Goal: Transaction & Acquisition: Purchase product/service

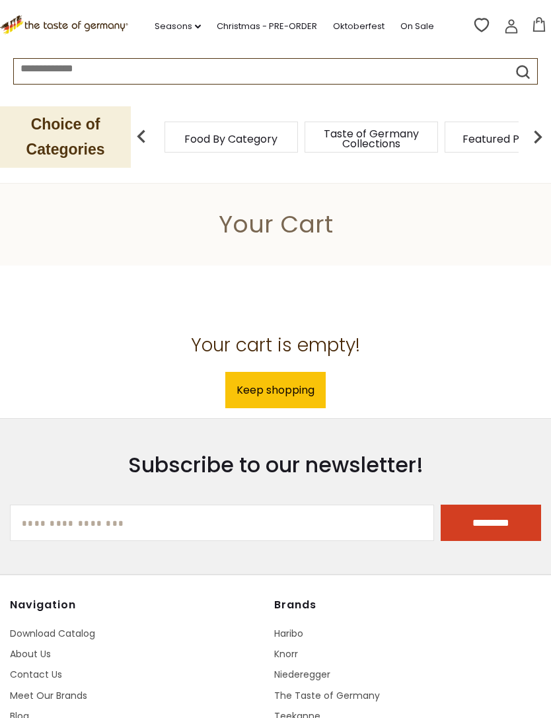
click at [293, 390] on link "Keep shopping" at bounding box center [275, 390] width 100 height 36
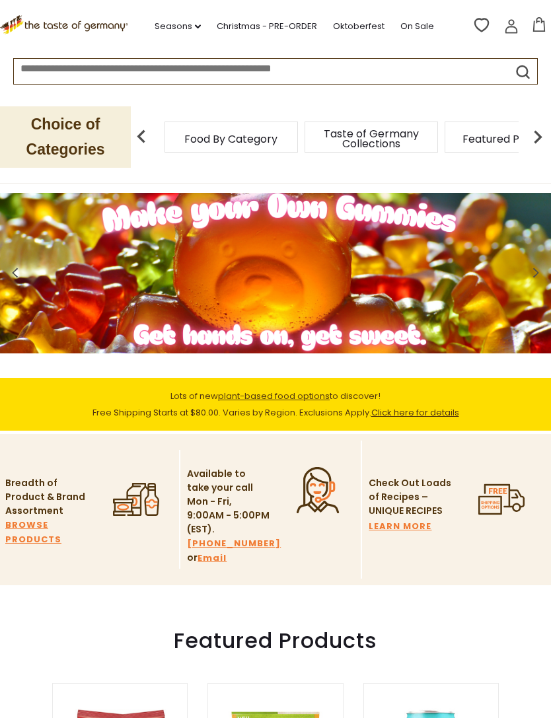
click at [544, 137] on img at bounding box center [537, 137] width 26 height 26
click at [542, 141] on img at bounding box center [537, 137] width 26 height 26
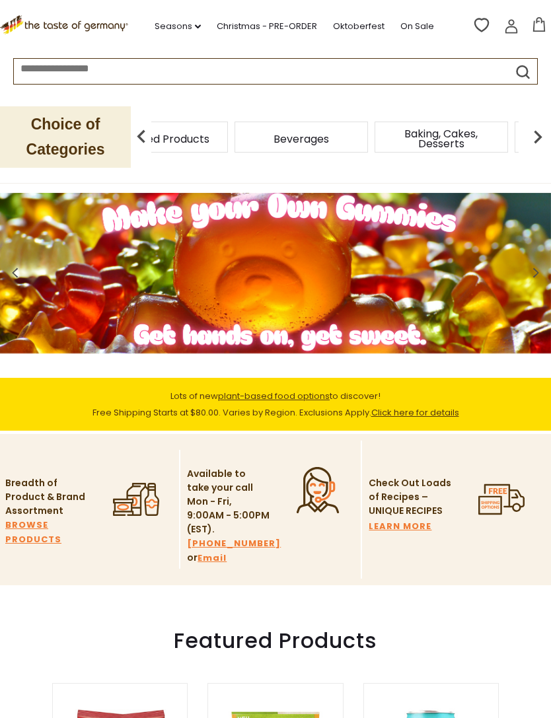
click at [132, 131] on img at bounding box center [141, 137] width 26 height 26
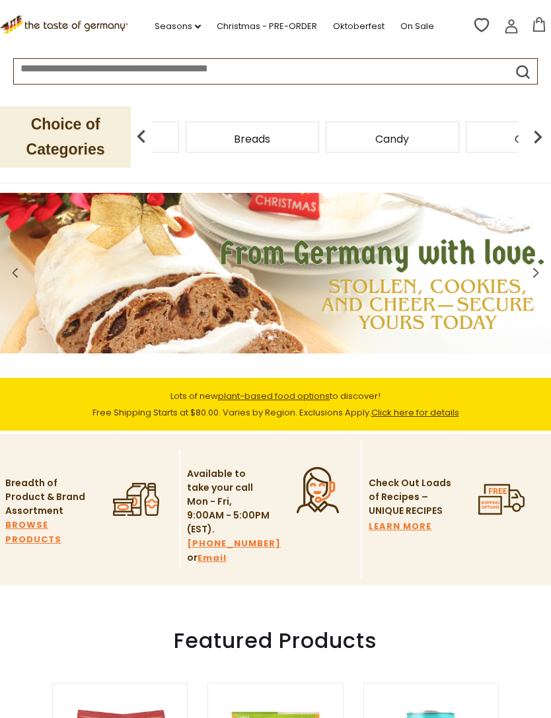
click at [133, 137] on img at bounding box center [141, 137] width 26 height 26
click at [296, 129] on span "Baking, Cakes, Desserts" at bounding box center [287, 139] width 106 height 20
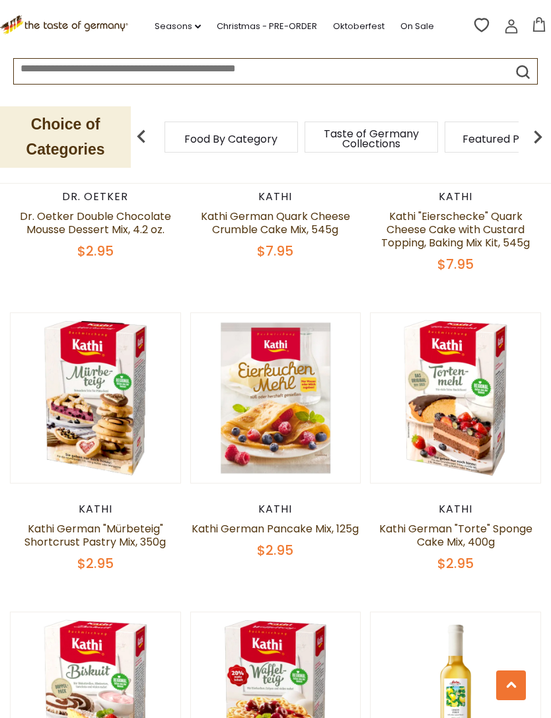
scroll to position [1691, 0]
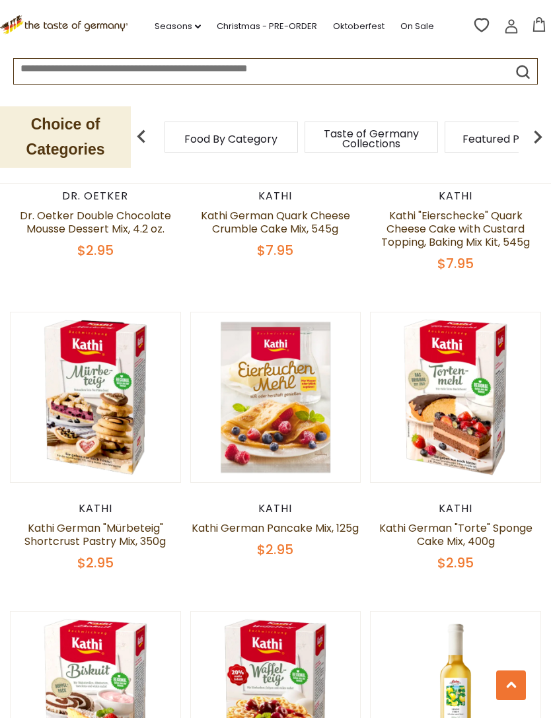
click at [304, 139] on div "Taste of Germany Collections" at bounding box center [370, 137] width 133 height 31
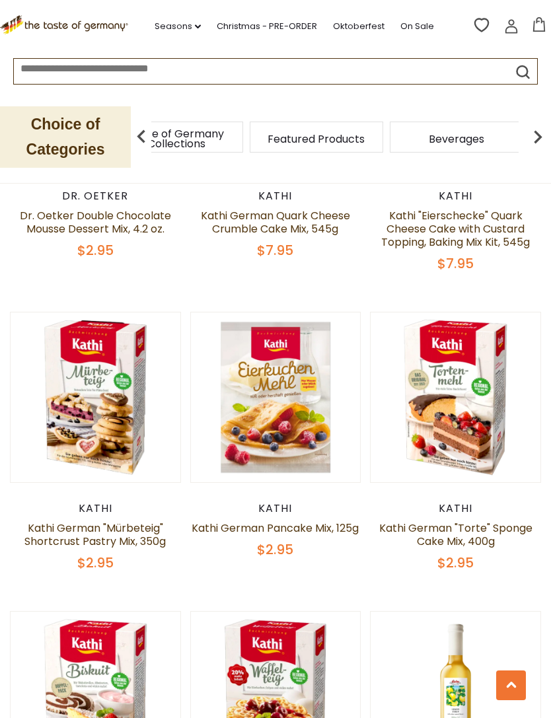
click at [538, 132] on img at bounding box center [537, 137] width 26 height 26
click at [536, 136] on img at bounding box center [537, 137] width 26 height 26
click at [235, 131] on div "Candy" at bounding box center [168, 137] width 133 height 31
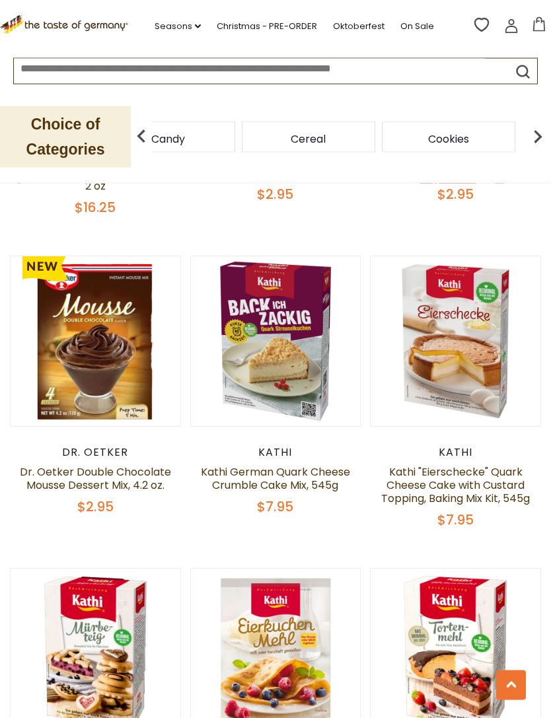
scroll to position [1435, 0]
click at [135, 129] on img at bounding box center [141, 137] width 26 height 26
click at [209, 135] on span "Breads" at bounding box center [203, 139] width 36 height 10
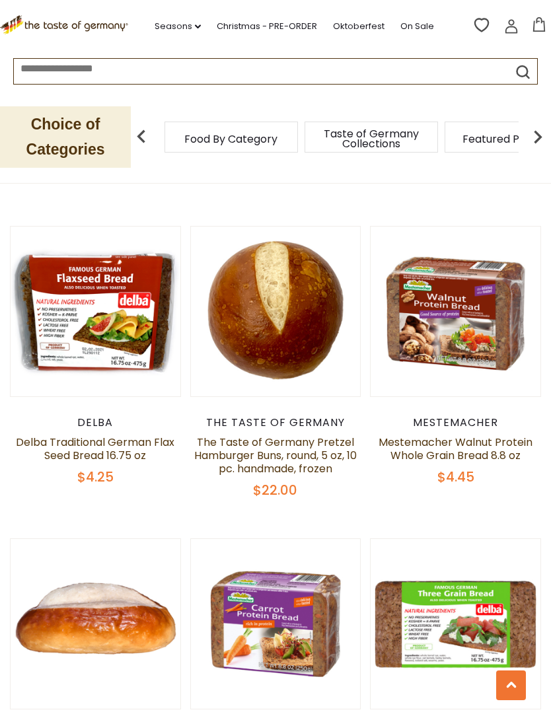
scroll to position [1415, 0]
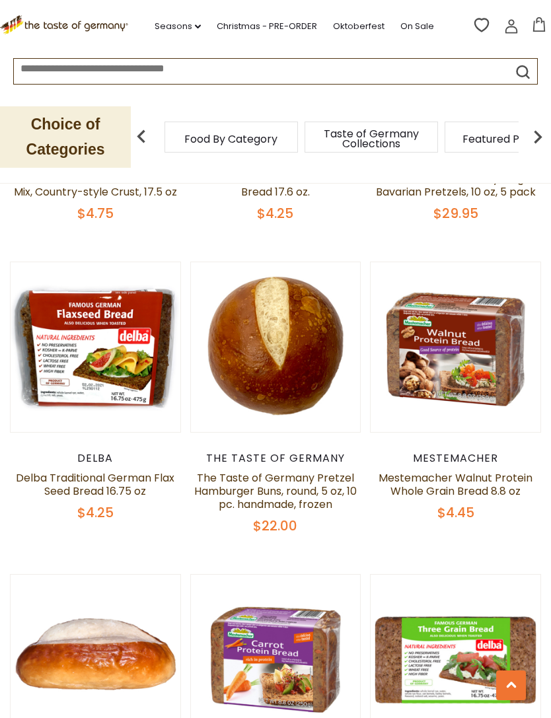
click at [473, 143] on button "Quick View" at bounding box center [455, 129] width 89 height 30
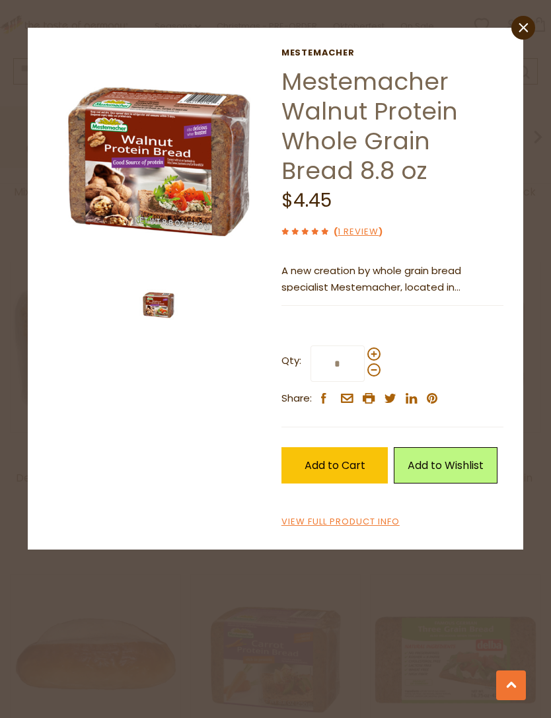
click at [367, 236] on link "1 Review" at bounding box center [358, 232] width 41 height 14
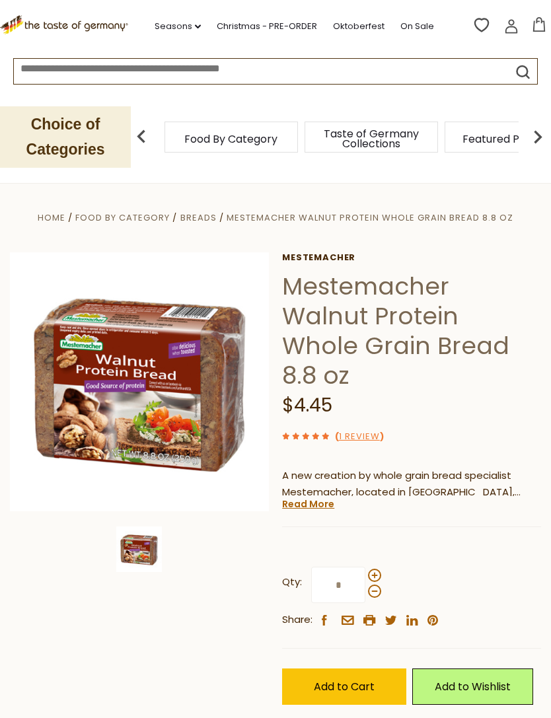
click at [373, 679] on span "Add to Cart" at bounding box center [344, 686] width 61 height 15
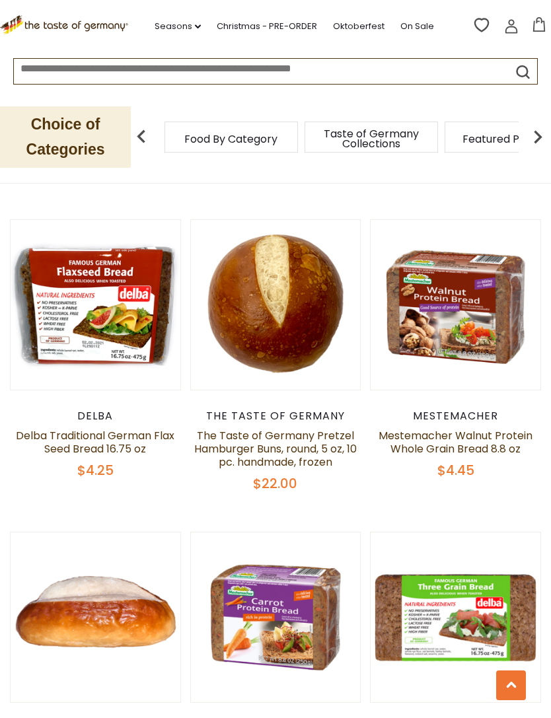
scroll to position [1432, 0]
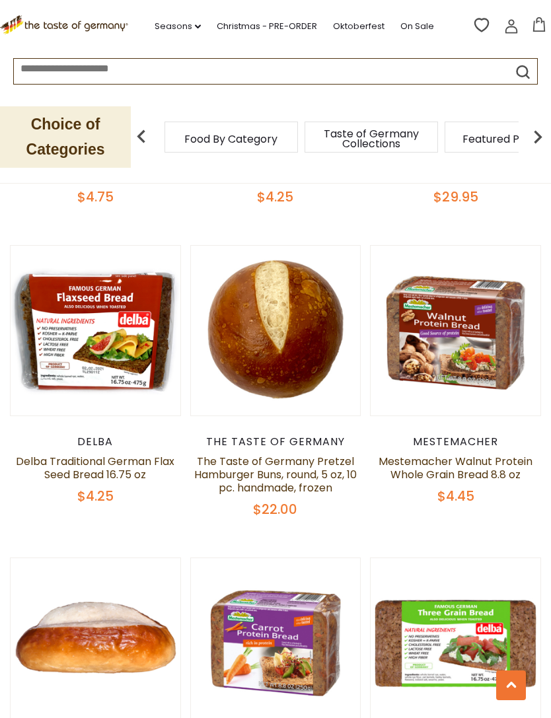
click at [113, 127] on button "Quick View" at bounding box center [95, 112] width 89 height 30
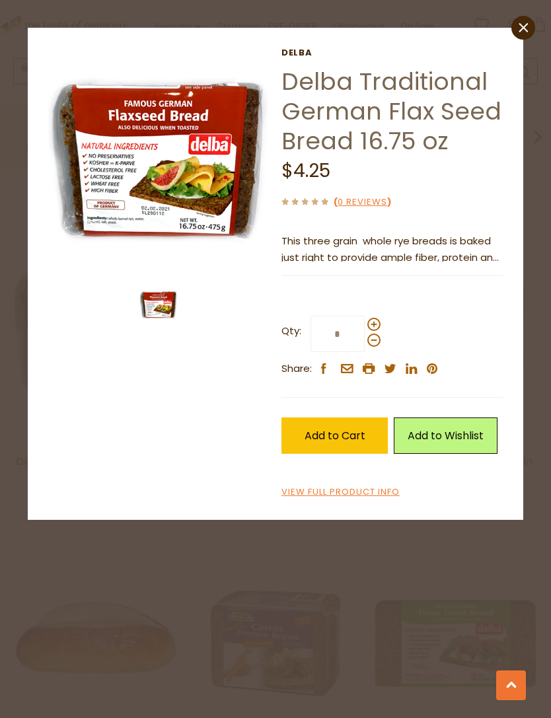
click at [514, 49] on div "close Delba Delba Traditional German Flax Seed Bread 16.75 oz $4.25 ( 0 Reviews…" at bounding box center [276, 274] width 496 height 492
click at [526, 26] on icon "close" at bounding box center [524, 27] width 10 height 10
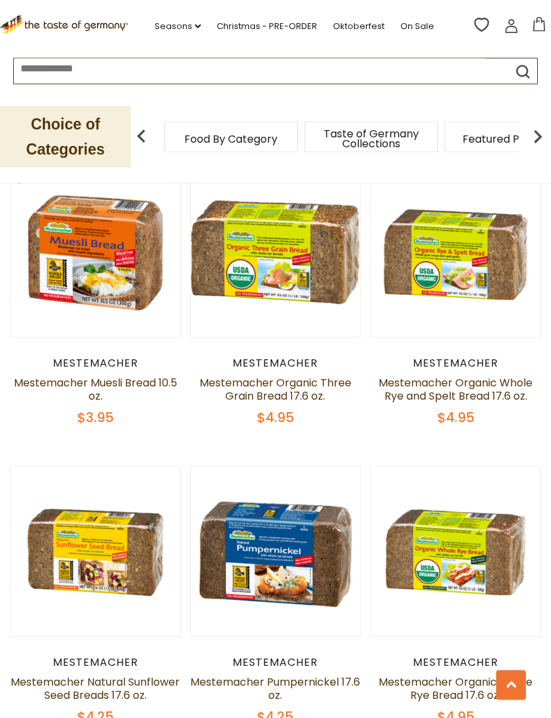
scroll to position [2747, 0]
click at [119, 48] on button "Quick View" at bounding box center [95, 33] width 89 height 30
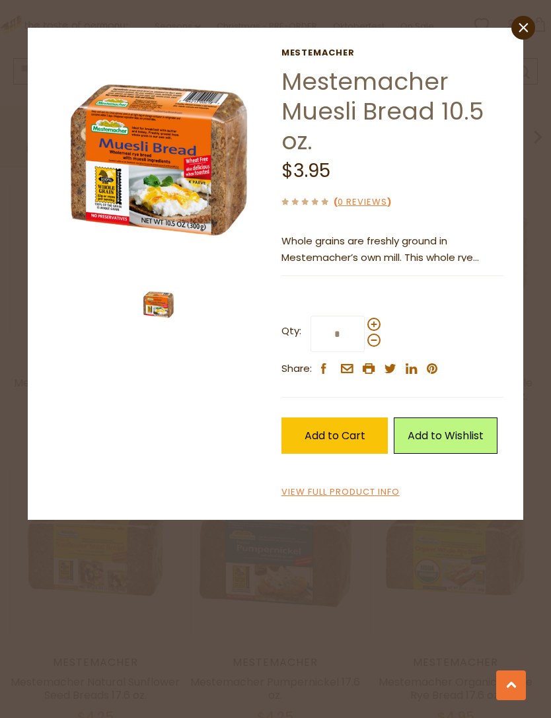
click at [161, 293] on img at bounding box center [158, 304] width 38 height 38
click at [180, 176] on img at bounding box center [159, 159] width 223 height 223
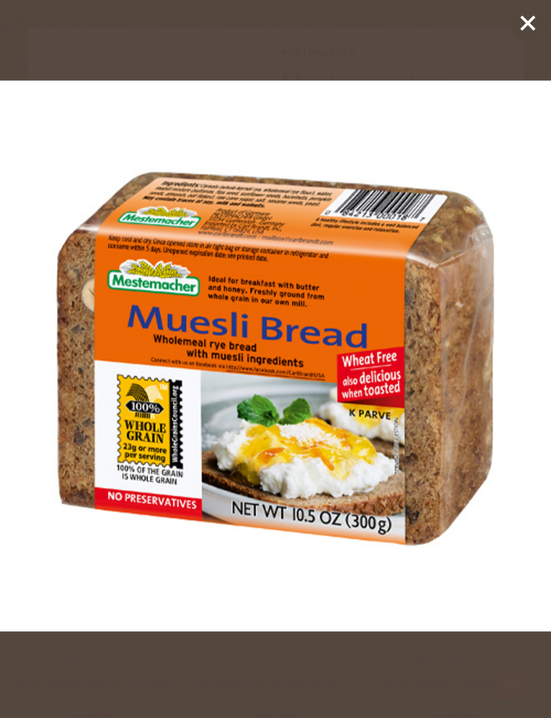
click at [519, 31] on icon at bounding box center [528, 23] width 20 height 20
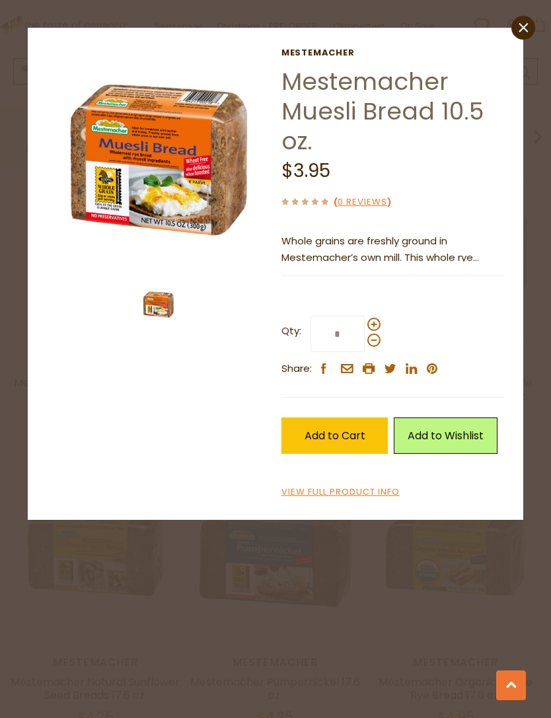
click at [518, 31] on link "close" at bounding box center [523, 28] width 24 height 24
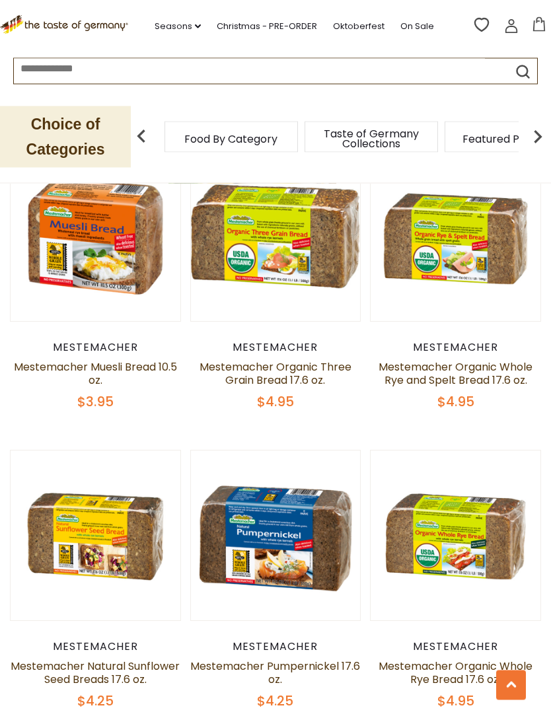
scroll to position [2763, 0]
click at [110, 331] on button "Quick View" at bounding box center [95, 316] width 89 height 30
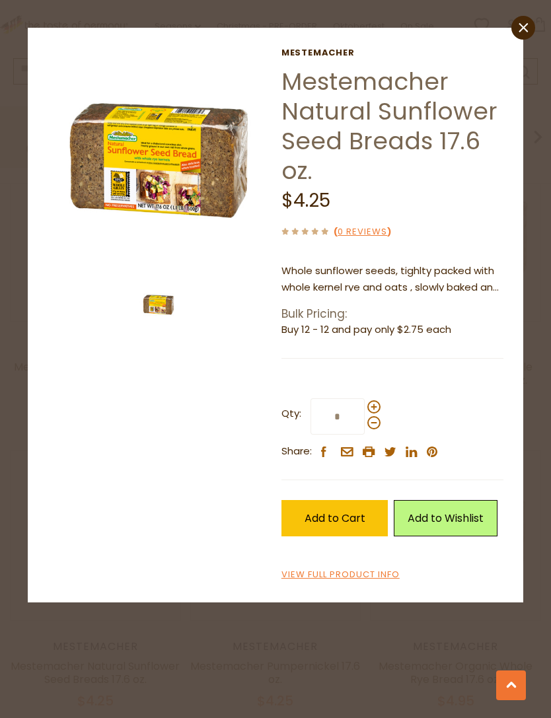
click at [196, 195] on img at bounding box center [159, 159] width 223 height 223
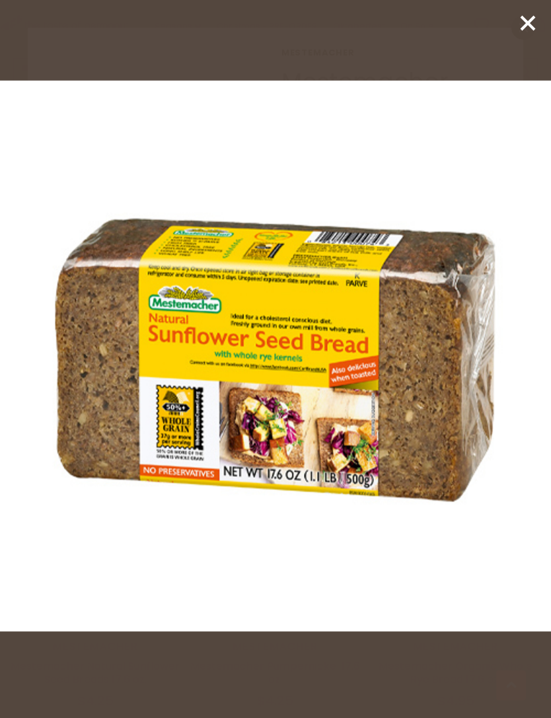
click at [525, 30] on icon at bounding box center [528, 23] width 20 height 20
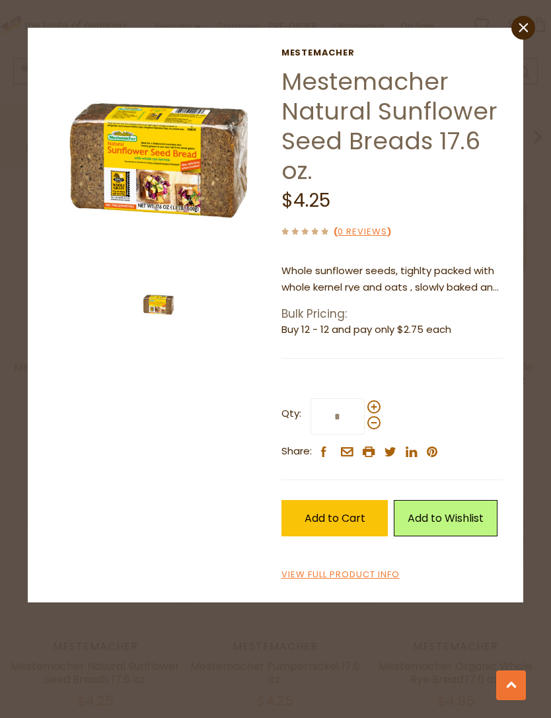
click at [361, 518] on span "Add to Cart" at bounding box center [334, 518] width 61 height 15
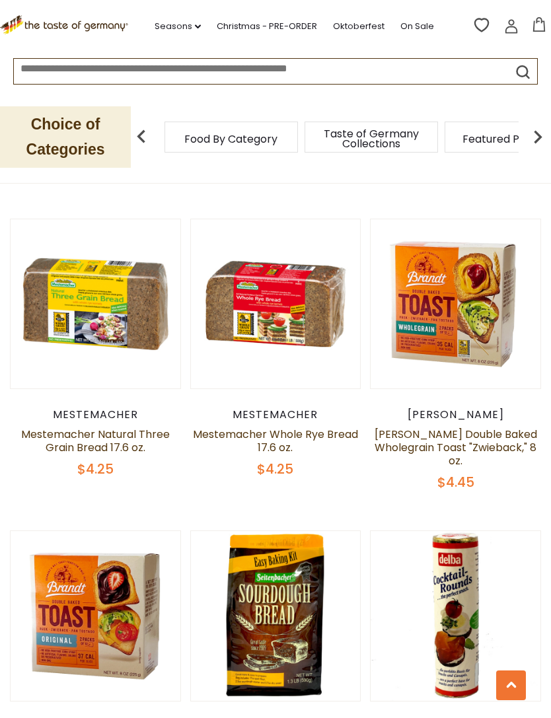
scroll to position [3313, 0]
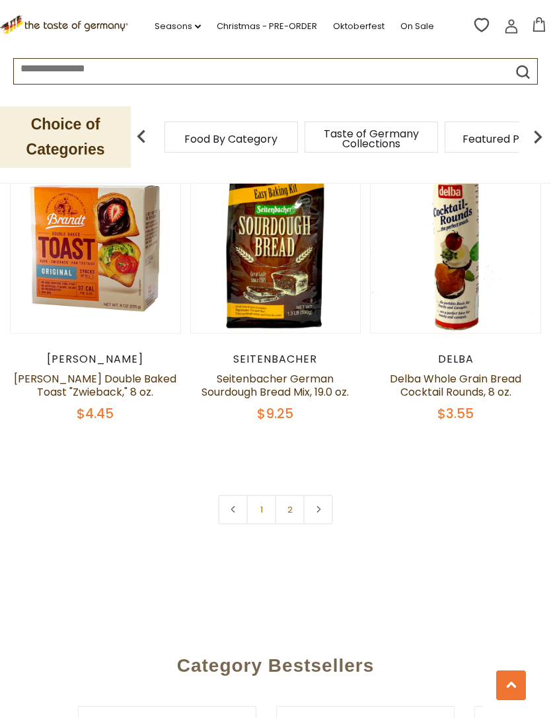
click at [295, 513] on link "2" at bounding box center [290, 510] width 30 height 30
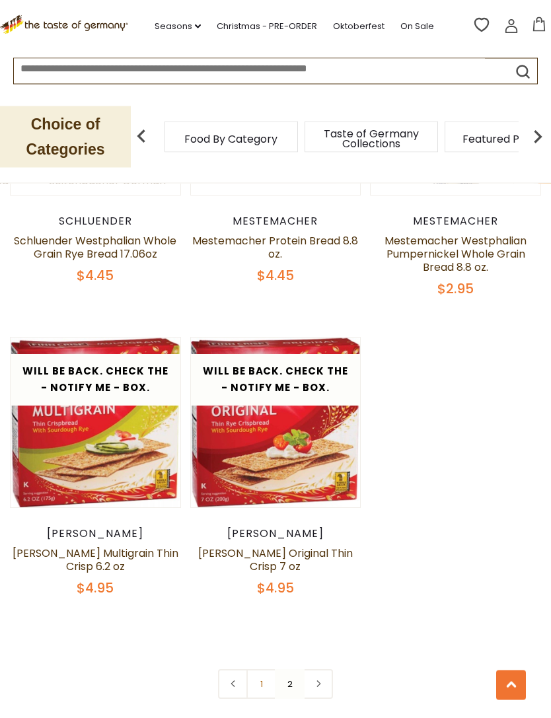
scroll to position [1965, 0]
click at [263, 687] on link "1" at bounding box center [261, 684] width 30 height 30
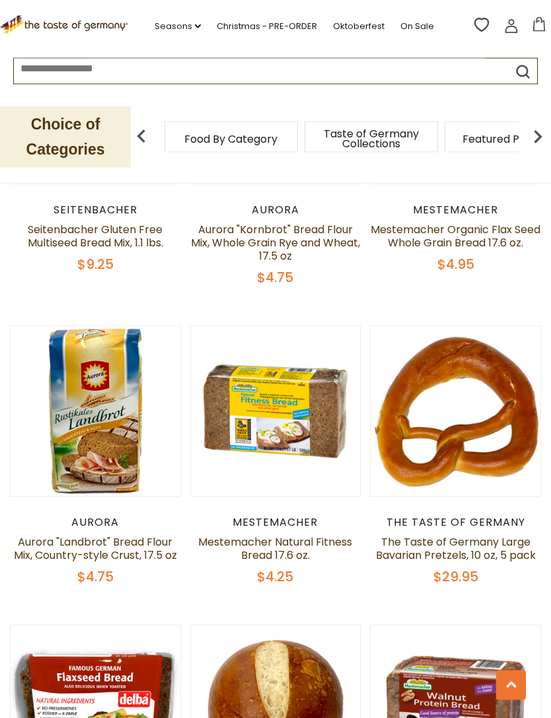
scroll to position [1052, 0]
click at [285, 207] on button "Quick View" at bounding box center [275, 193] width 89 height 30
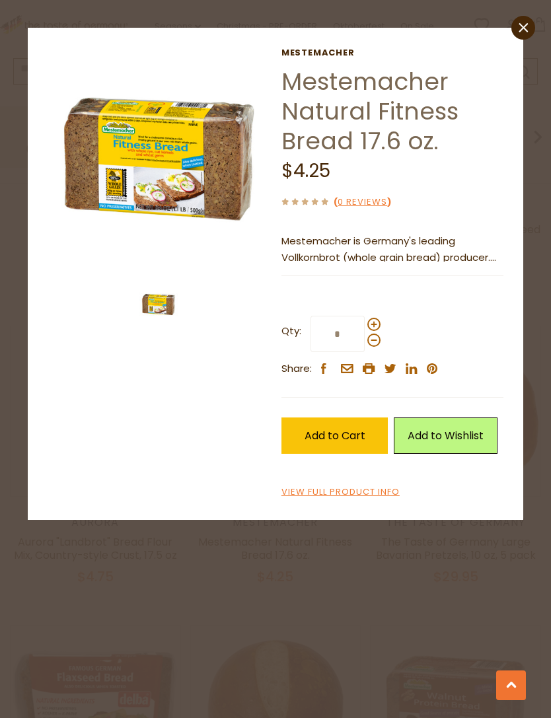
click at [353, 435] on span "Add to Cart" at bounding box center [334, 435] width 61 height 15
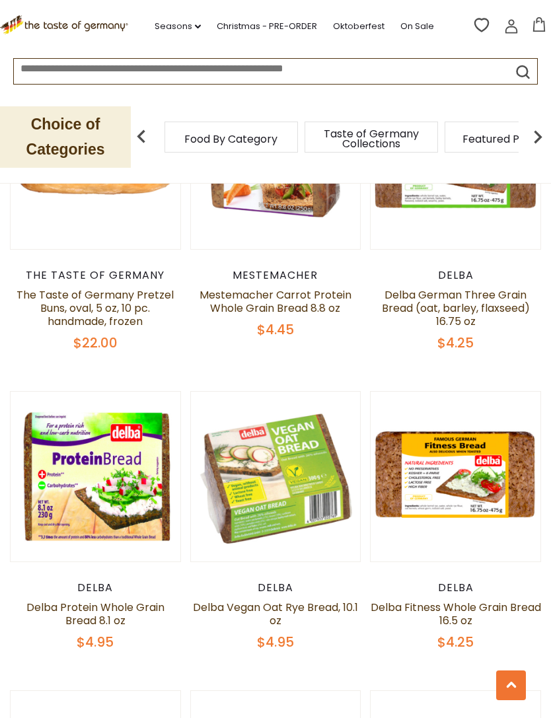
scroll to position [1949, 0]
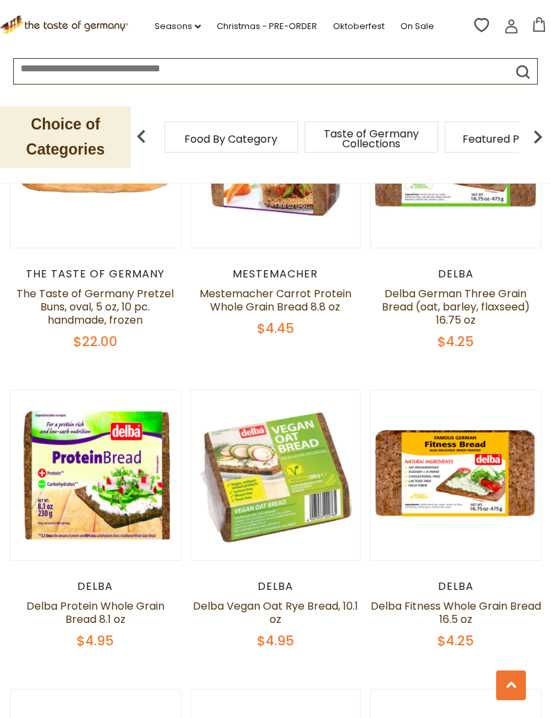
click at [486, 271] on button "Quick View" at bounding box center [455, 257] width 89 height 30
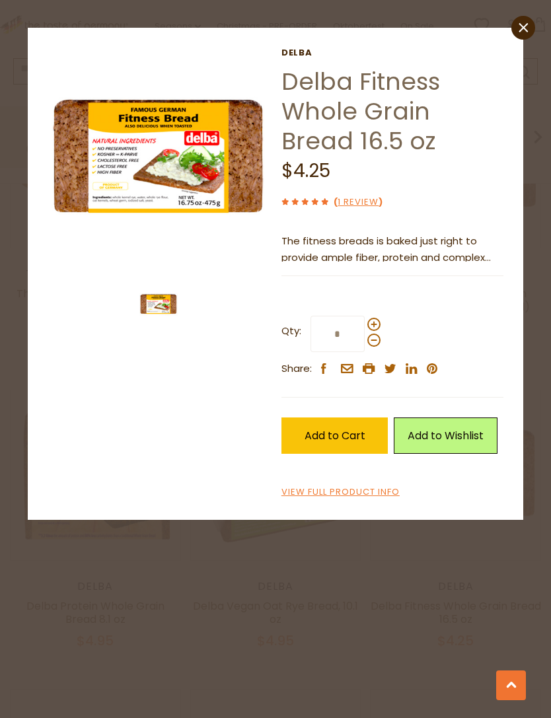
click at [368, 203] on link "1 Review" at bounding box center [358, 203] width 41 height 14
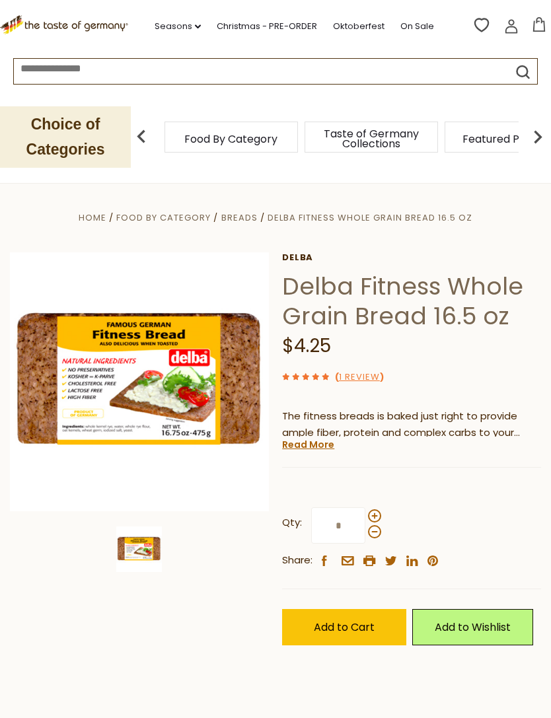
click at [358, 631] on span "Add to Cart" at bounding box center [344, 627] width 61 height 15
click at [543, 32] on icon at bounding box center [539, 24] width 12 height 15
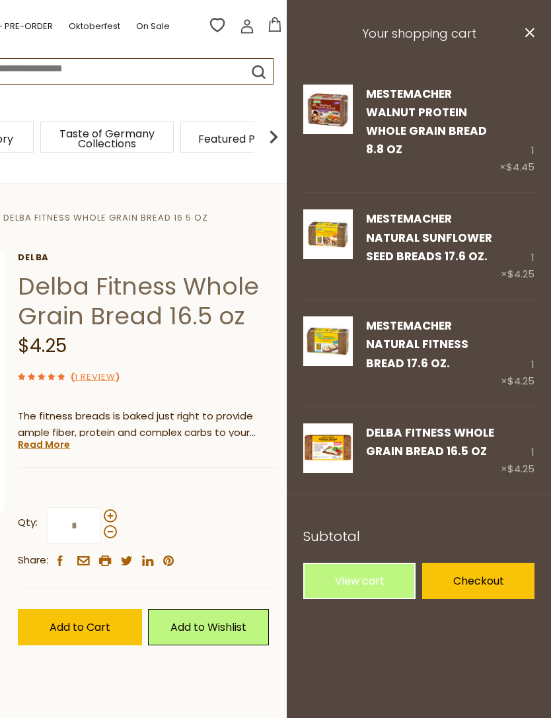
click at [532, 325] on div "1 × $4.25" at bounding box center [518, 352] width 34 height 73
click at [420, 376] on link "Remove" at bounding box center [416, 383] width 39 height 14
click at [418, 376] on link "Remove" at bounding box center [416, 383] width 39 height 14
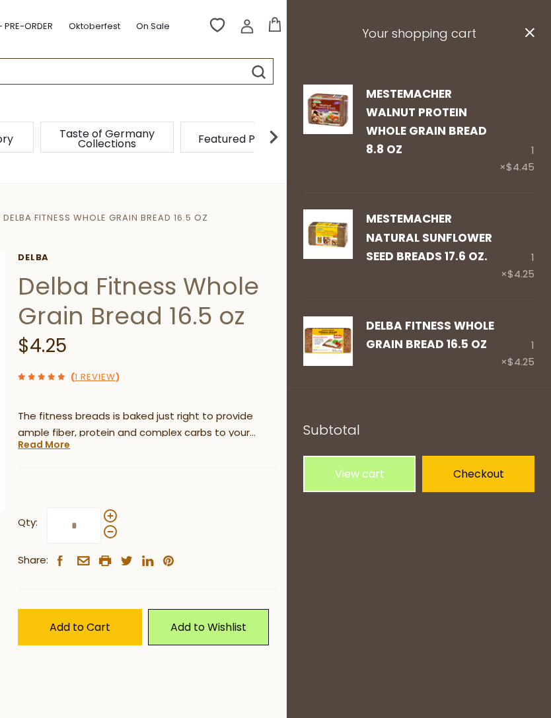
click at [332, 209] on img at bounding box center [328, 234] width 50 height 50
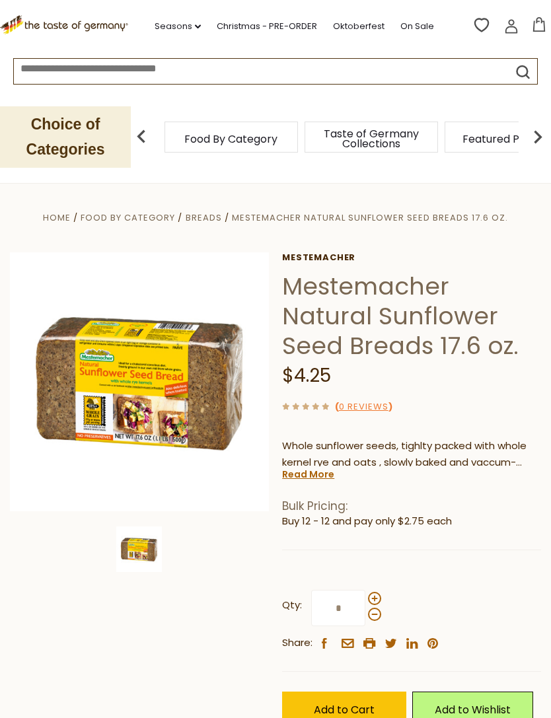
click at [196, 386] on img at bounding box center [139, 381] width 259 height 259
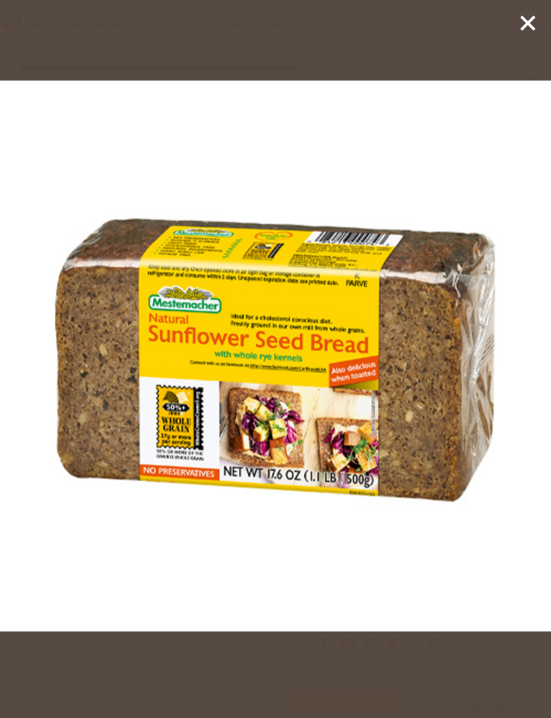
click at [528, 32] on icon at bounding box center [528, 23] width 20 height 20
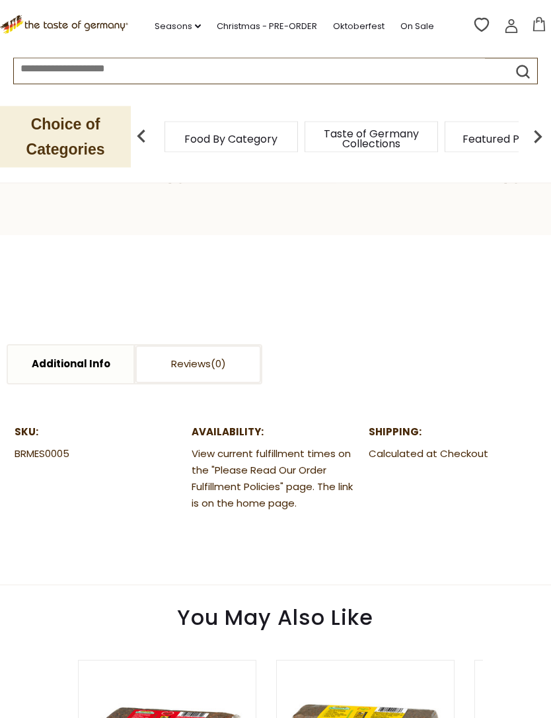
scroll to position [568, 0]
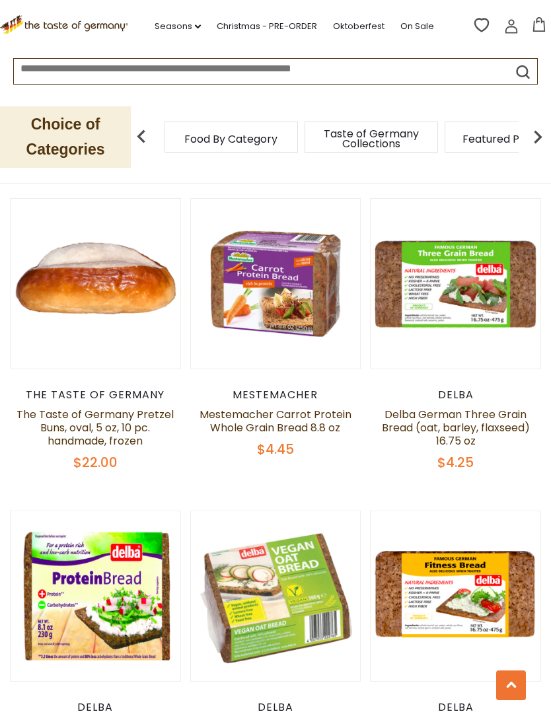
scroll to position [1803, 0]
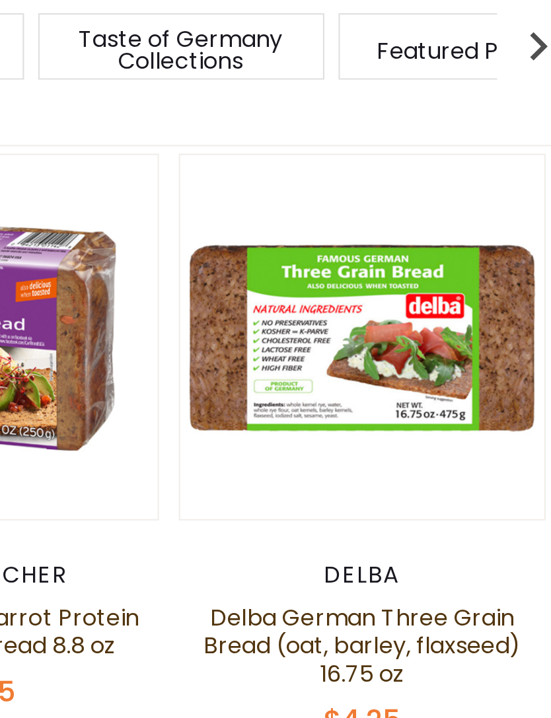
click at [411, 69] on button "Quick View" at bounding box center [455, 54] width 89 height 30
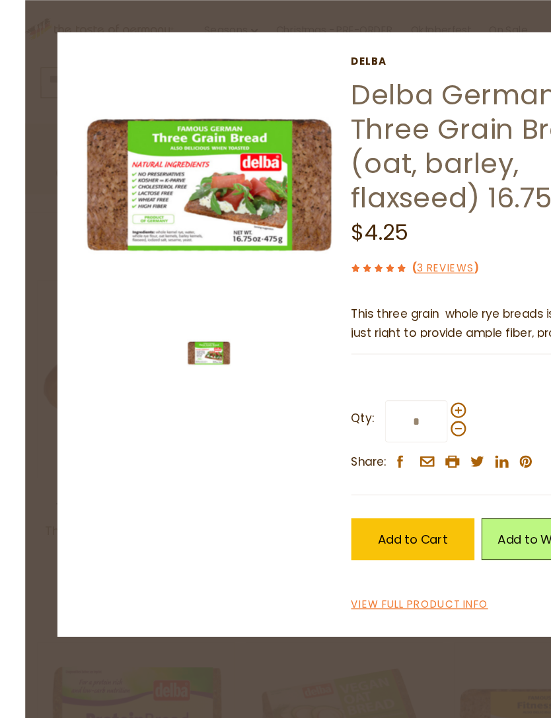
scroll to position [1731, 0]
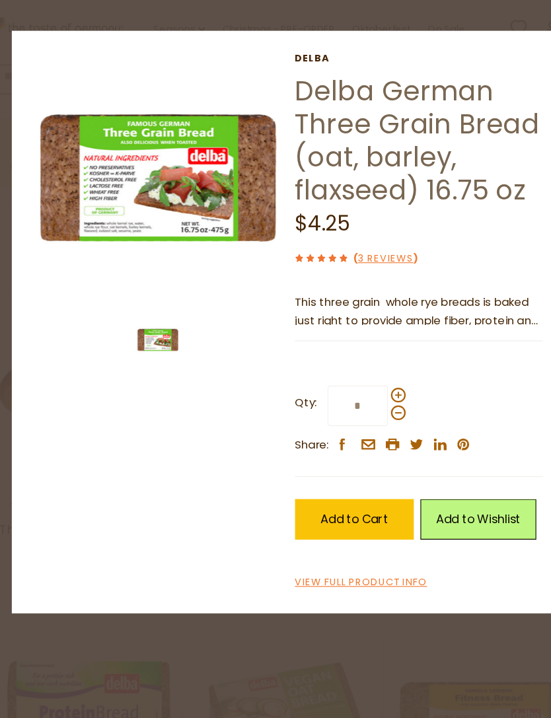
click at [351, 233] on link "3 Reviews" at bounding box center [363, 232] width 50 height 14
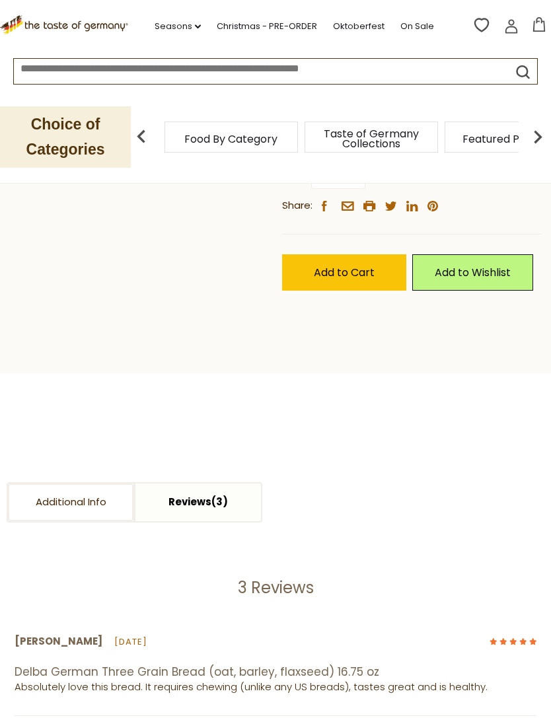
scroll to position [406, 0]
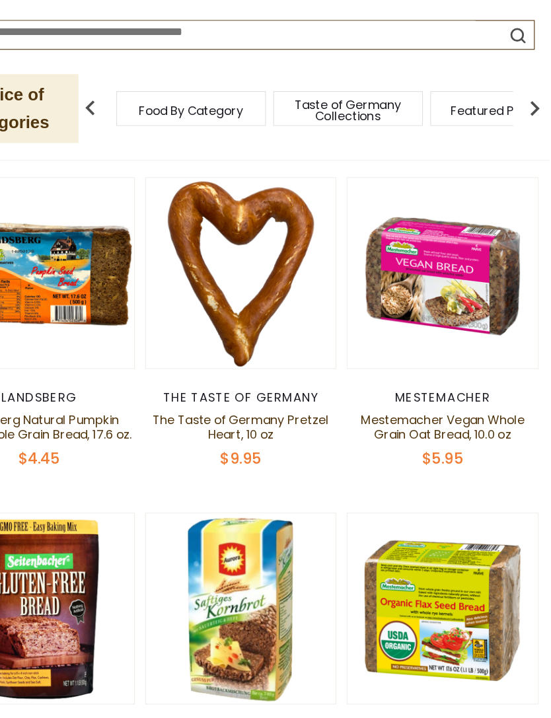
scroll to position [569, 0]
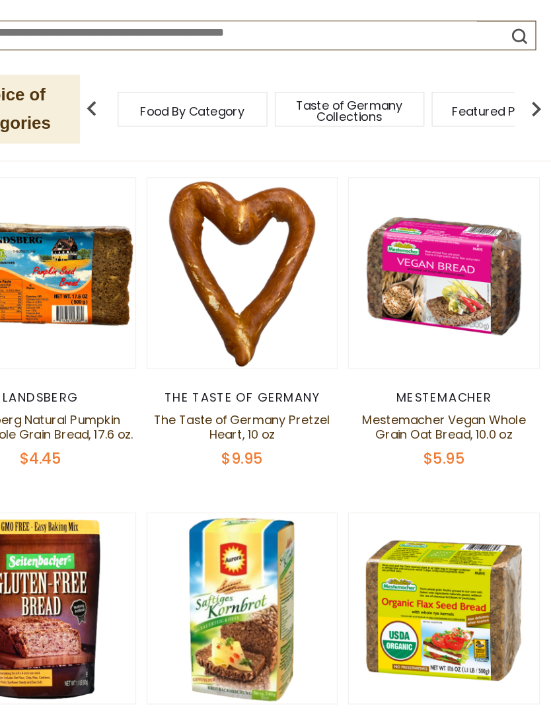
click at [411, 79] on button "Quick View" at bounding box center [455, 65] width 89 height 30
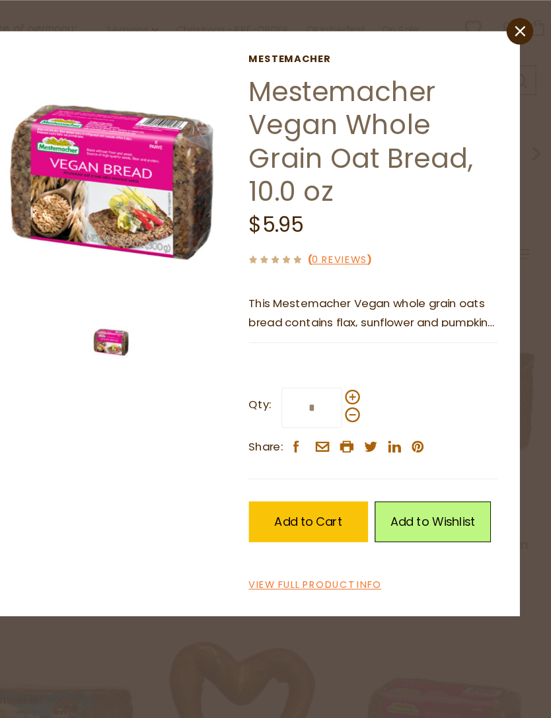
scroll to position [196, 0]
click at [519, 31] on icon at bounding box center [523, 26] width 9 height 9
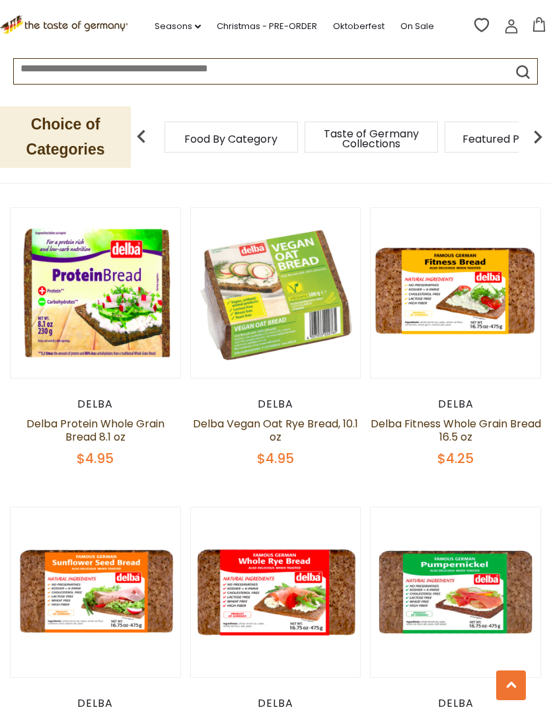
scroll to position [2095, 0]
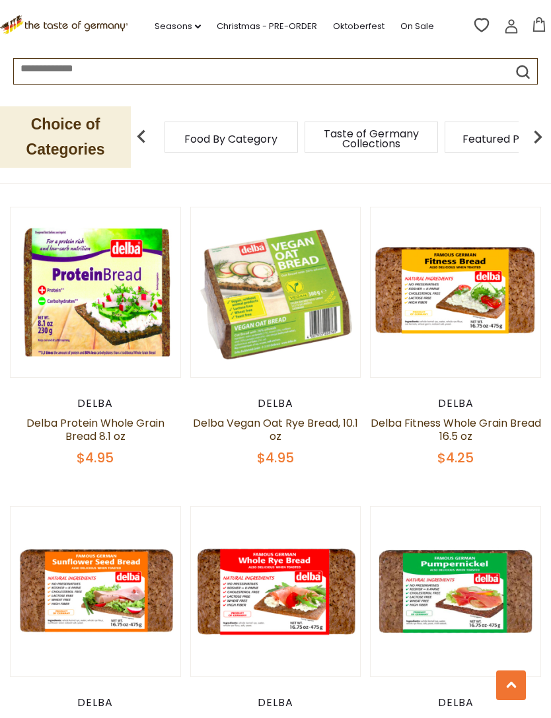
click at [122, 388] on button "Quick View" at bounding box center [95, 373] width 89 height 30
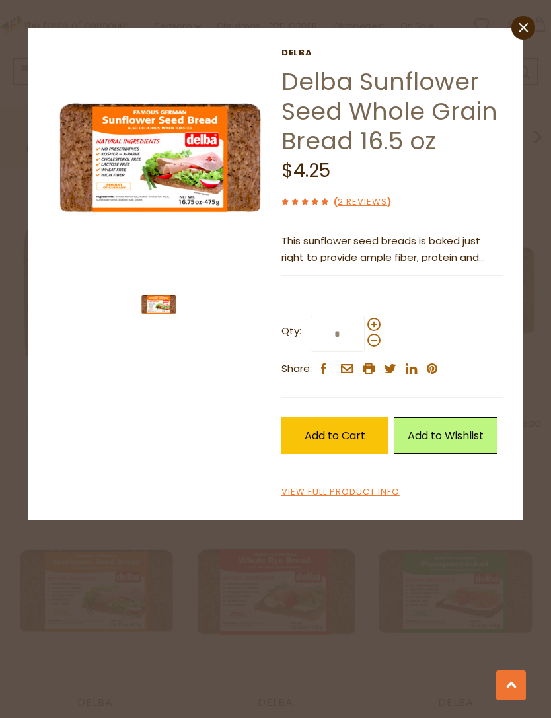
click at [344, 431] on span "Add to Cart" at bounding box center [334, 435] width 61 height 15
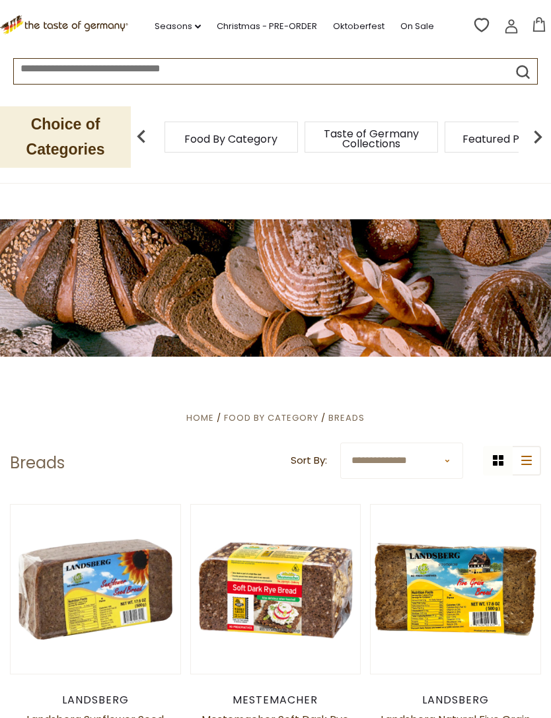
scroll to position [0, 0]
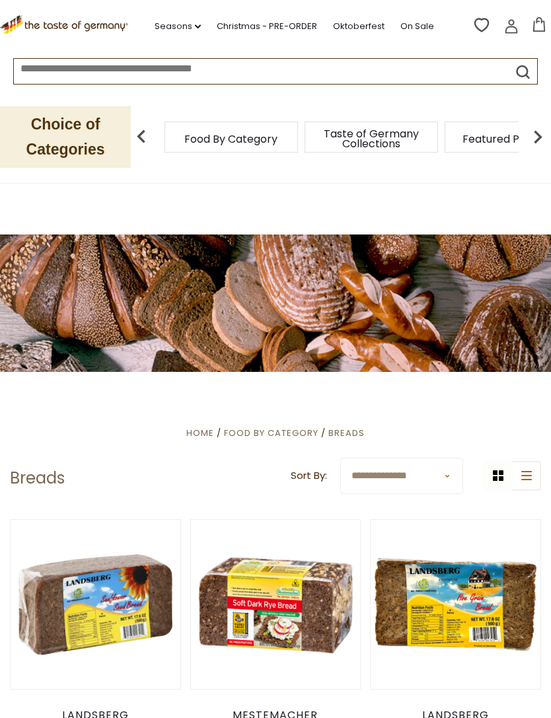
click at [544, 26] on icon at bounding box center [539, 24] width 12 height 15
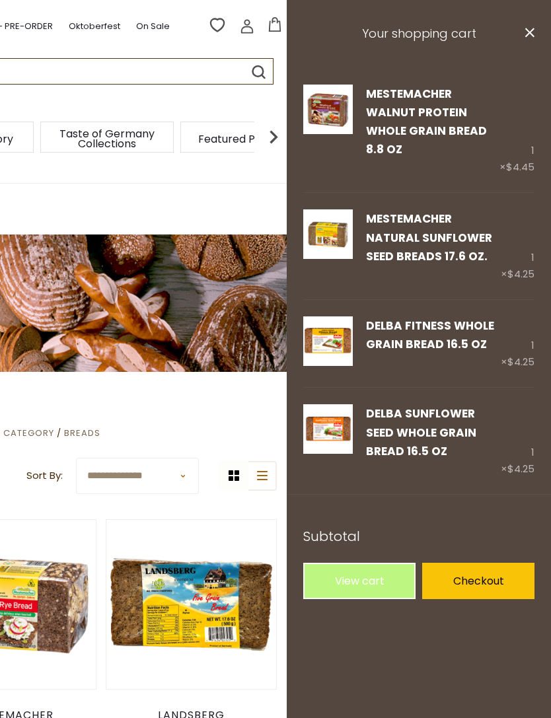
click at [417, 269] on link "Remove" at bounding box center [416, 276] width 39 height 14
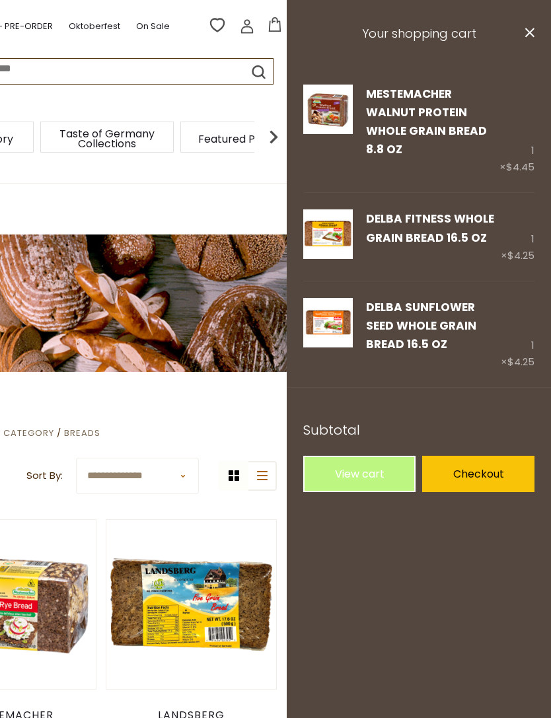
click at [528, 34] on icon at bounding box center [529, 32] width 9 height 9
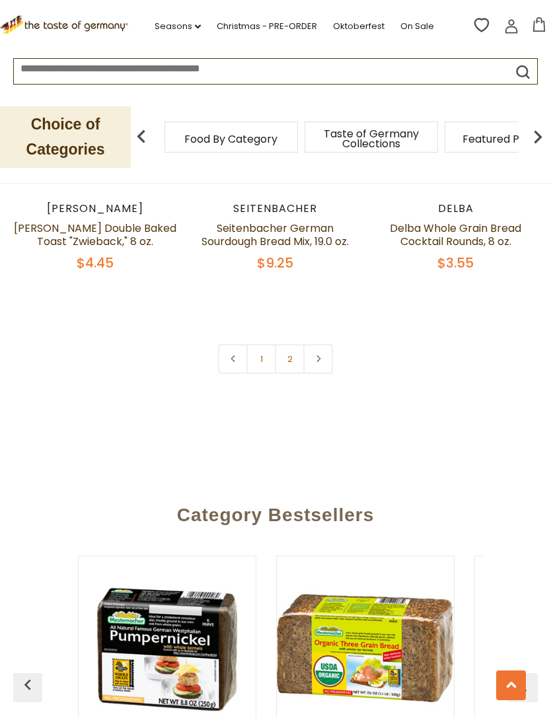
scroll to position [3810, 0]
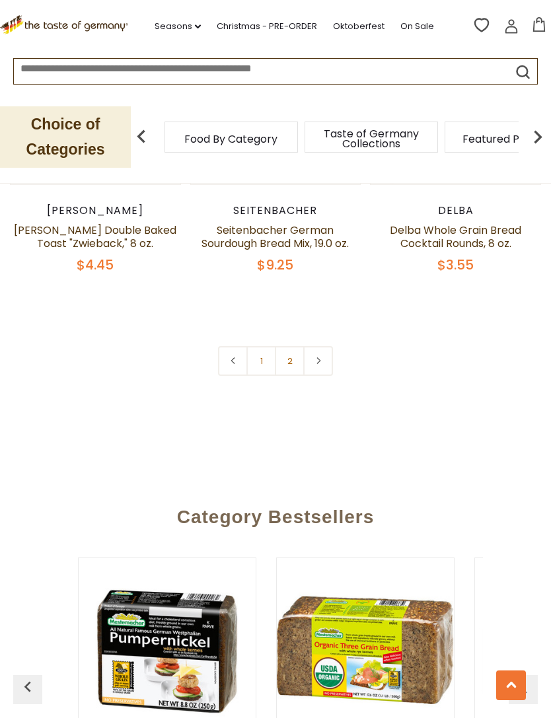
click at [295, 367] on link "2" at bounding box center [290, 361] width 30 height 30
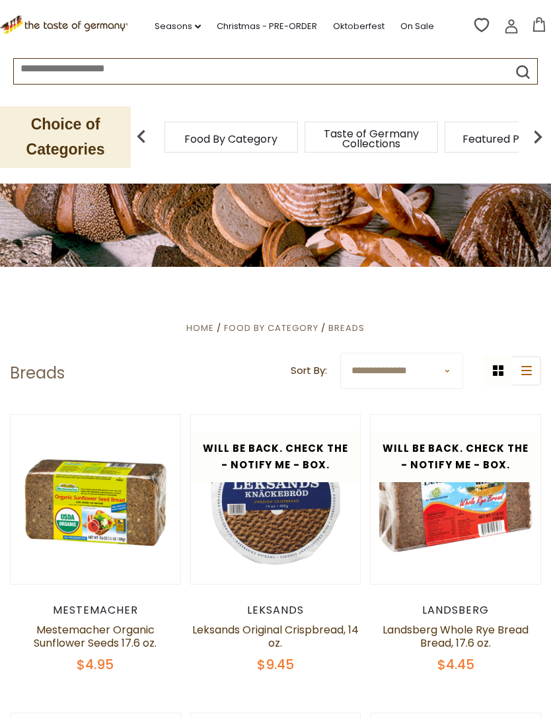
scroll to position [0, 0]
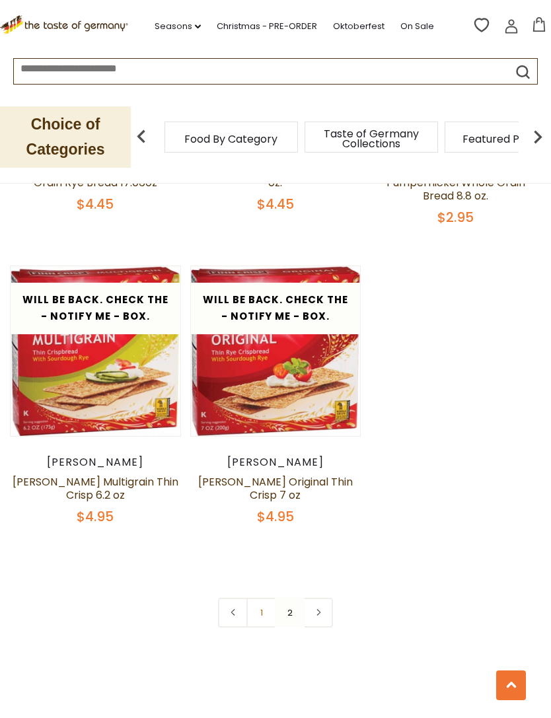
click at [261, 612] on link "1" at bounding box center [261, 613] width 30 height 30
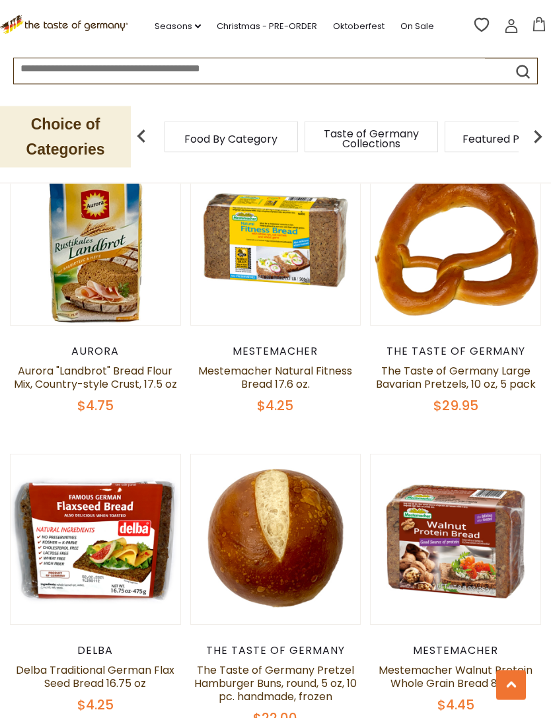
scroll to position [1223, 0]
click at [106, 336] on button "Quick View" at bounding box center [95, 321] width 89 height 30
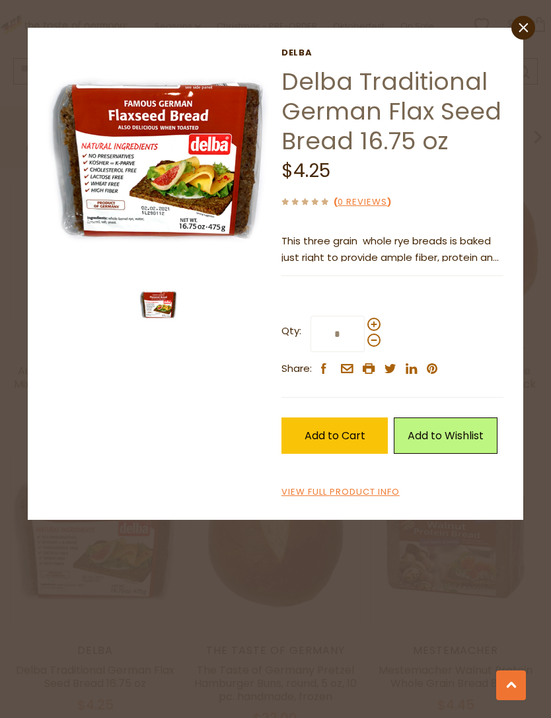
click at [182, 201] on img at bounding box center [159, 159] width 223 height 223
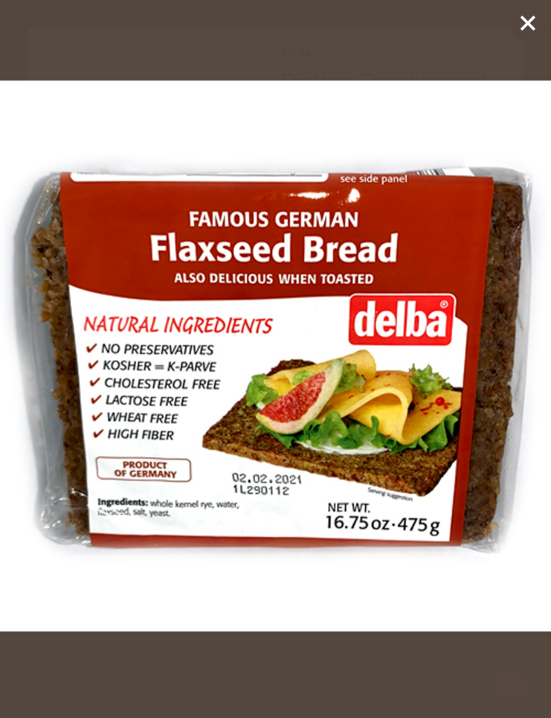
click at [527, 27] on icon at bounding box center [528, 23] width 20 height 20
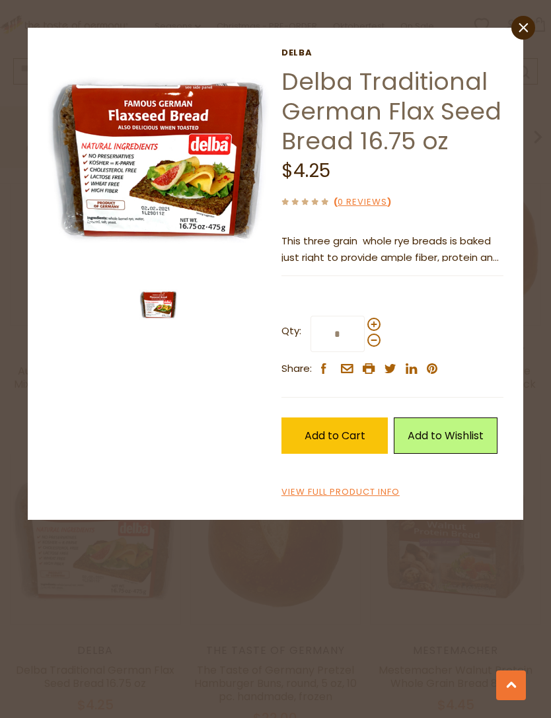
click at [519, 23] on icon "close" at bounding box center [524, 27] width 10 height 10
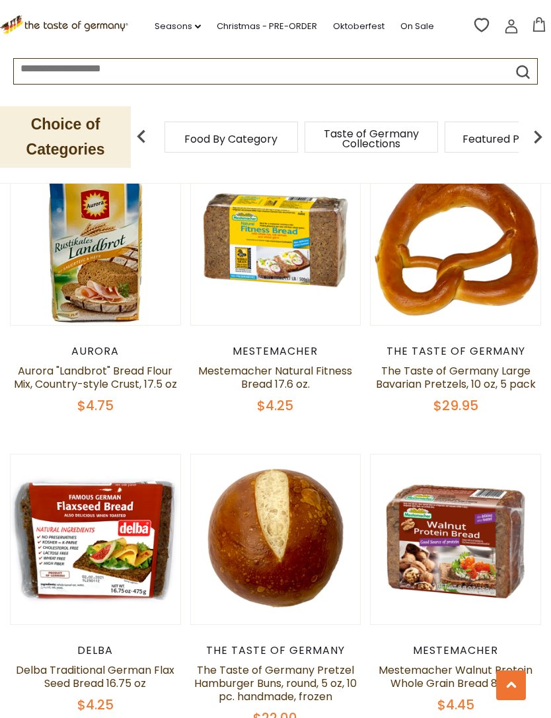
click at [474, 336] on button "Quick View" at bounding box center [455, 321] width 89 height 30
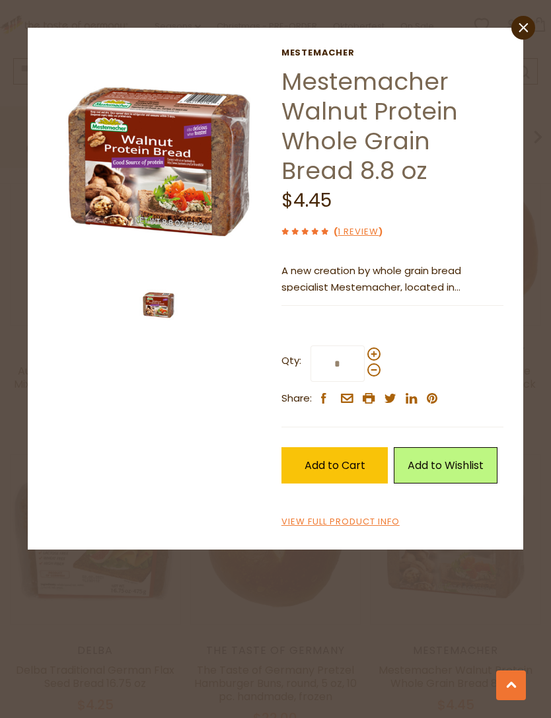
click at [523, 26] on icon at bounding box center [523, 26] width 9 height 9
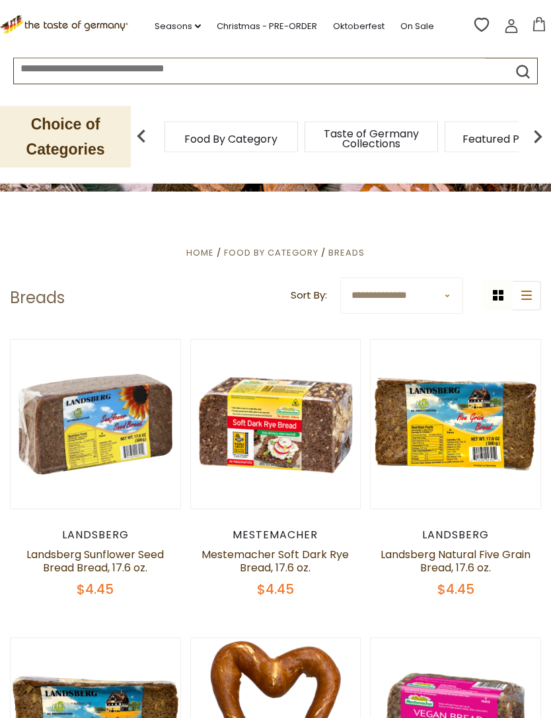
scroll to position [114, 0]
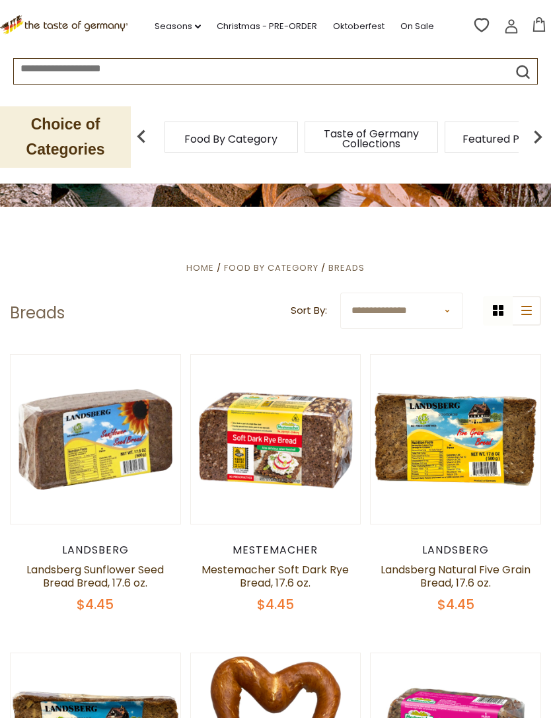
click at [318, 139] on span "Taste of Germany Collections" at bounding box center [371, 139] width 106 height 20
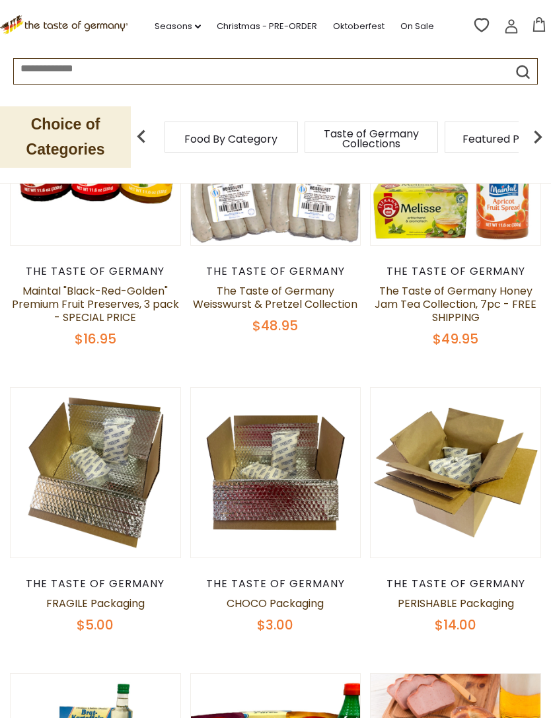
scroll to position [251, 0]
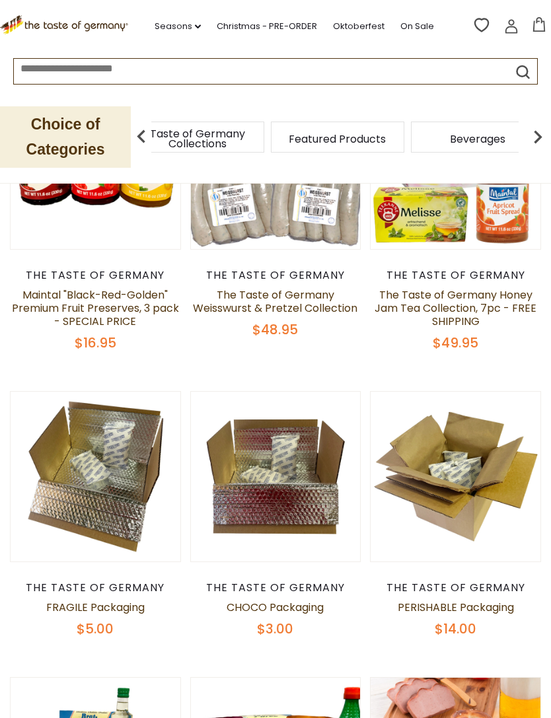
click at [250, 140] on span "Taste of Germany Collections" at bounding box center [198, 139] width 106 height 20
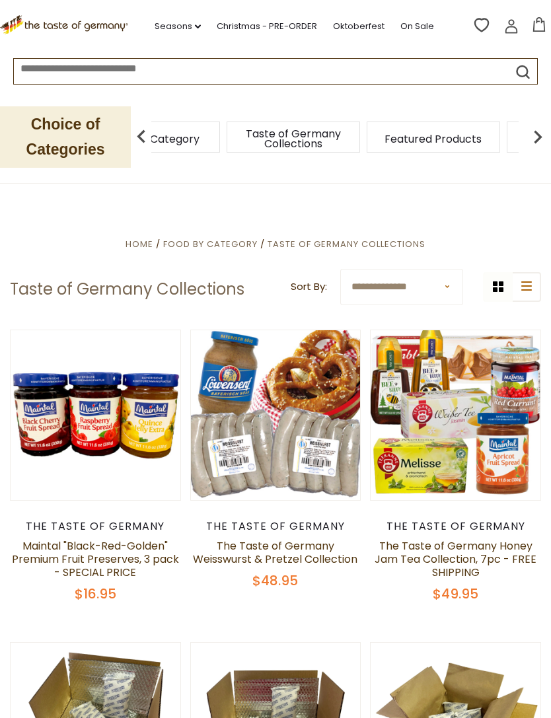
click at [221, 139] on span "Breads" at bounding box center [203, 139] width 36 height 10
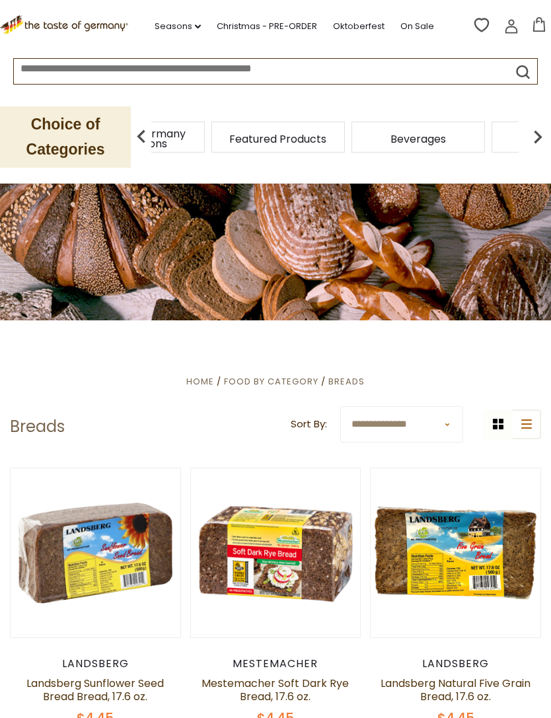
click at [532, 138] on img at bounding box center [537, 137] width 26 height 26
click at [544, 135] on img at bounding box center [537, 137] width 26 height 26
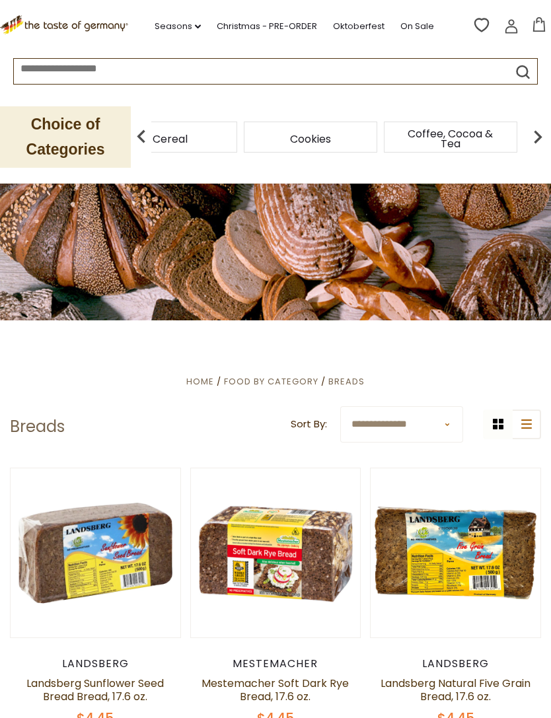
click at [137, 139] on img at bounding box center [141, 137] width 26 height 26
click at [204, 142] on div "Cookies" at bounding box center [168, 137] width 140 height 31
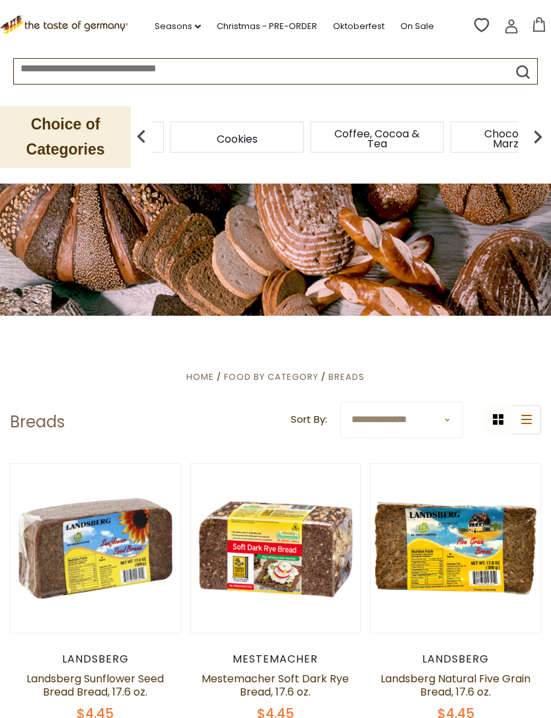
scroll to position [5, 0]
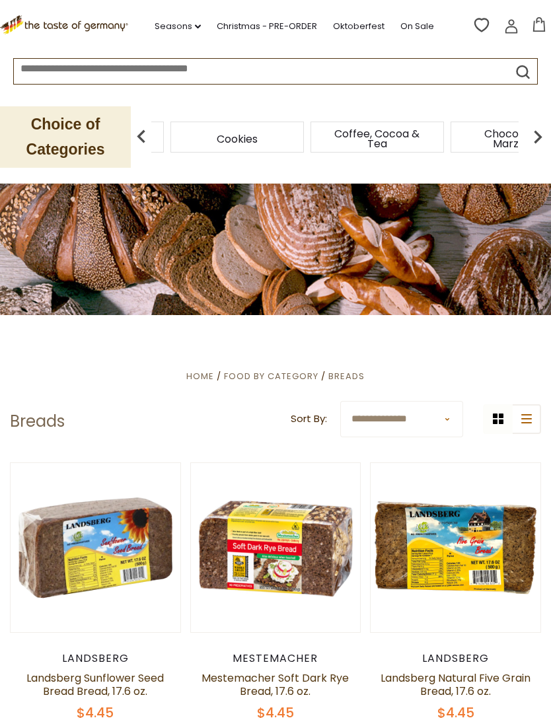
click at [241, 134] on span "Cookies" at bounding box center [237, 139] width 41 height 10
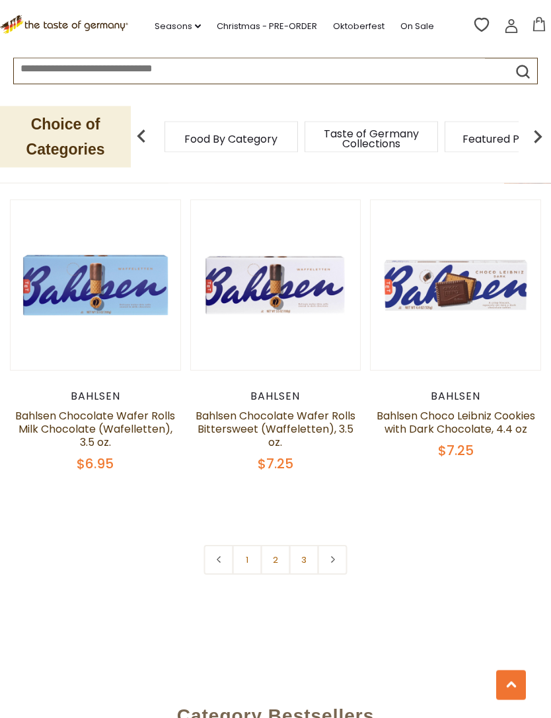
scroll to position [3632, 0]
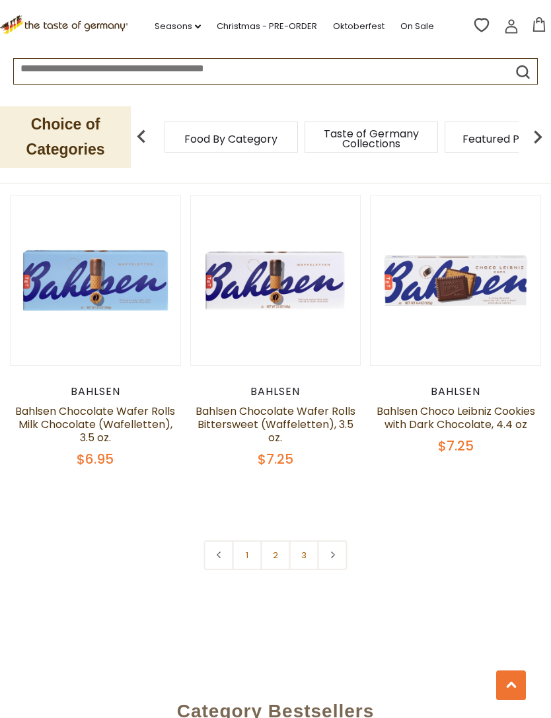
click at [286, 570] on link "2" at bounding box center [276, 555] width 30 height 30
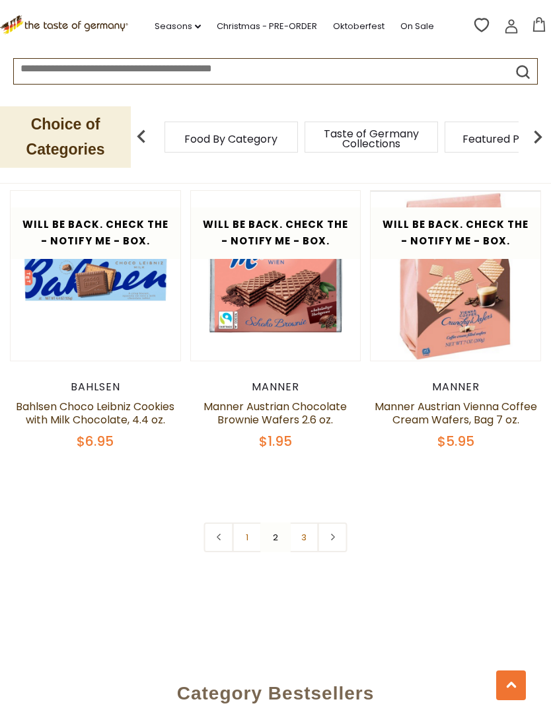
scroll to position [3653, 0]
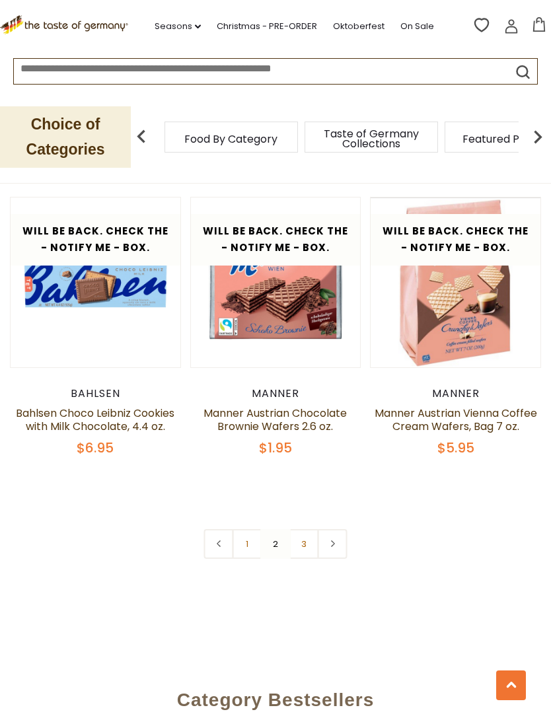
click at [310, 529] on link "3" at bounding box center [304, 544] width 30 height 30
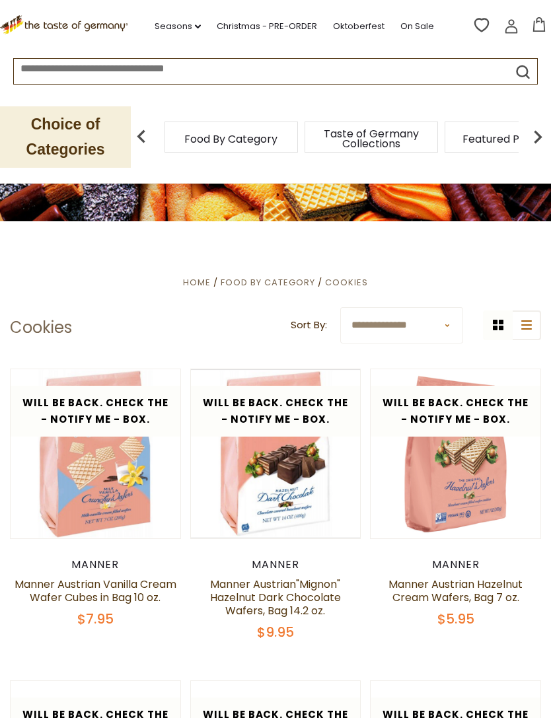
scroll to position [0, 0]
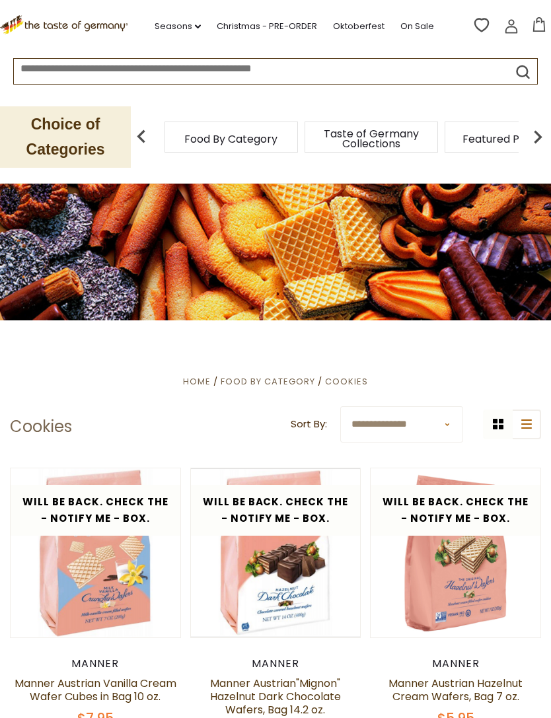
click at [536, 140] on img at bounding box center [537, 137] width 26 height 26
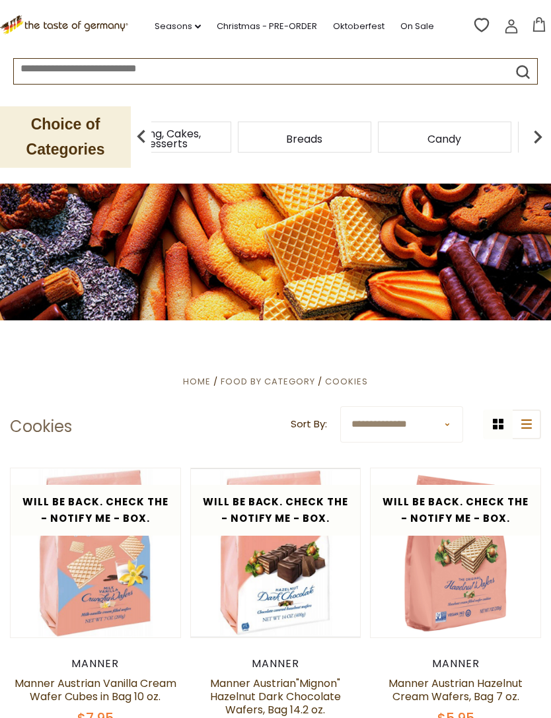
click at [291, 145] on div "Cookies" at bounding box center [357, 137] width 133 height 31
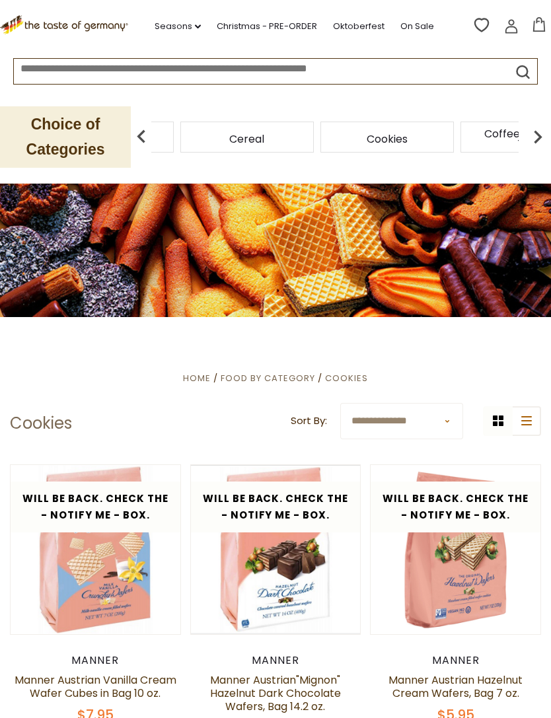
scroll to position [5, 0]
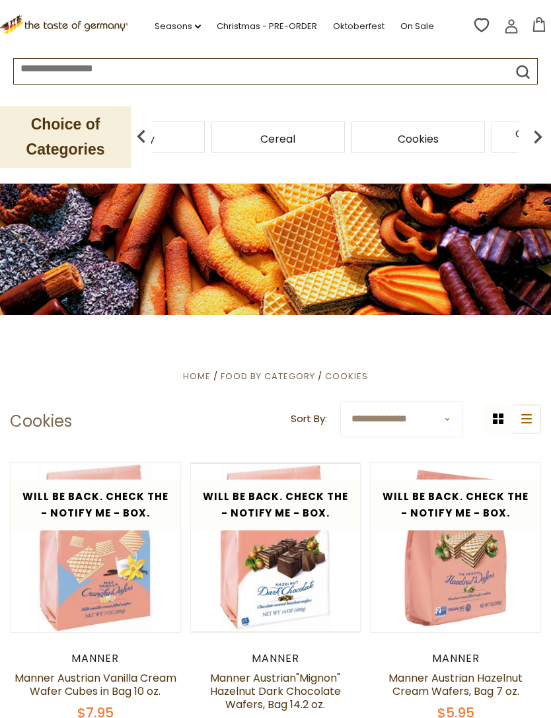
click at [351, 141] on div "Cookies" at bounding box center [417, 137] width 133 height 31
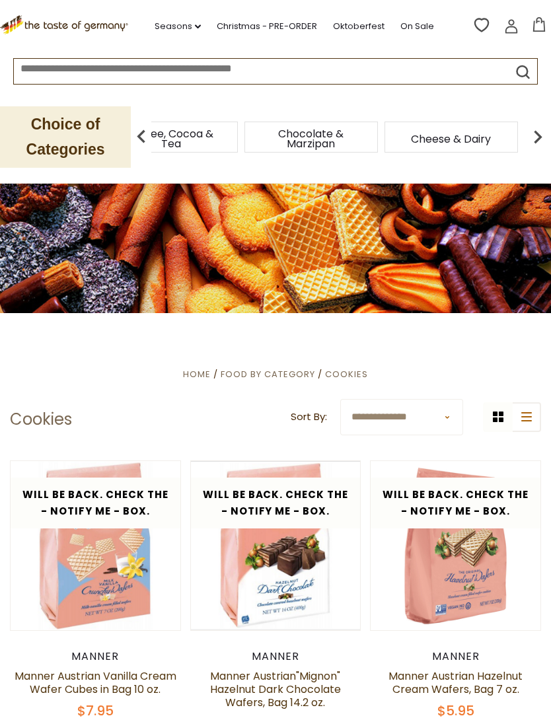
click at [145, 135] on img at bounding box center [141, 137] width 26 height 26
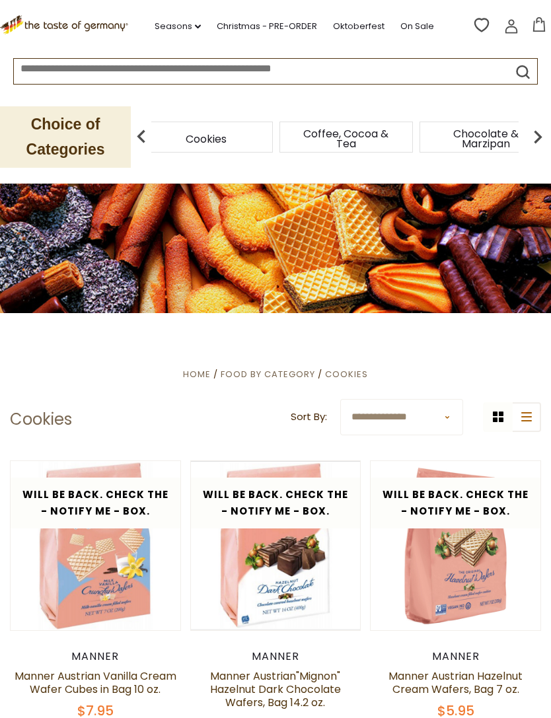
click at [141, 138] on img at bounding box center [141, 137] width 26 height 26
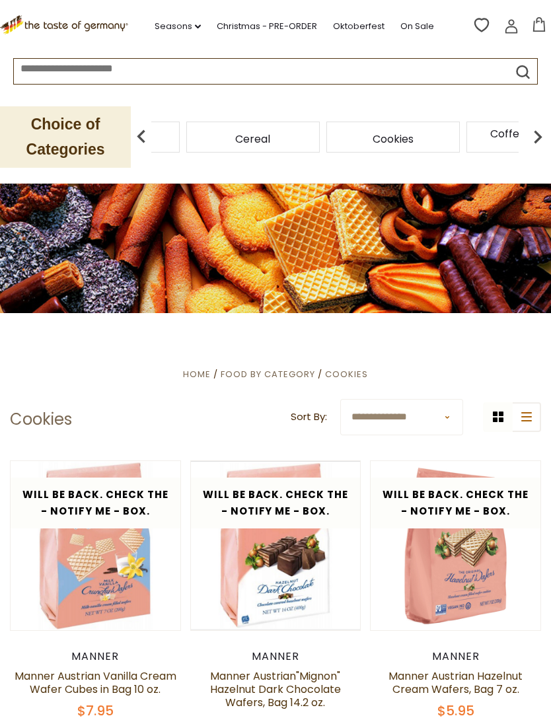
click at [323, 142] on div "Cookies" at bounding box center [393, 137] width 140 height 31
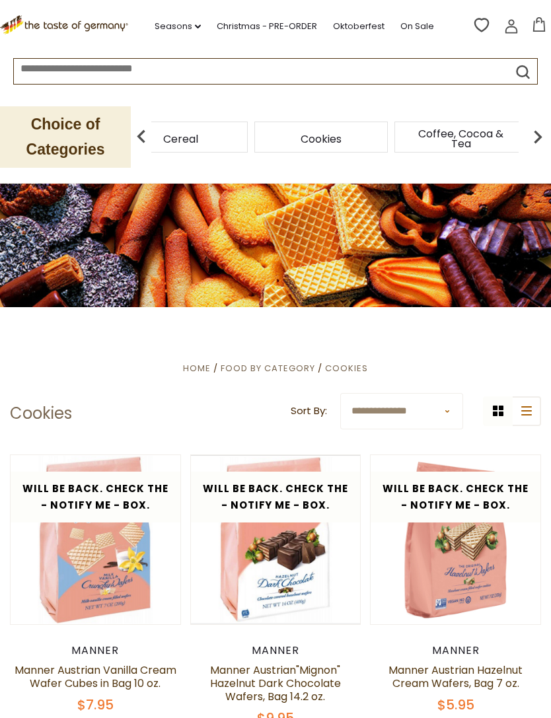
scroll to position [14, 0]
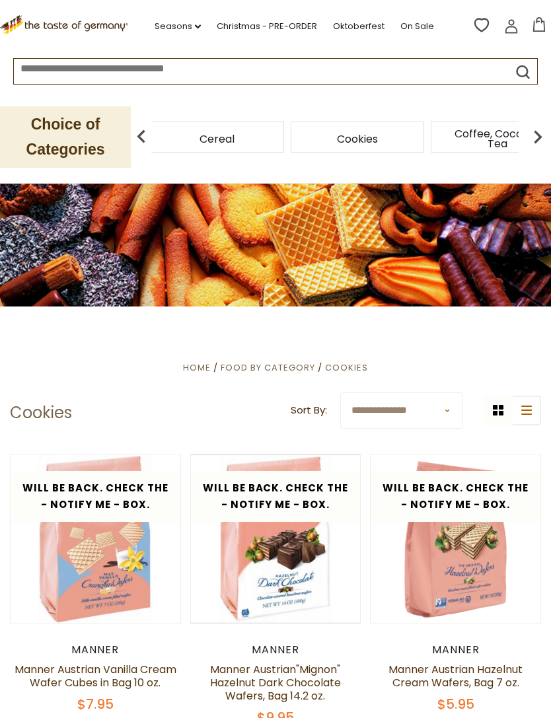
click at [215, 141] on span "Cereal" at bounding box center [216, 139] width 35 height 10
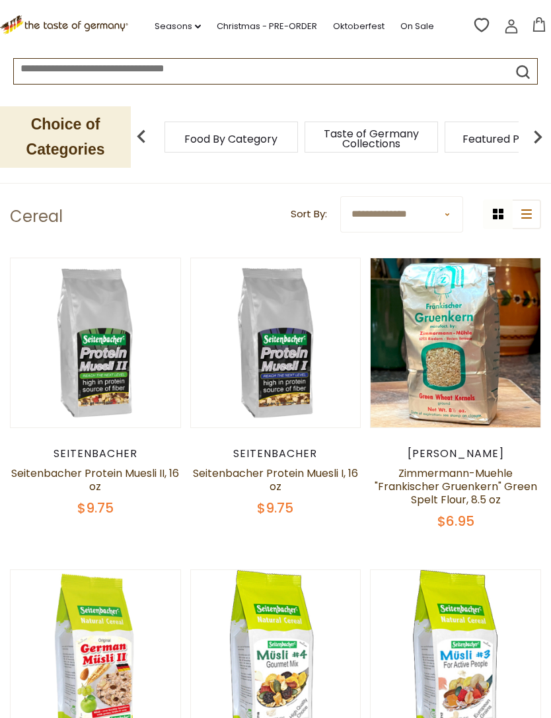
scroll to position [268, 0]
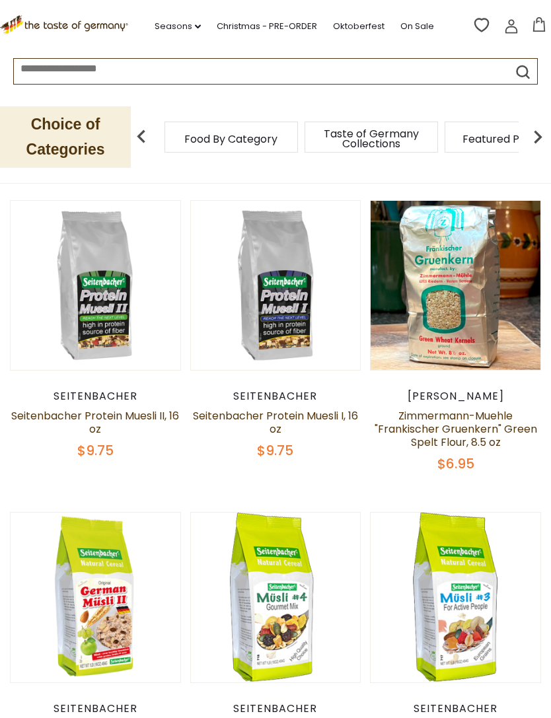
click at [297, 81] on button "Quick View" at bounding box center [275, 67] width 89 height 30
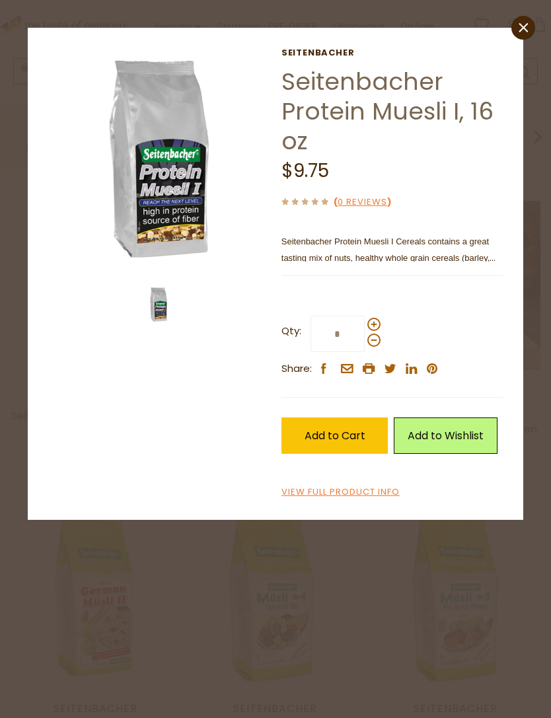
click at [176, 227] on img at bounding box center [159, 159] width 223 height 223
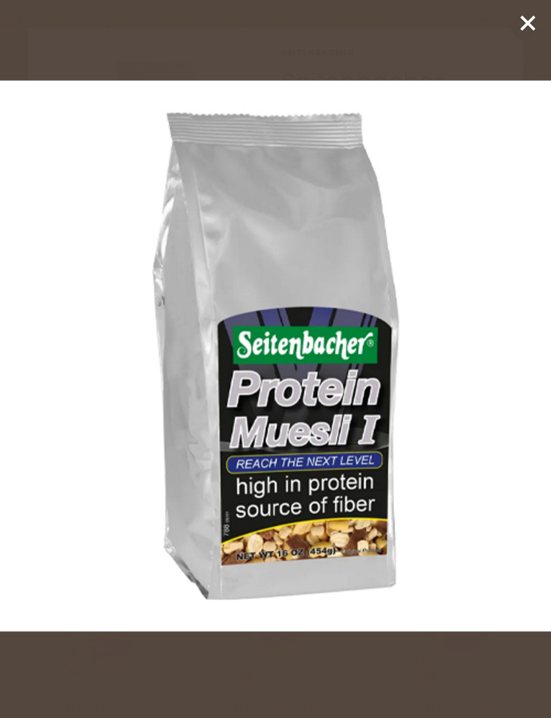
click at [524, 28] on line at bounding box center [527, 23] width 13 height 13
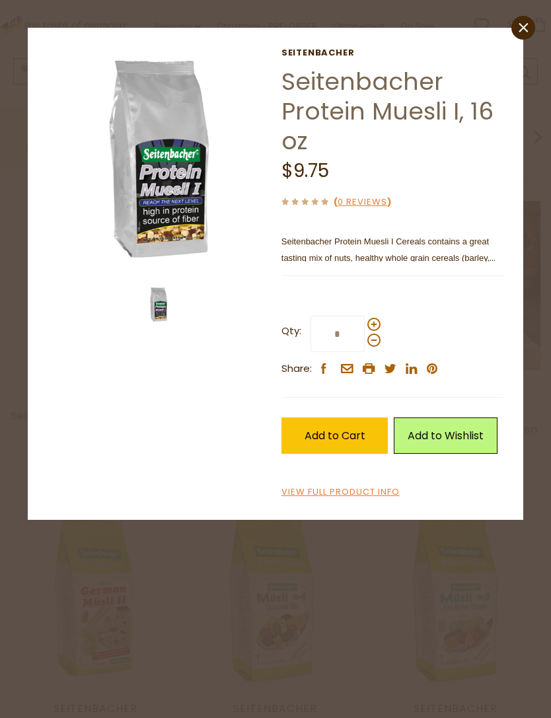
click at [526, 33] on link "close" at bounding box center [523, 28] width 24 height 24
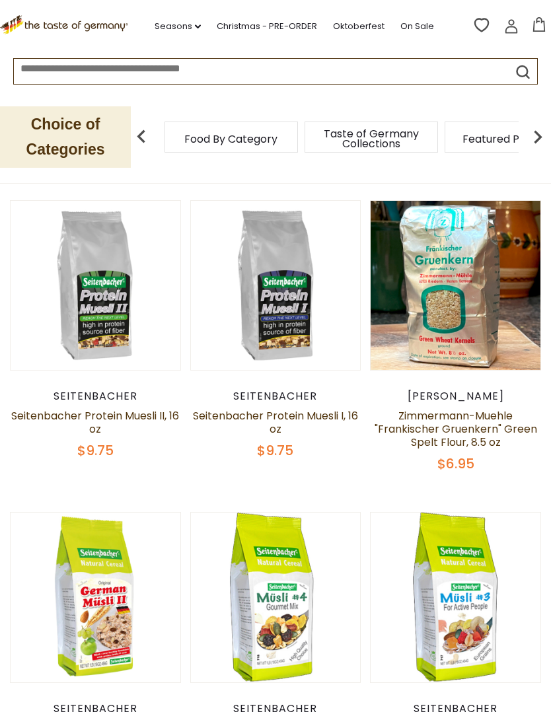
click at [102, 81] on button "Quick View" at bounding box center [95, 67] width 89 height 30
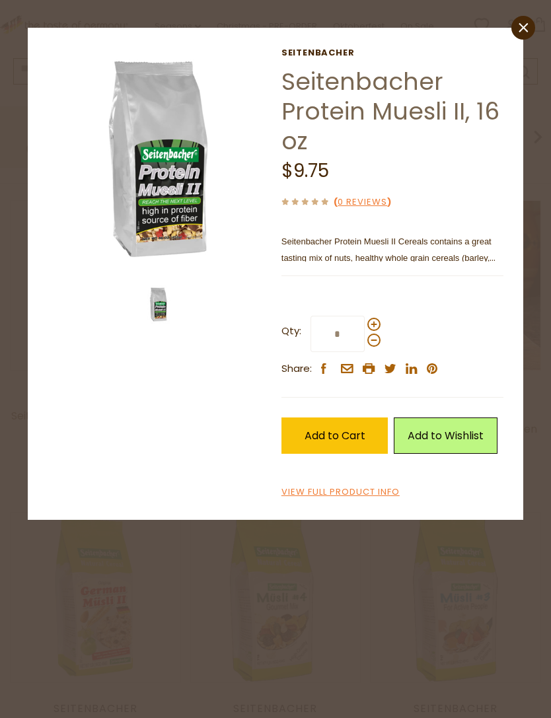
click at [149, 232] on img at bounding box center [159, 159] width 223 height 223
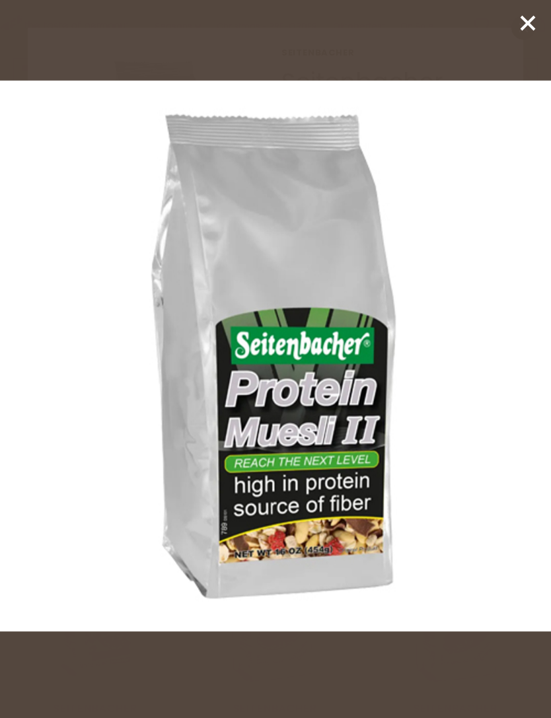
click at [519, 22] on icon at bounding box center [528, 23] width 20 height 20
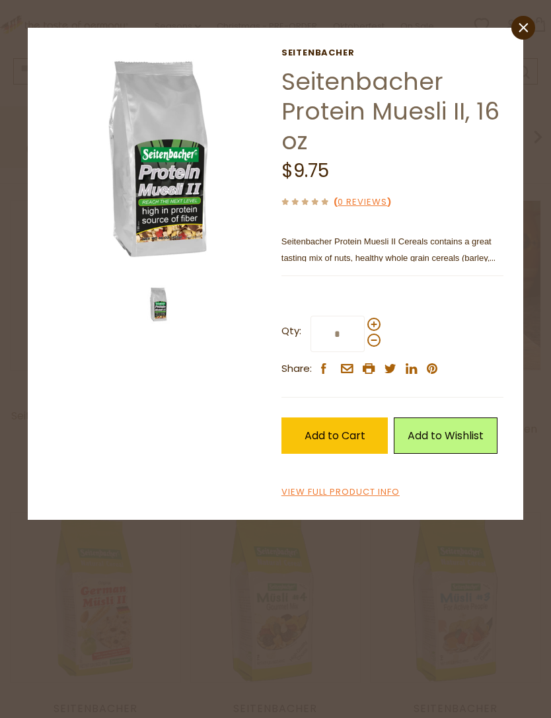
click at [517, 38] on link "close" at bounding box center [523, 28] width 24 height 24
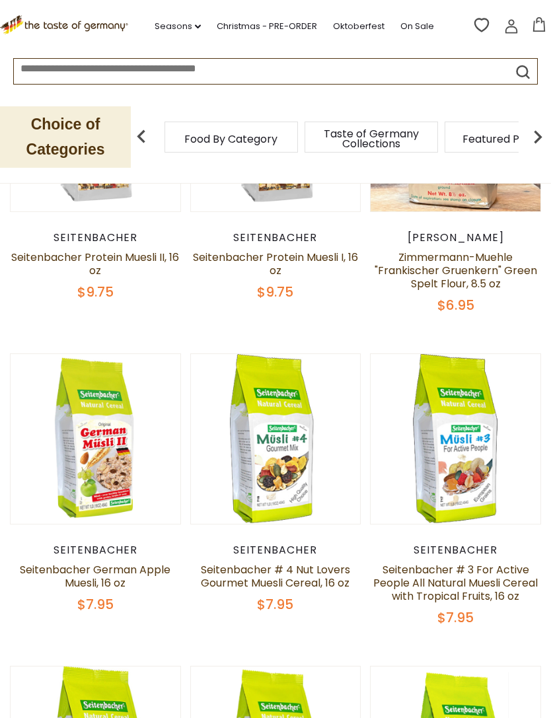
scroll to position [449, 0]
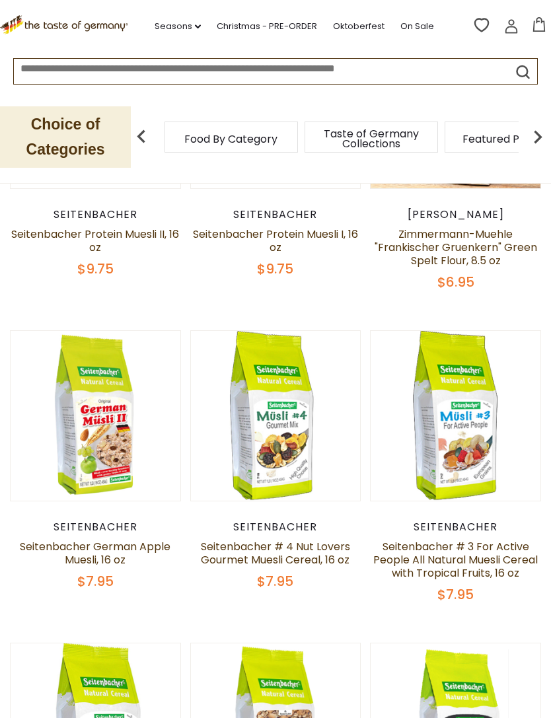
click at [109, 212] on button "Quick View" at bounding box center [95, 197] width 89 height 30
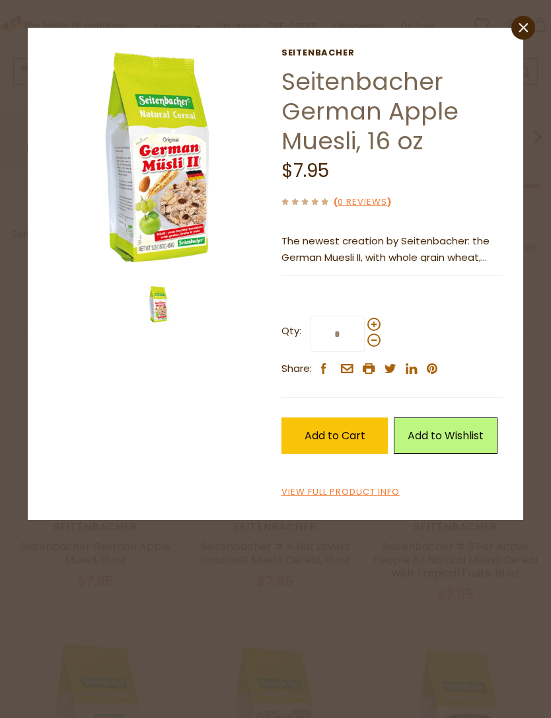
click at [172, 224] on img at bounding box center [159, 159] width 223 height 223
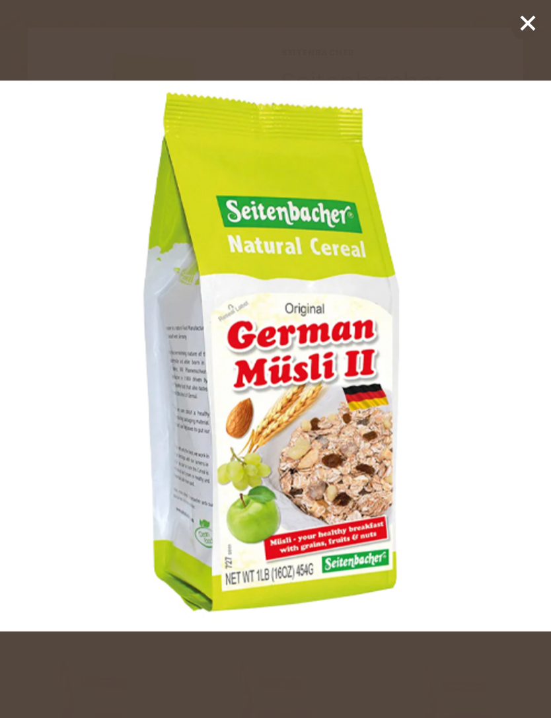
click at [525, 22] on icon at bounding box center [528, 23] width 20 height 20
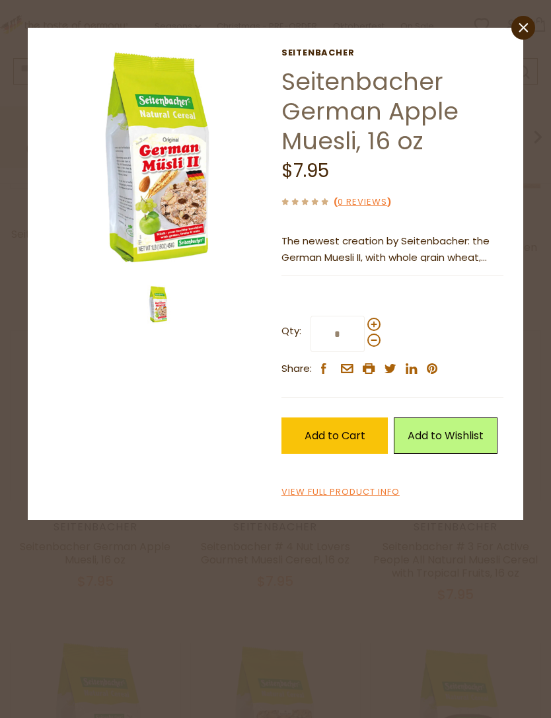
click at [515, 28] on link "close" at bounding box center [523, 28] width 24 height 24
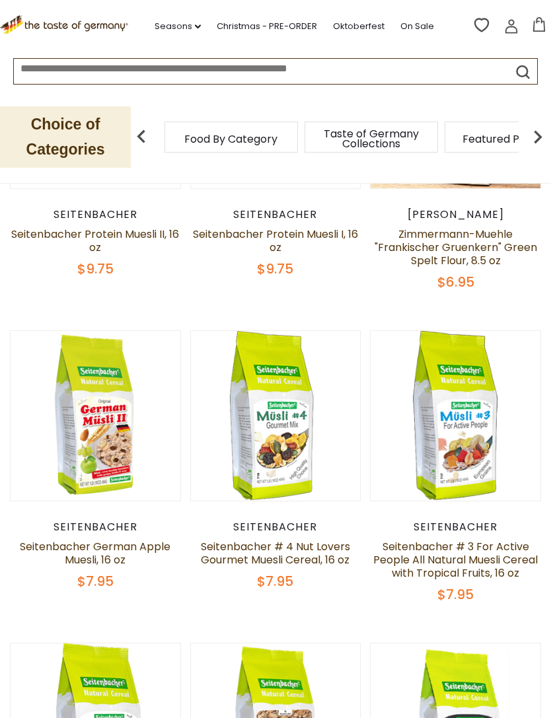
click at [289, 212] on button "Quick View" at bounding box center [275, 197] width 89 height 30
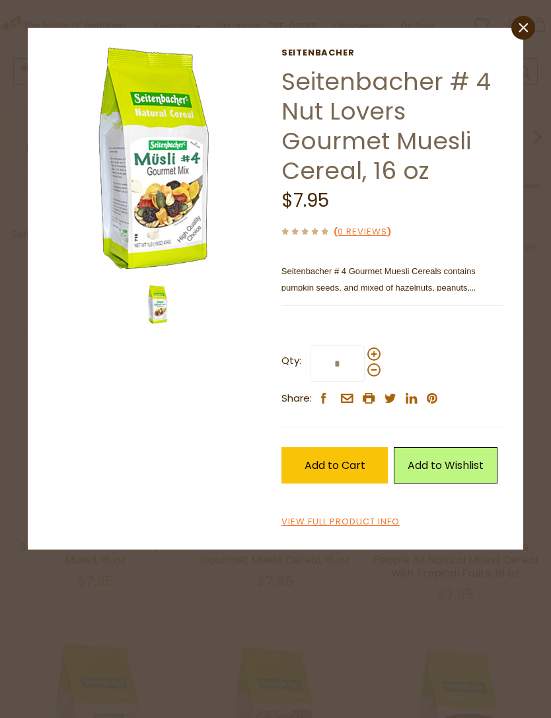
click at [178, 209] on img at bounding box center [159, 159] width 223 height 223
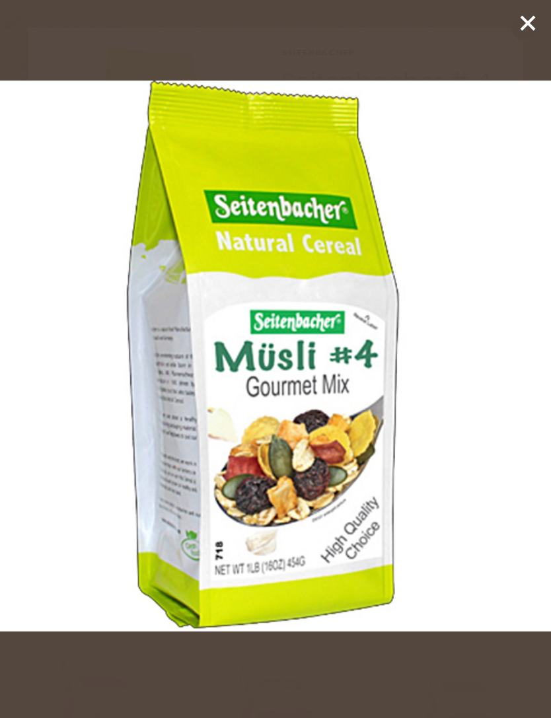
click at [527, 26] on icon at bounding box center [528, 23] width 20 height 20
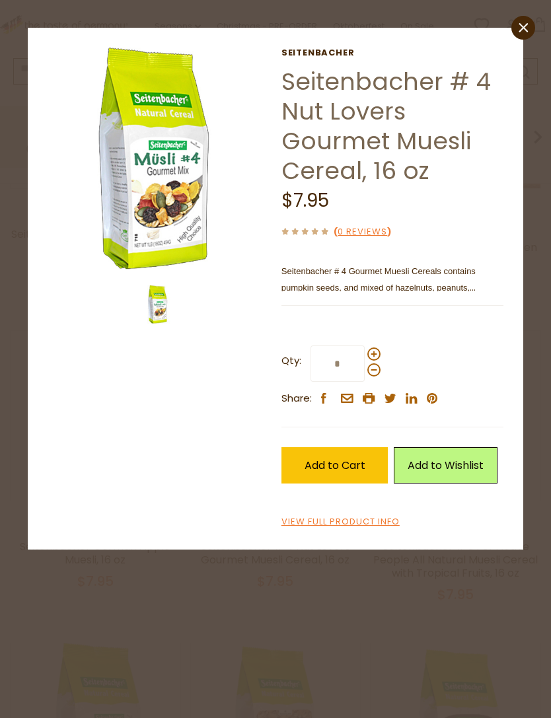
click at [515, 27] on link "close" at bounding box center [523, 28] width 24 height 24
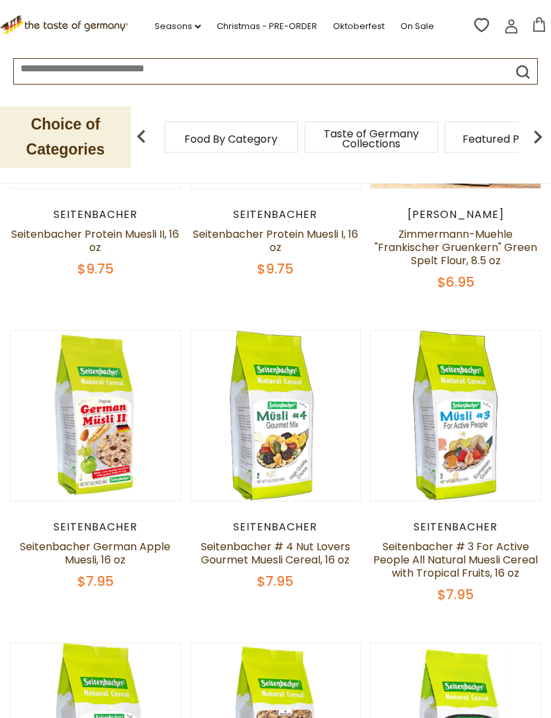
click at [464, 212] on button "Quick View" at bounding box center [455, 197] width 89 height 30
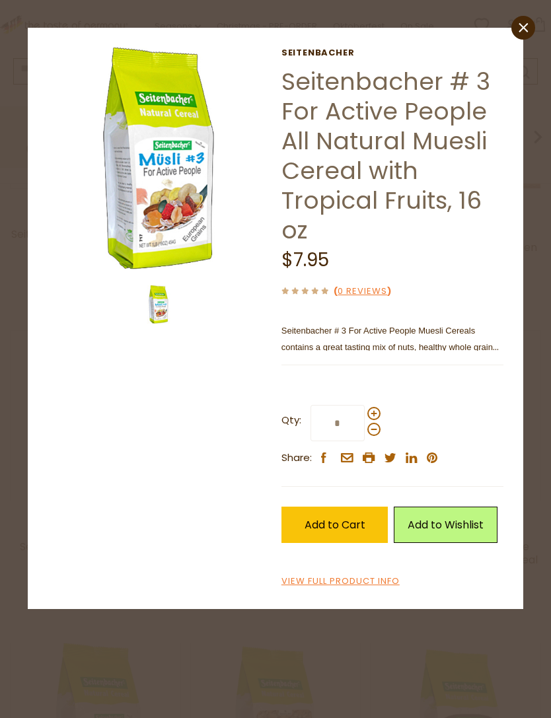
click at [180, 207] on img at bounding box center [159, 159] width 223 height 223
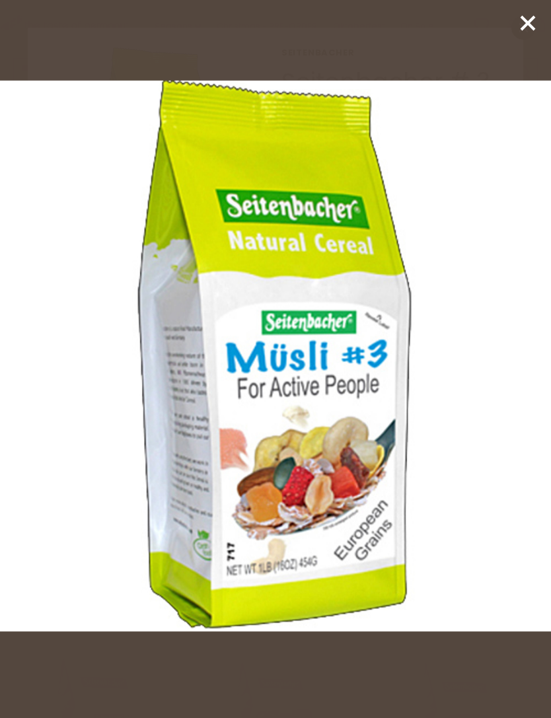
click at [366, 437] on img at bounding box center [275, 356] width 551 height 551
click at [524, 24] on icon at bounding box center [528, 23] width 20 height 20
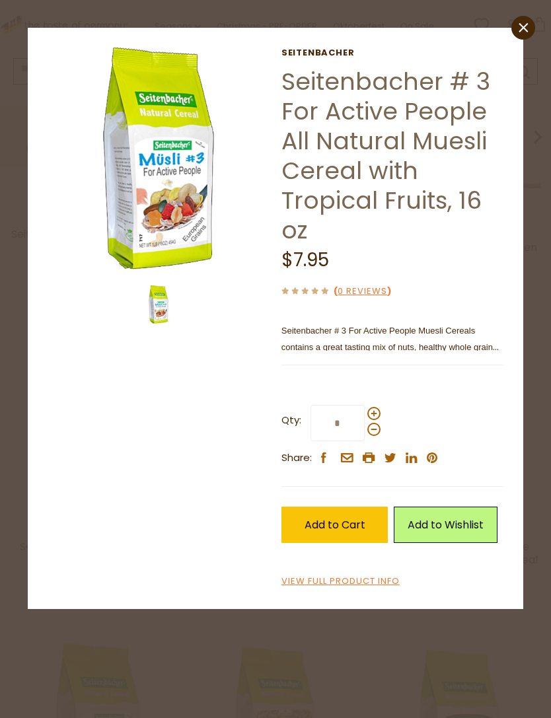
click at [525, 37] on link "close" at bounding box center [523, 28] width 24 height 24
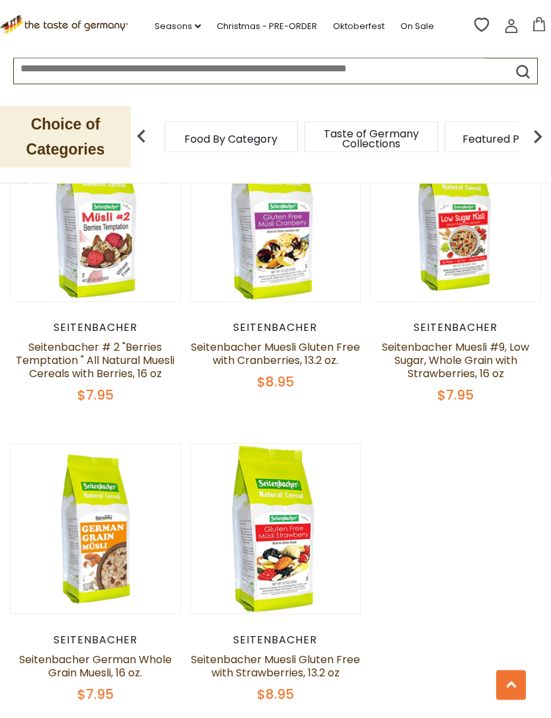
scroll to position [1606, 0]
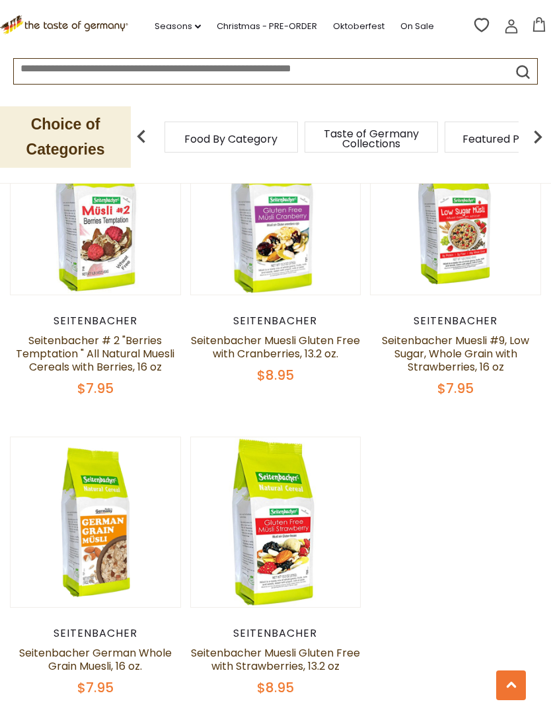
click at [310, 333] on link "Seitenbacher Muesli Gluten Free with Cranberries, 13.2 oz." at bounding box center [275, 347] width 169 height 28
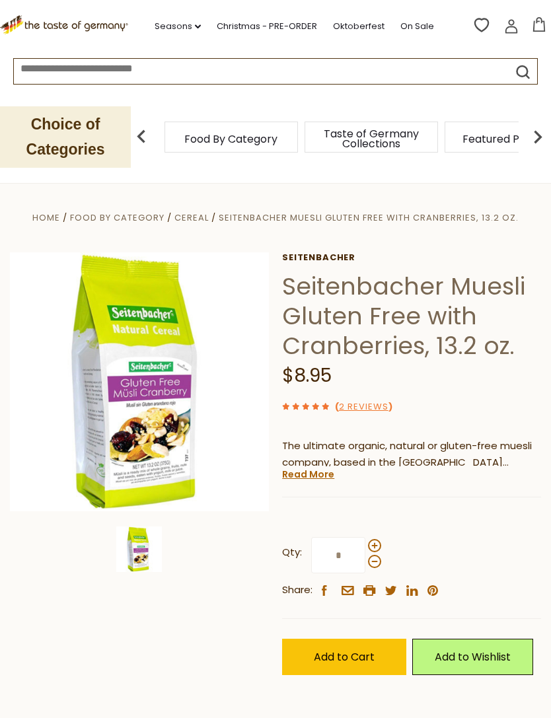
click at [158, 443] on img at bounding box center [139, 381] width 259 height 259
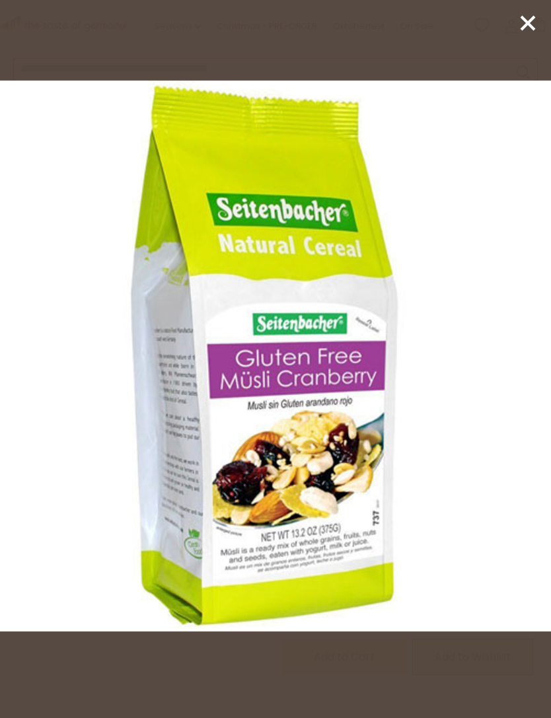
click at [525, 31] on icon at bounding box center [528, 23] width 20 height 20
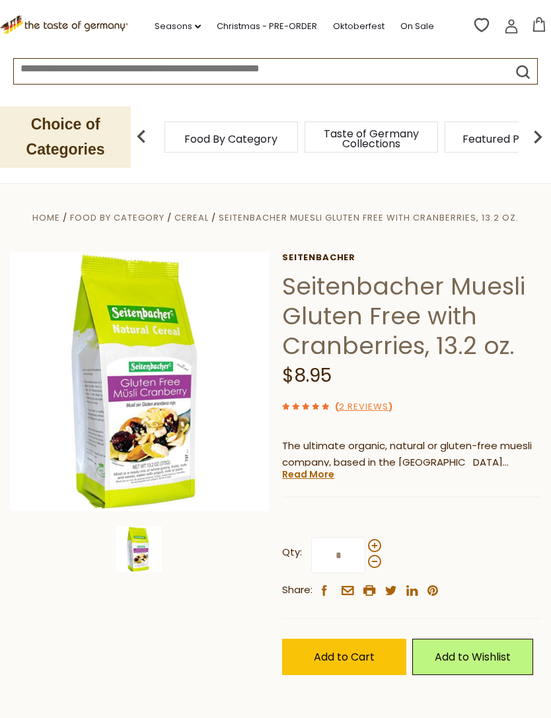
click at [374, 406] on link "2 Reviews" at bounding box center [364, 407] width 50 height 14
click at [369, 400] on link "2 Reviews" at bounding box center [364, 407] width 50 height 14
click at [355, 410] on link "2 Reviews" at bounding box center [364, 407] width 50 height 14
click at [362, 408] on link "2 Reviews" at bounding box center [364, 407] width 50 height 14
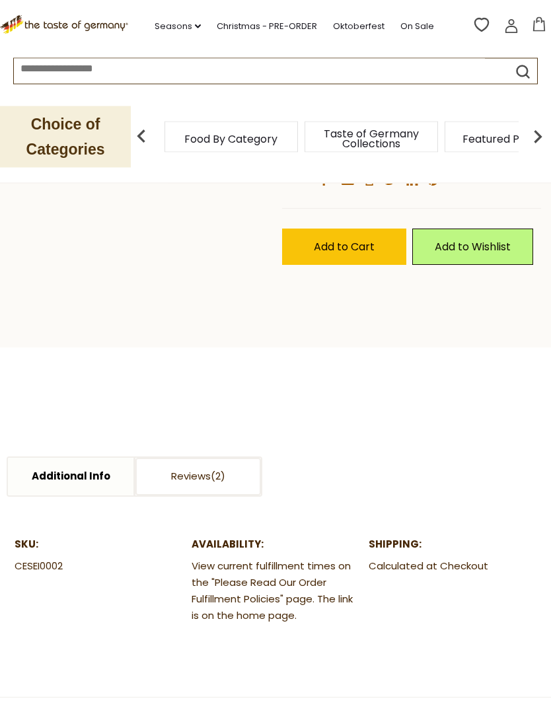
scroll to position [416, 0]
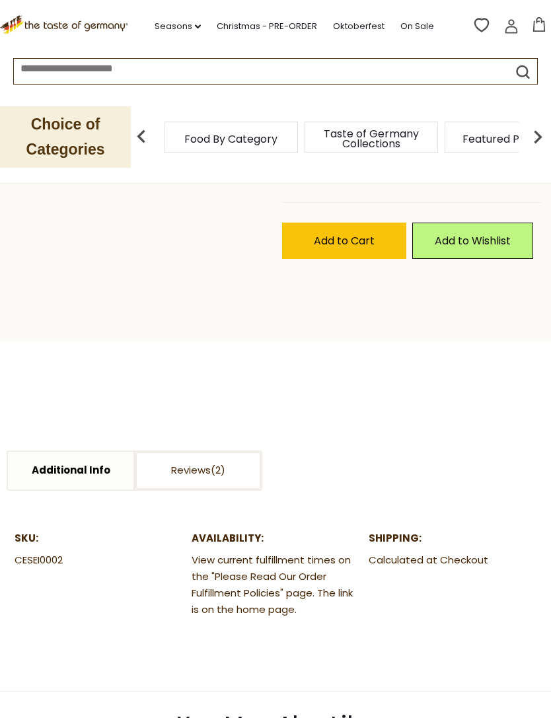
click at [213, 477] on link "Reviews" at bounding box center [197, 471] width 125 height 38
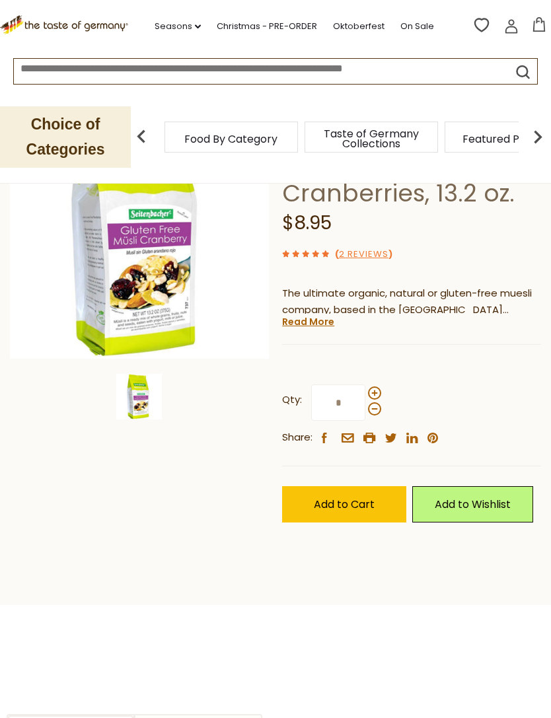
scroll to position [0, 0]
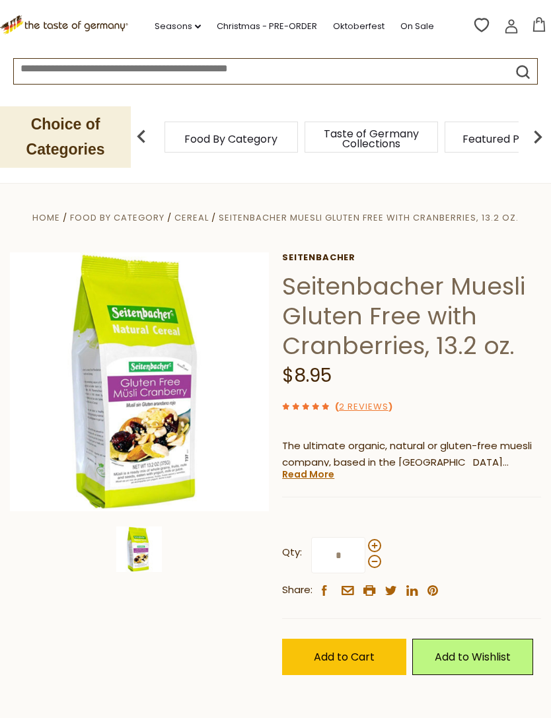
click at [313, 479] on link "Read More" at bounding box center [308, 474] width 52 height 13
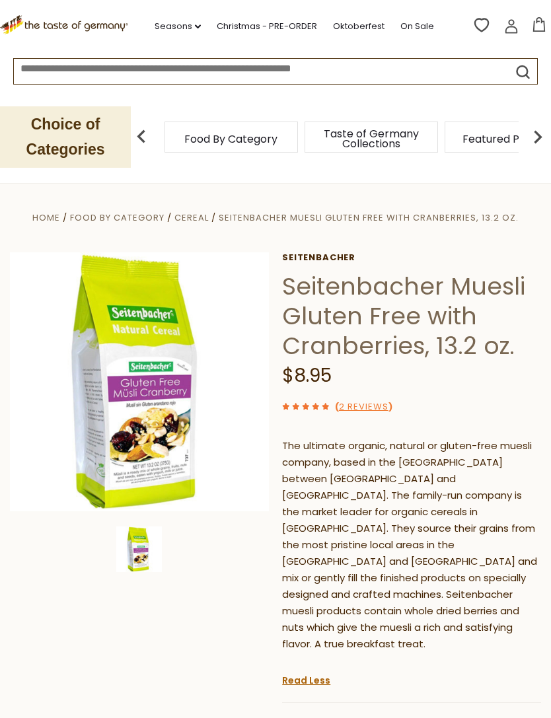
click at [172, 443] on img at bounding box center [139, 381] width 259 height 259
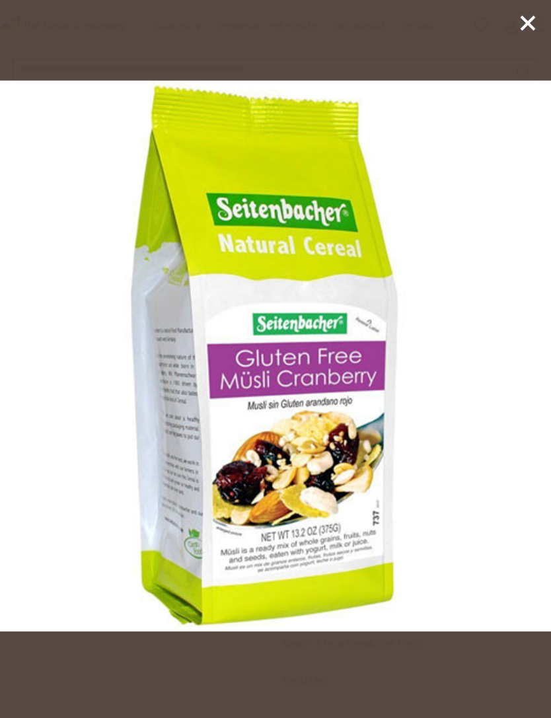
click at [519, 23] on icon at bounding box center [528, 23] width 20 height 20
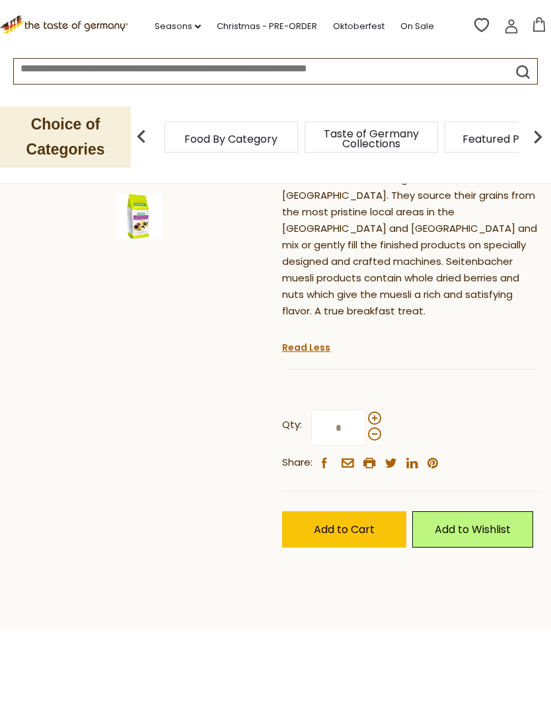
scroll to position [328, 0]
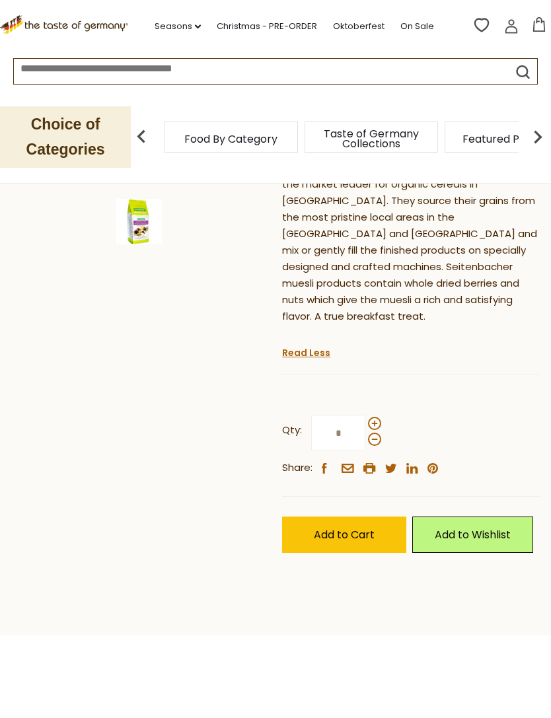
click at [348, 527] on span "Add to Cart" at bounding box center [344, 534] width 61 height 15
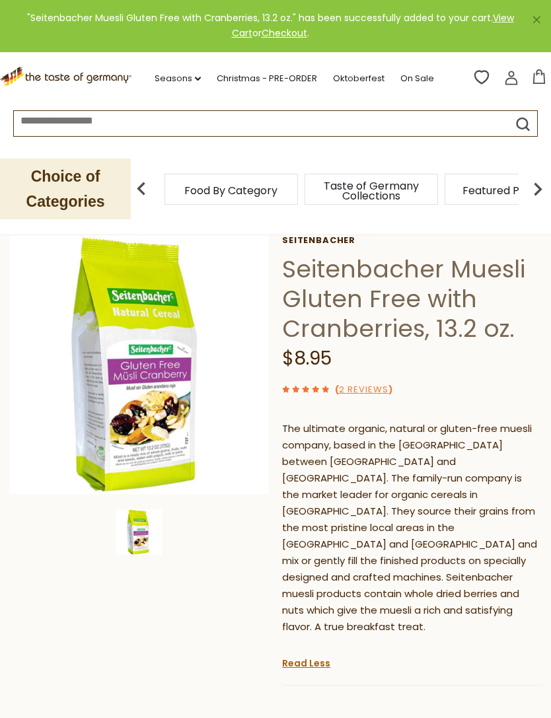
scroll to position [0, 0]
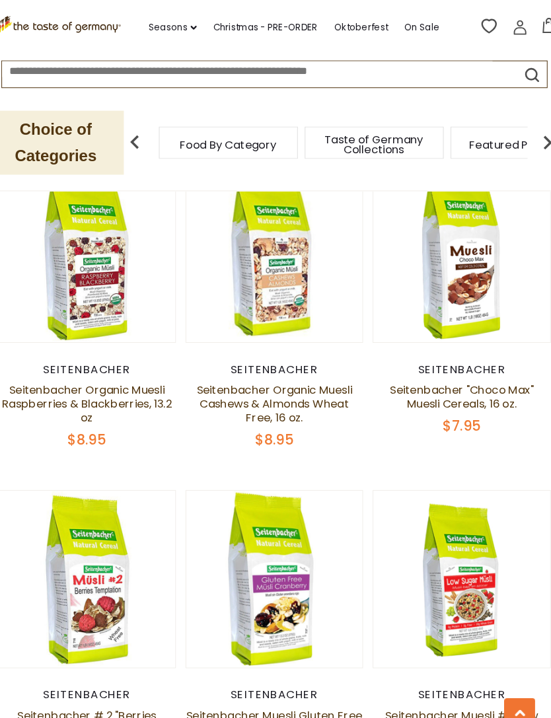
scroll to position [1262, 0]
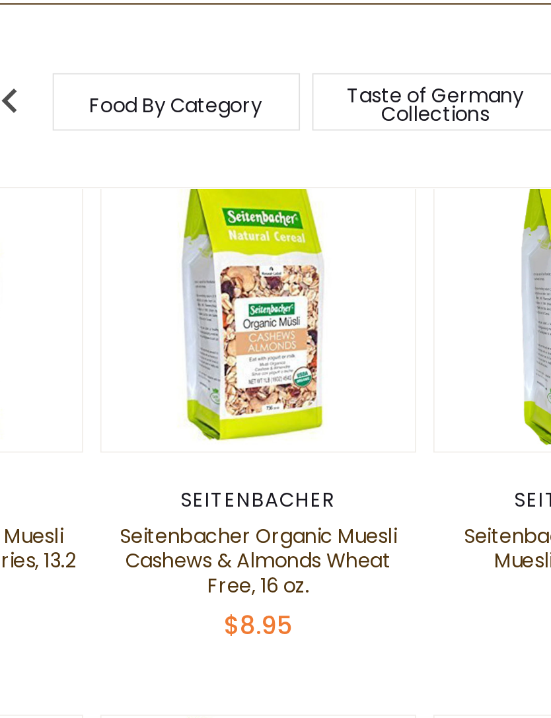
click at [231, 37] on button "Quick View" at bounding box center [275, 22] width 89 height 30
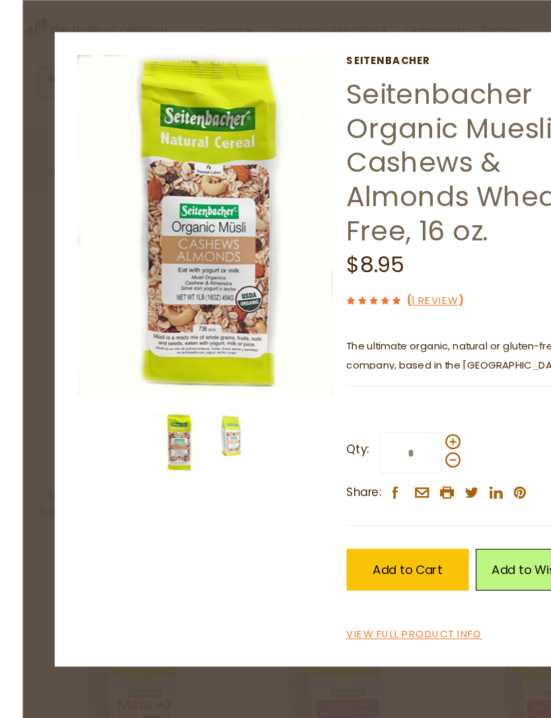
scroll to position [1150, 0]
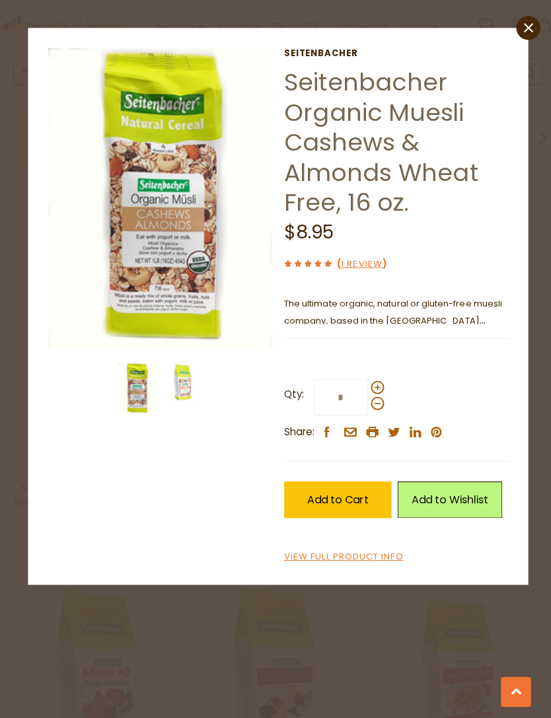
click at [522, 27] on icon "close" at bounding box center [524, 27] width 10 height 10
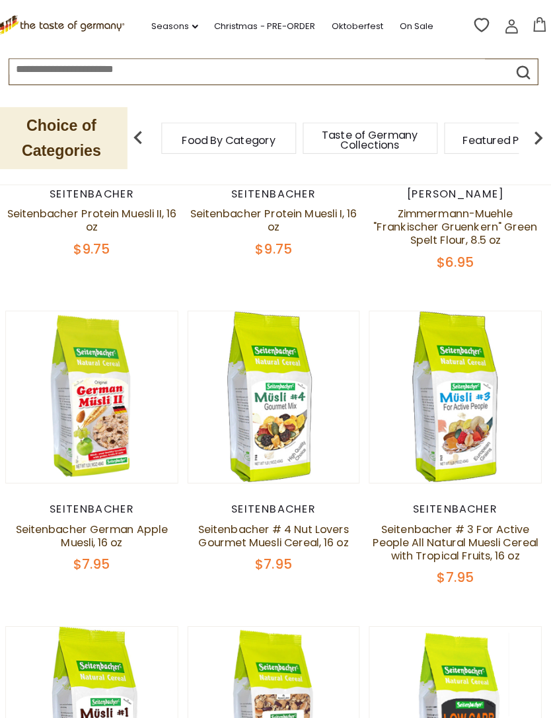
scroll to position [460, 0]
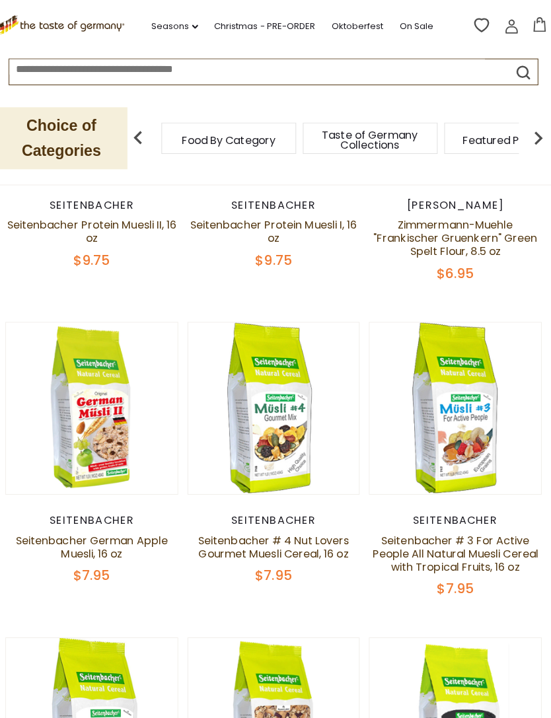
click at [87, 201] on button "Quick View" at bounding box center [95, 186] width 89 height 30
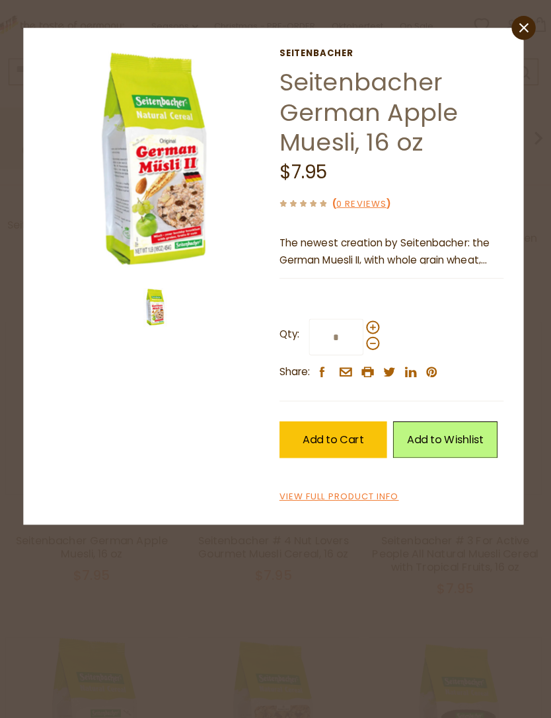
click at [174, 213] on img at bounding box center [159, 159] width 223 height 223
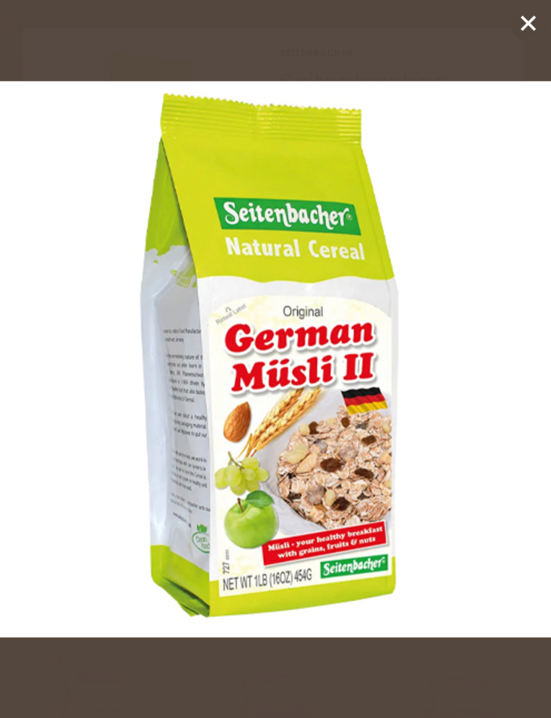
click at [530, 16] on icon at bounding box center [528, 23] width 20 height 20
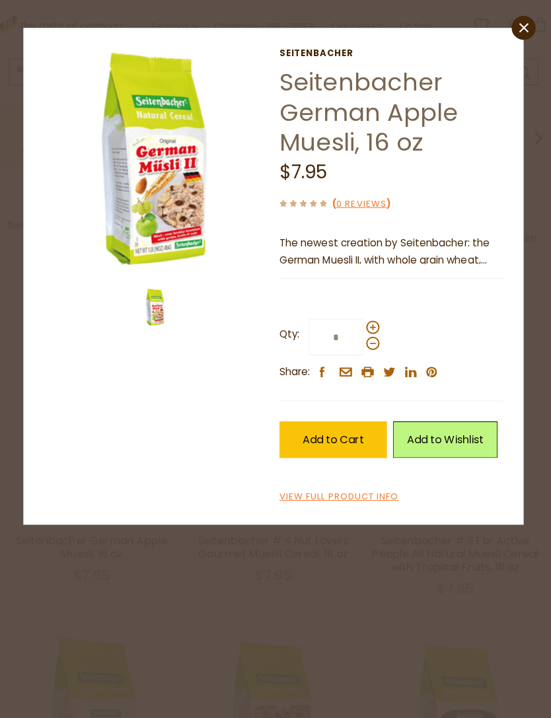
click at [340, 436] on span "Add to Cart" at bounding box center [334, 435] width 61 height 15
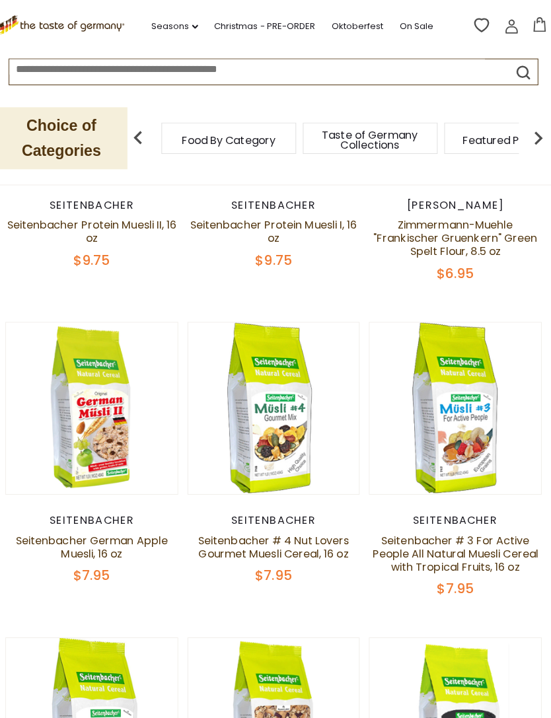
click at [474, 201] on button "Quick View" at bounding box center [455, 186] width 89 height 30
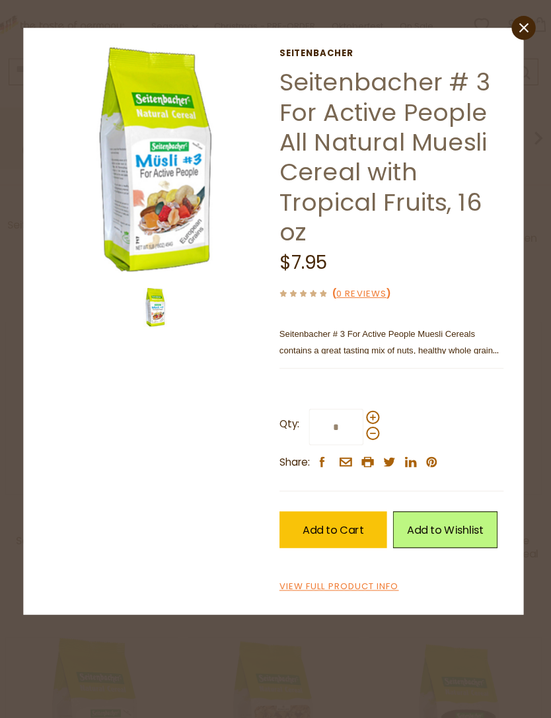
click at [149, 214] on img at bounding box center [159, 159] width 223 height 223
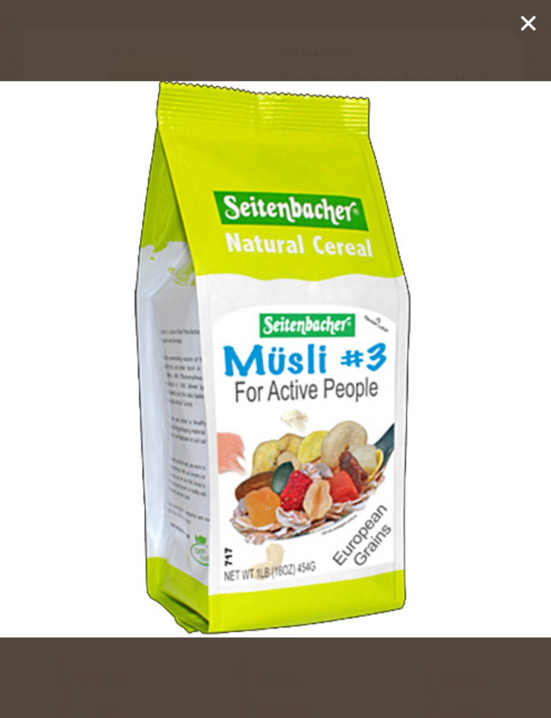
click at [523, 22] on line at bounding box center [527, 23] width 13 height 13
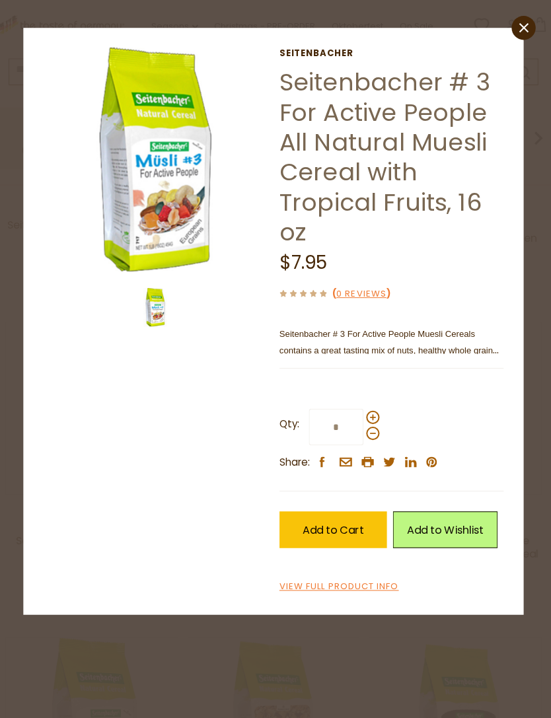
click at [345, 522] on span "Add to Cart" at bounding box center [334, 524] width 61 height 15
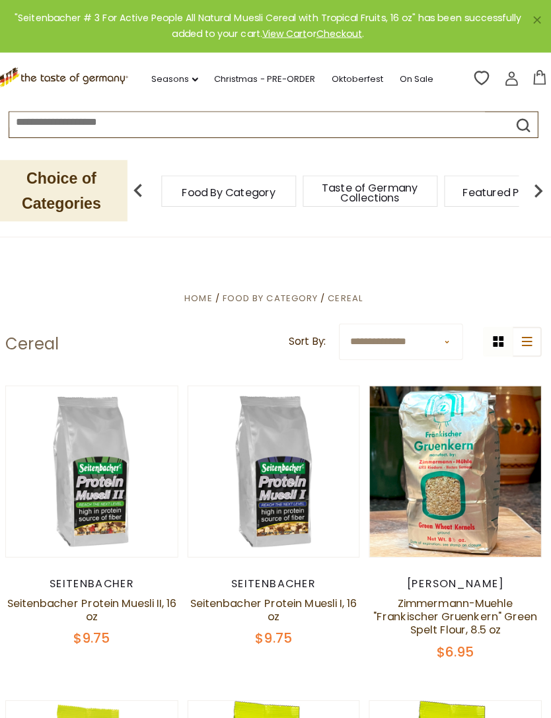
scroll to position [0, 0]
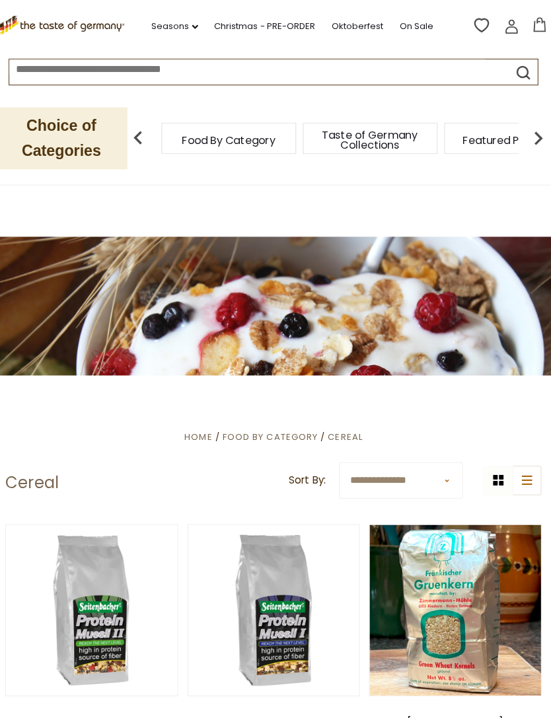
click at [532, 21] on icon at bounding box center [539, 24] width 15 height 15
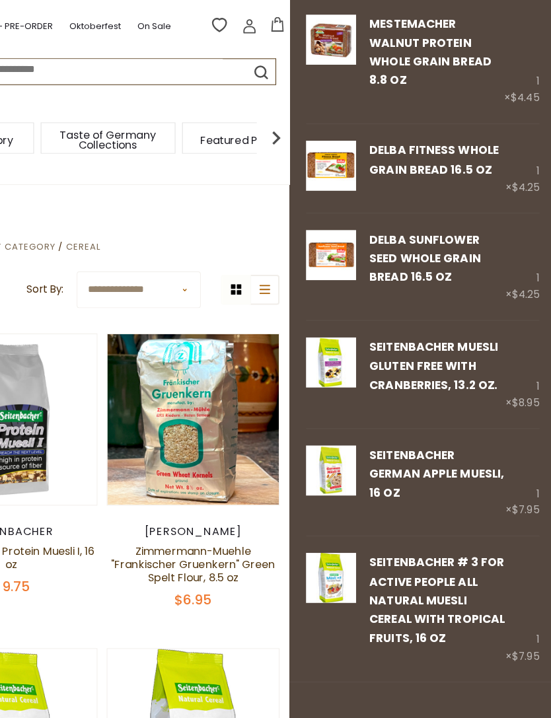
scroll to position [139, 0]
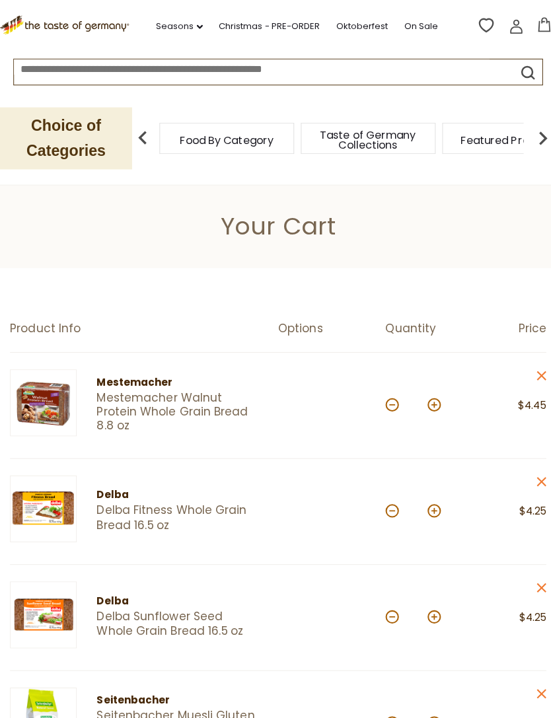
click at [368, 24] on link "Oktoberfest" at bounding box center [359, 26] width 52 height 15
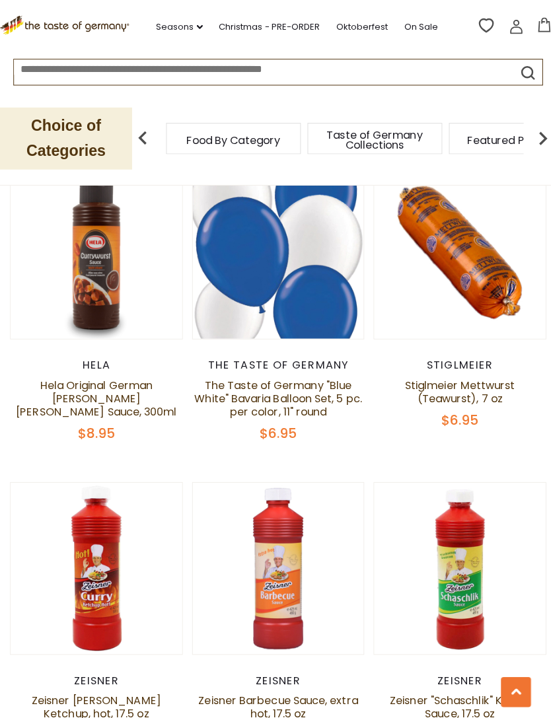
scroll to position [3468, 0]
click at [478, 47] on button "Quick View" at bounding box center [455, 32] width 89 height 30
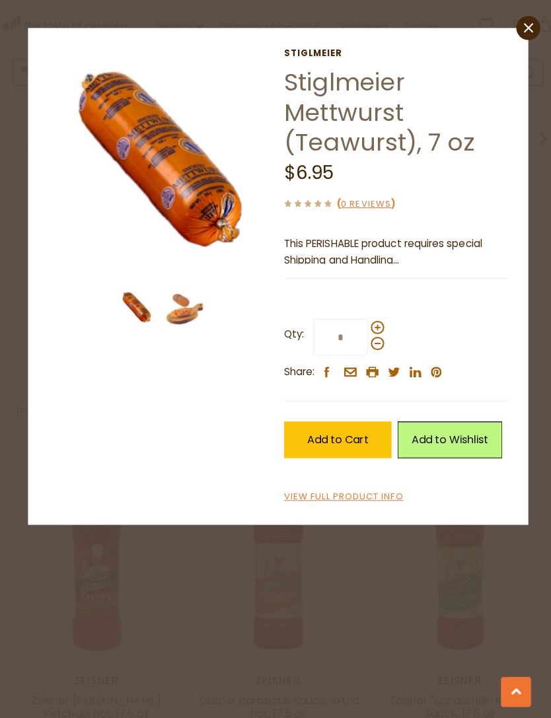
click at [183, 310] on img at bounding box center [181, 304] width 38 height 38
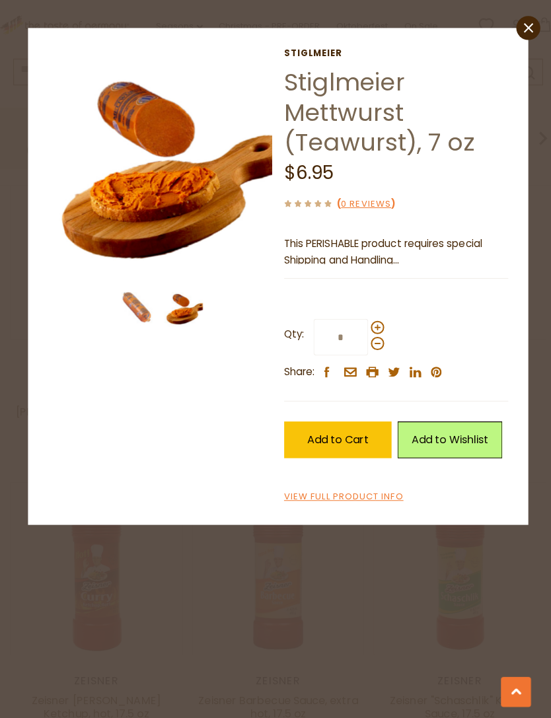
click at [519, 36] on link "close" at bounding box center [523, 28] width 24 height 24
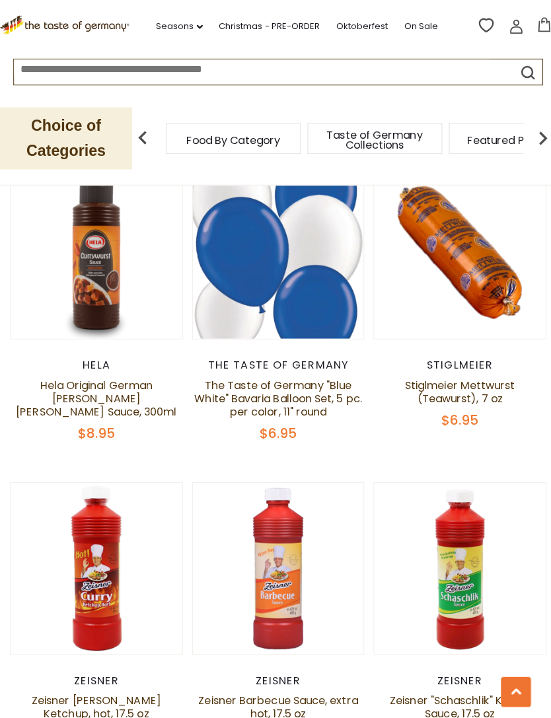
click at [462, 47] on button "Quick View" at bounding box center [455, 32] width 89 height 30
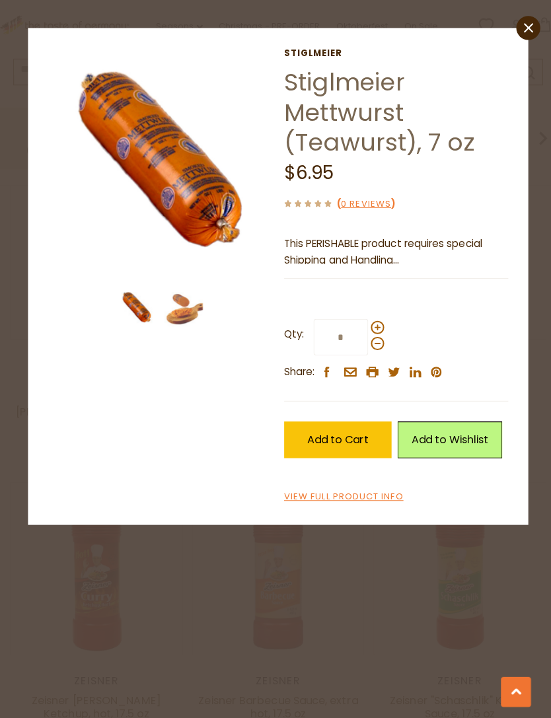
click at [186, 304] on img at bounding box center [181, 304] width 38 height 38
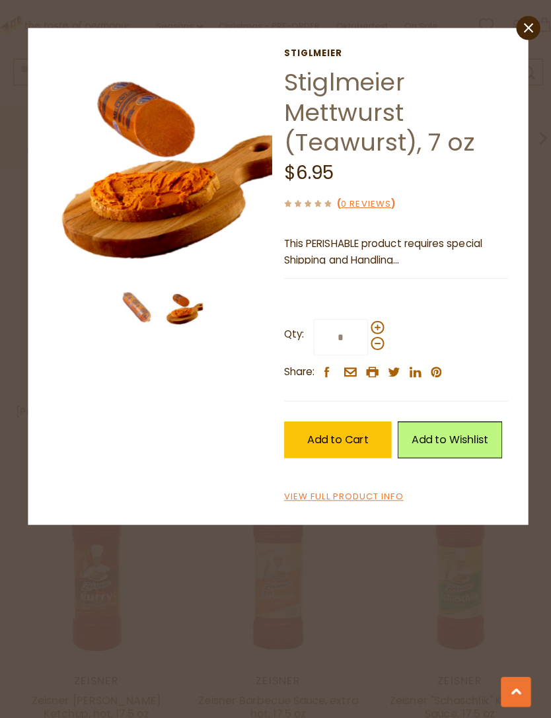
click at [191, 159] on img at bounding box center [159, 159] width 223 height 223
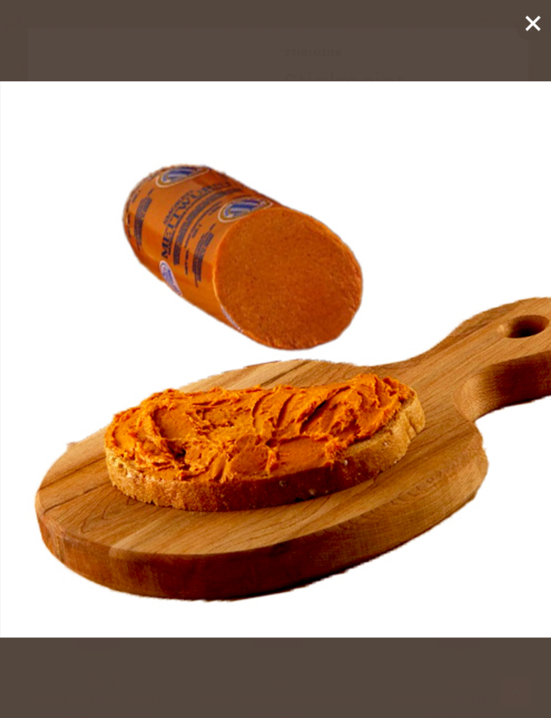
click at [526, 26] on line at bounding box center [527, 23] width 13 height 13
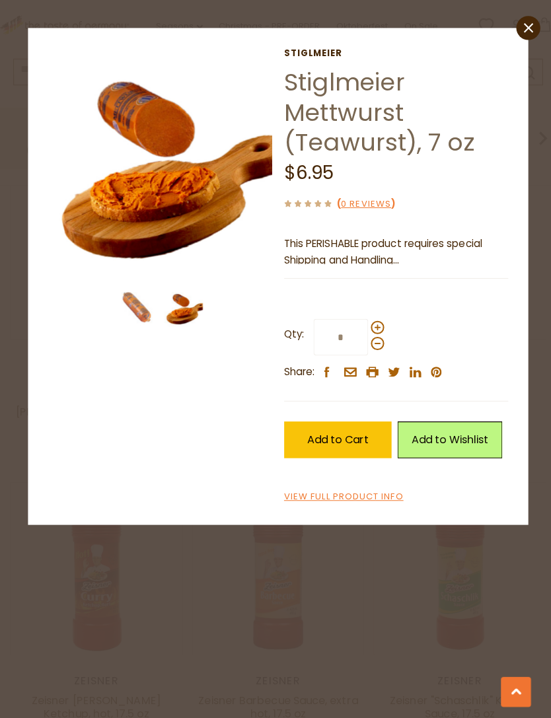
click at [520, 31] on icon at bounding box center [523, 26] width 9 height 9
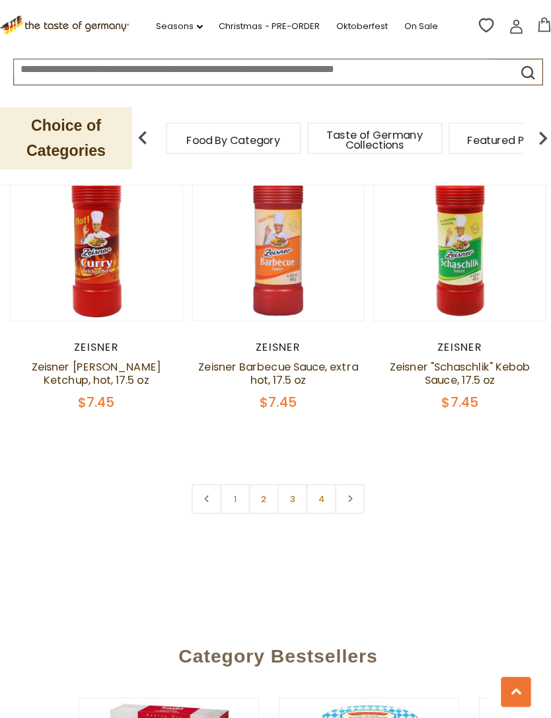
click at [292, 496] on link "3" at bounding box center [290, 495] width 30 height 30
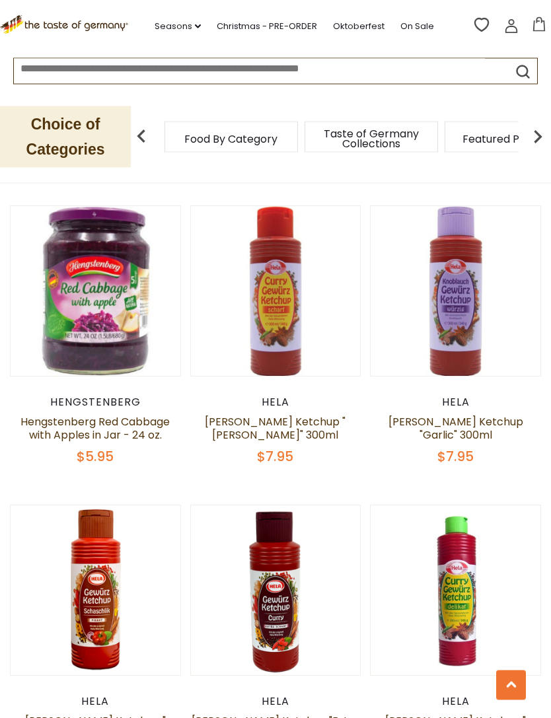
scroll to position [884, 0]
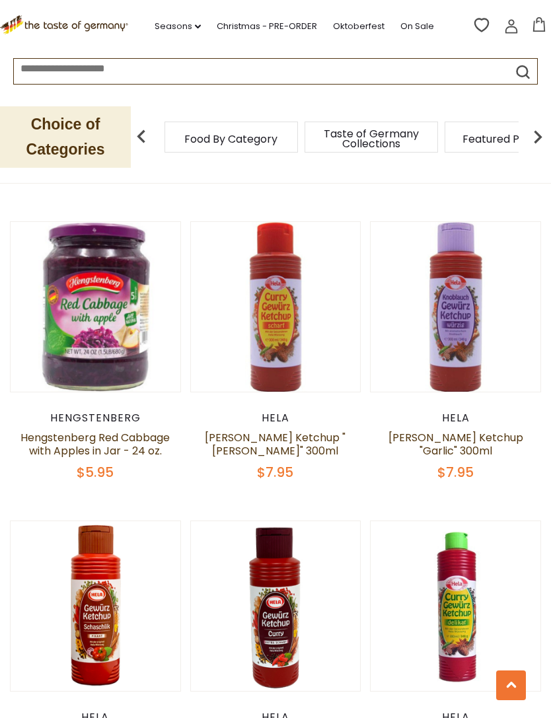
click at [286, 103] on button "Quick View" at bounding box center [275, 88] width 89 height 30
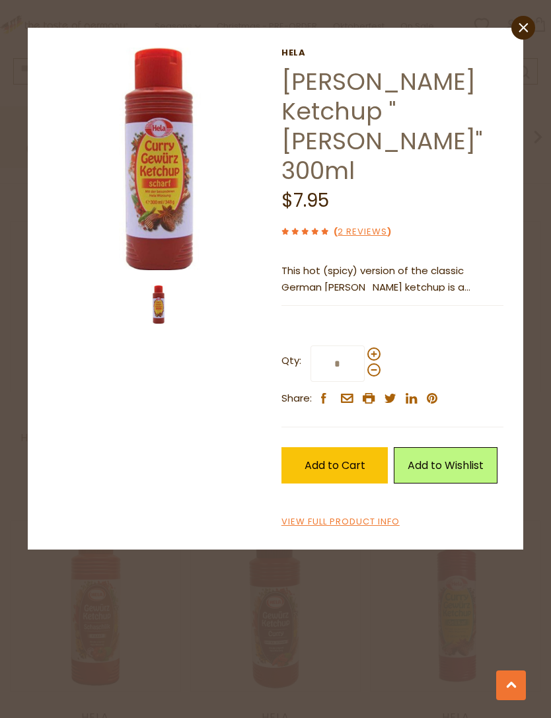
click at [340, 458] on span "Add to Cart" at bounding box center [334, 465] width 61 height 15
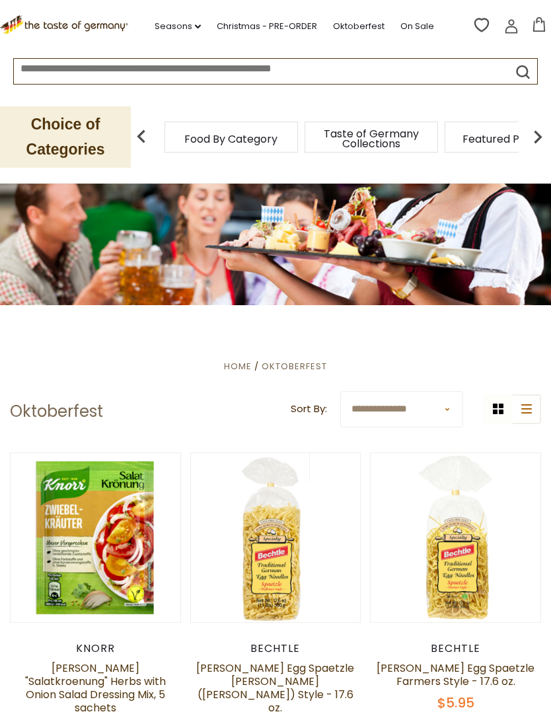
scroll to position [0, 0]
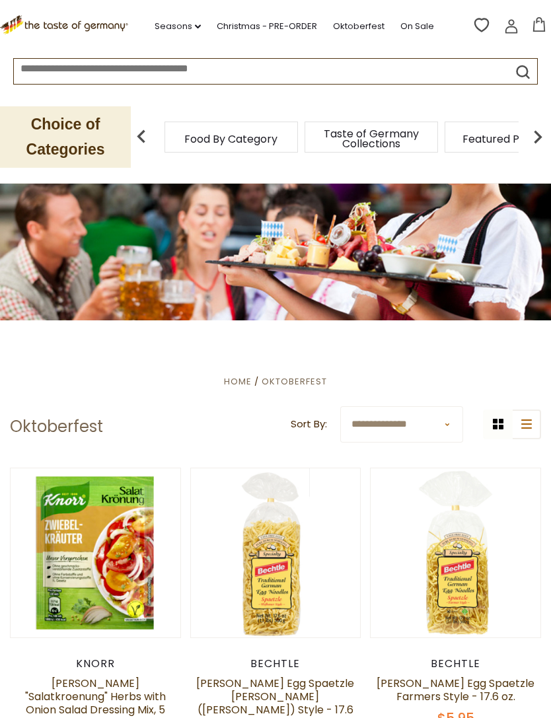
click at [182, 28] on link "Seasons dropdown_arrow" at bounding box center [178, 26] width 46 height 15
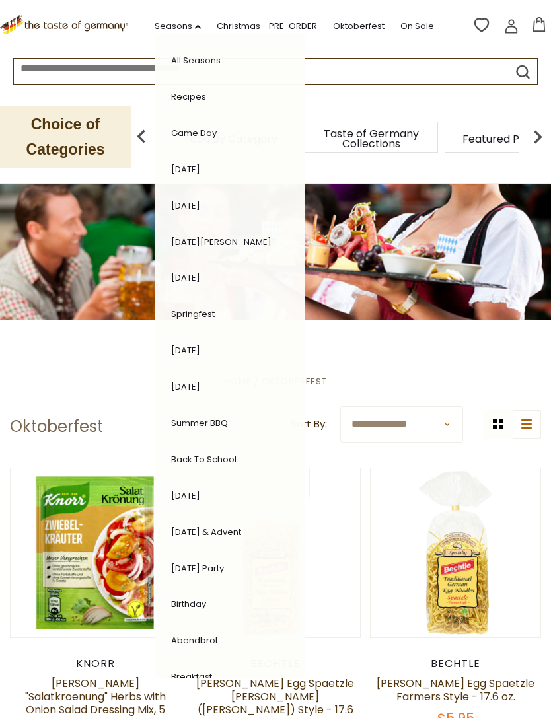
click at [200, 489] on link "[DATE]" at bounding box center [185, 495] width 29 height 13
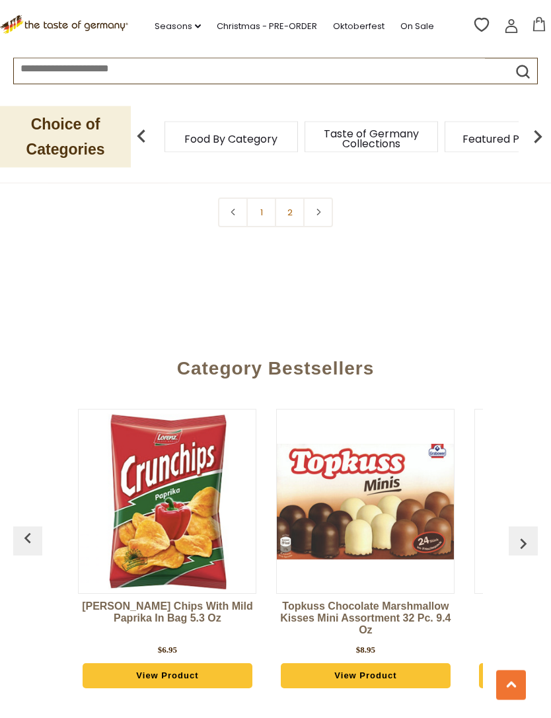
scroll to position [4025, 0]
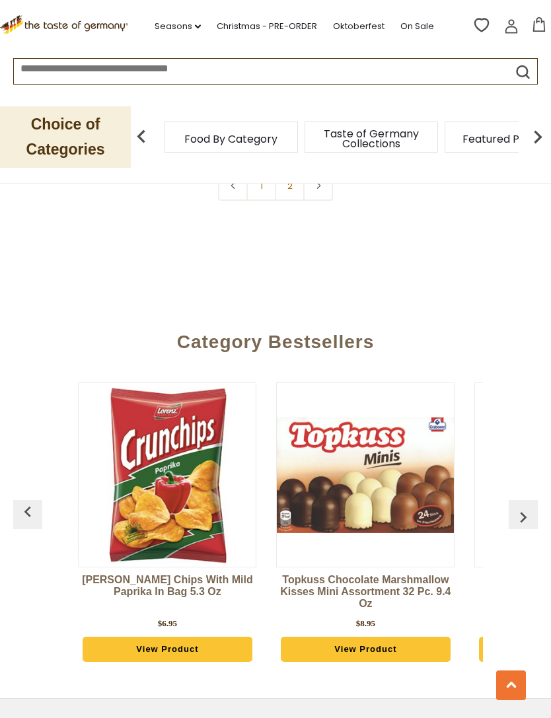
click at [430, 434] on img at bounding box center [365, 474] width 177 height 115
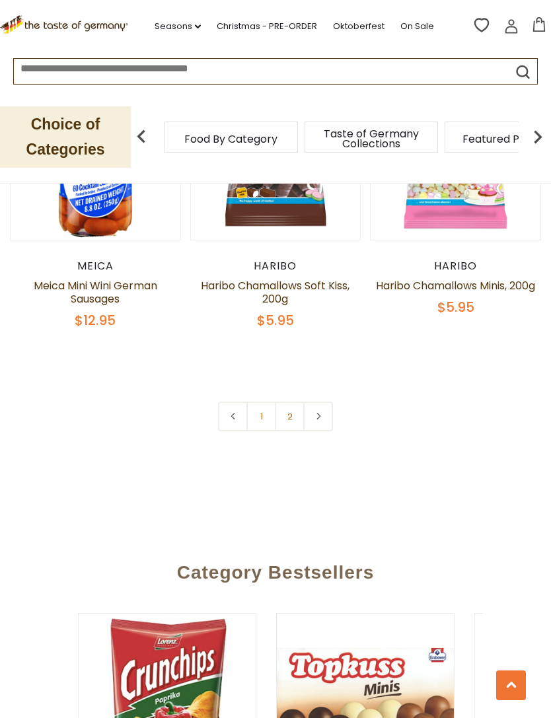
scroll to position [3777, 0]
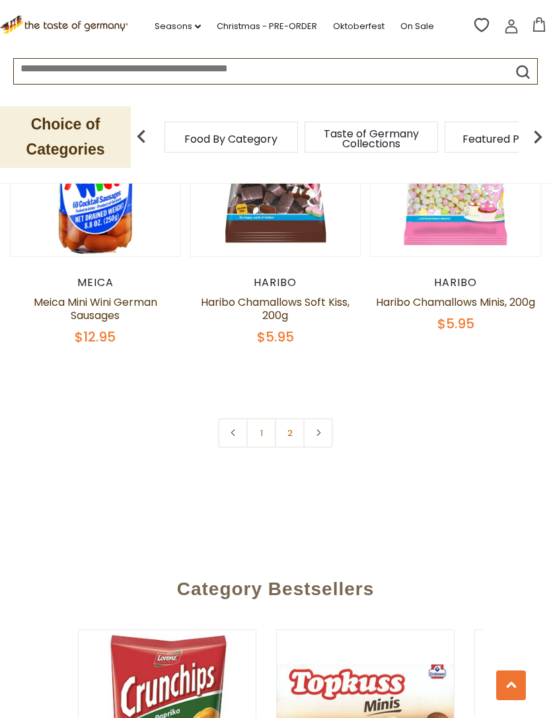
click at [295, 418] on link "2" at bounding box center [290, 433] width 30 height 30
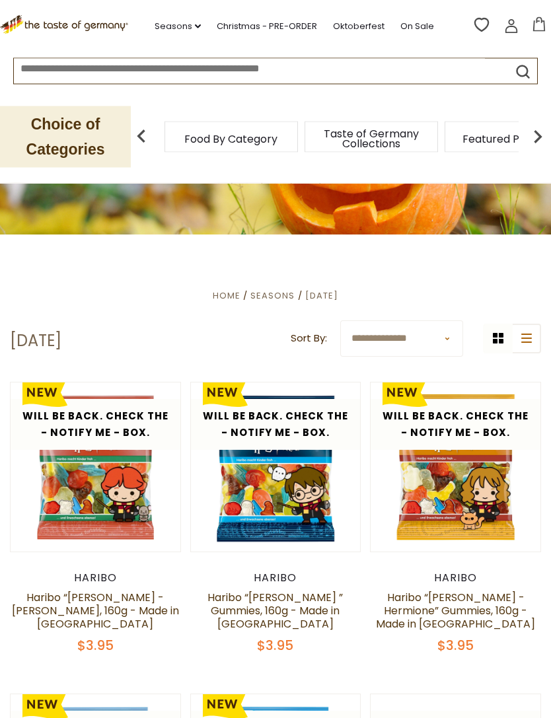
scroll to position [0, 0]
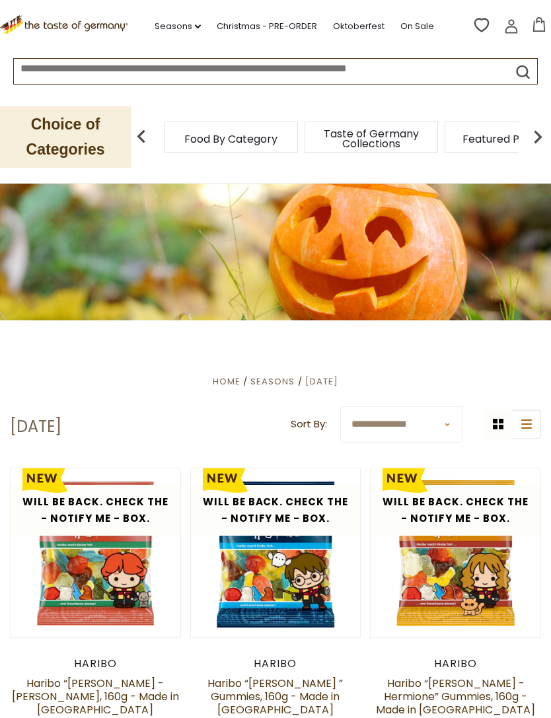
click at [415, 32] on link "On Sale" at bounding box center [417, 26] width 34 height 15
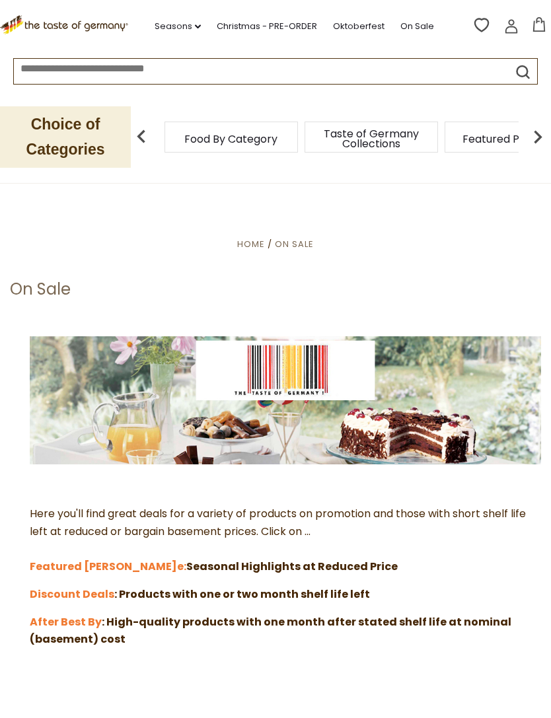
click at [186, 24] on link "Seasons dropdown_arrow" at bounding box center [178, 26] width 46 height 15
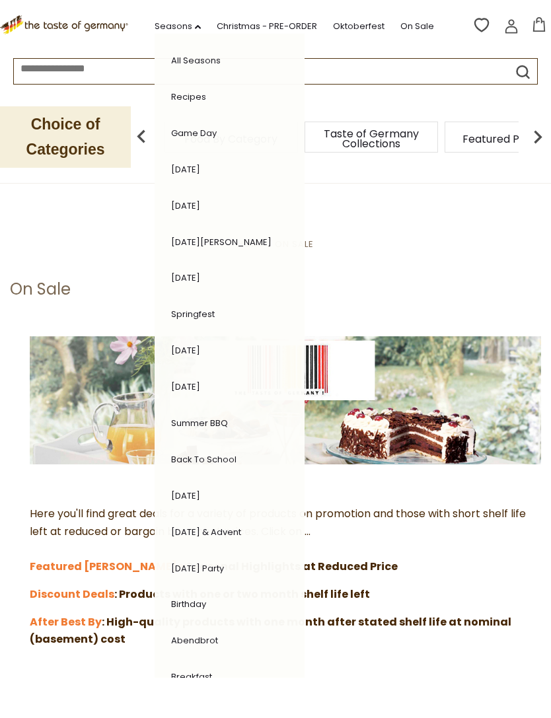
click at [234, 529] on link "[DATE] & Advent" at bounding box center [206, 532] width 70 height 13
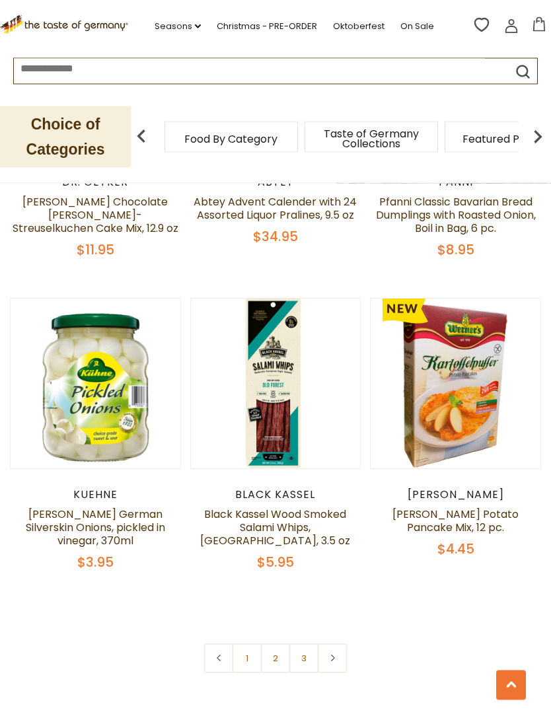
scroll to position [3592, 0]
click at [282, 643] on link "2" at bounding box center [276, 658] width 30 height 30
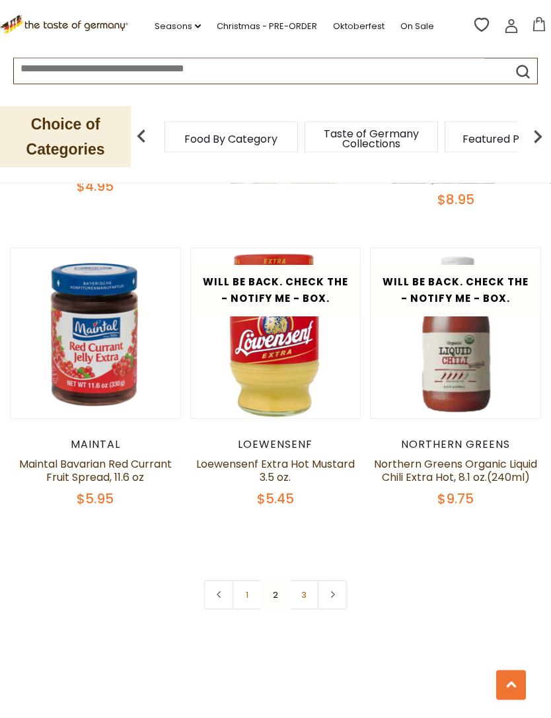
scroll to position [3643, 0]
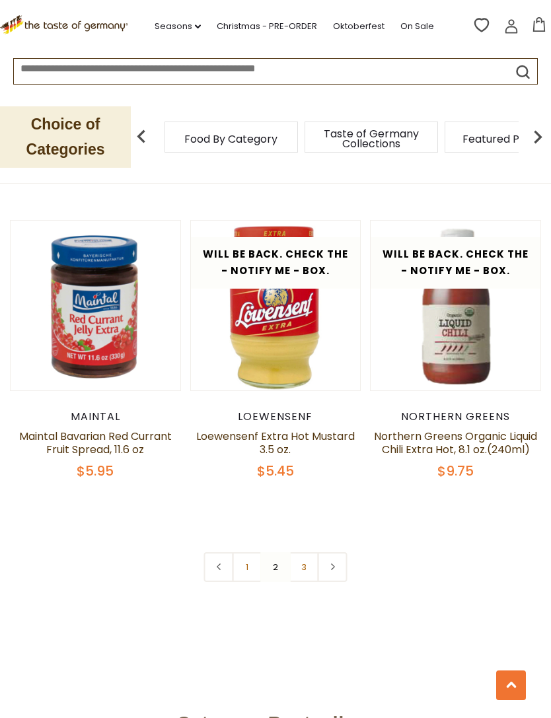
click at [307, 552] on link "3" at bounding box center [304, 567] width 30 height 30
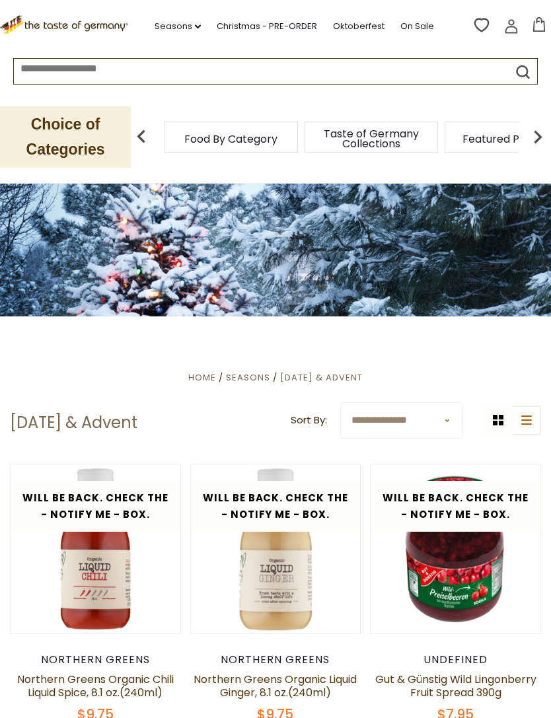
scroll to position [0, 0]
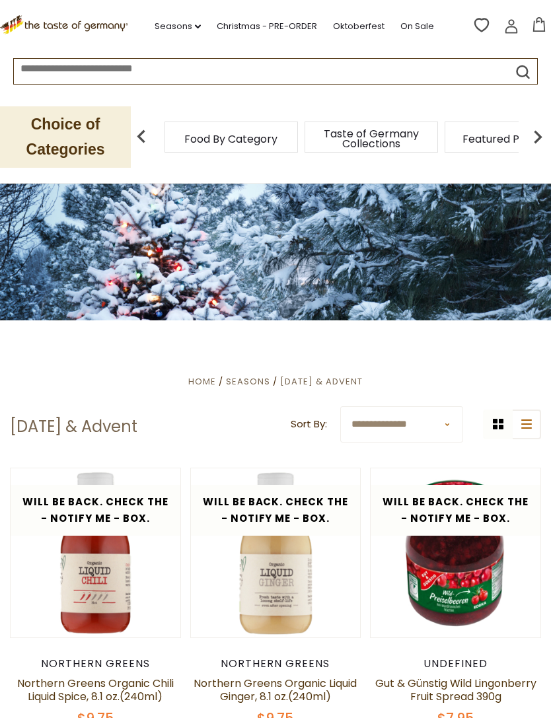
click at [318, 132] on span "Taste of Germany Collections" at bounding box center [371, 139] width 106 height 20
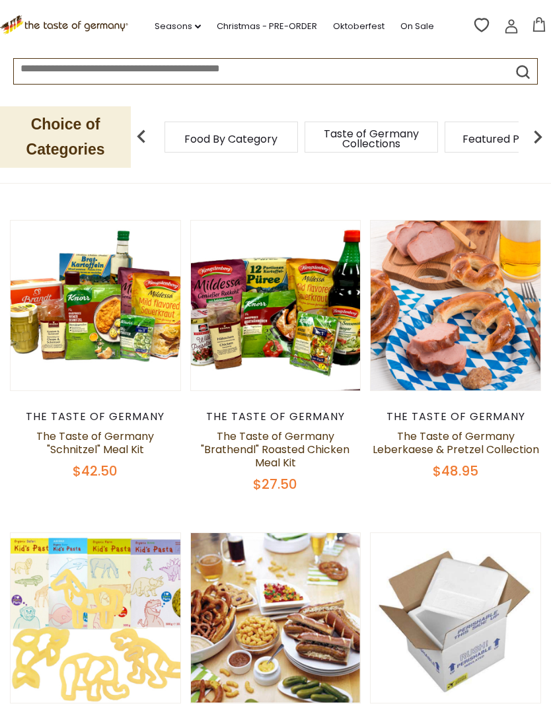
scroll to position [706, 0]
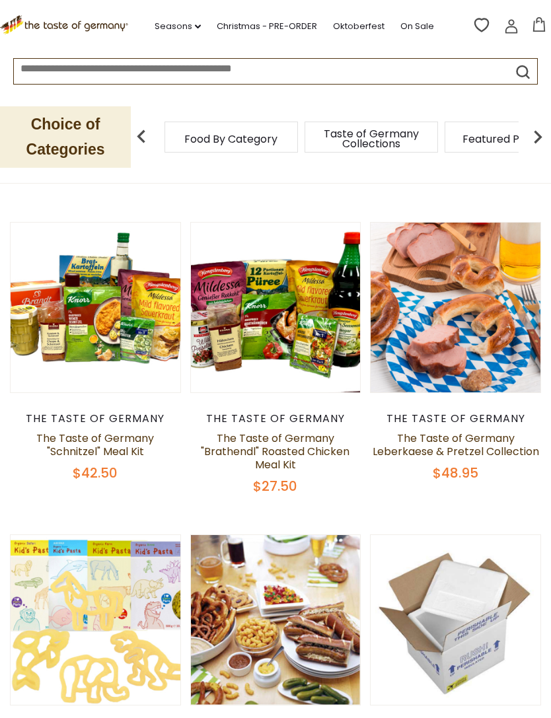
click at [459, 104] on button "Quick View" at bounding box center [455, 89] width 89 height 30
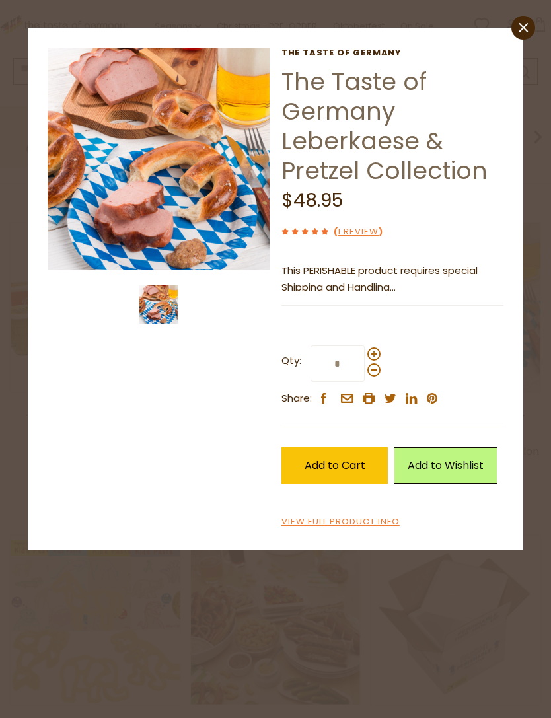
click at [180, 183] on img at bounding box center [159, 159] width 223 height 223
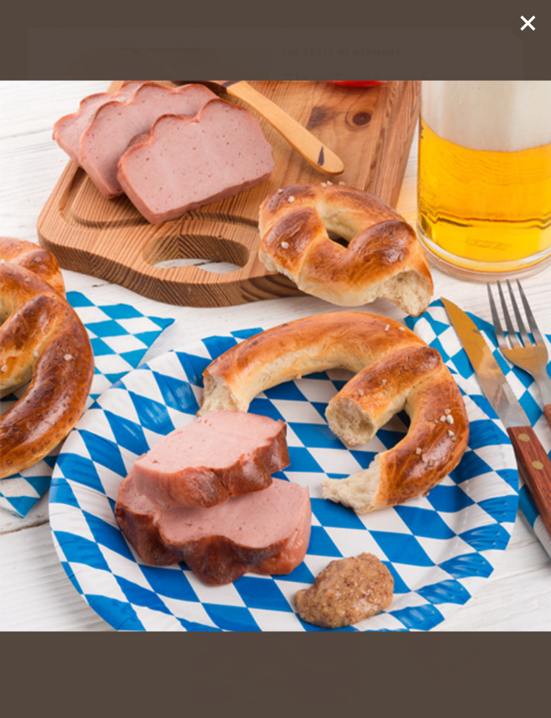
click at [521, 22] on icon at bounding box center [528, 23] width 20 height 20
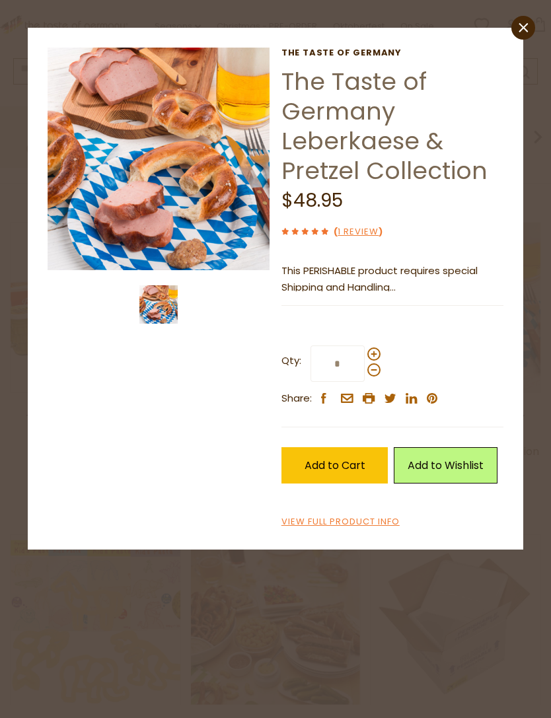
click at [366, 232] on link "1 Review" at bounding box center [358, 232] width 41 height 14
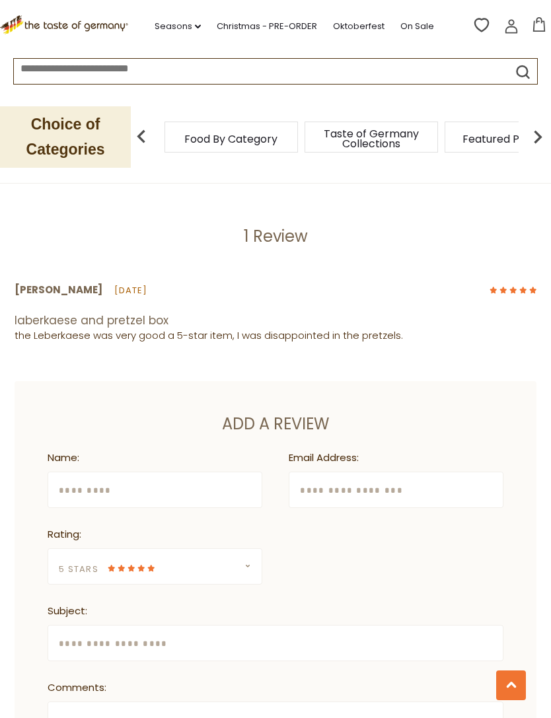
scroll to position [734, 0]
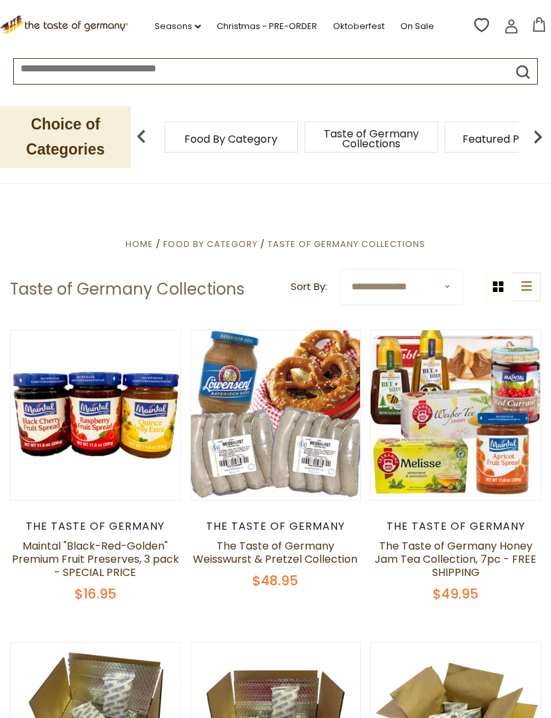
click at [462, 135] on span "Featured Products" at bounding box center [510, 139] width 97 height 10
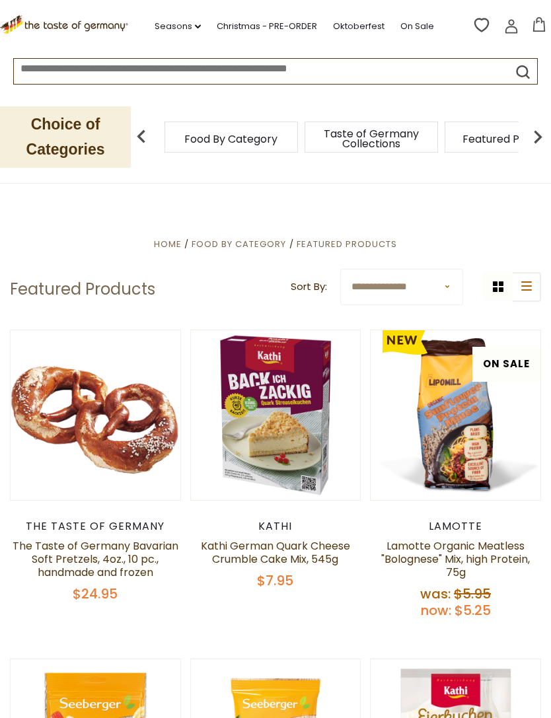
click at [269, 138] on span "Food By Category" at bounding box center [230, 139] width 93 height 10
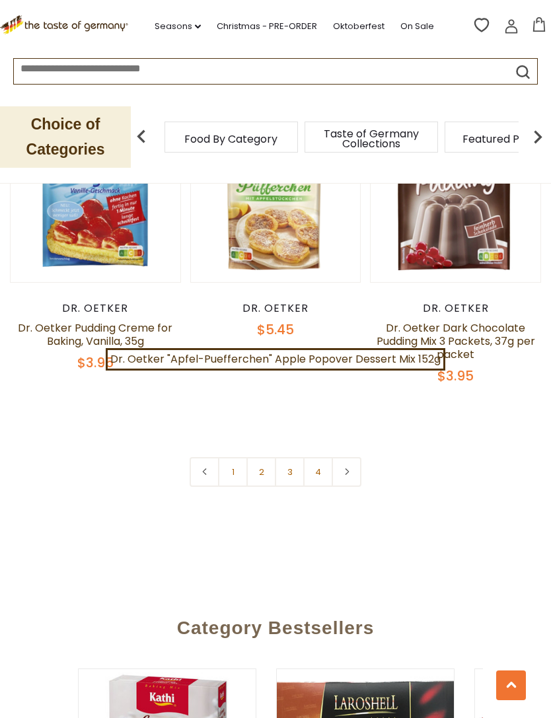
scroll to position [3624, 0]
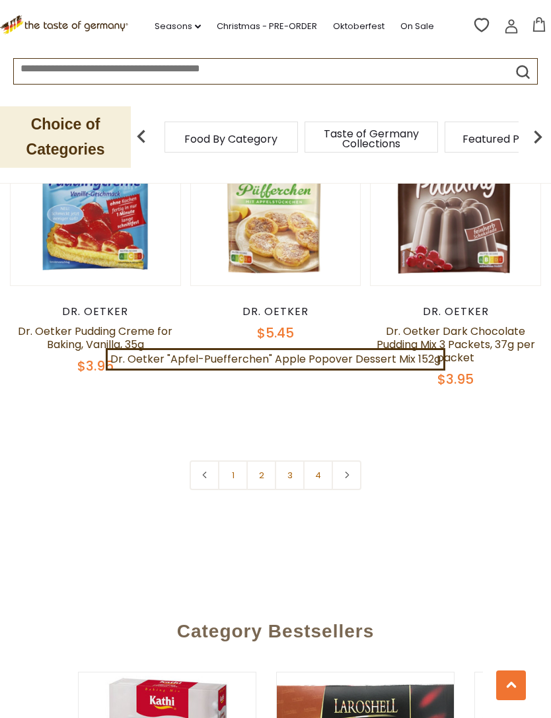
click at [269, 460] on link "2" at bounding box center [261, 475] width 30 height 30
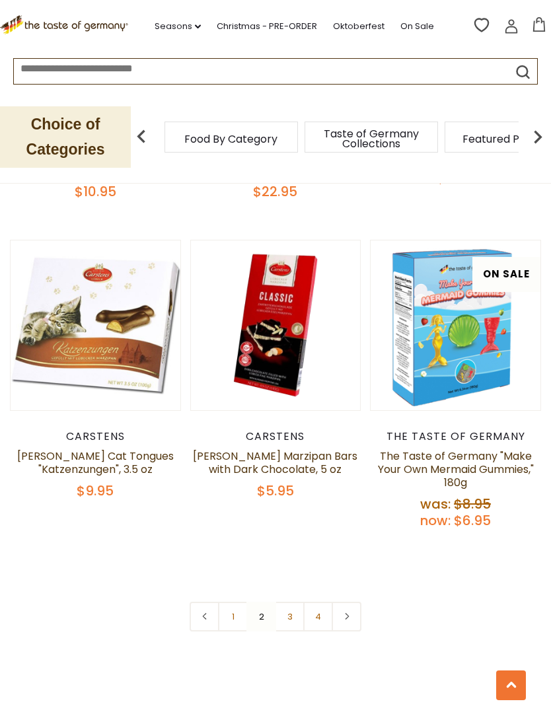
scroll to position [3668, 0]
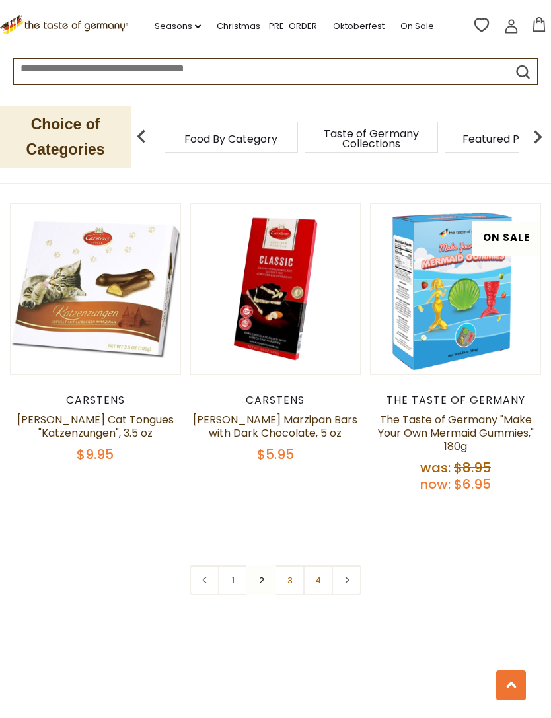
click at [294, 565] on link "3" at bounding box center [290, 580] width 30 height 30
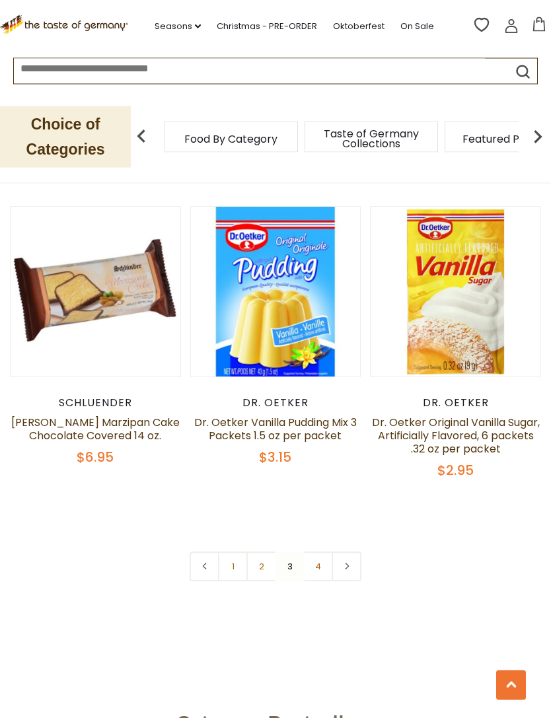
scroll to position [3595, 0]
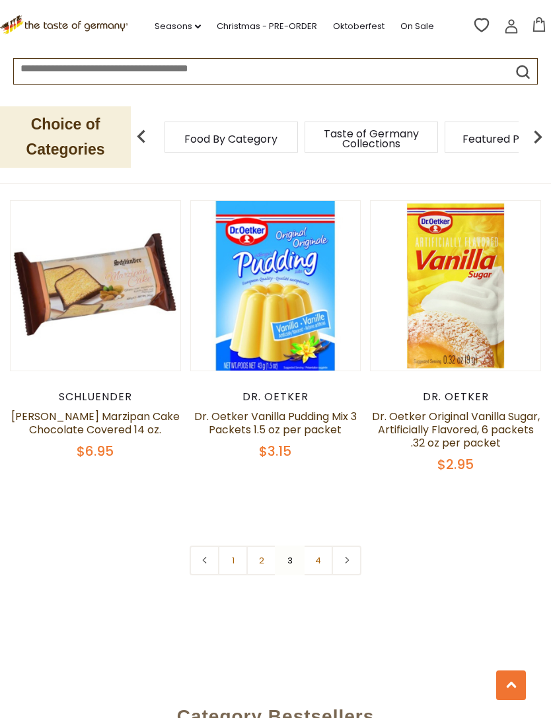
click at [325, 546] on link "4" at bounding box center [318, 561] width 30 height 30
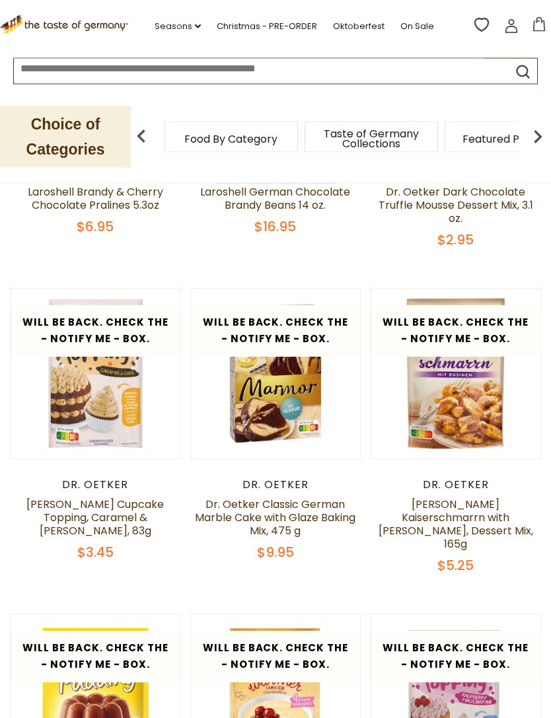
scroll to position [361, 0]
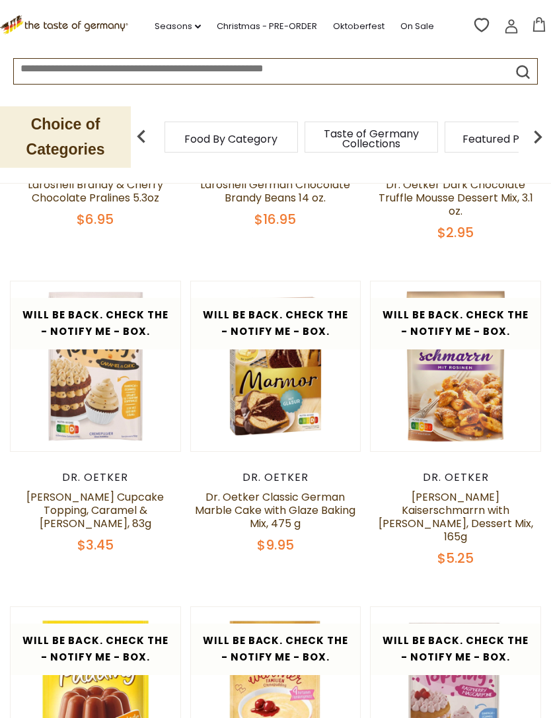
click at [478, 162] on button "Quick View" at bounding box center [455, 148] width 89 height 30
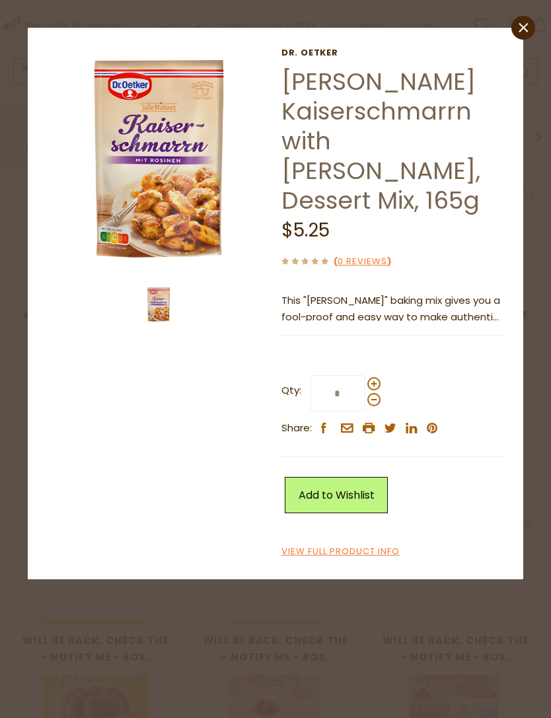
click at [193, 215] on img at bounding box center [159, 159] width 223 height 223
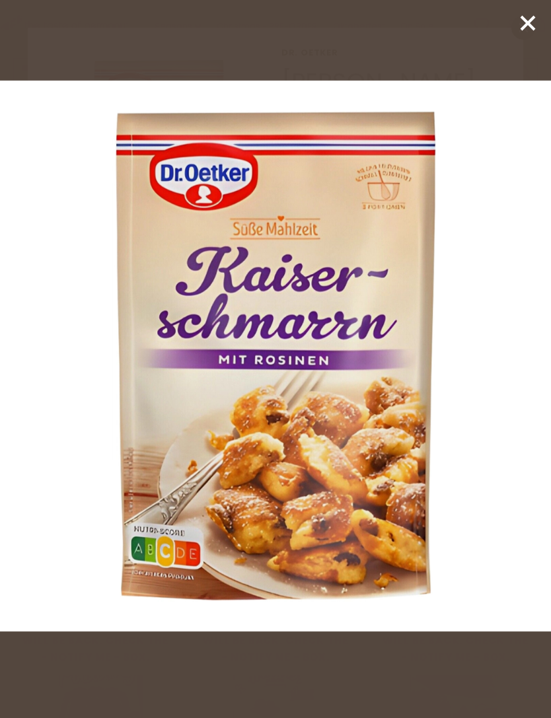
click at [525, 32] on icon at bounding box center [528, 23] width 20 height 20
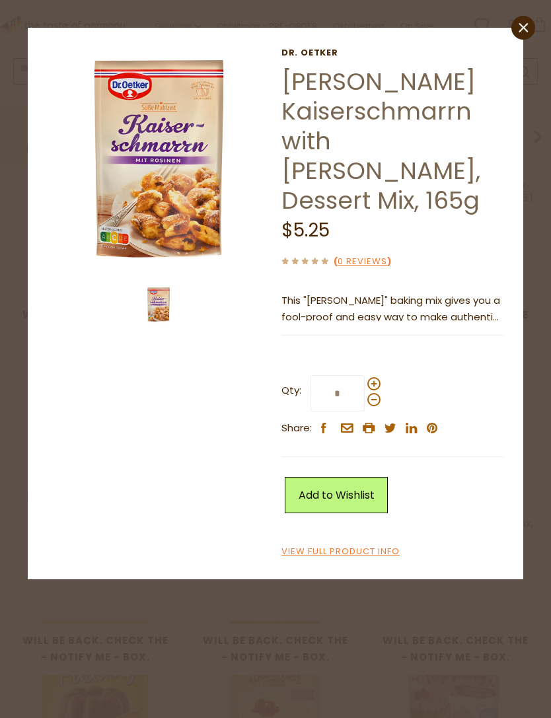
click at [517, 28] on link "close" at bounding box center [523, 28] width 24 height 24
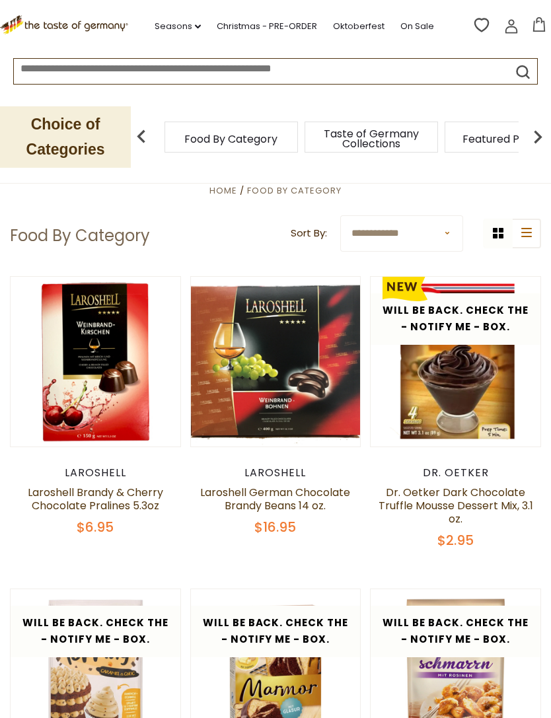
scroll to position [0, 0]
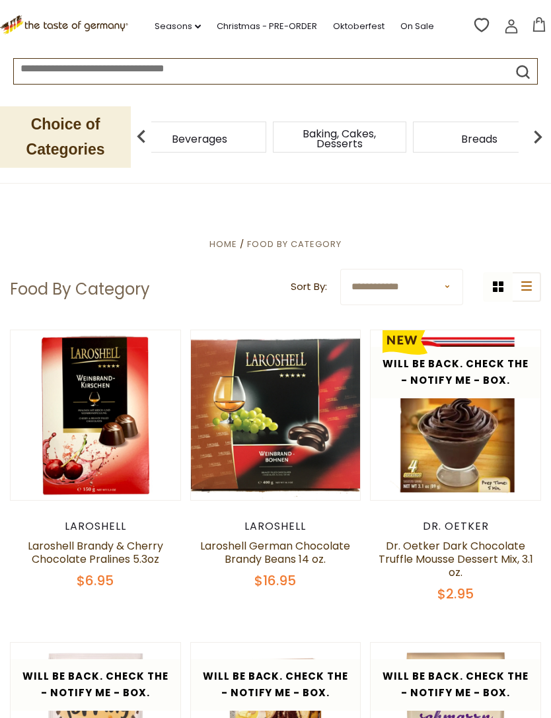
click at [266, 144] on div "Beverages" at bounding box center [199, 137] width 133 height 31
click at [531, 145] on img at bounding box center [537, 137] width 26 height 26
click at [535, 141] on img at bounding box center [537, 137] width 26 height 26
click at [536, 141] on img at bounding box center [537, 137] width 26 height 26
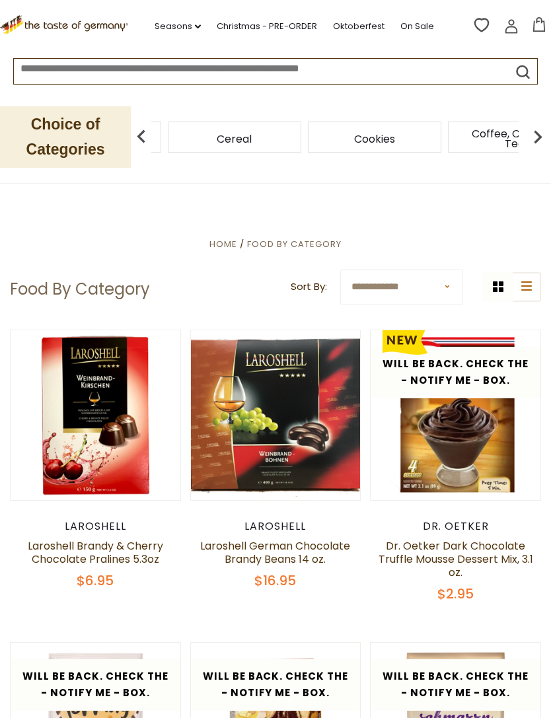
click at [538, 142] on img at bounding box center [537, 137] width 26 height 26
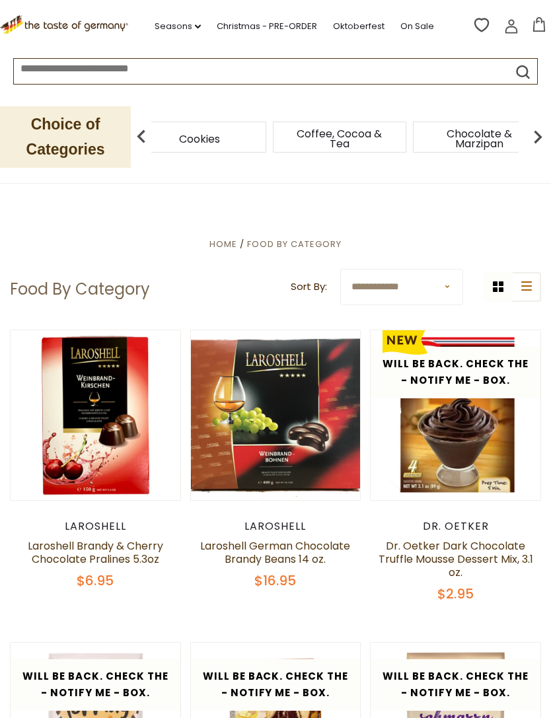
click at [543, 136] on img at bounding box center [537, 137] width 26 height 26
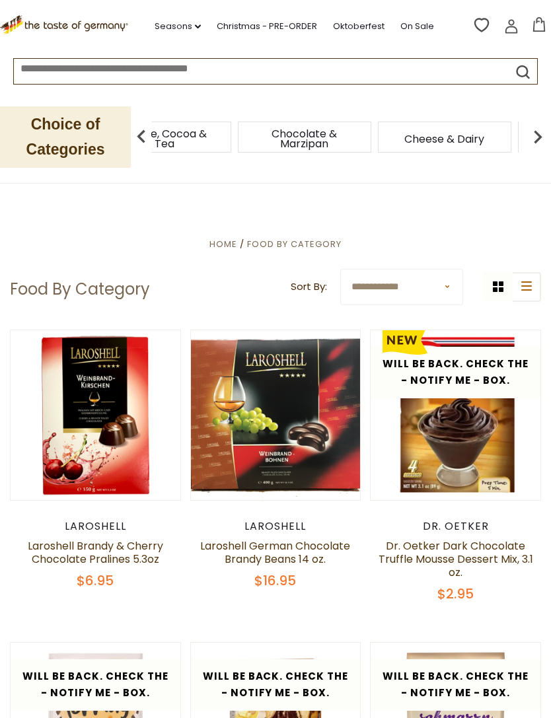
click at [547, 142] on img at bounding box center [537, 137] width 26 height 26
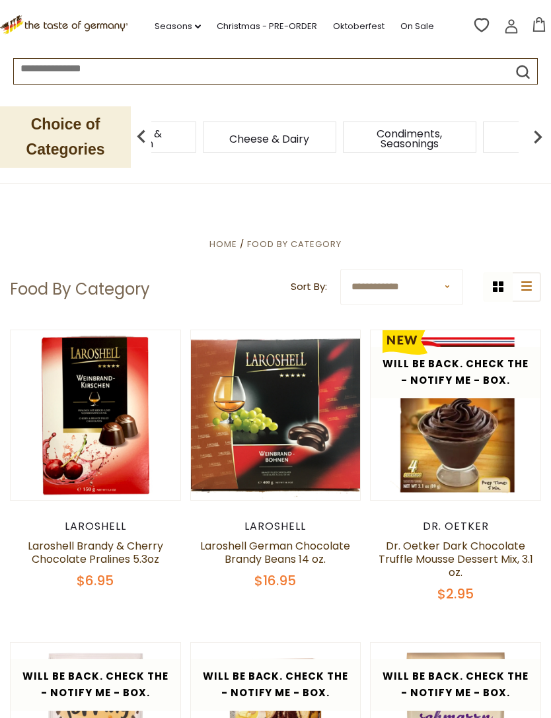
click at [550, 137] on img at bounding box center [537, 137] width 26 height 26
click at [549, 137] on img at bounding box center [537, 137] width 26 height 26
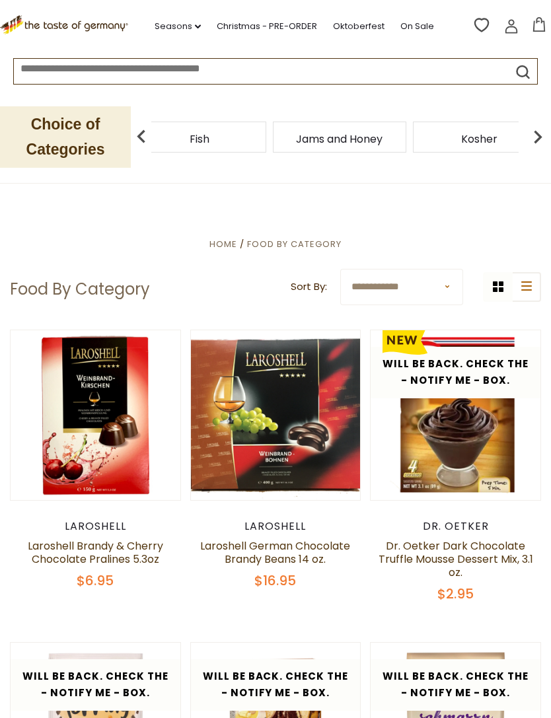
click at [549, 136] on img at bounding box center [537, 137] width 26 height 26
click at [548, 137] on img at bounding box center [537, 137] width 26 height 26
click at [549, 136] on img at bounding box center [537, 137] width 26 height 26
click at [544, 141] on img at bounding box center [537, 137] width 26 height 26
click at [546, 138] on img at bounding box center [537, 137] width 26 height 26
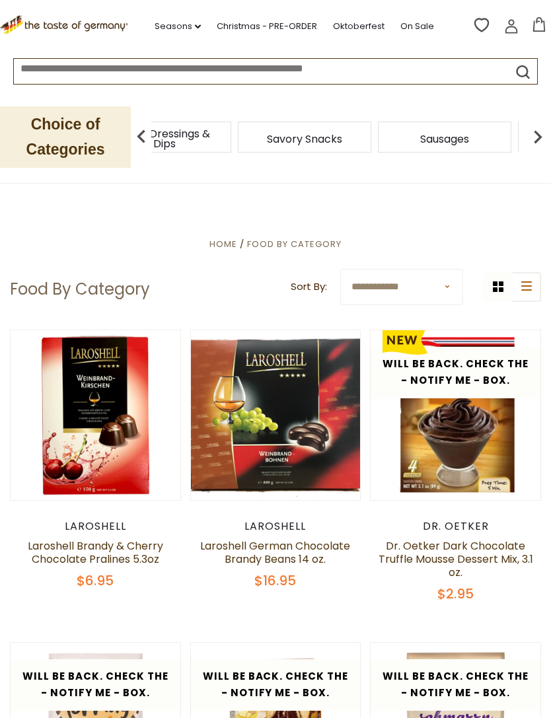
click at [537, 137] on img at bounding box center [537, 137] width 26 height 26
click at [535, 132] on img at bounding box center [537, 137] width 26 height 26
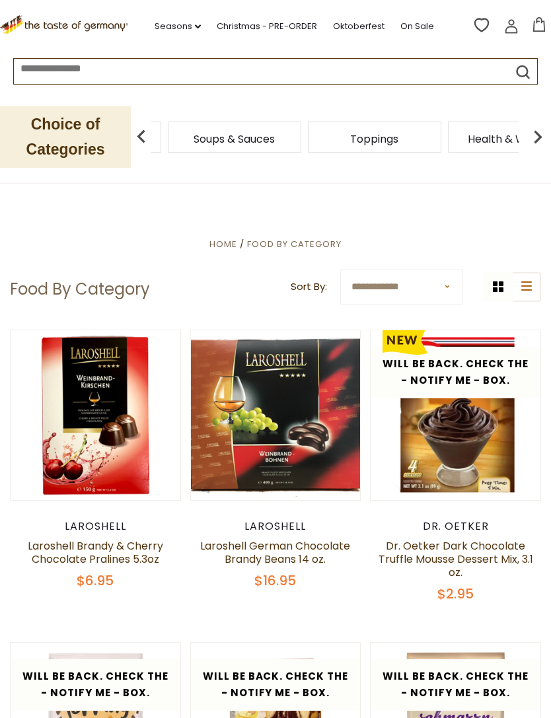
click at [546, 135] on img at bounding box center [537, 137] width 26 height 26
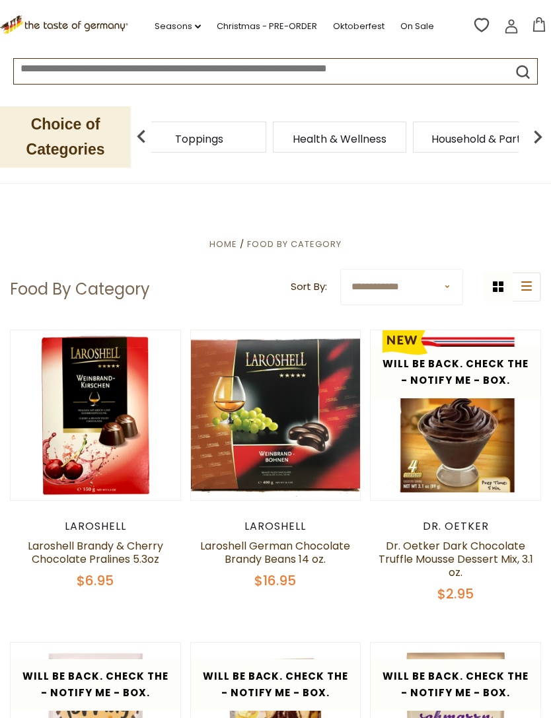
click at [538, 140] on img at bounding box center [537, 137] width 26 height 26
click at [535, 135] on img at bounding box center [537, 137] width 26 height 26
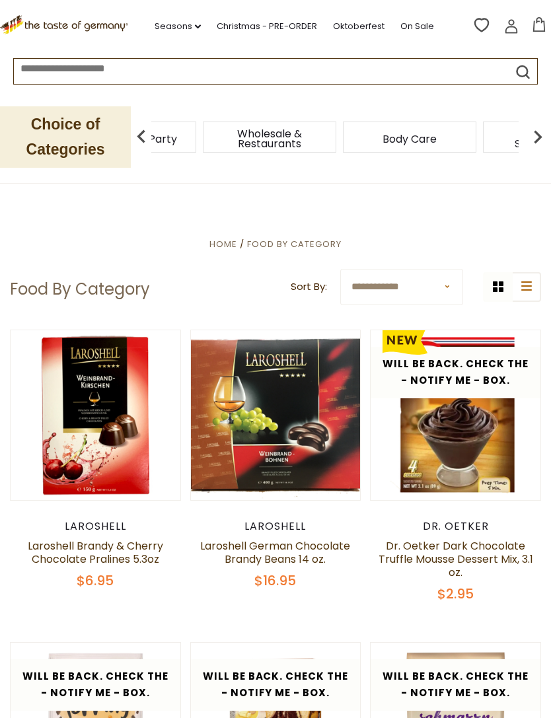
click at [534, 133] on img at bounding box center [537, 137] width 26 height 26
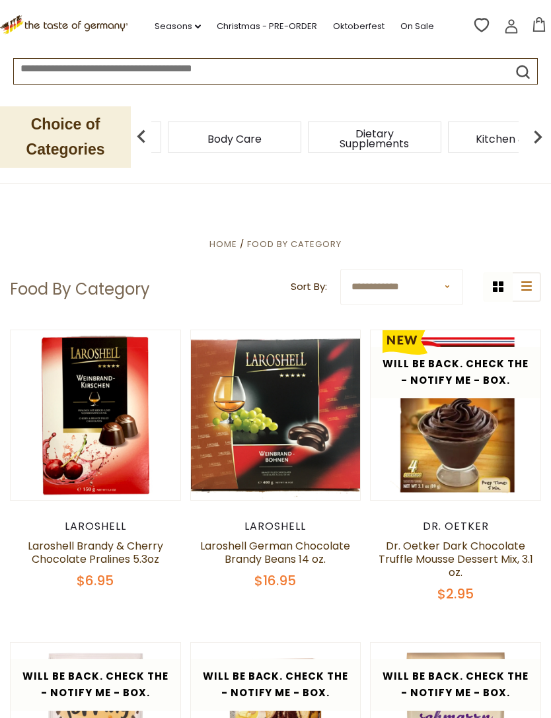
click at [308, 143] on div "Dietary Supplements" at bounding box center [374, 137] width 133 height 31
click at [449, 135] on div "Cookbooks" at bounding box center [515, 137] width 133 height 31
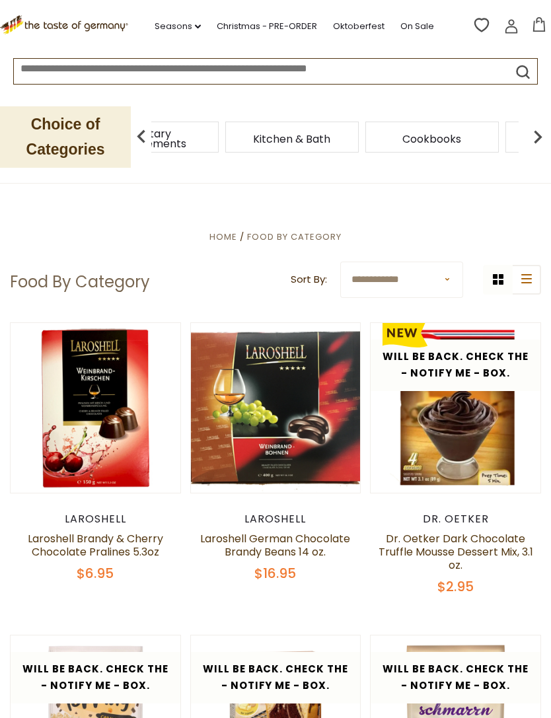
scroll to position [8, 0]
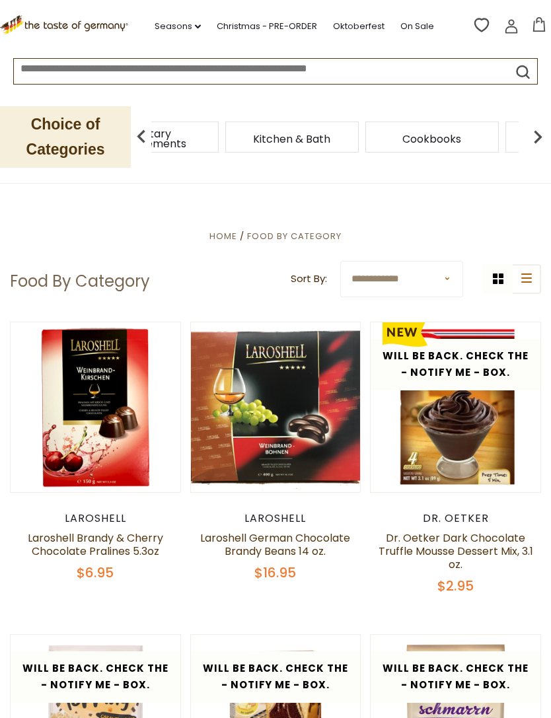
click at [309, 138] on span "Kitchen & Bath" at bounding box center [291, 139] width 77 height 10
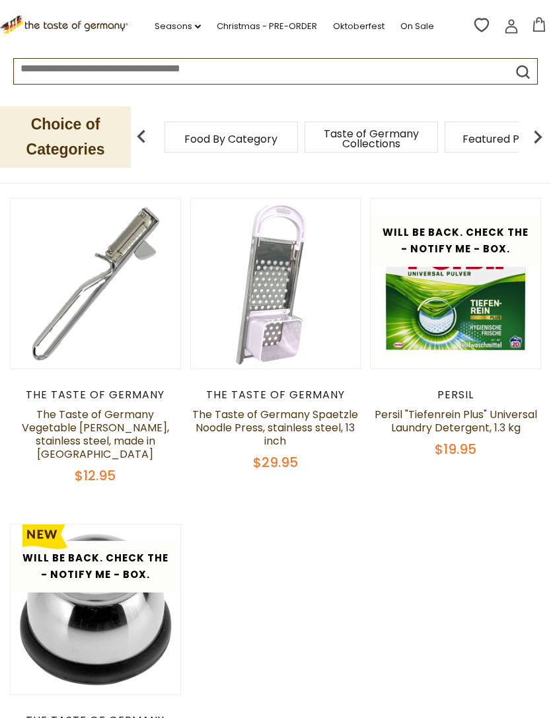
scroll to position [658, 0]
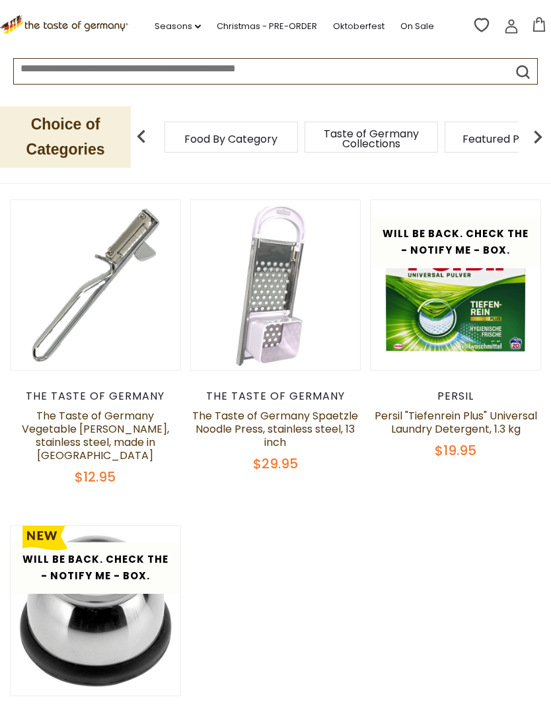
click at [150, 135] on img at bounding box center [141, 137] width 26 height 26
click at [139, 141] on img at bounding box center [141, 137] width 26 height 26
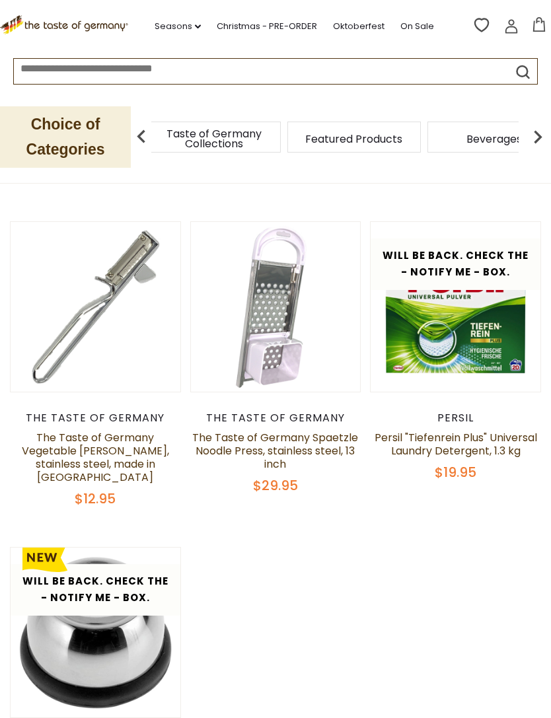
scroll to position [631, 0]
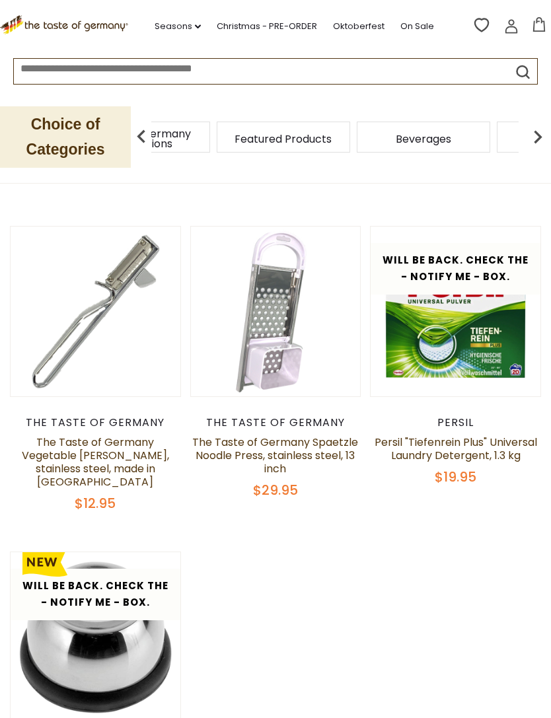
click at [531, 138] on img at bounding box center [537, 137] width 26 height 26
click at [532, 130] on img at bounding box center [537, 137] width 26 height 26
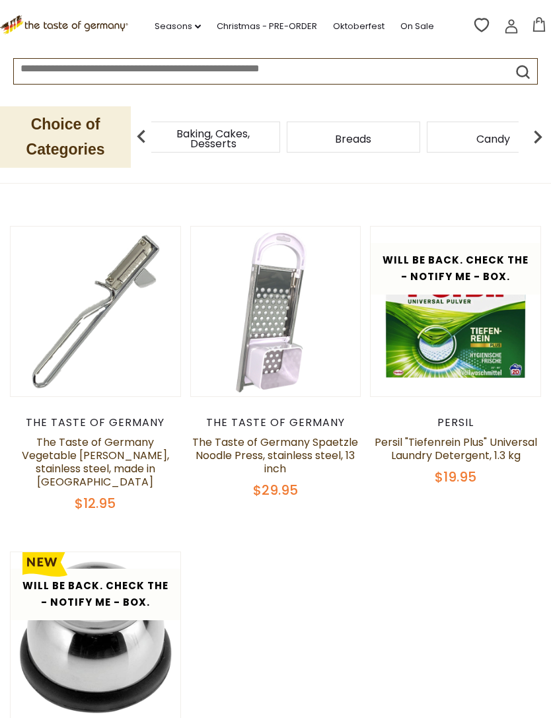
click at [537, 129] on img at bounding box center [537, 137] width 26 height 26
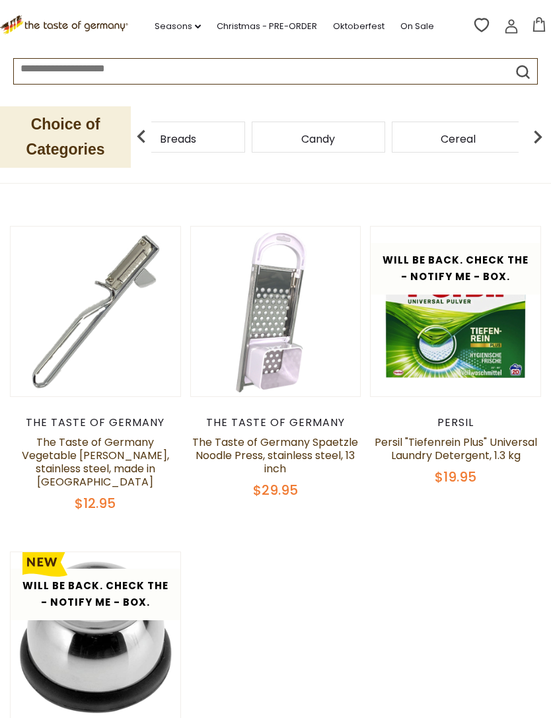
click at [548, 131] on img at bounding box center [537, 137] width 26 height 26
click at [548, 127] on img at bounding box center [537, 137] width 26 height 26
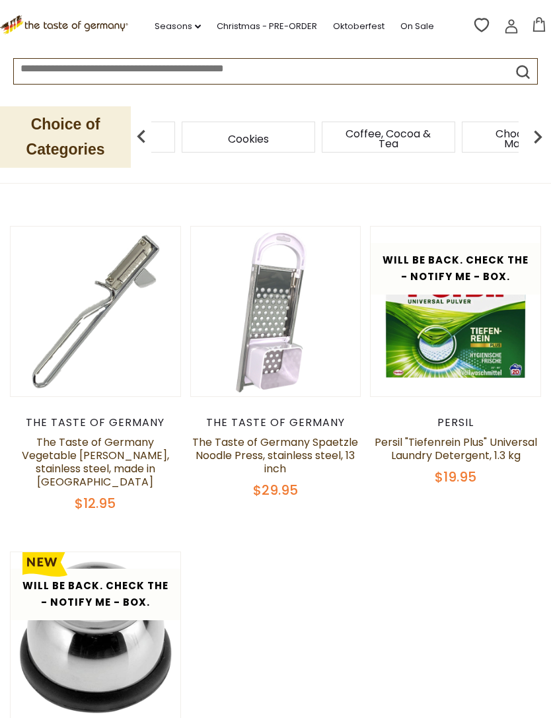
click at [546, 129] on img at bounding box center [537, 137] width 26 height 26
click at [549, 127] on img at bounding box center [537, 137] width 26 height 26
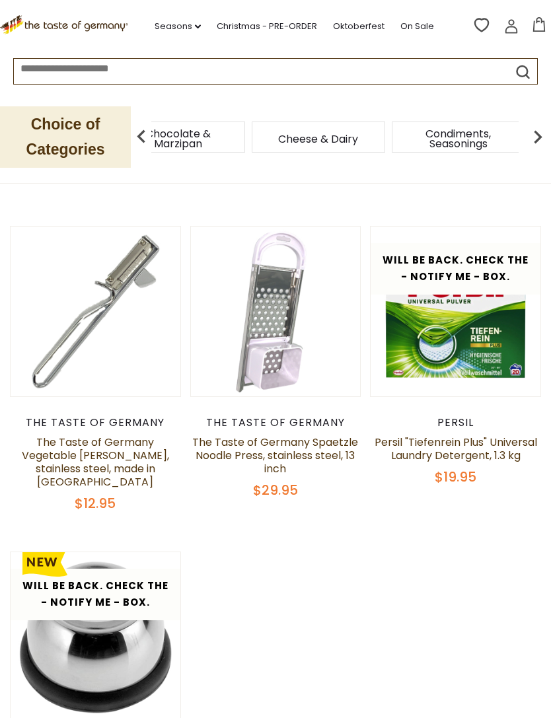
click at [548, 131] on img at bounding box center [537, 137] width 26 height 26
click at [544, 127] on img at bounding box center [537, 137] width 26 height 26
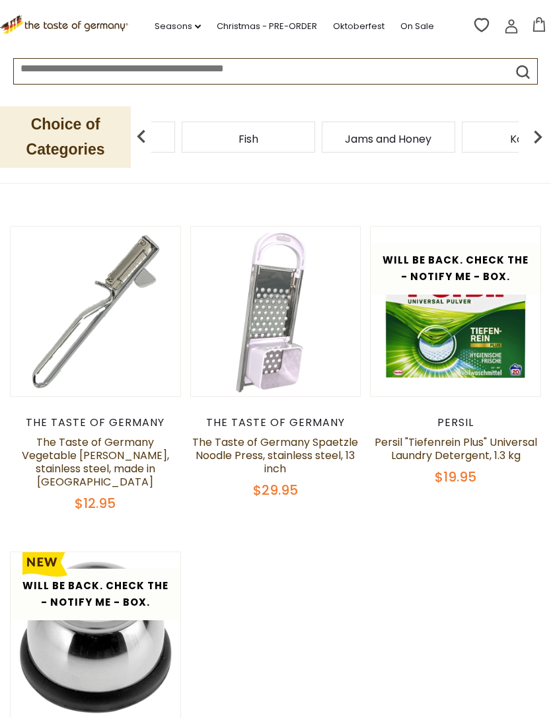
click at [543, 126] on img at bounding box center [537, 137] width 26 height 26
click at [546, 125] on img at bounding box center [537, 137] width 26 height 26
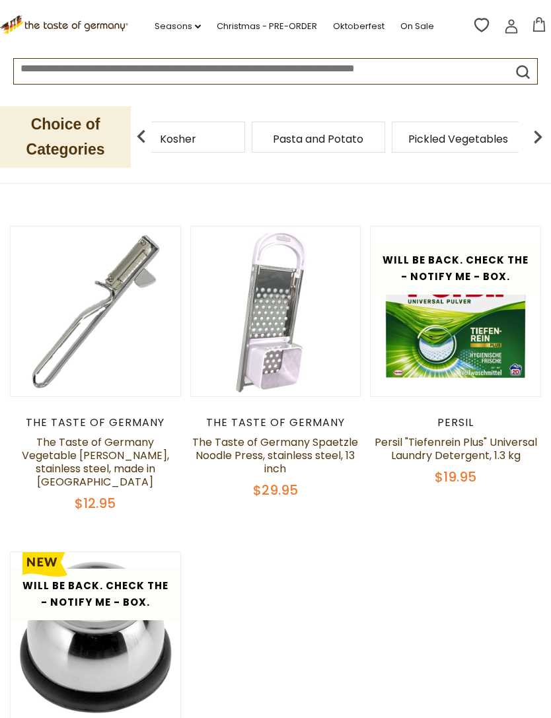
click at [549, 131] on img at bounding box center [537, 137] width 26 height 26
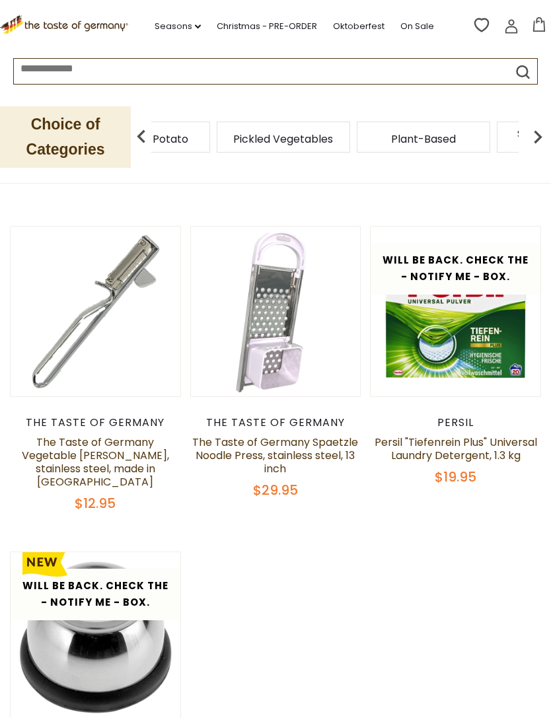
click at [544, 127] on img at bounding box center [537, 137] width 26 height 26
click at [550, 125] on img at bounding box center [537, 137] width 26 height 26
click at [383, 134] on div "Toppings" at bounding box center [316, 137] width 133 height 31
click at [61, 135] on span "Sausages" at bounding box center [37, 139] width 49 height 10
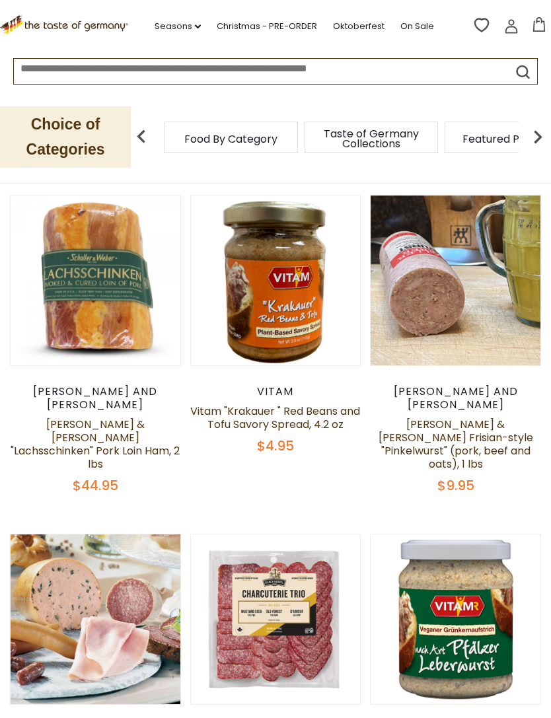
scroll to position [583, 0]
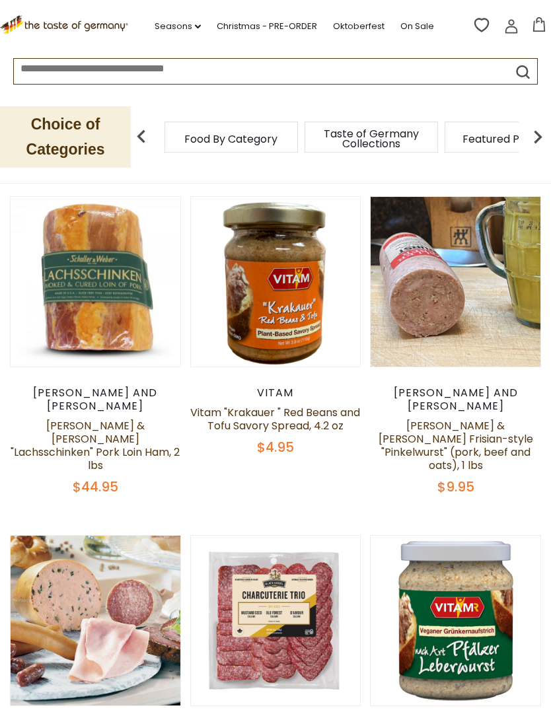
click at [467, 78] on button "Quick View" at bounding box center [455, 63] width 89 height 30
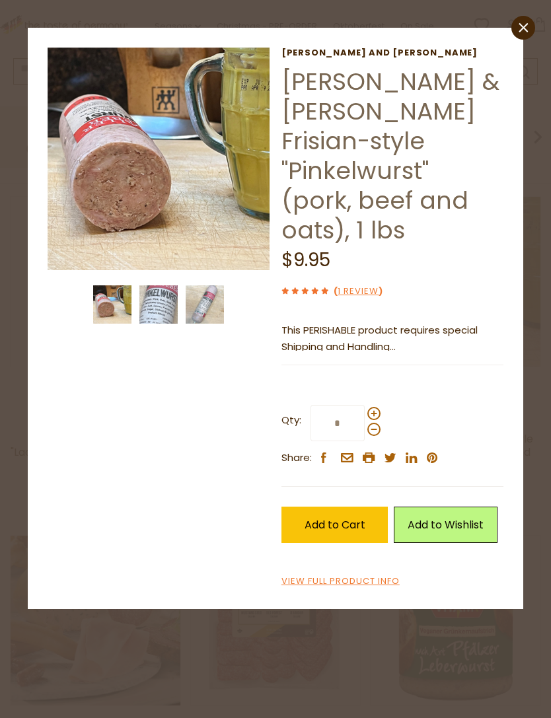
click at [65, 213] on img at bounding box center [159, 159] width 223 height 223
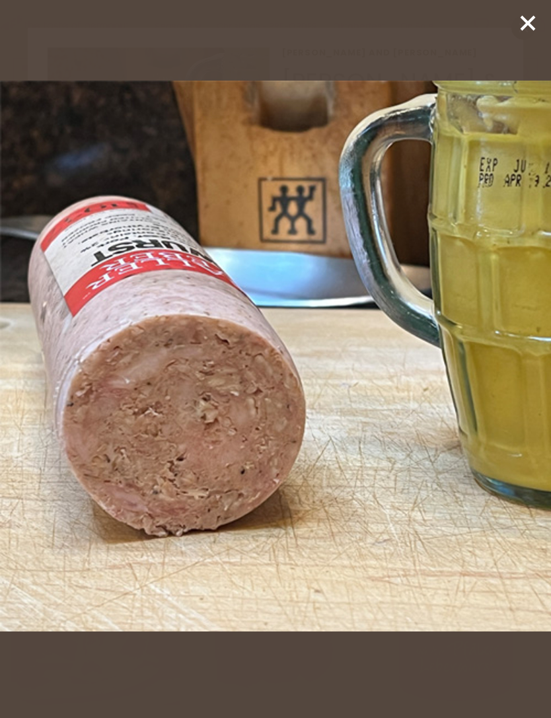
click at [264, 430] on img at bounding box center [275, 356] width 551 height 551
click at [518, 32] on icon at bounding box center [528, 23] width 20 height 20
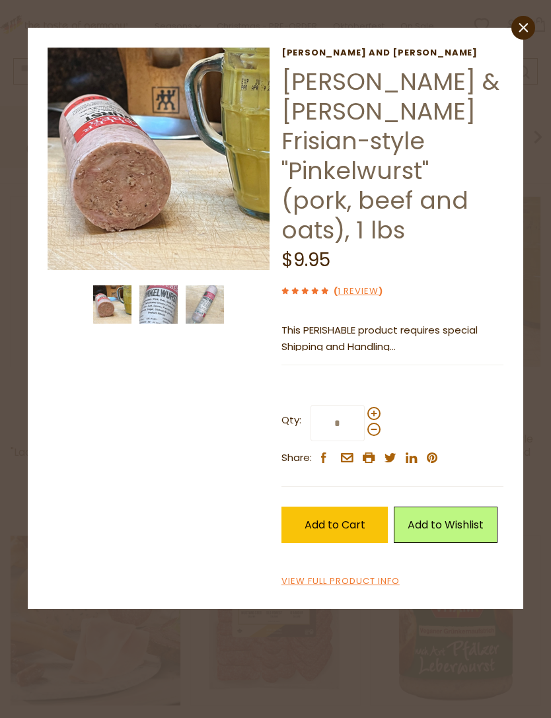
click at [208, 299] on img at bounding box center [205, 304] width 38 height 38
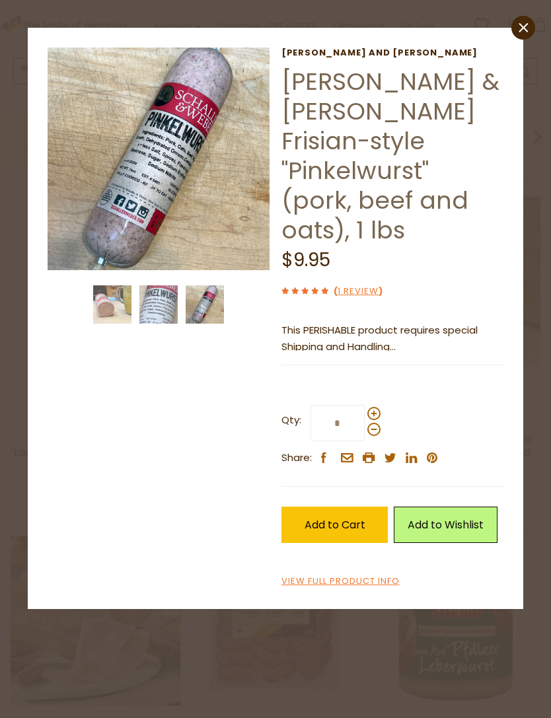
click at [515, 28] on link "close" at bounding box center [523, 28] width 24 height 24
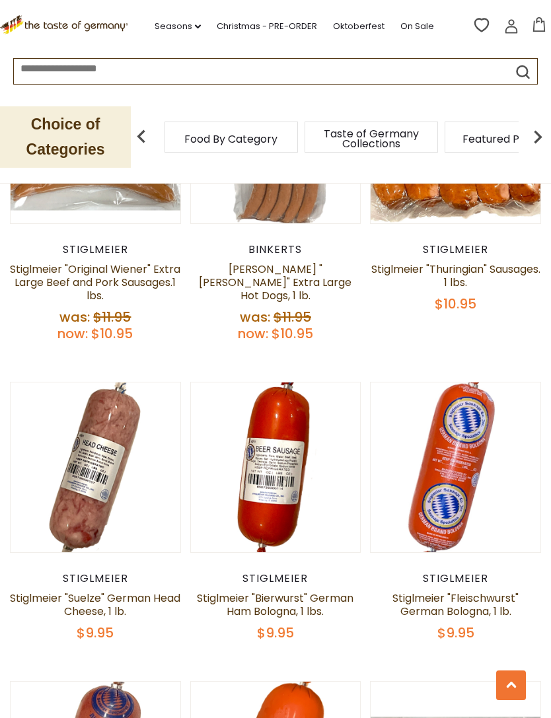
scroll to position [3033, 0]
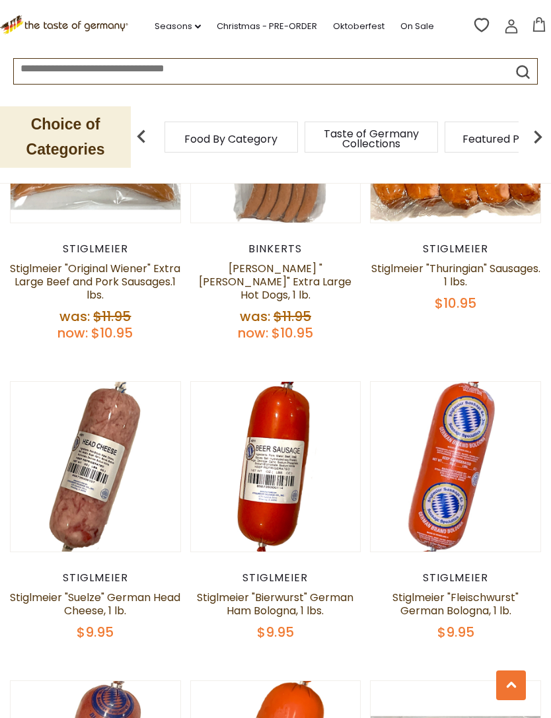
click at [455, 395] on link at bounding box center [455, 466] width 143 height 143
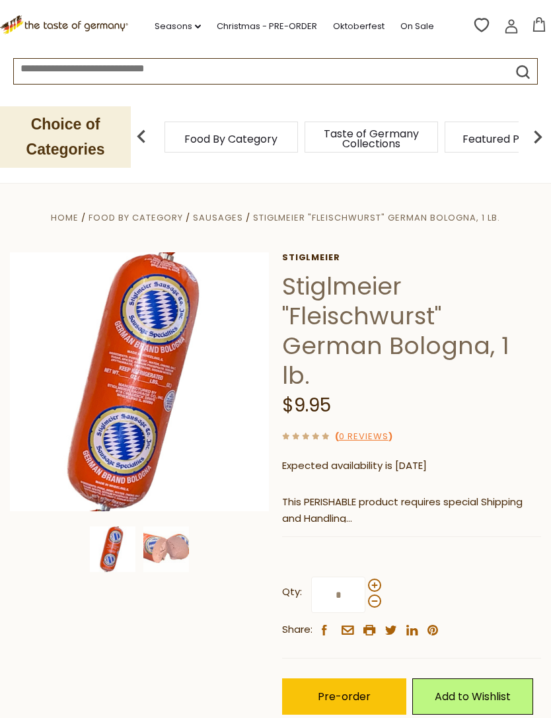
click at [172, 550] on img at bounding box center [166, 549] width 46 height 46
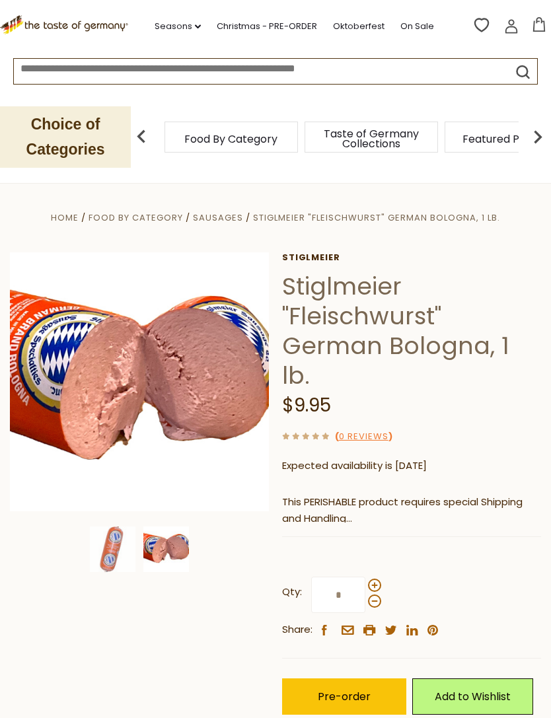
click at [214, 411] on img at bounding box center [139, 381] width 259 height 259
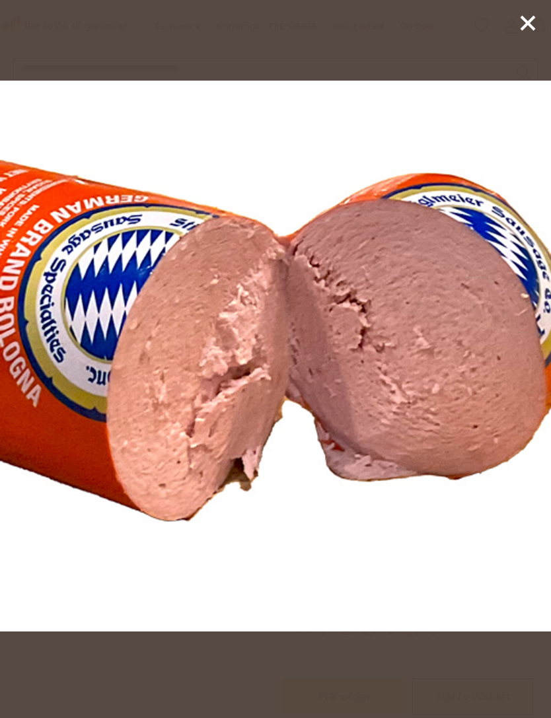
click at [519, 29] on icon at bounding box center [528, 23] width 20 height 20
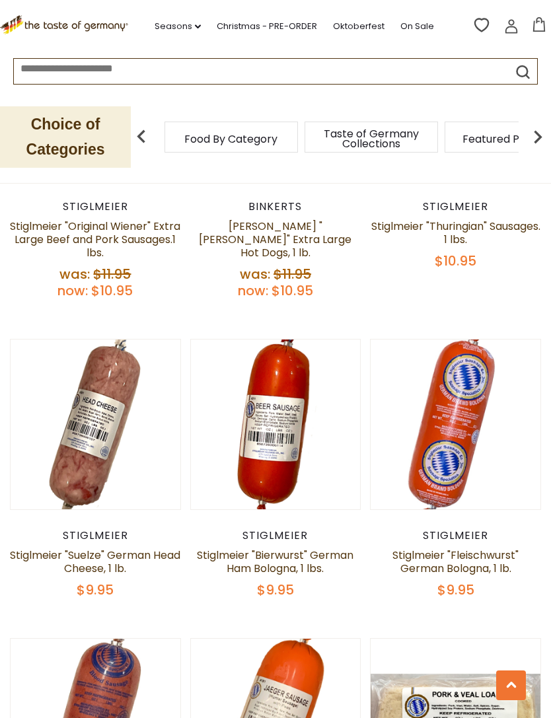
click at [267, 353] on link at bounding box center [275, 424] width 143 height 143
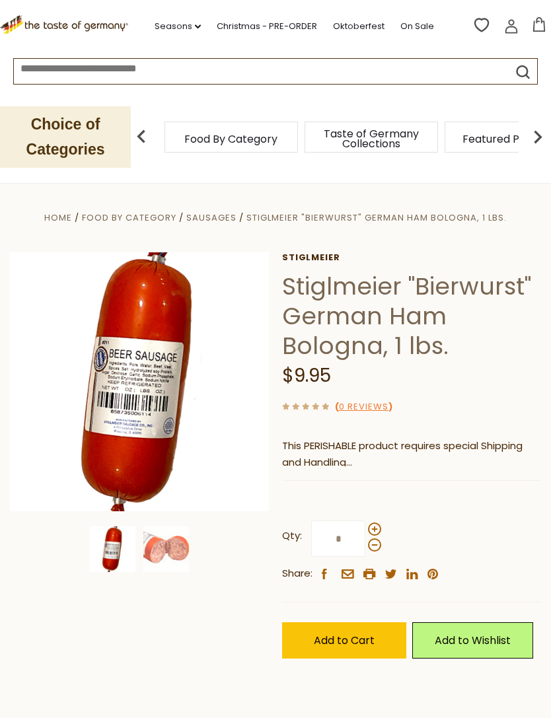
click at [178, 544] on img at bounding box center [166, 549] width 46 height 46
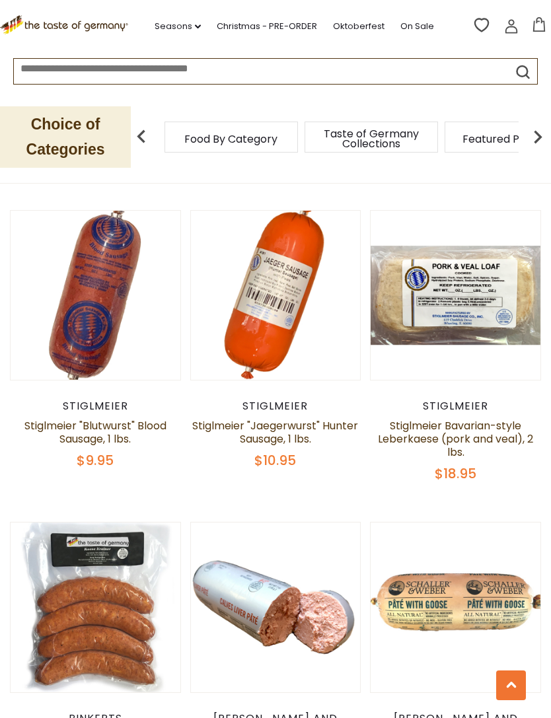
scroll to position [3571, 0]
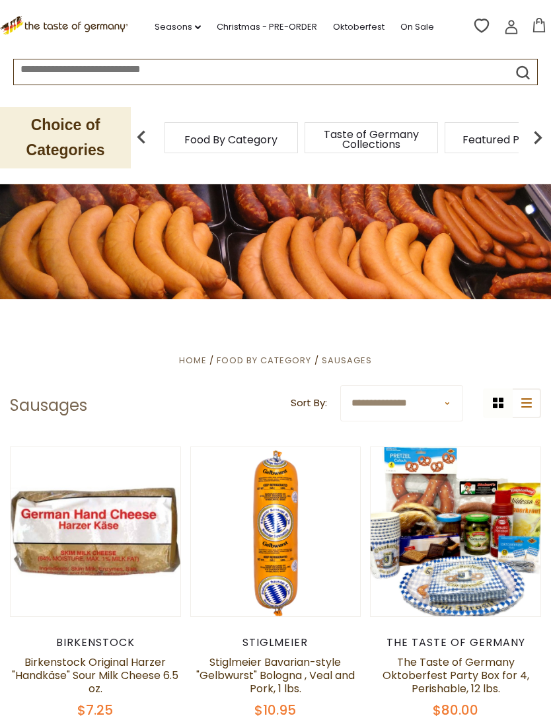
scroll to position [21, 0]
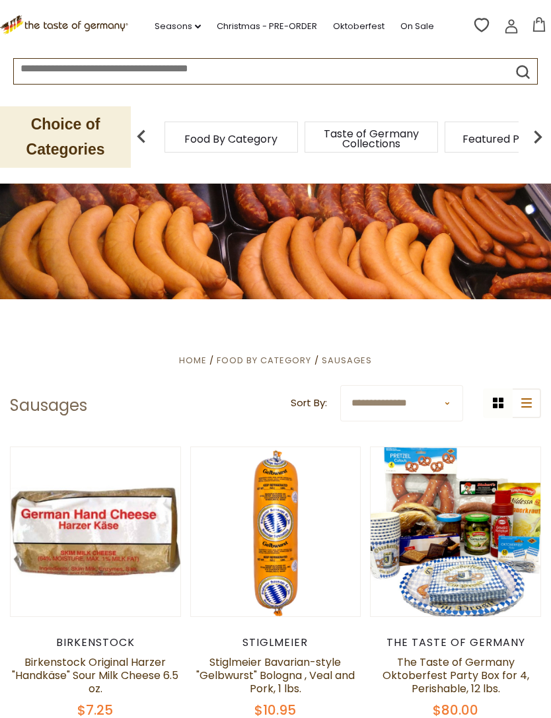
click at [291, 328] on button "Quick View" at bounding box center [275, 313] width 89 height 30
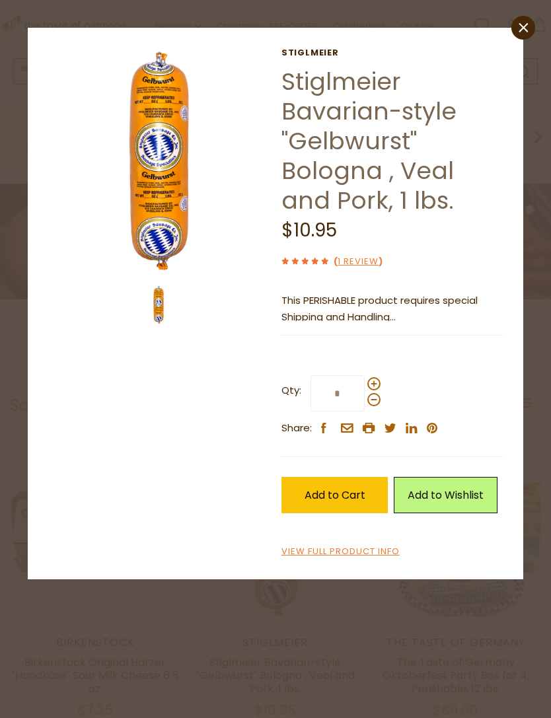
click at [166, 234] on img at bounding box center [159, 159] width 223 height 223
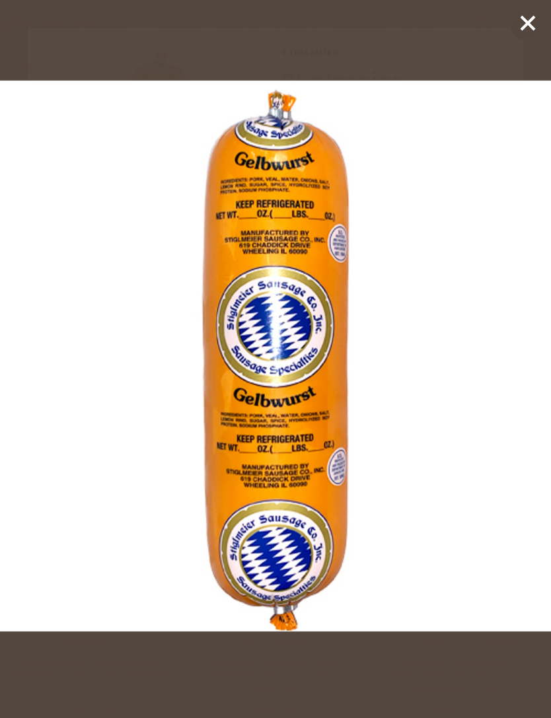
click at [524, 32] on icon at bounding box center [528, 23] width 20 height 20
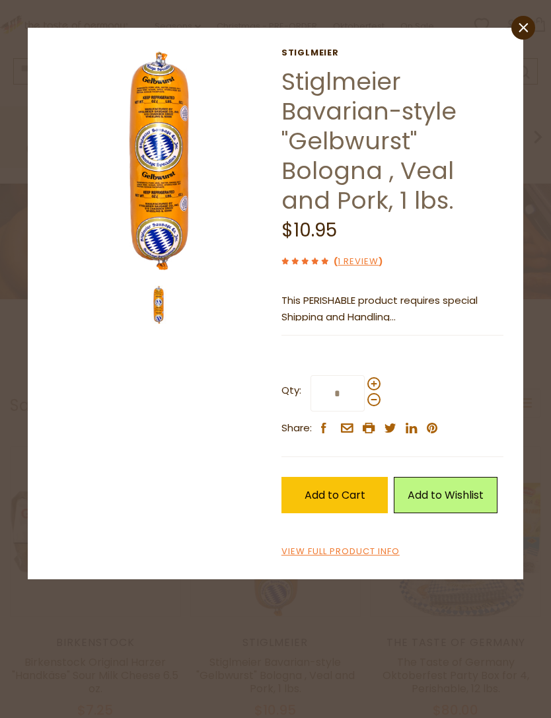
click at [520, 24] on icon at bounding box center [523, 26] width 9 height 9
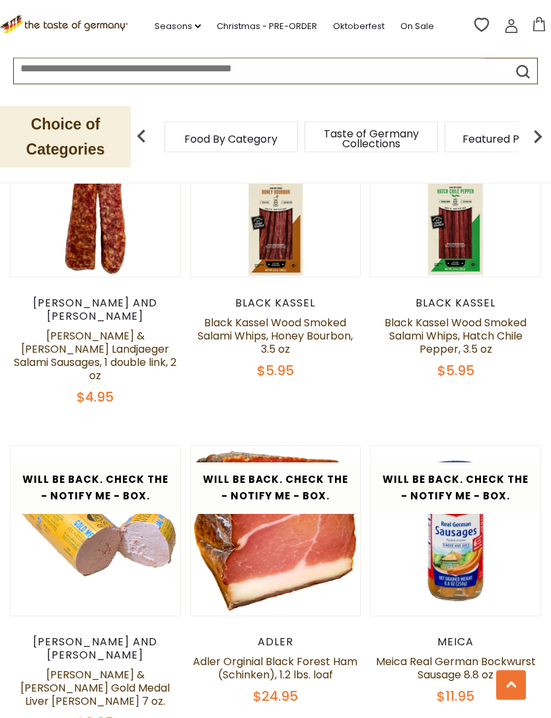
scroll to position [3556, 0]
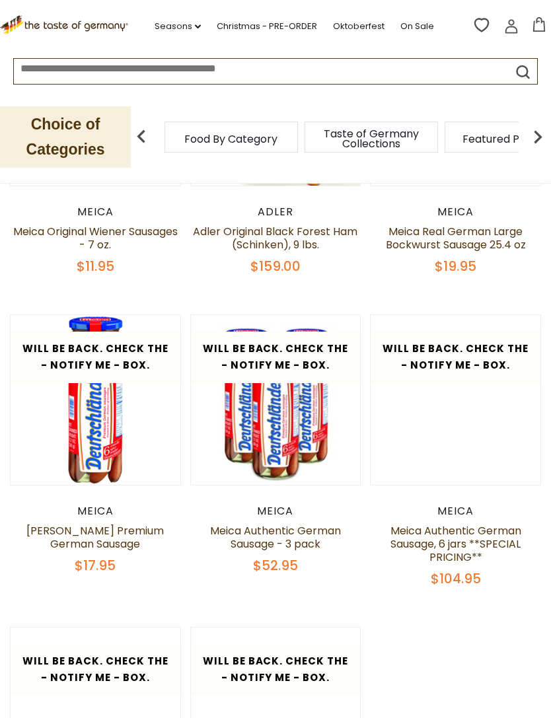
scroll to position [406, 0]
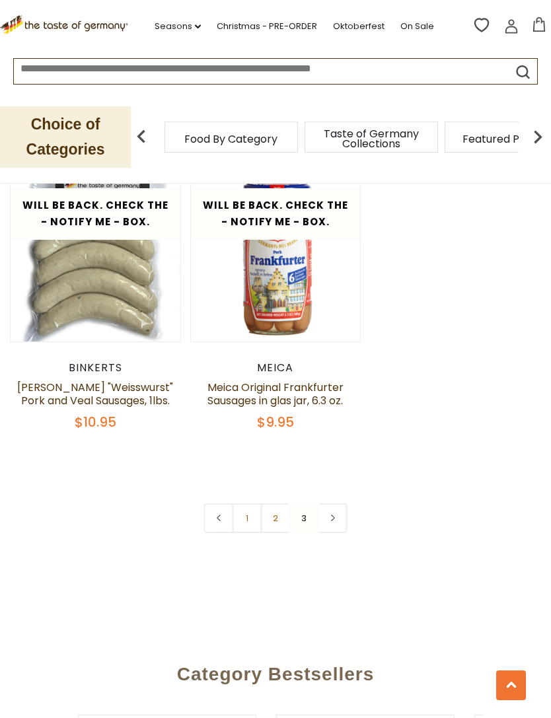
click at [242, 521] on link "1" at bounding box center [248, 518] width 30 height 30
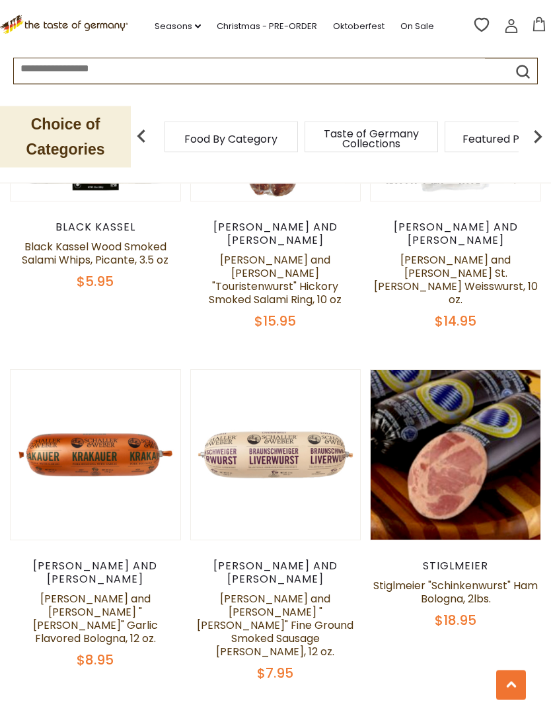
scroll to position [1720, 0]
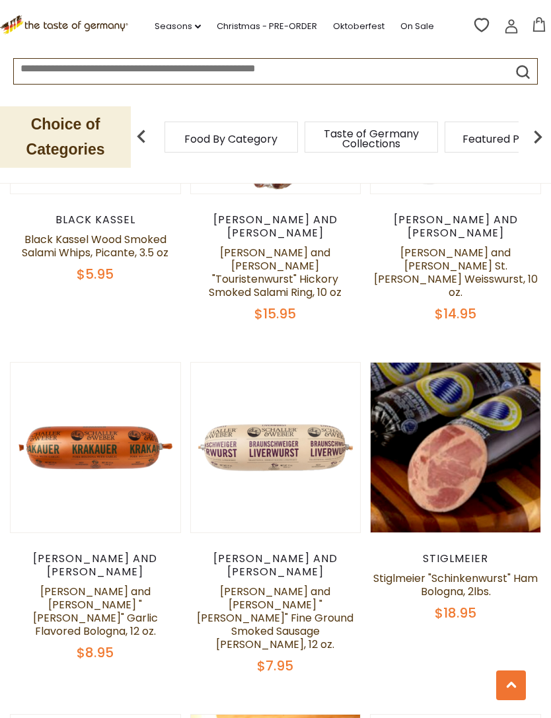
click at [452, 244] on button "Quick View" at bounding box center [455, 229] width 89 height 30
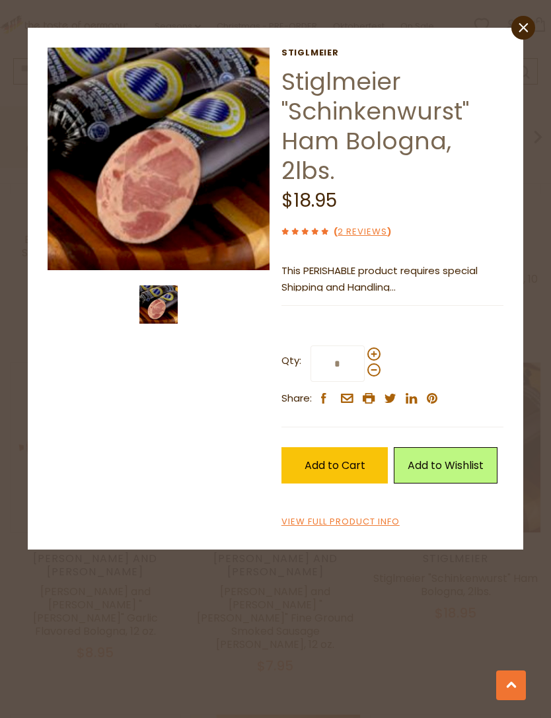
click at [517, 31] on link "close" at bounding box center [523, 28] width 24 height 24
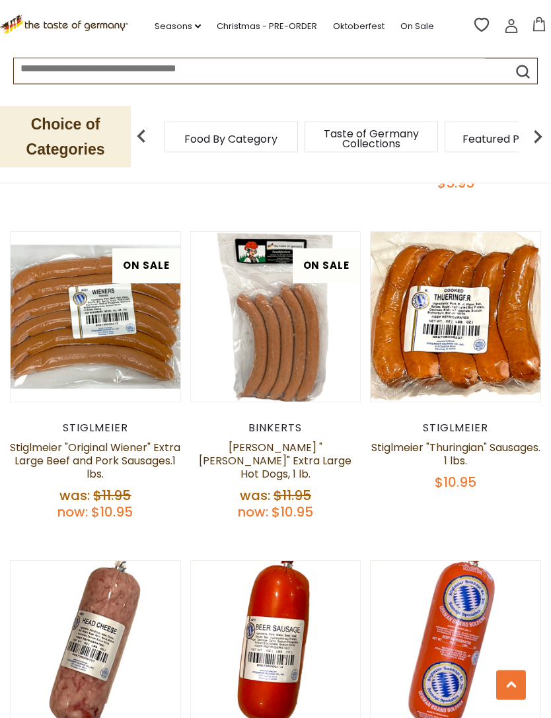
scroll to position [2869, 0]
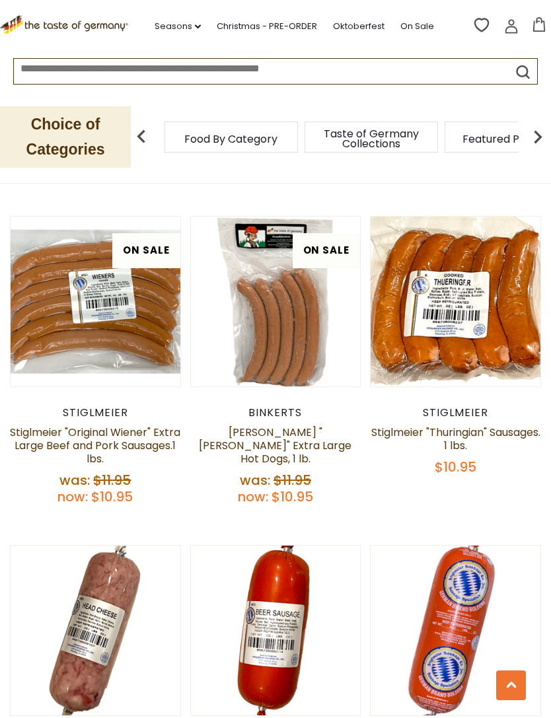
click at [297, 426] on button "Quick View" at bounding box center [275, 411] width 89 height 30
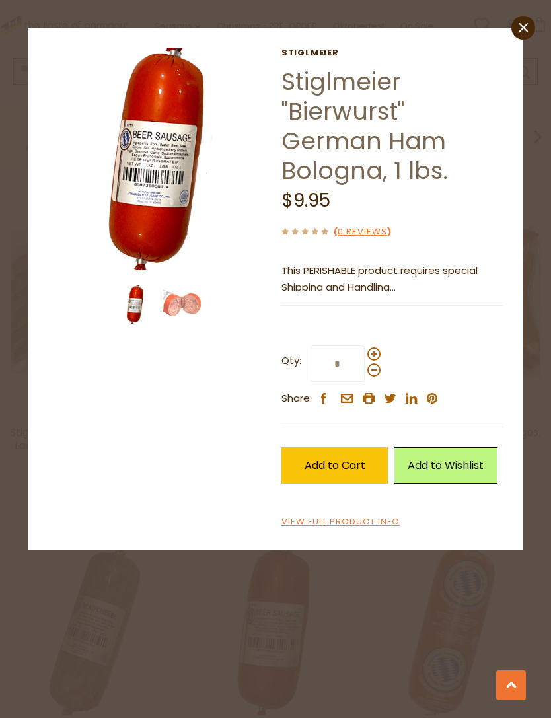
click at [187, 308] on img at bounding box center [181, 304] width 38 height 38
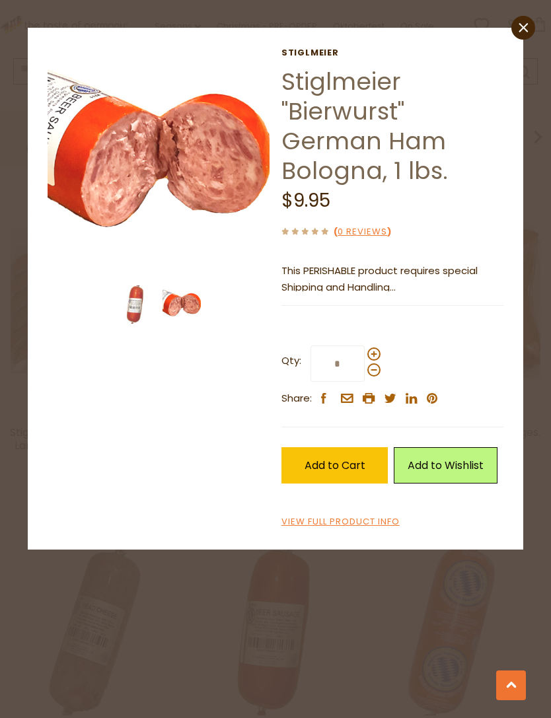
click at [518, 26] on link "close" at bounding box center [523, 28] width 24 height 24
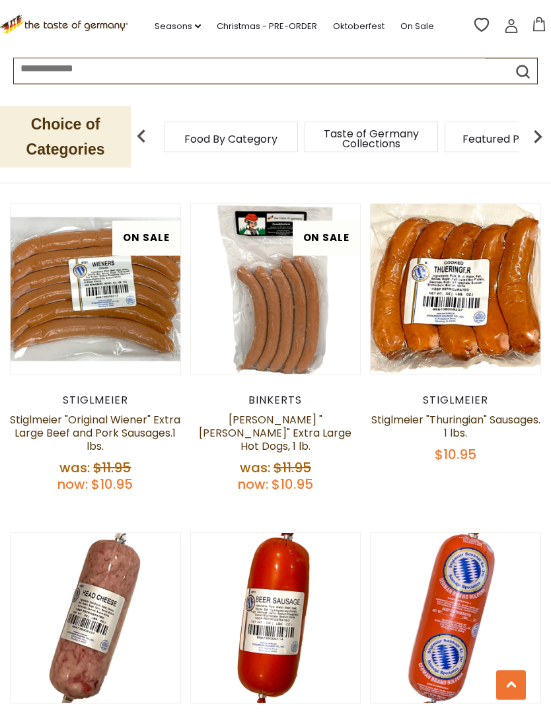
scroll to position [2882, 0]
click at [462, 546] on link at bounding box center [455, 617] width 143 height 143
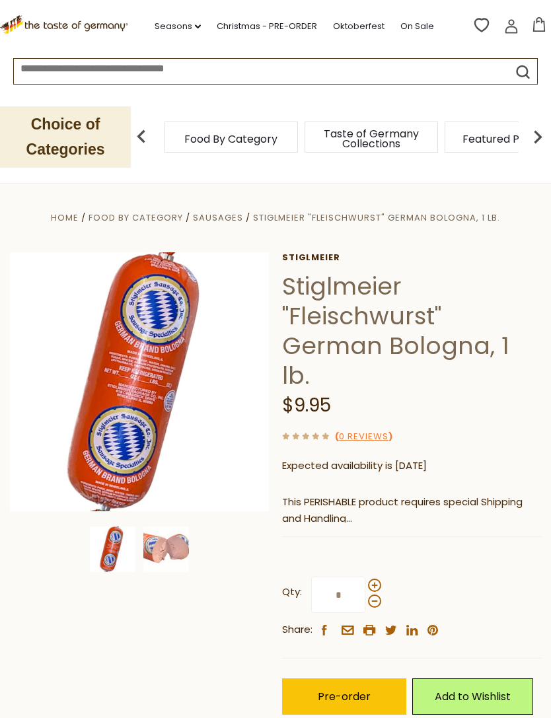
click at [184, 544] on img at bounding box center [166, 549] width 46 height 46
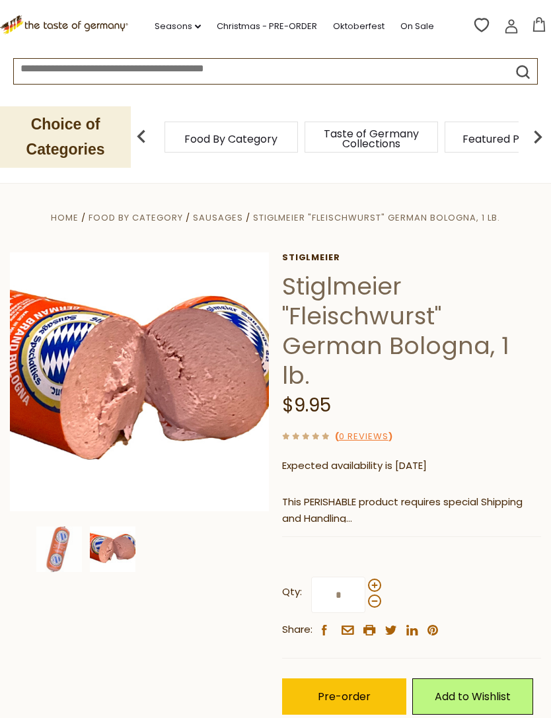
click at [169, 416] on img at bounding box center [139, 381] width 259 height 259
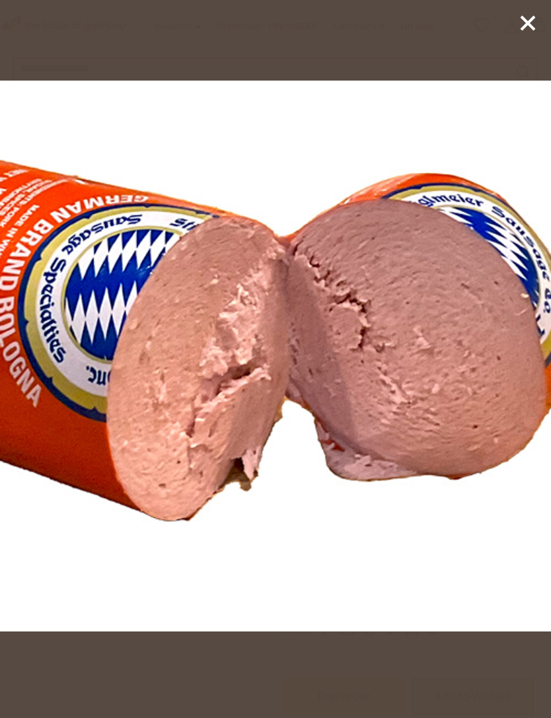
click at [523, 32] on icon at bounding box center [528, 23] width 20 height 20
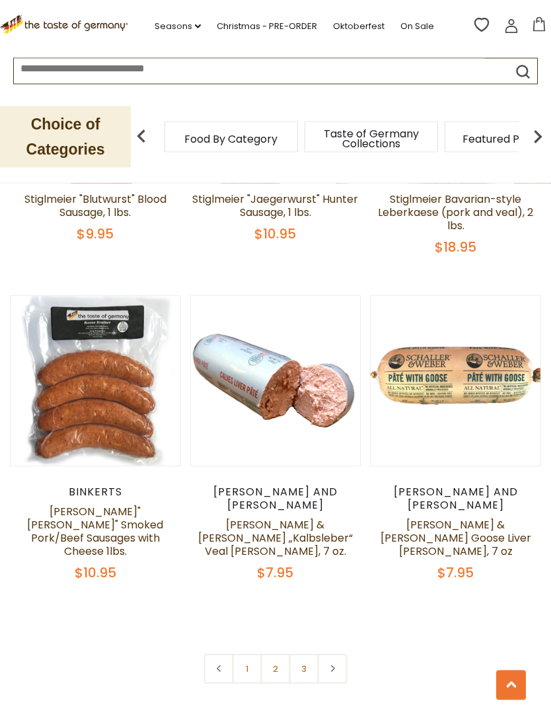
scroll to position [3730, 0]
click at [254, 654] on link "1" at bounding box center [248, 669] width 30 height 30
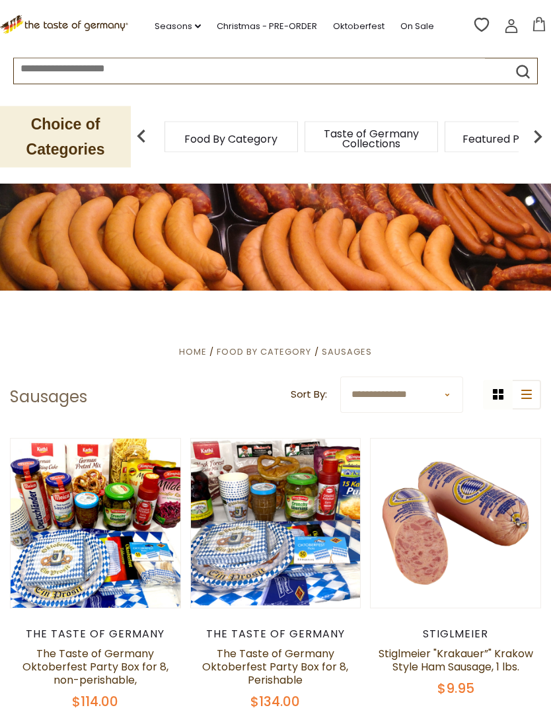
scroll to position [30, 0]
click at [486, 319] on button "Quick View" at bounding box center [455, 304] width 89 height 30
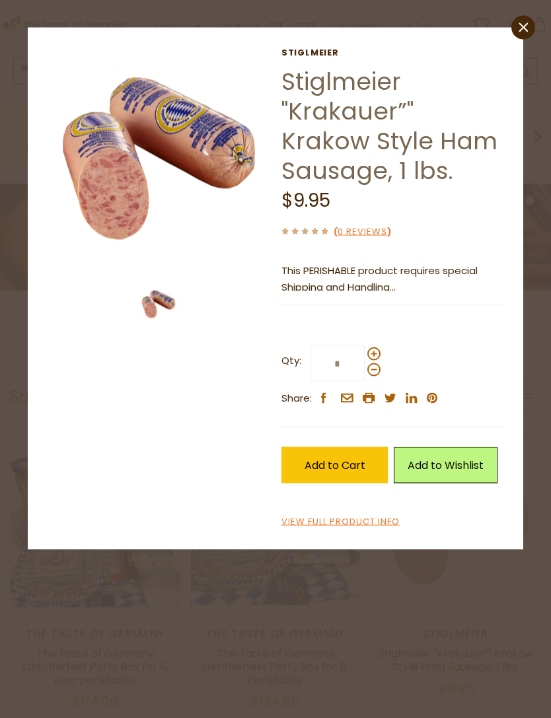
scroll to position [30, 0]
click at [104, 219] on img at bounding box center [159, 159] width 223 height 223
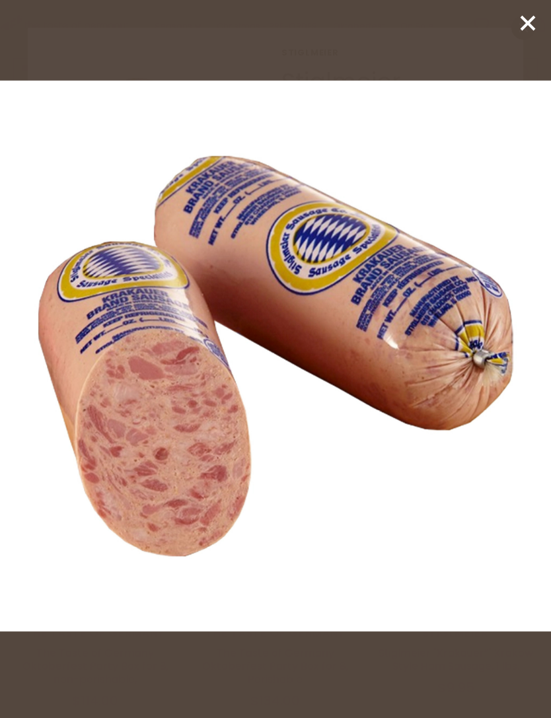
click at [523, 32] on icon at bounding box center [528, 23] width 20 height 20
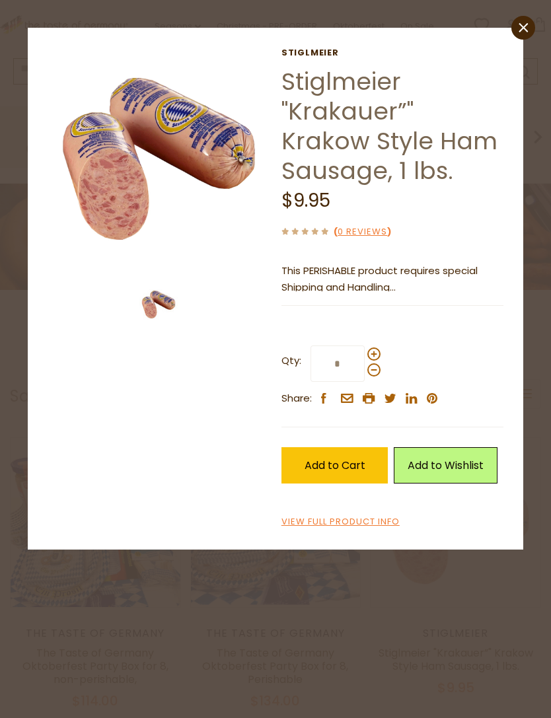
click at [522, 32] on icon "close" at bounding box center [524, 27] width 10 height 10
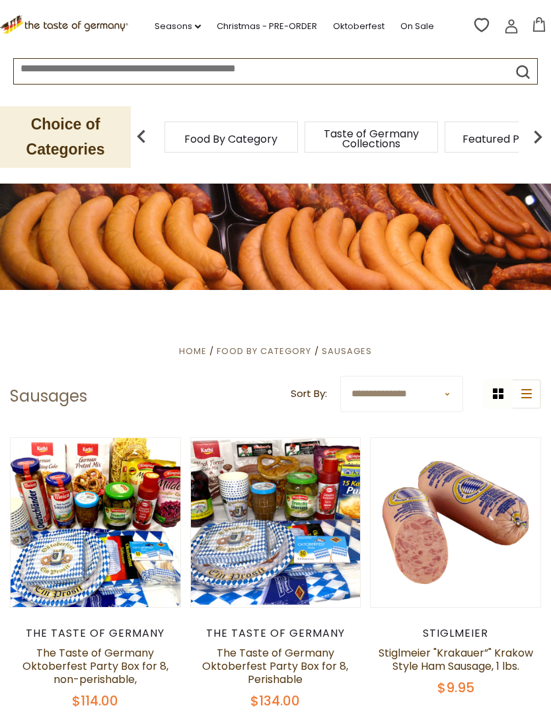
scroll to position [0, 0]
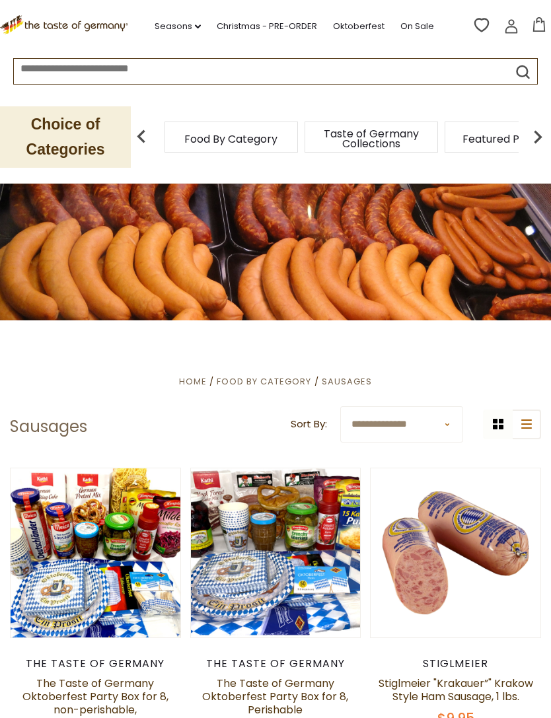
click at [534, 141] on img at bounding box center [537, 137] width 26 height 26
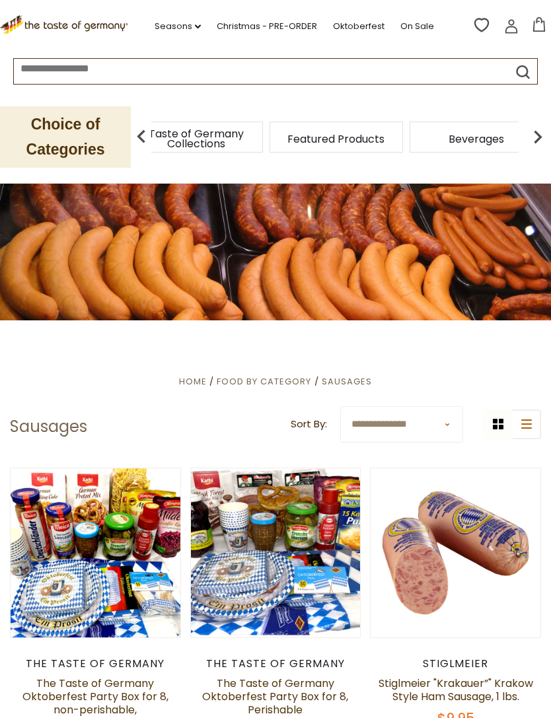
click at [537, 139] on img at bounding box center [537, 137] width 26 height 26
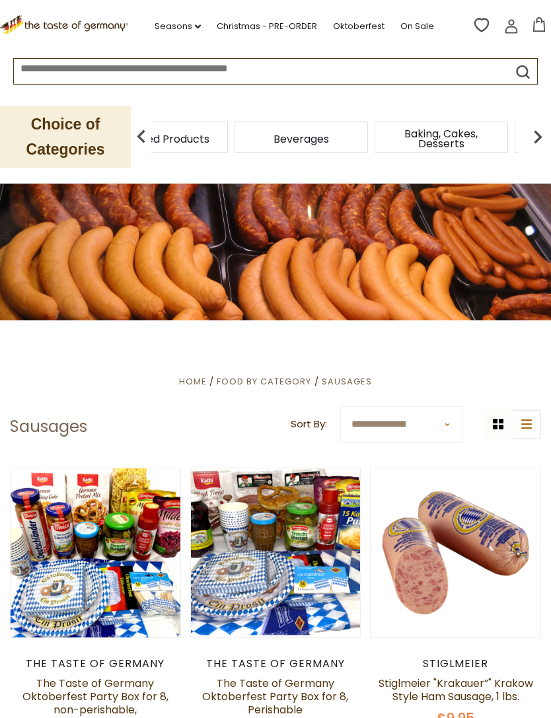
click at [530, 138] on img at bounding box center [537, 137] width 26 height 26
click at [540, 148] on img at bounding box center [537, 137] width 26 height 26
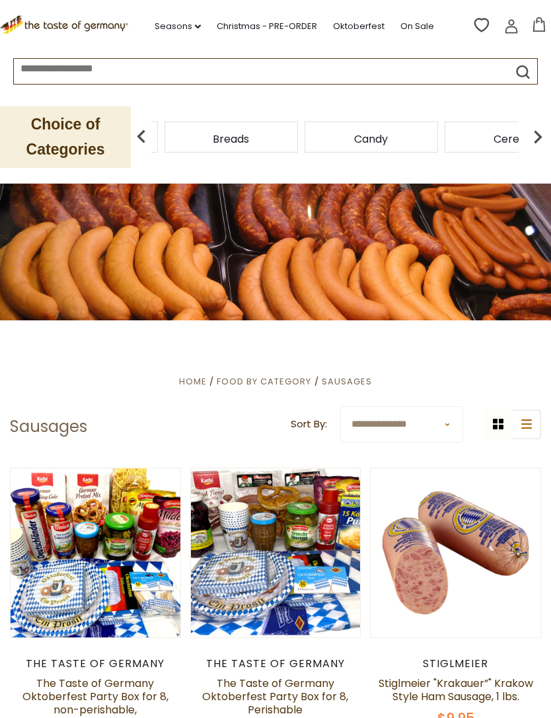
click at [548, 136] on img at bounding box center [537, 137] width 26 height 26
click at [143, 129] on div "Candy" at bounding box center [76, 137] width 133 height 31
click at [144, 141] on img at bounding box center [141, 137] width 26 height 26
click at [92, 145] on div "Candy" at bounding box center [25, 137] width 133 height 31
click at [149, 138] on img at bounding box center [141, 137] width 26 height 26
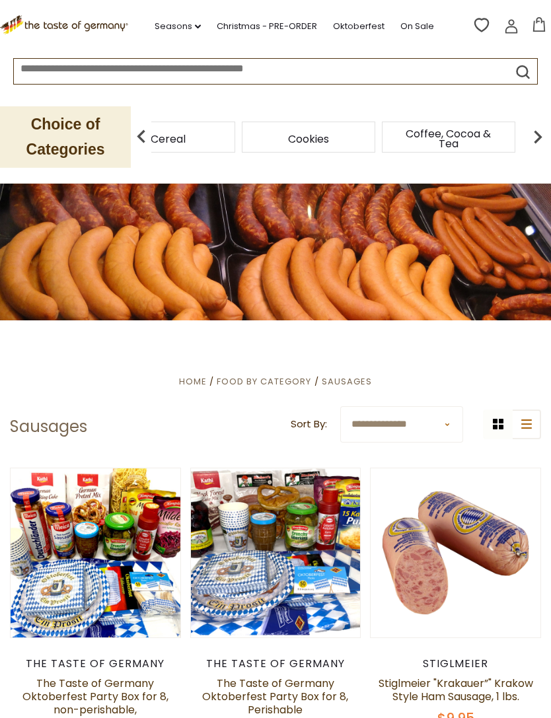
click at [199, 137] on div "Cereal" at bounding box center [168, 137] width 140 height 31
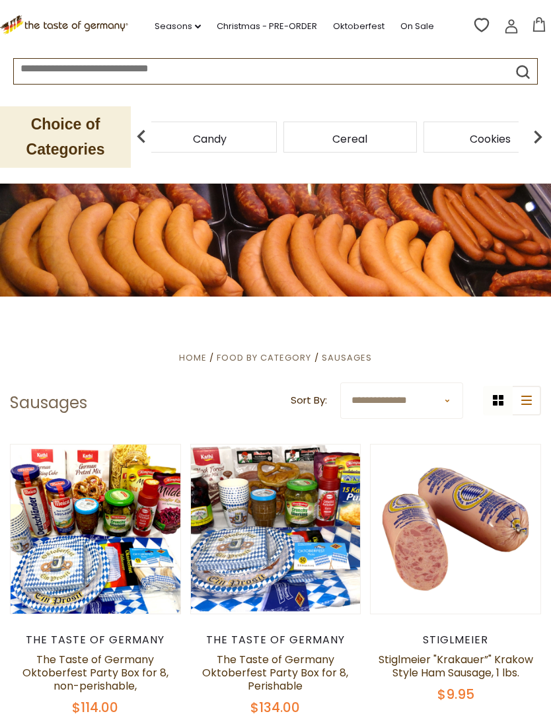
scroll to position [26, 0]
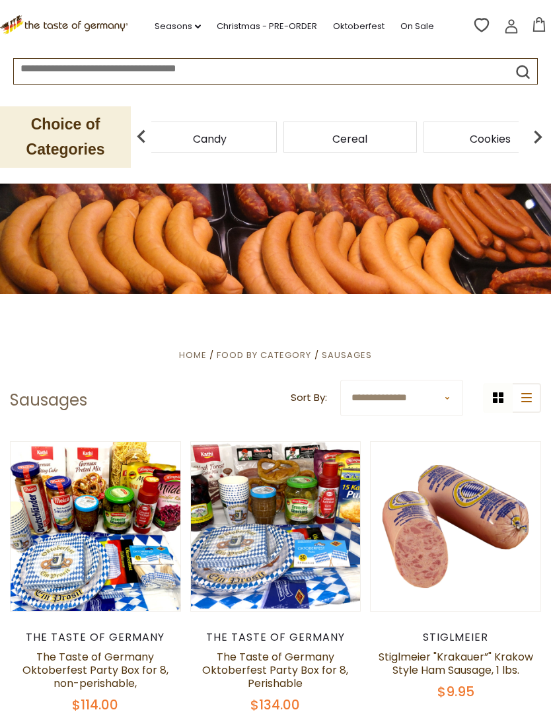
click at [192, 131] on div "Cereal" at bounding box center [167, 137] width 133 height 31
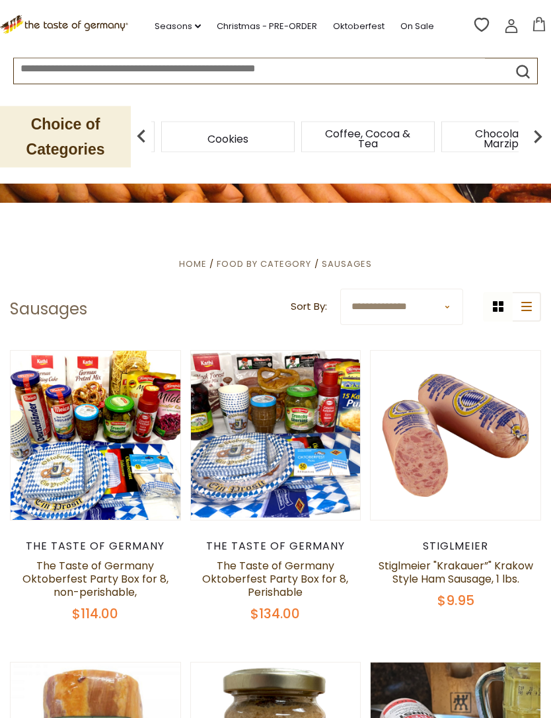
scroll to position [122, 0]
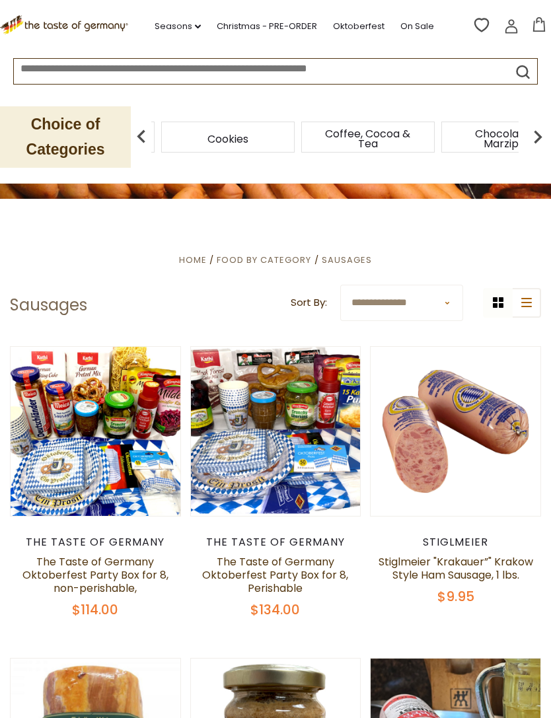
click at [538, 138] on img at bounding box center [537, 137] width 26 height 26
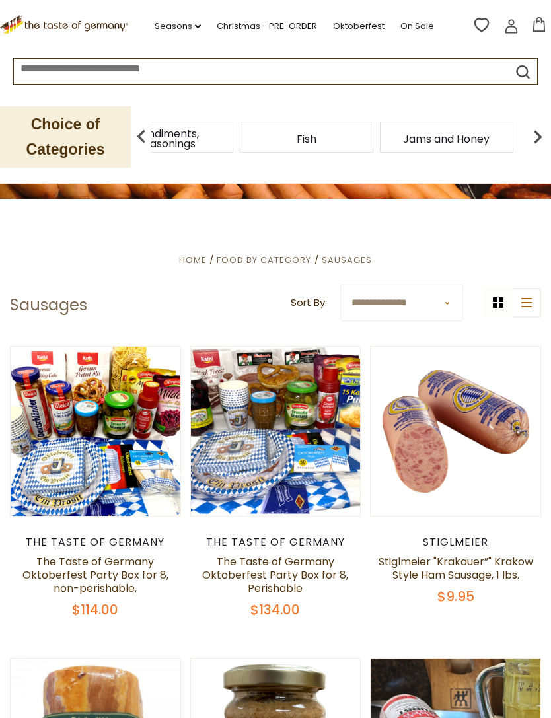
click at [534, 141] on img at bounding box center [537, 137] width 26 height 26
click at [546, 133] on img at bounding box center [537, 137] width 26 height 26
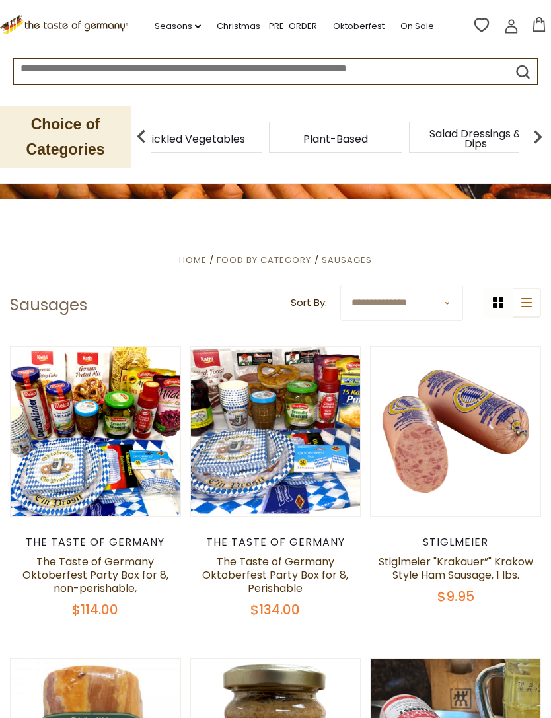
click at [245, 139] on span "Pickled Vegetables" at bounding box center [195, 139] width 100 height 10
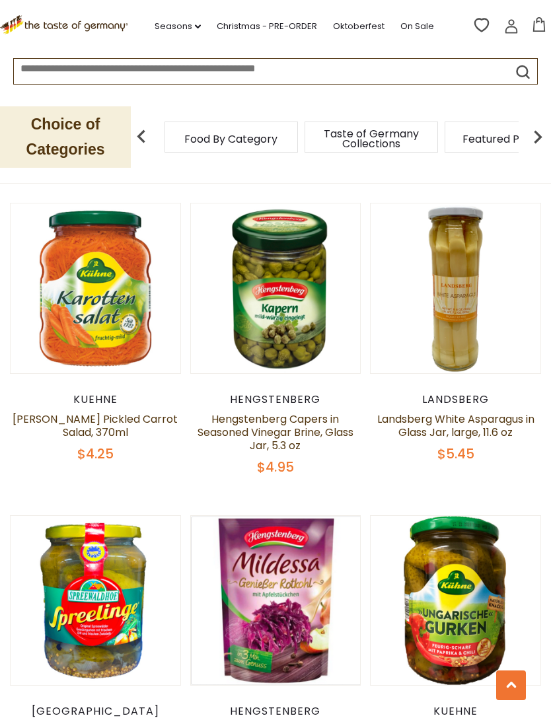
scroll to position [3065, 0]
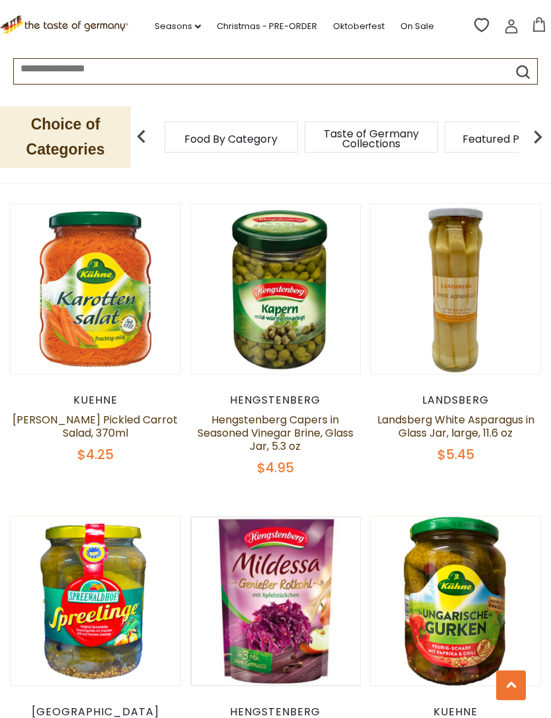
click at [478, 322] on link at bounding box center [455, 288] width 143 height 143
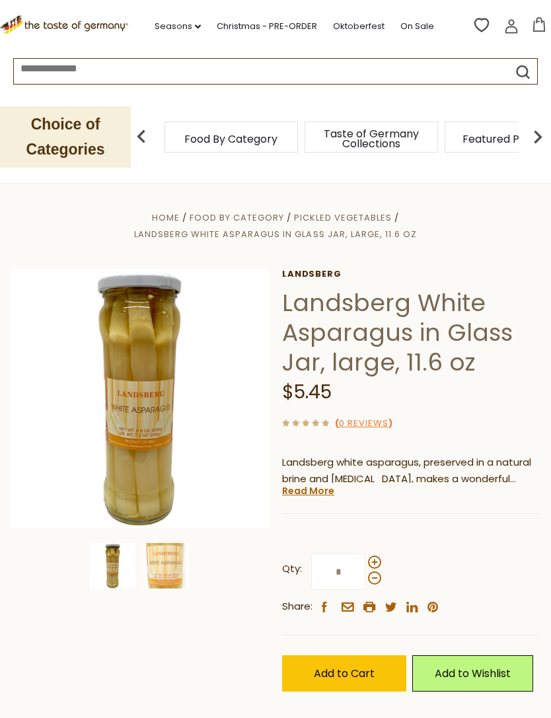
click at [112, 451] on img at bounding box center [139, 398] width 259 height 259
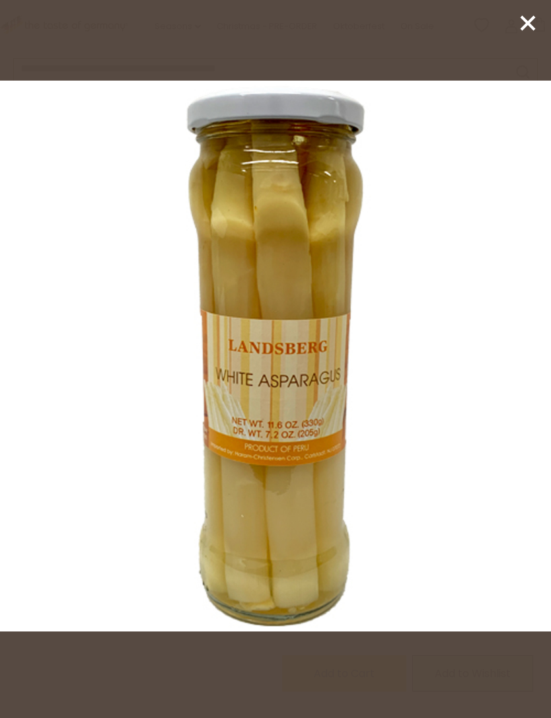
click at [529, 25] on line at bounding box center [527, 23] width 13 height 13
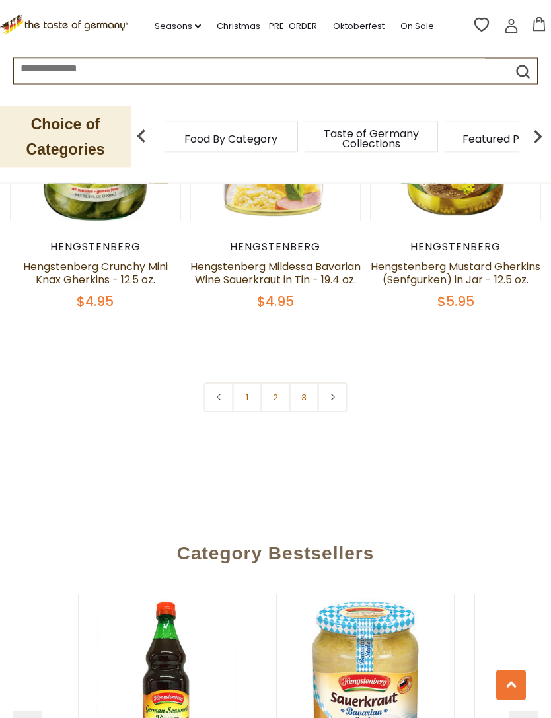
scroll to position [3843, 0]
click at [276, 389] on link "2" at bounding box center [276, 397] width 30 height 30
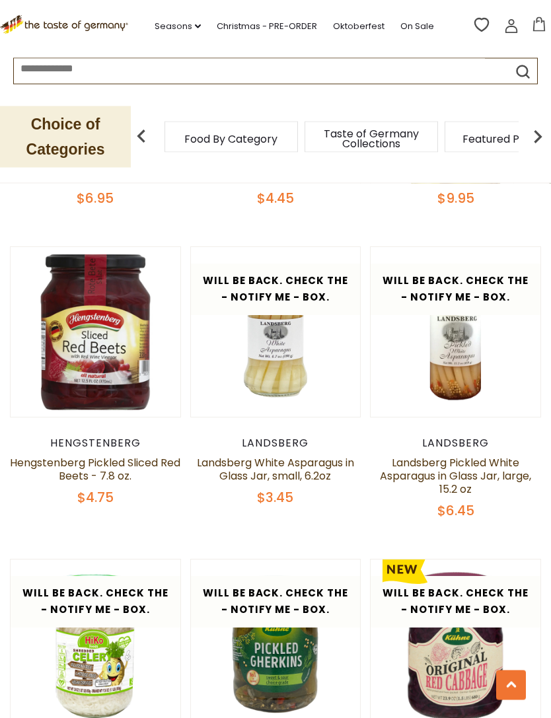
scroll to position [1713, 0]
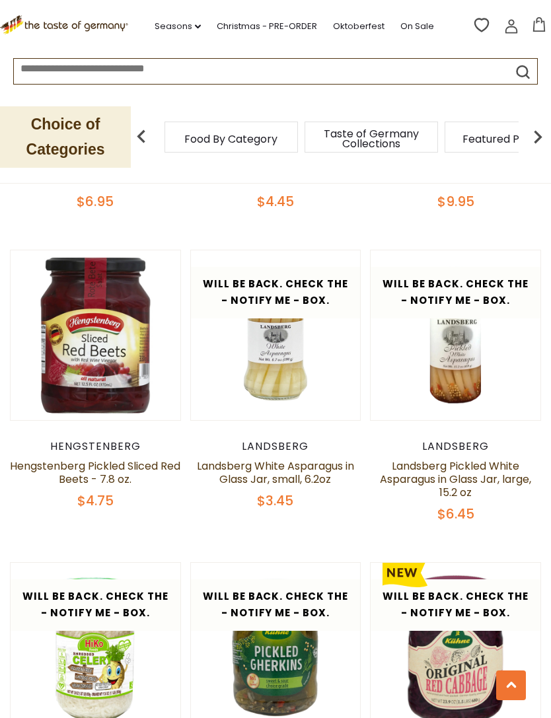
click at [279, 131] on button "Quick View" at bounding box center [275, 117] width 89 height 30
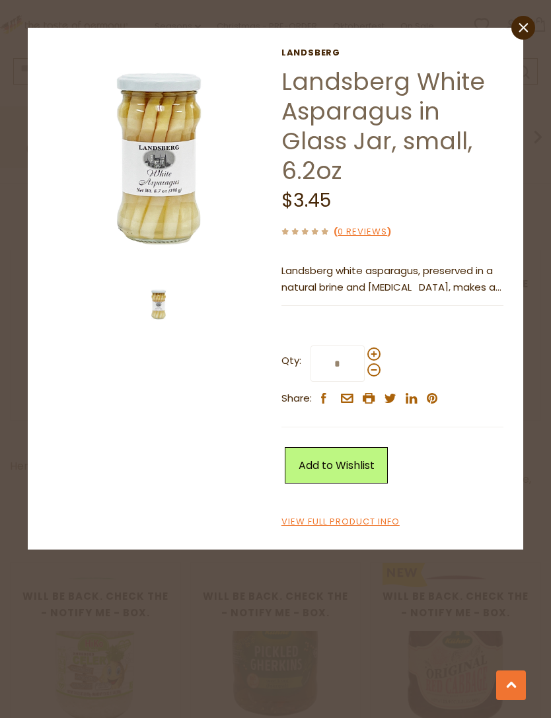
click at [178, 217] on img at bounding box center [159, 159] width 223 height 223
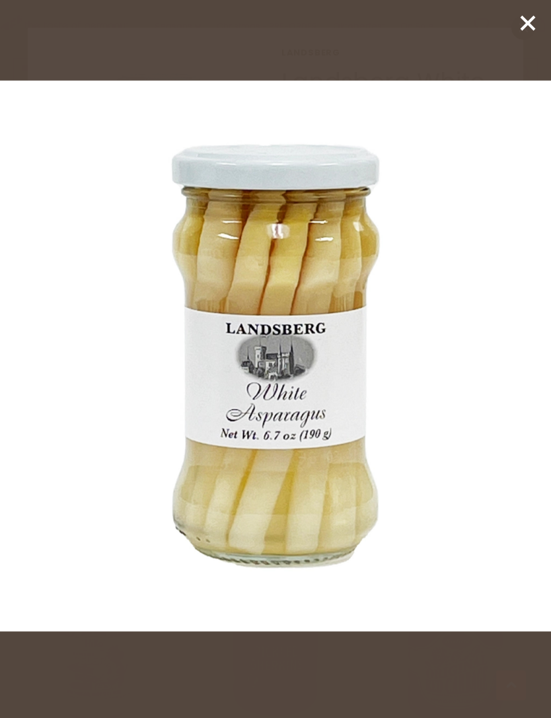
click at [522, 29] on line at bounding box center [527, 23] width 13 height 13
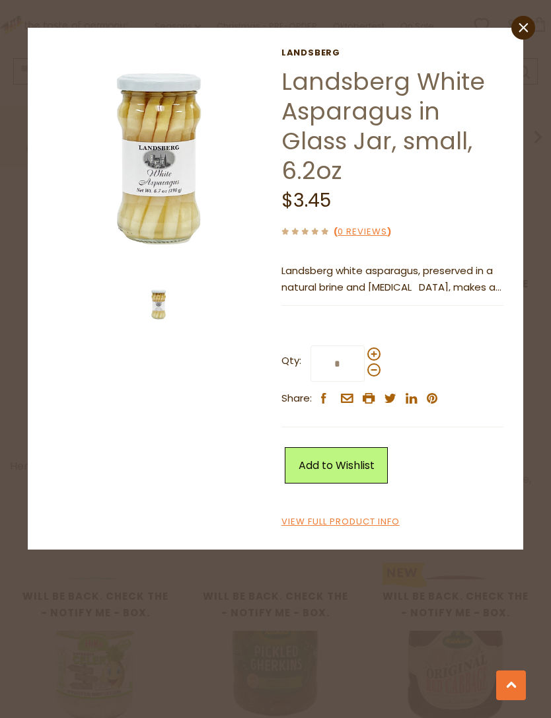
click at [520, 38] on link "close" at bounding box center [523, 28] width 24 height 24
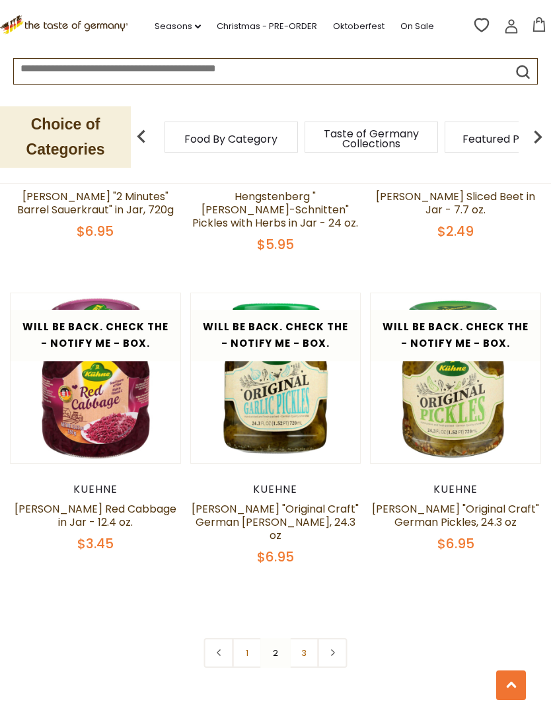
scroll to position [3506, 0]
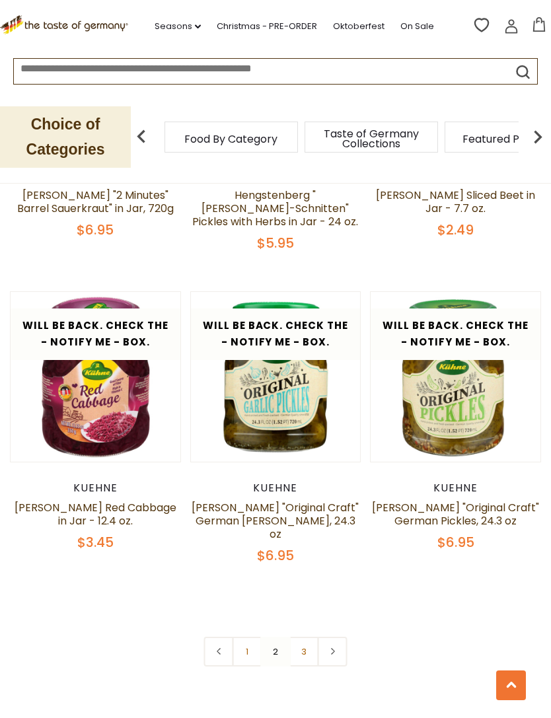
click at [305, 643] on link "3" at bounding box center [304, 652] width 30 height 30
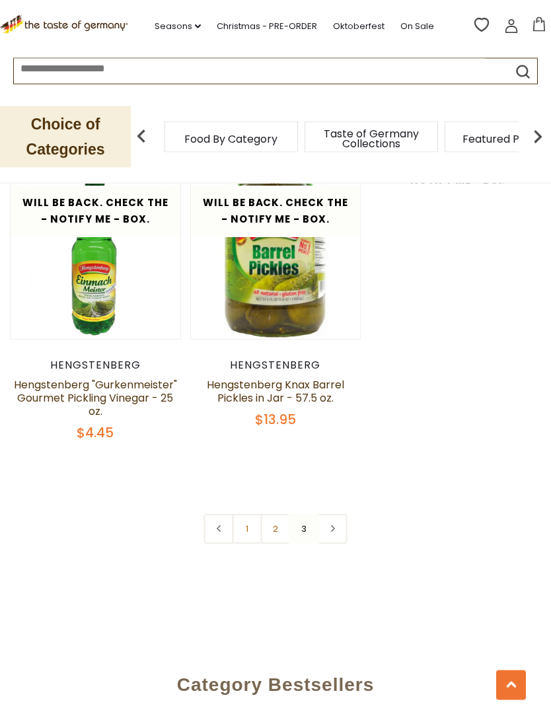
scroll to position [1843, 0]
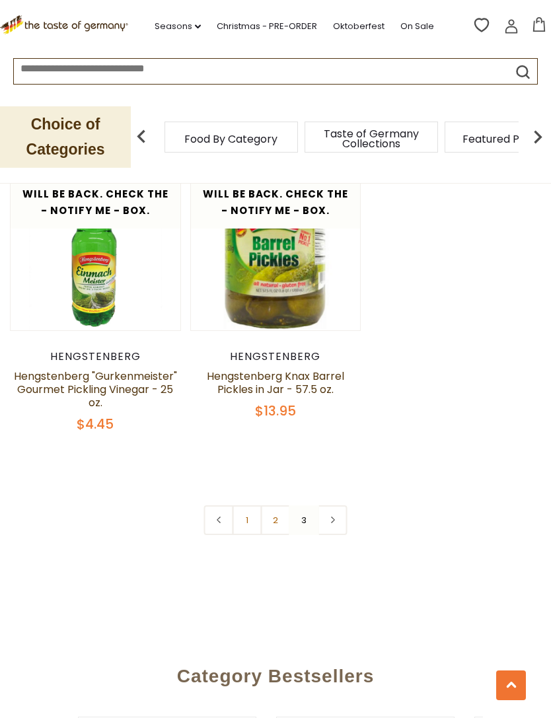
click at [273, 508] on link "2" at bounding box center [276, 520] width 30 height 30
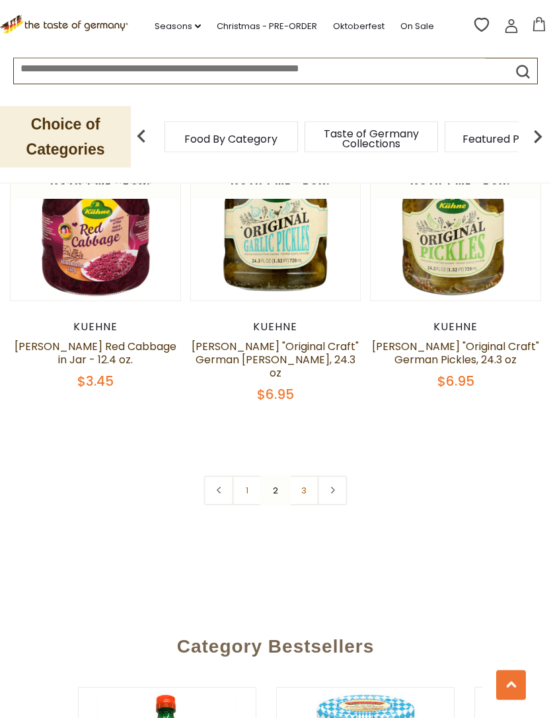
scroll to position [3667, 0]
click at [243, 482] on link "1" at bounding box center [248, 491] width 30 height 30
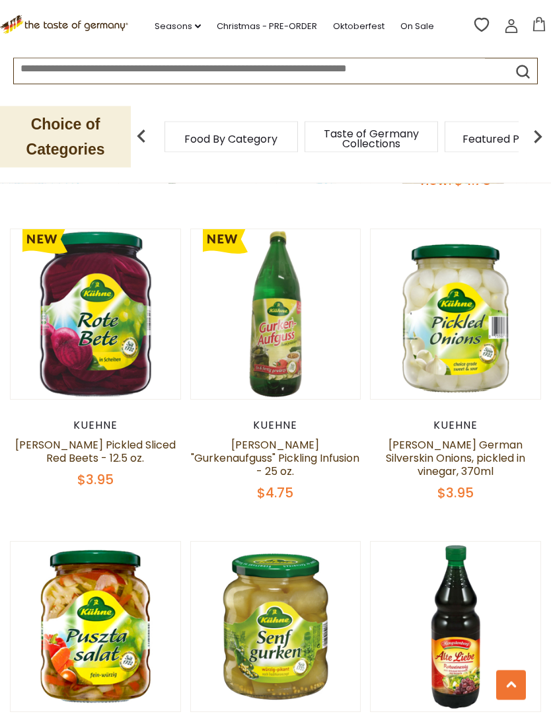
scroll to position [2416, 0]
click at [479, 110] on button "Quick View" at bounding box center [455, 96] width 89 height 30
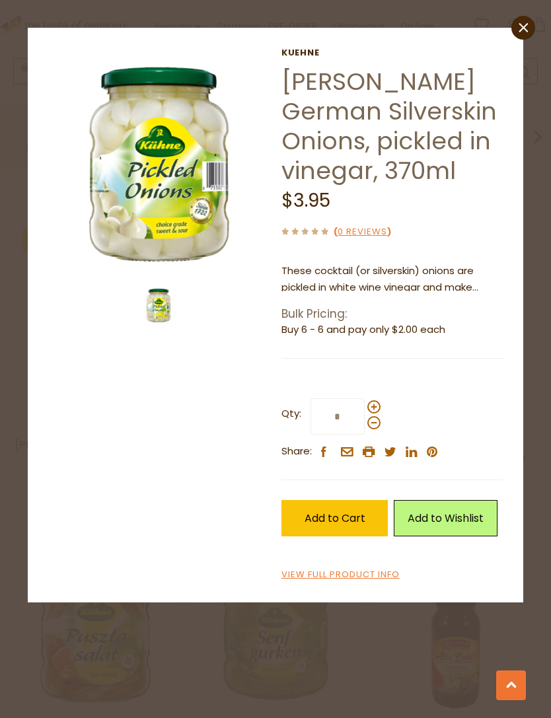
click at [477, 289] on p "These cocktail (or silverskin) onions are pickled in white wine vinegar and mak…" at bounding box center [392, 279] width 223 height 33
click at [358, 511] on span "Add to Cart" at bounding box center [334, 518] width 61 height 15
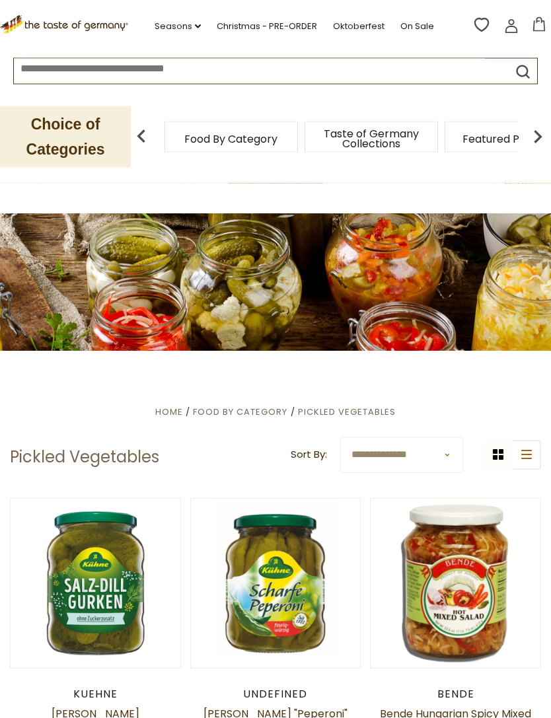
scroll to position [0, 0]
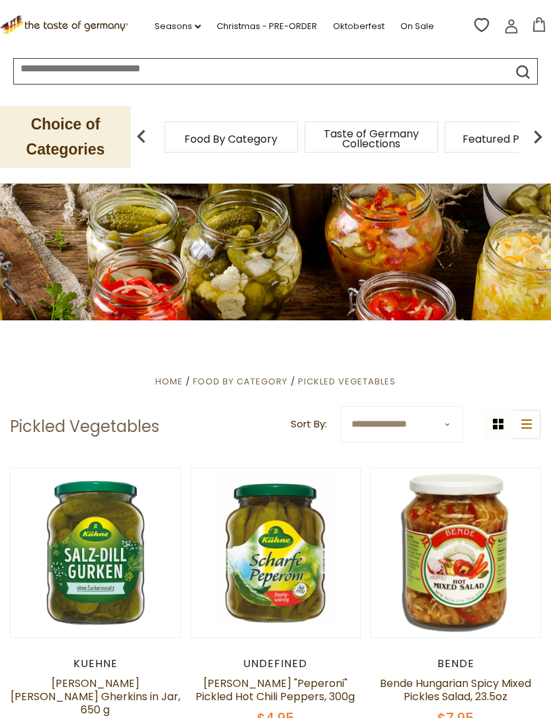
click at [532, 137] on img at bounding box center [537, 137] width 26 height 26
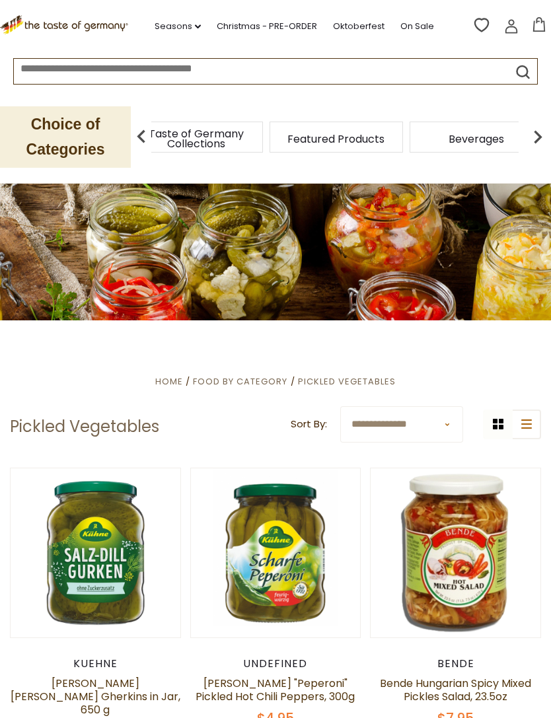
click at [544, 139] on img at bounding box center [537, 137] width 26 height 26
click at [545, 139] on img at bounding box center [537, 137] width 26 height 26
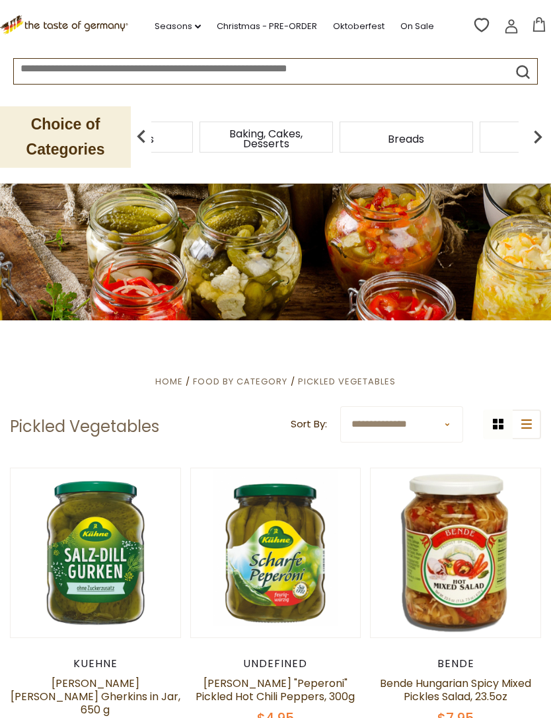
click at [544, 137] on img at bounding box center [537, 137] width 26 height 26
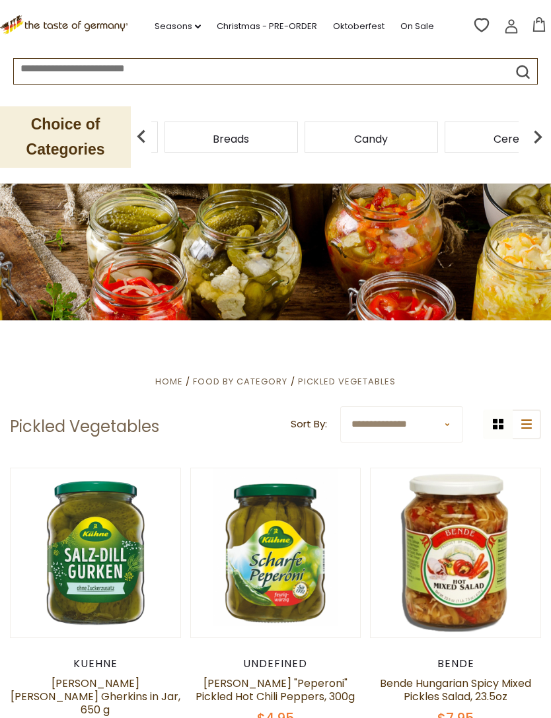
click at [445, 137] on div "Cereal" at bounding box center [511, 137] width 133 height 31
click at [184, 143] on span "Candy" at bounding box center [186, 139] width 34 height 10
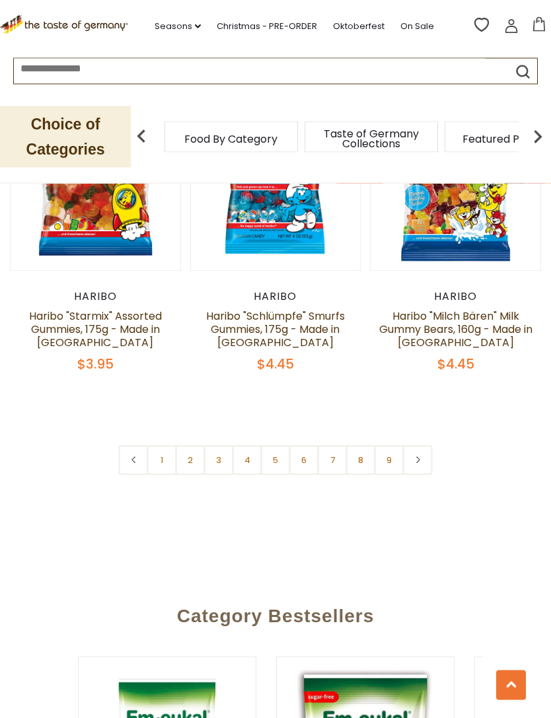
scroll to position [3856, 0]
click at [194, 445] on link "2" at bounding box center [191, 460] width 30 height 30
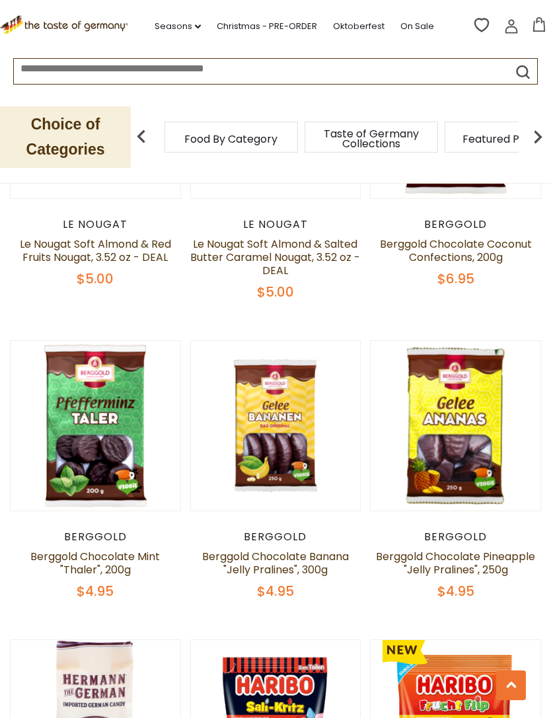
scroll to position [1690, 0]
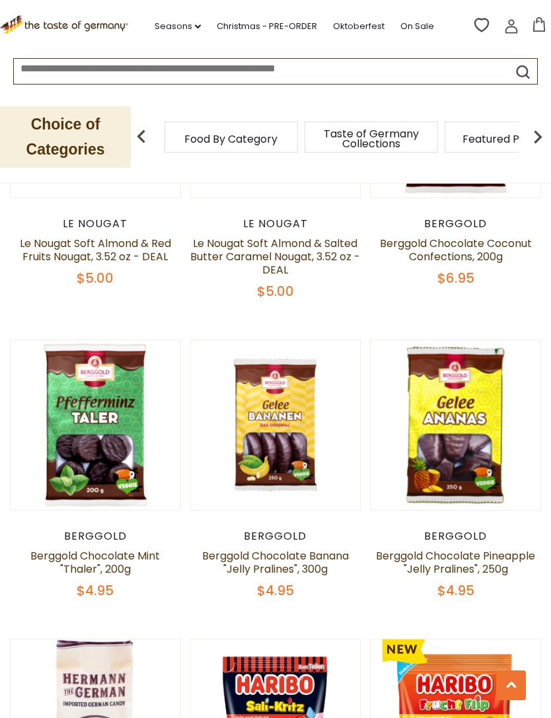
click at [285, 221] on button "Quick View" at bounding box center [275, 207] width 89 height 30
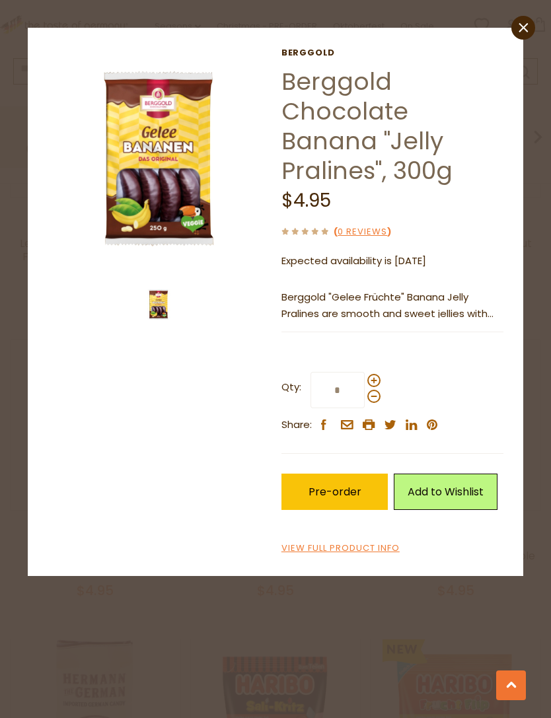
click at [368, 542] on link "View Full Product Info" at bounding box center [340, 549] width 118 height 14
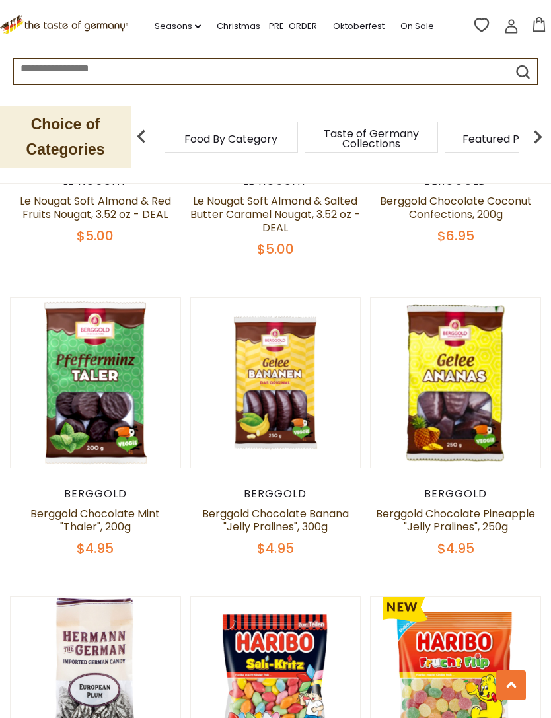
click at [482, 179] on button "Quick View" at bounding box center [455, 164] width 89 height 30
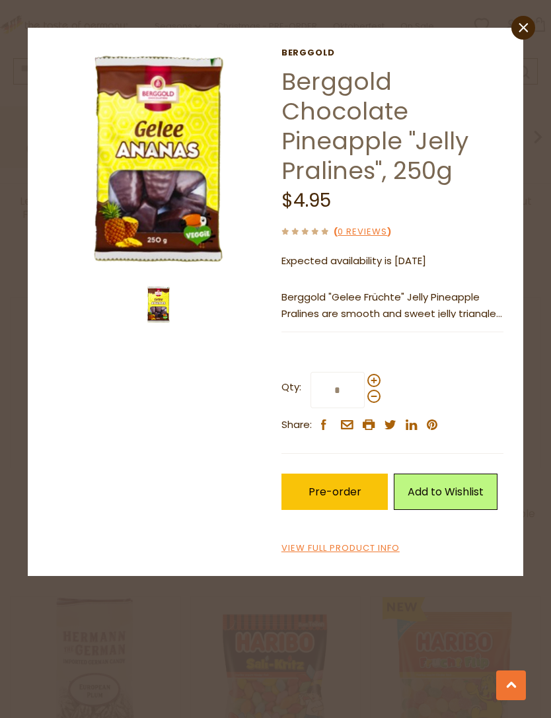
click at [524, 30] on icon "close" at bounding box center [524, 27] width 10 height 10
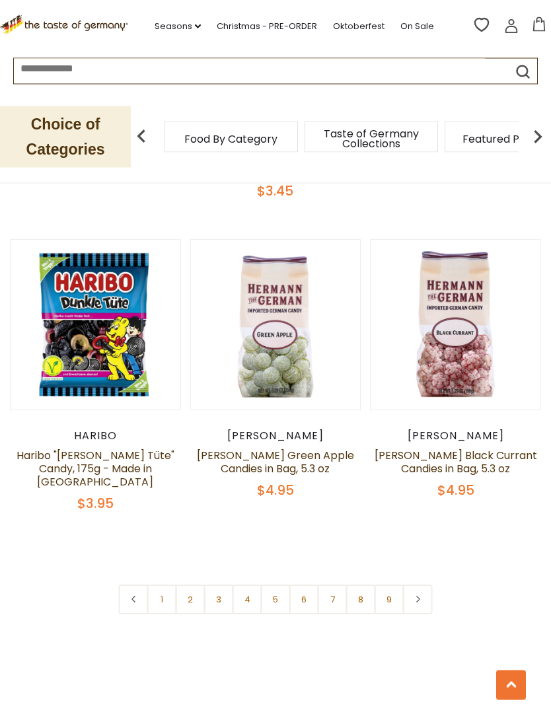
scroll to position [3651, 0]
click at [223, 585] on link "3" at bounding box center [219, 600] width 30 height 30
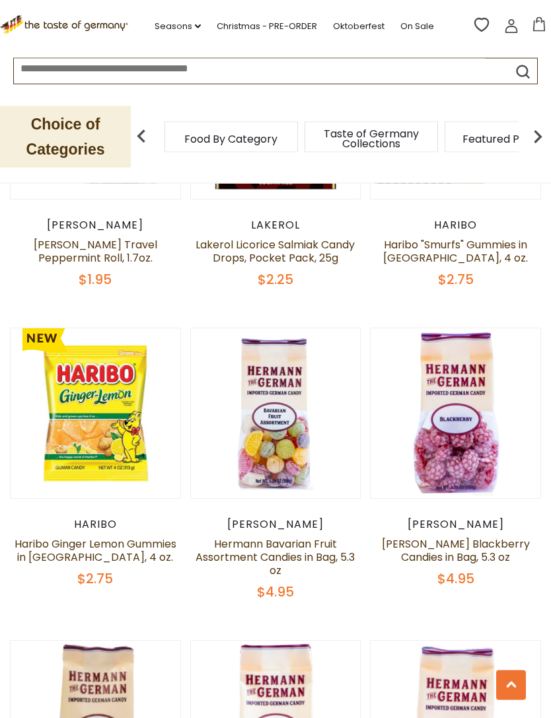
scroll to position [2032, 0]
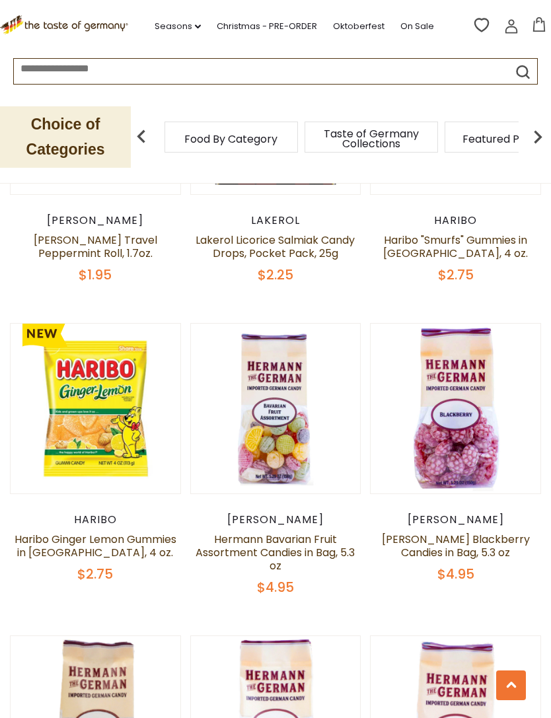
click at [114, 205] on button "Quick View" at bounding box center [95, 190] width 89 height 30
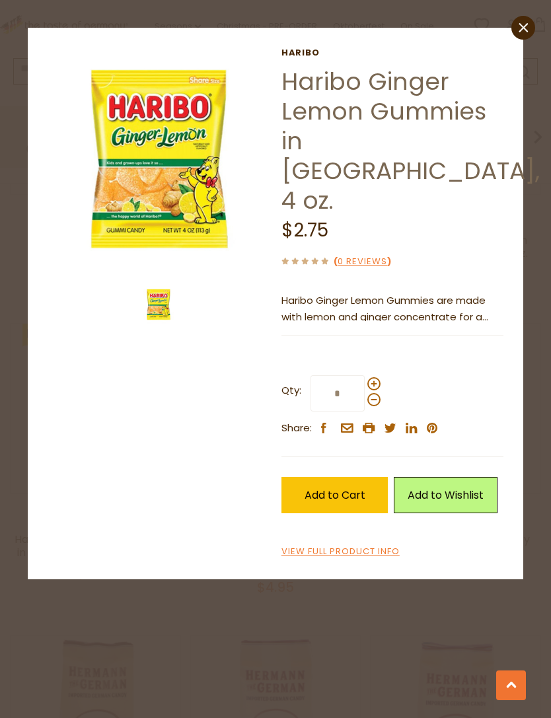
click at [343, 487] on span "Add to Cart" at bounding box center [334, 494] width 61 height 15
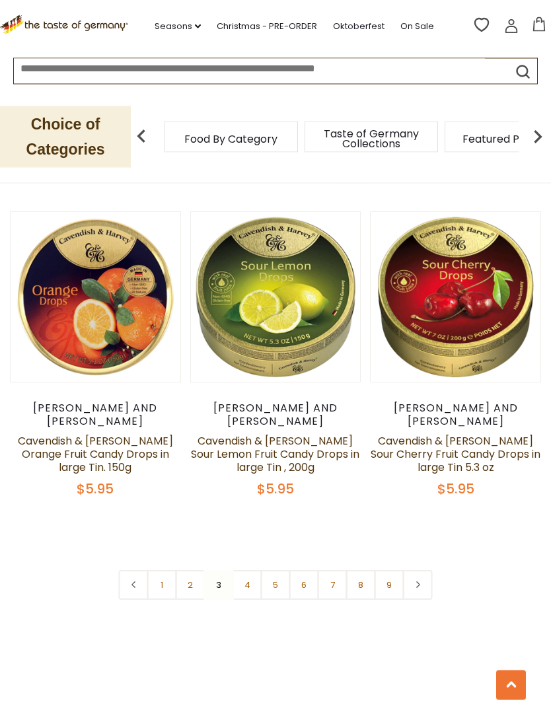
scroll to position [3720, 0]
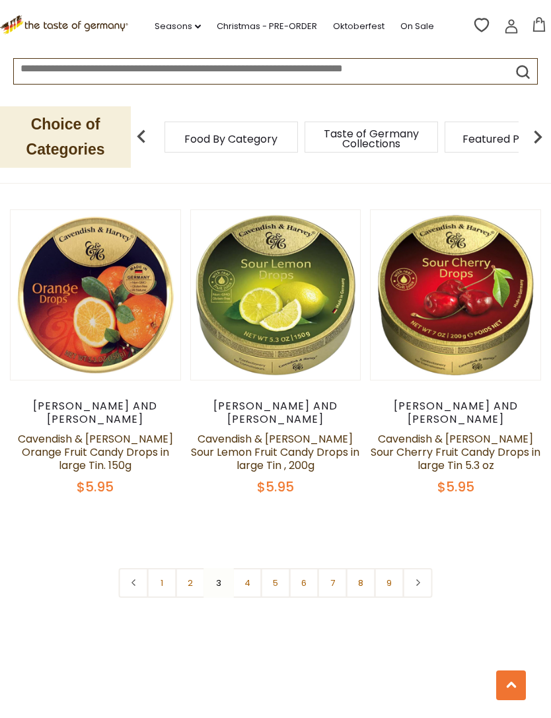
click at [250, 568] on link "4" at bounding box center [248, 583] width 30 height 30
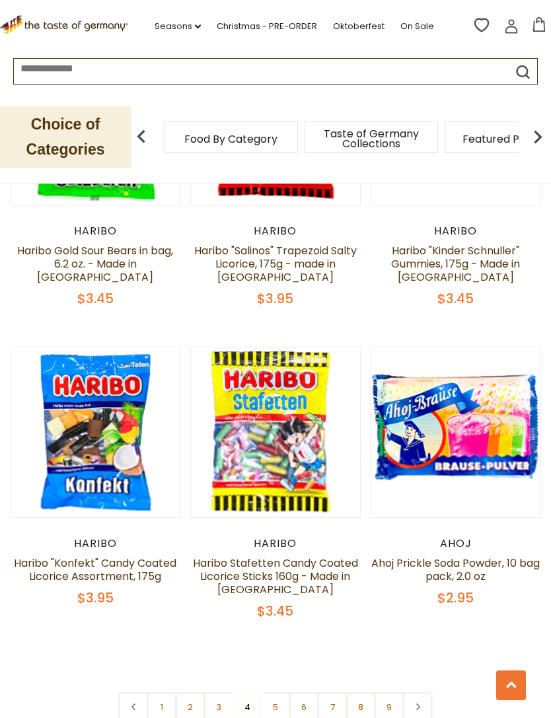
scroll to position [3601, 0]
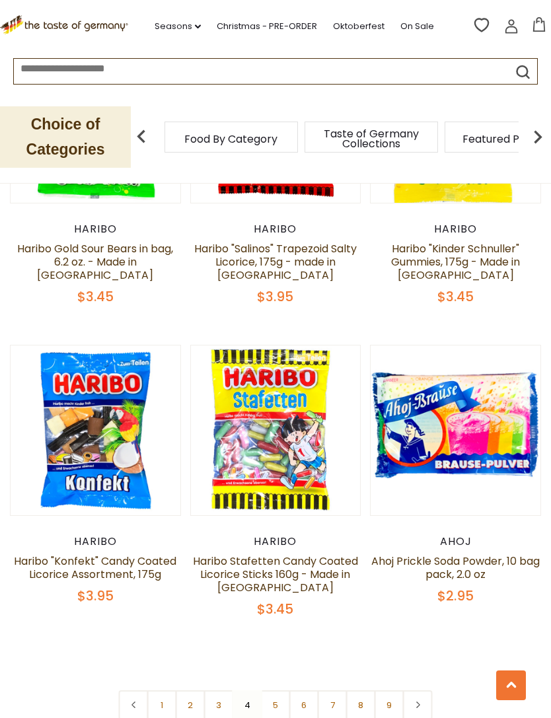
click at [281, 690] on link "5" at bounding box center [276, 705] width 30 height 30
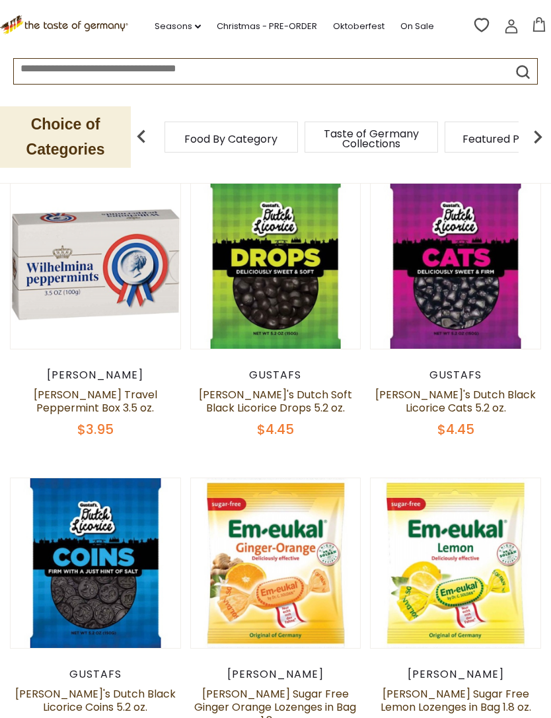
scroll to position [614, 0]
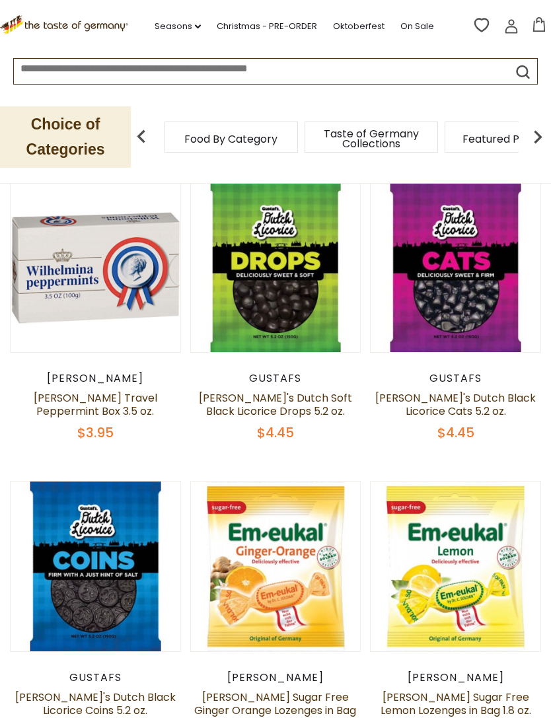
click at [288, 363] on button "Quick View" at bounding box center [275, 348] width 89 height 30
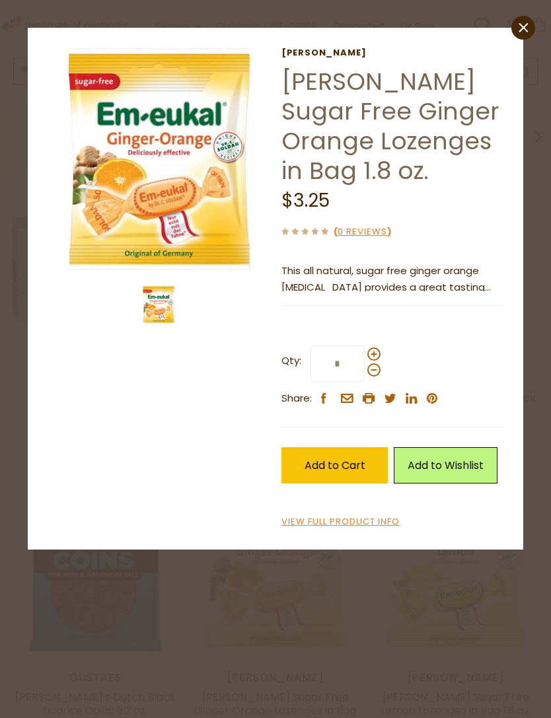
click at [337, 458] on span "Add to Cart" at bounding box center [334, 465] width 61 height 15
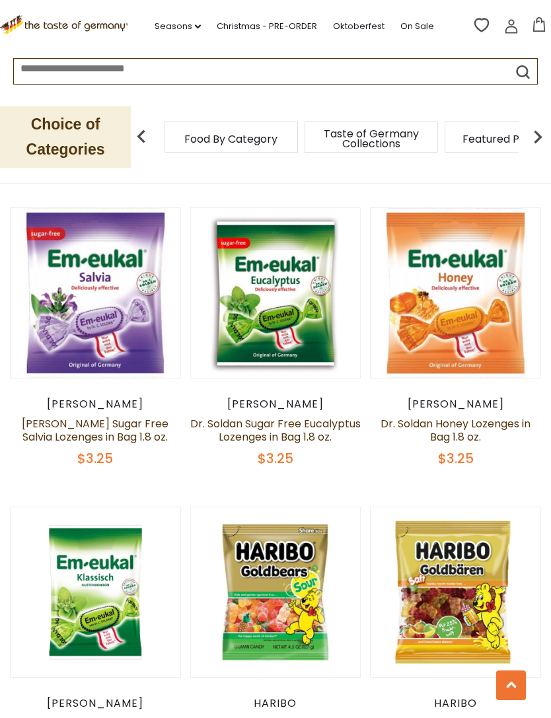
scroll to position [1196, 0]
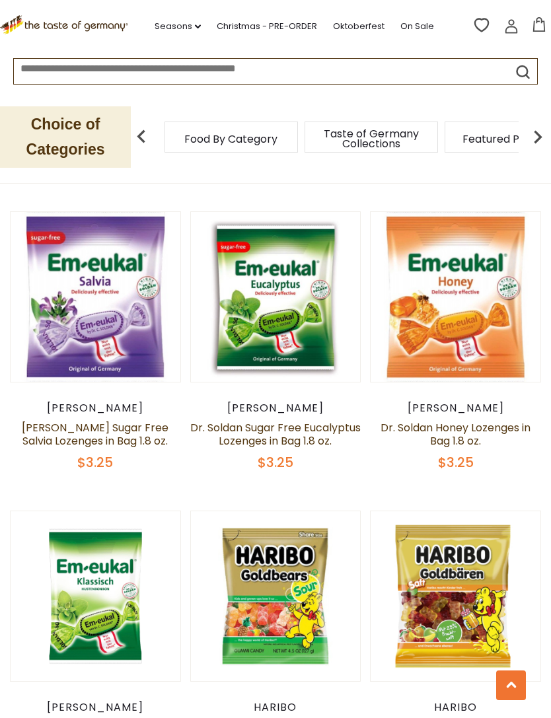
click at [291, 93] on button "Quick View" at bounding box center [275, 78] width 89 height 30
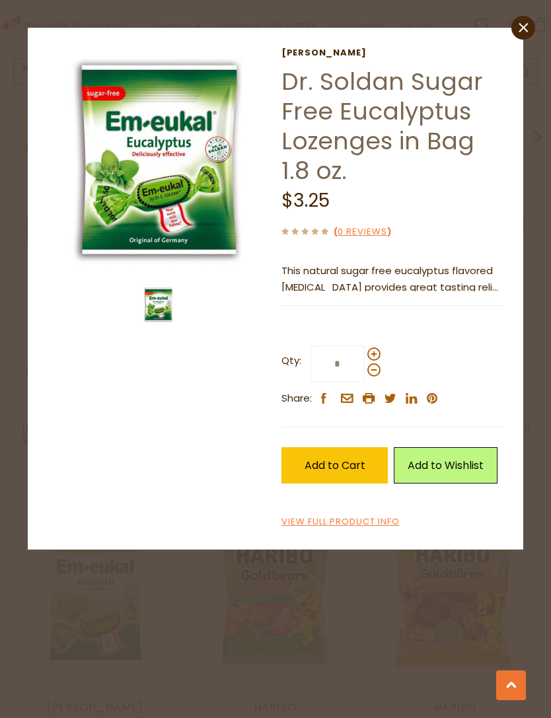
click at [472, 287] on p "This natural sugar free eucalyptus flavored [MEDICAL_DATA] provides great tasti…" at bounding box center [392, 279] width 223 height 33
click at [421, 282] on p "This natural sugar free eucalyptus flavored [MEDICAL_DATA] provides great tasti…" at bounding box center [392, 279] width 223 height 33
click at [384, 519] on link "View Full Product Info" at bounding box center [340, 522] width 118 height 14
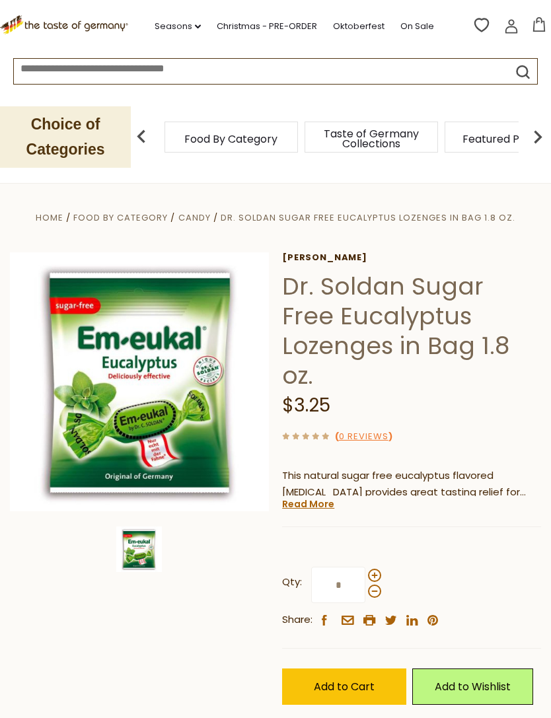
click at [314, 497] on link "Read More" at bounding box center [308, 503] width 52 height 13
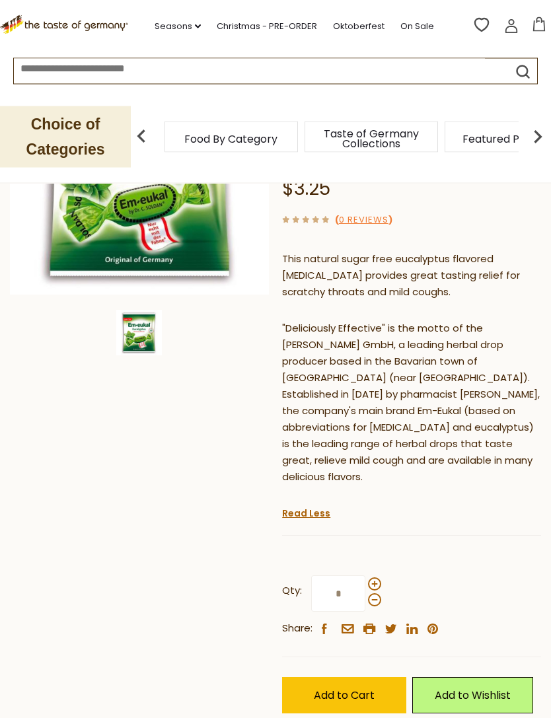
scroll to position [215, 0]
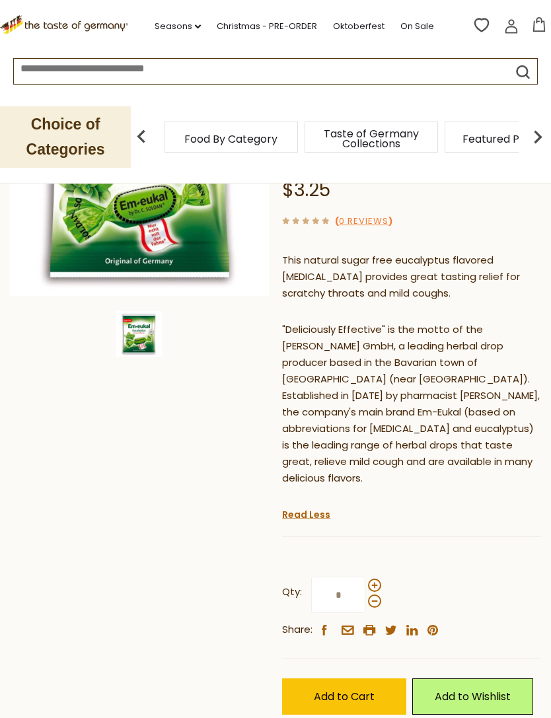
click at [351, 689] on span "Add to Cart" at bounding box center [344, 696] width 61 height 15
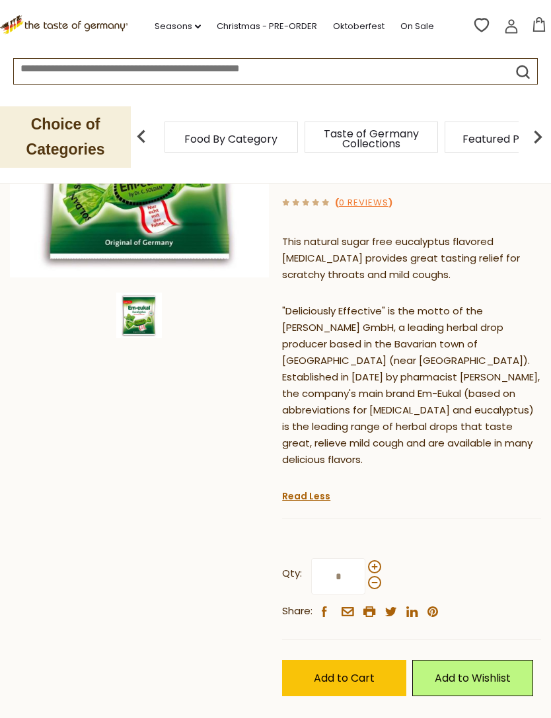
scroll to position [228, 0]
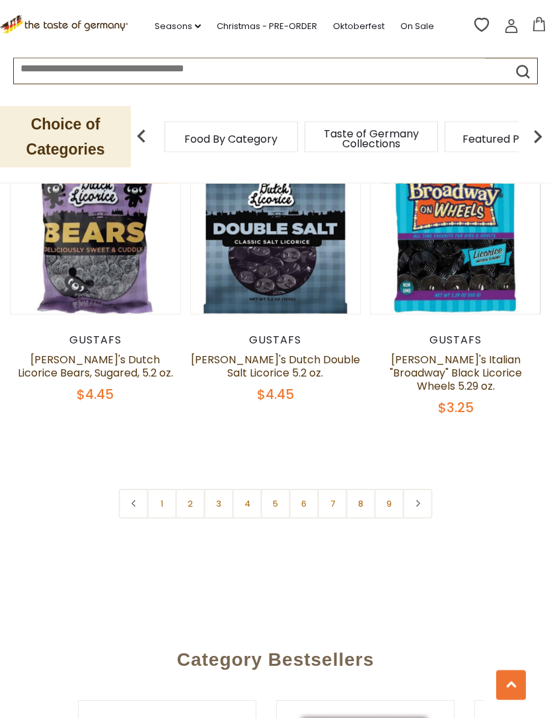
scroll to position [3737, 0]
click at [250, 489] on link "4" at bounding box center [248, 504] width 30 height 30
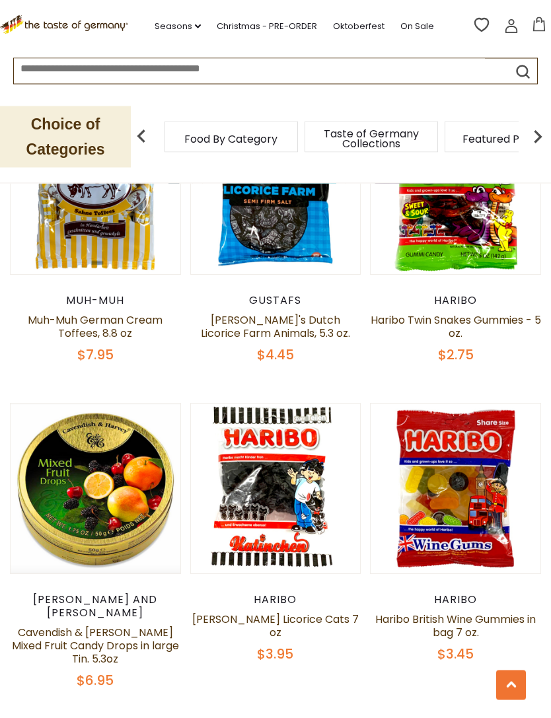
scroll to position [2906, 0]
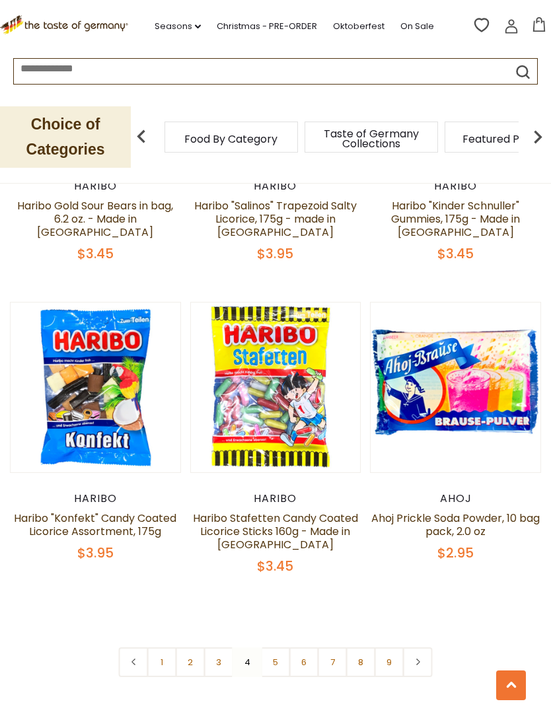
click at [276, 647] on link "5" at bounding box center [276, 662] width 30 height 30
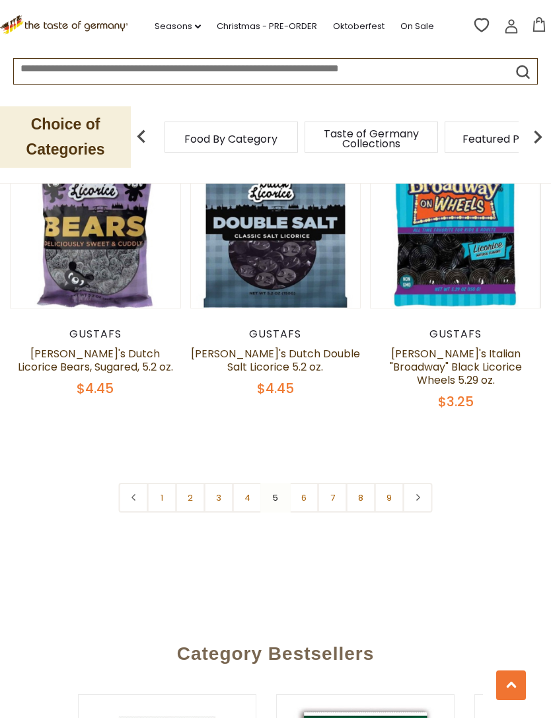
scroll to position [3767, 0]
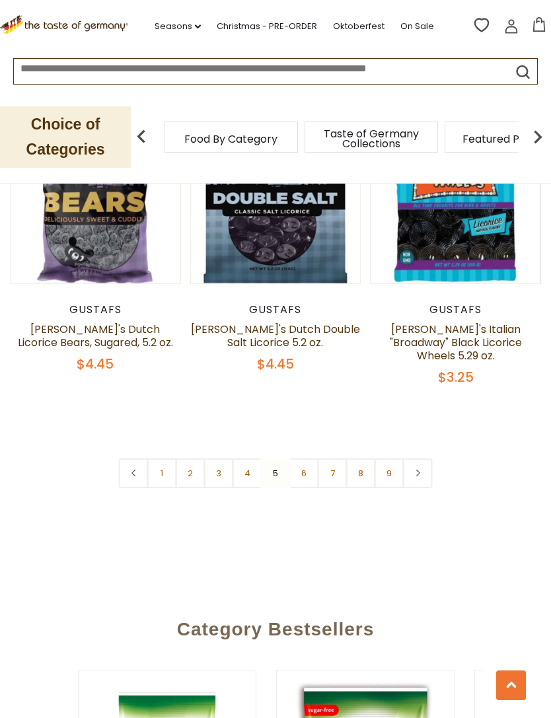
click at [303, 458] on link "6" at bounding box center [304, 473] width 30 height 30
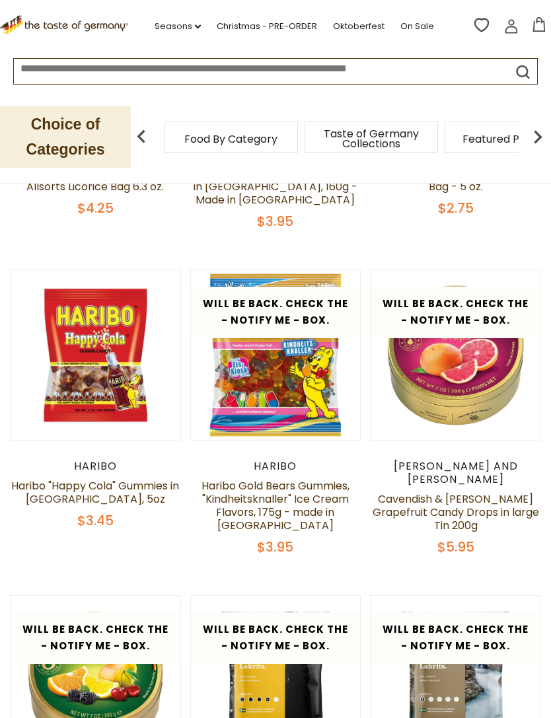
scroll to position [511, 0]
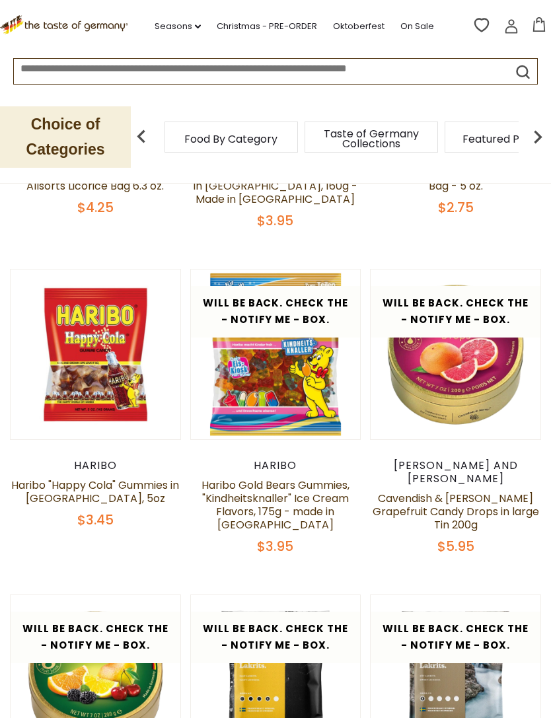
click at [464, 151] on button "Quick View" at bounding box center [455, 136] width 89 height 30
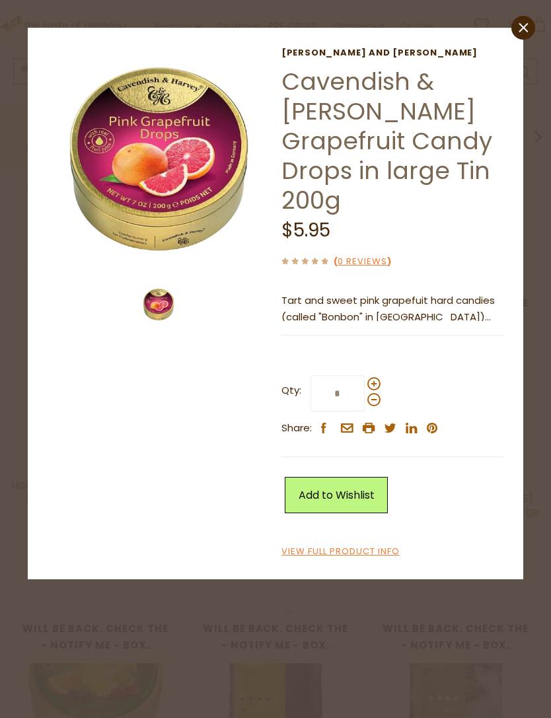
click at [520, 36] on link "close" at bounding box center [523, 28] width 24 height 24
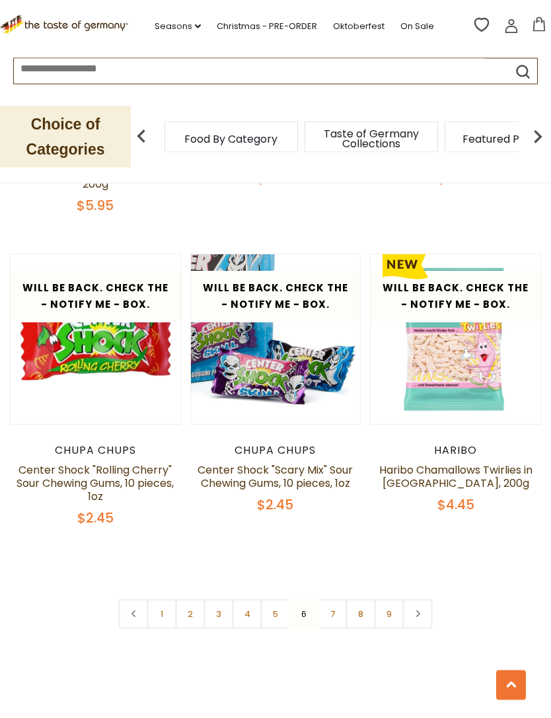
scroll to position [3715, 0]
click at [334, 599] on link "7" at bounding box center [333, 614] width 30 height 30
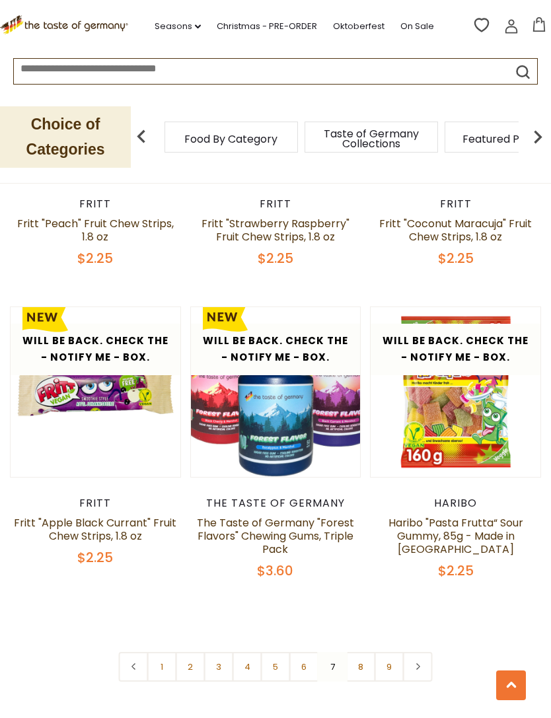
click at [365, 652] on link "8" at bounding box center [361, 667] width 30 height 30
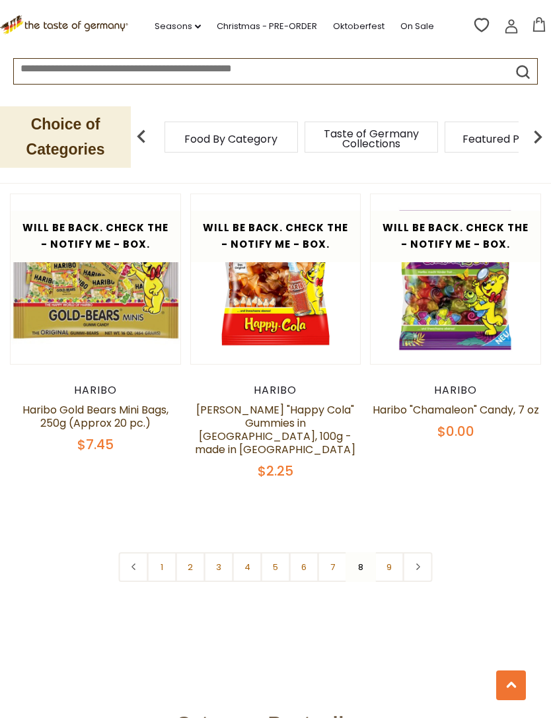
scroll to position [3744, 0]
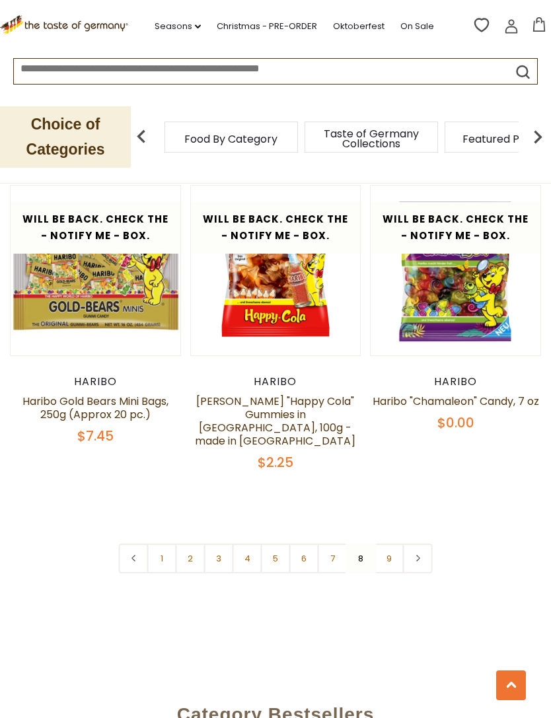
click at [164, 544] on link "1" at bounding box center [162, 559] width 30 height 30
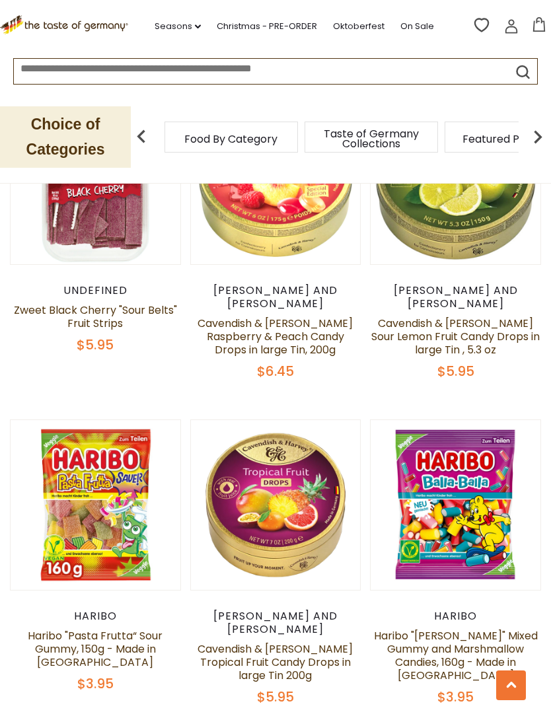
scroll to position [2251, 0]
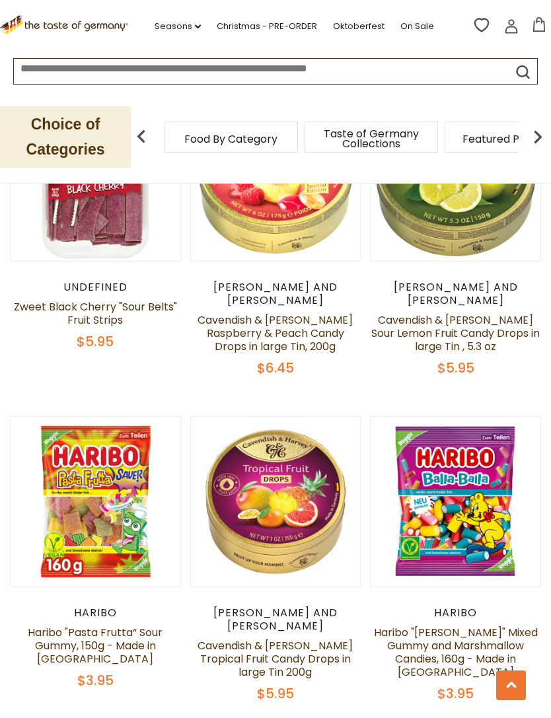
click at [301, 298] on button "Quick View" at bounding box center [275, 283] width 89 height 30
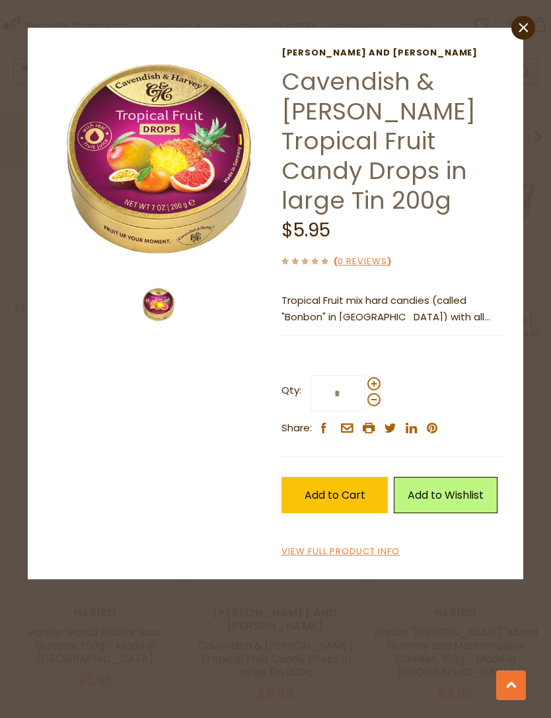
click at [357, 487] on span "Add to Cart" at bounding box center [334, 494] width 61 height 15
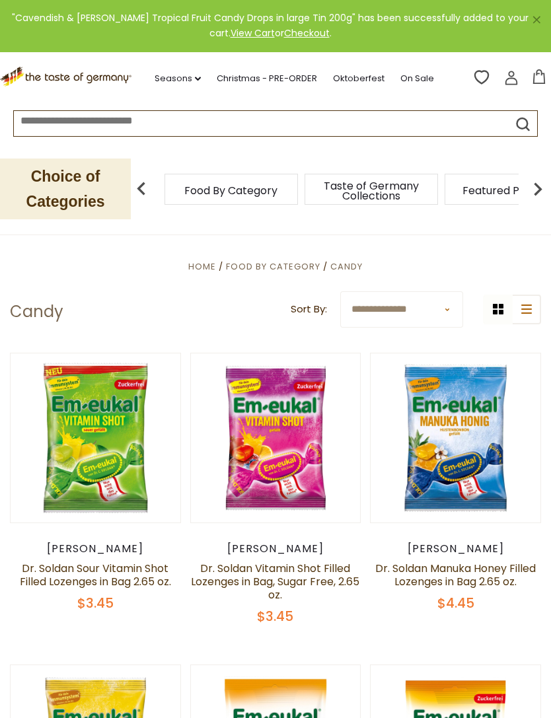
scroll to position [0, 0]
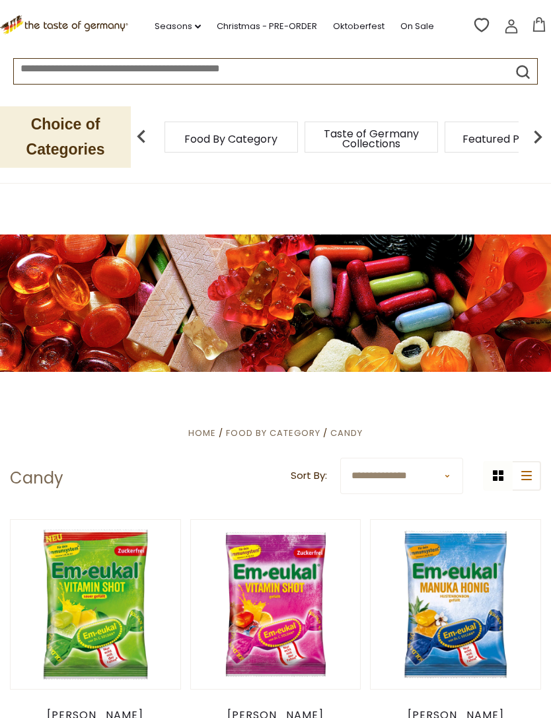
click at [540, 138] on img at bounding box center [537, 137] width 26 height 26
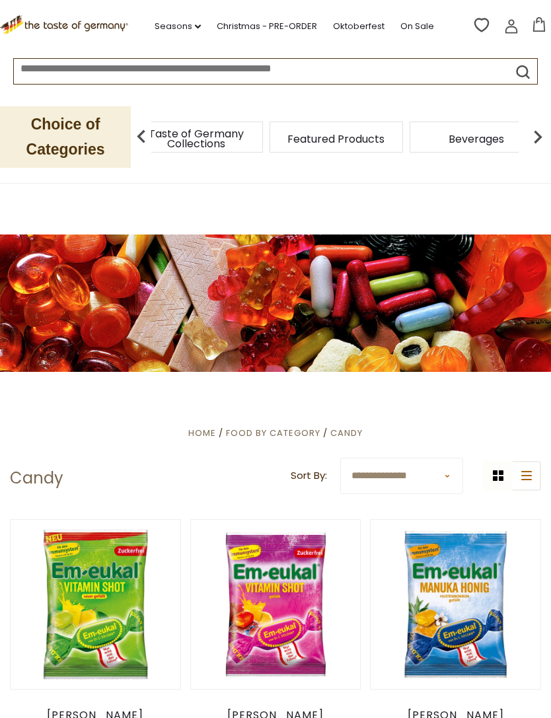
click at [549, 137] on img at bounding box center [537, 137] width 26 height 26
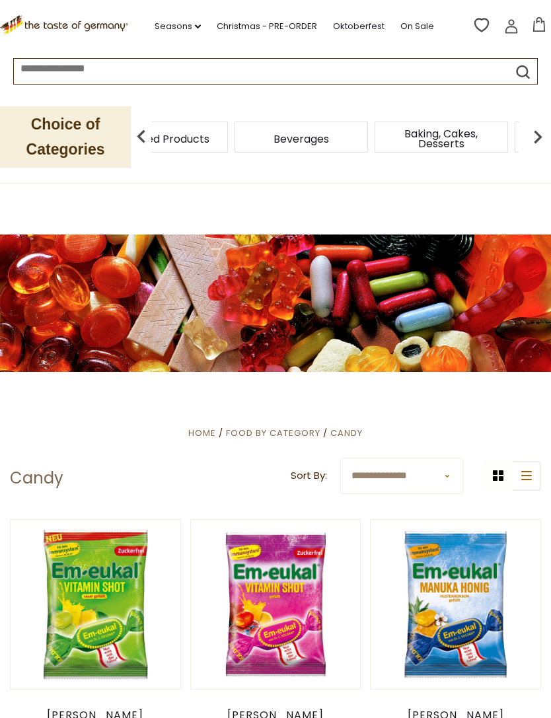
click at [540, 139] on img at bounding box center [537, 137] width 26 height 26
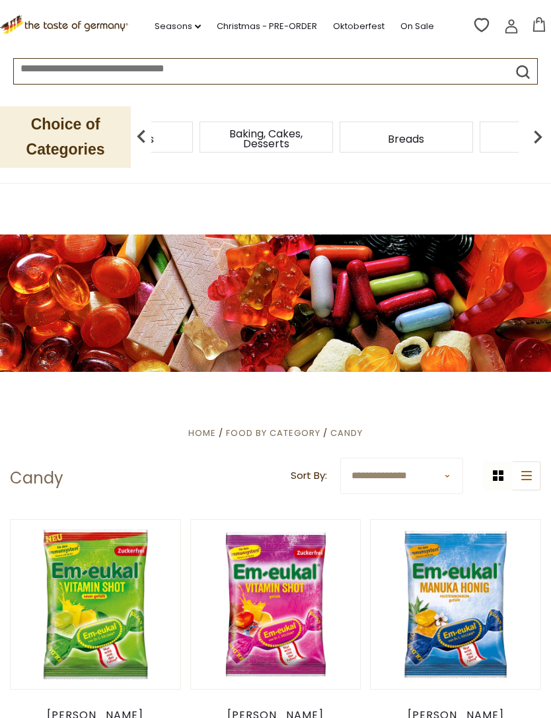
click at [549, 145] on img at bounding box center [537, 137] width 26 height 26
click at [550, 135] on img at bounding box center [537, 137] width 26 height 26
click at [549, 127] on img at bounding box center [537, 137] width 26 height 26
click at [536, 137] on img at bounding box center [537, 137] width 26 height 26
click at [480, 129] on div "Cheese & Dairy" at bounding box center [546, 137] width 133 height 31
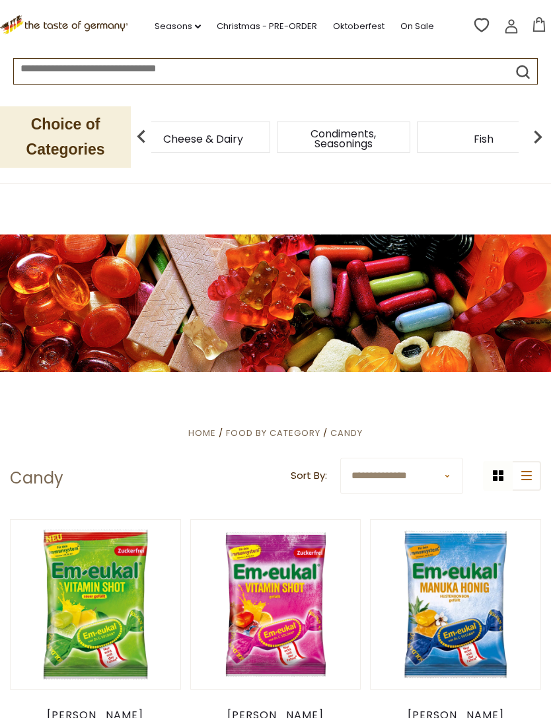
click at [145, 137] on img at bounding box center [141, 137] width 26 height 26
click at [116, 145] on span "Chocolate & Marzipan" at bounding box center [64, 139] width 106 height 20
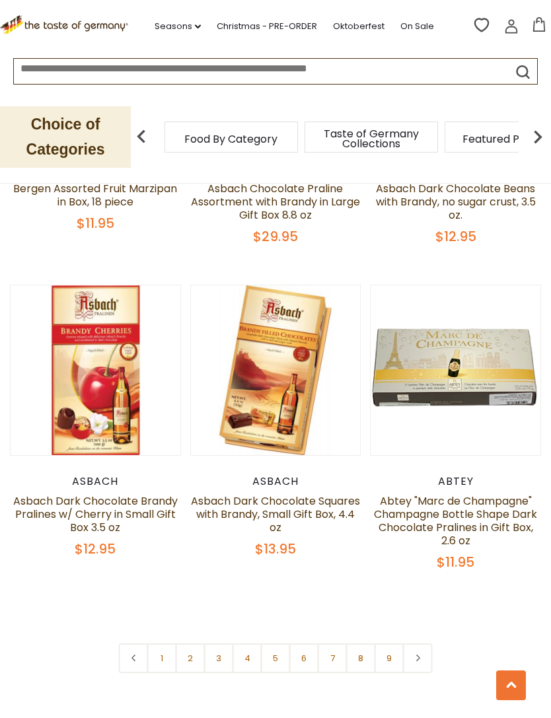
scroll to position [3633, 0]
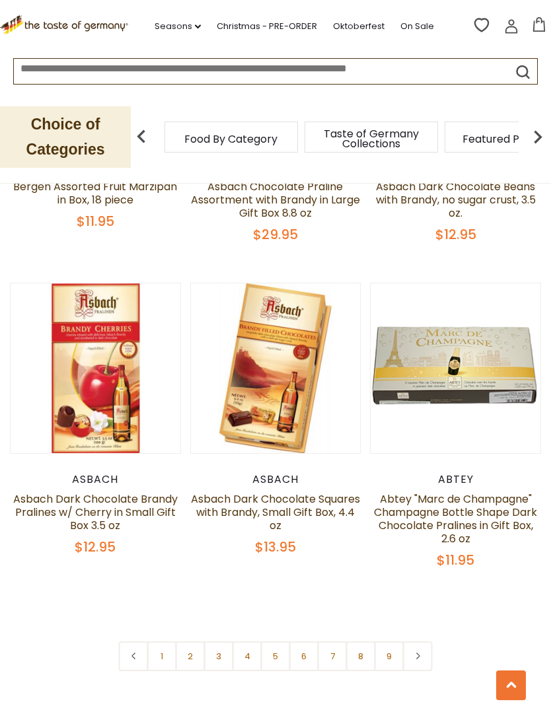
click at [192, 641] on link "2" at bounding box center [191, 656] width 30 height 30
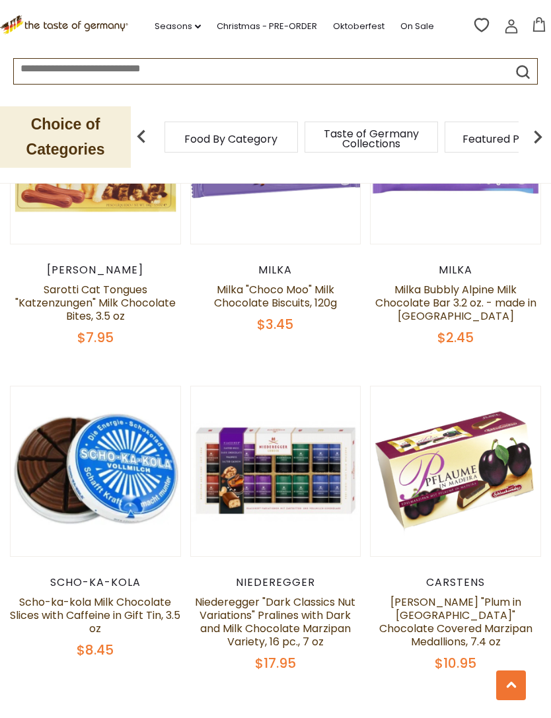
scroll to position [3608, 0]
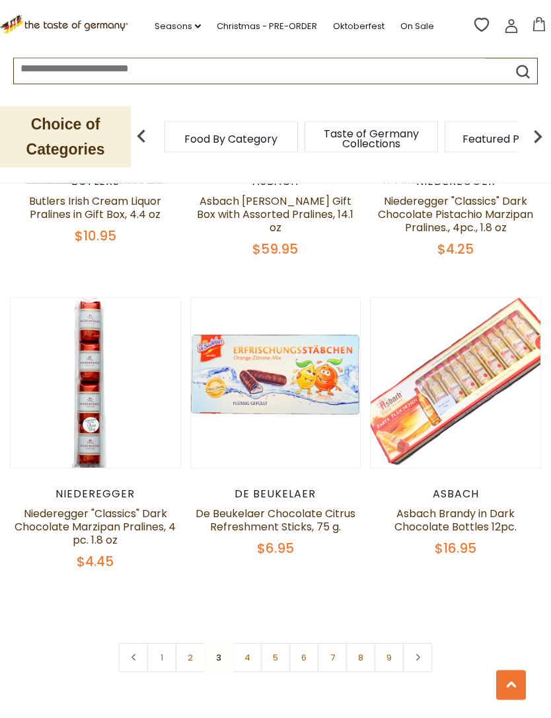
scroll to position [3632, 0]
click at [254, 643] on link "4" at bounding box center [248, 658] width 30 height 30
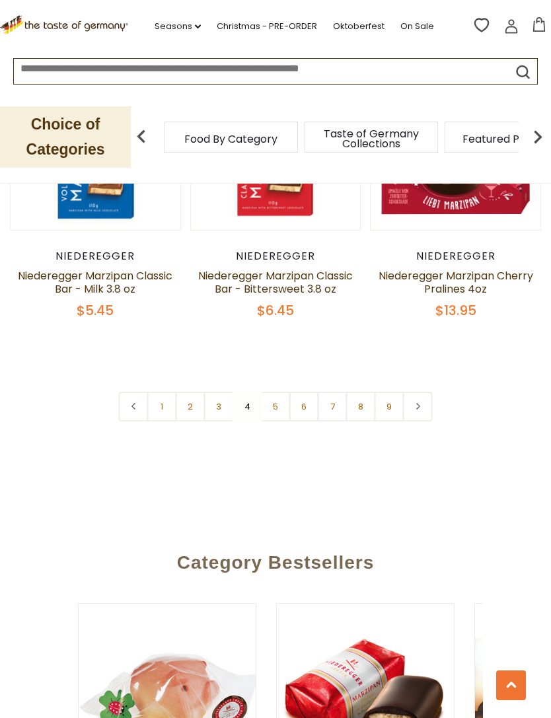
scroll to position [3855, 0]
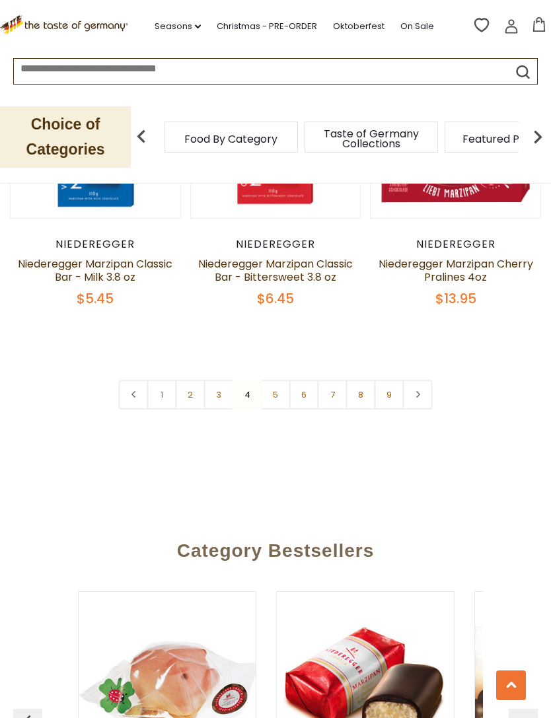
click at [277, 380] on link "5" at bounding box center [276, 395] width 30 height 30
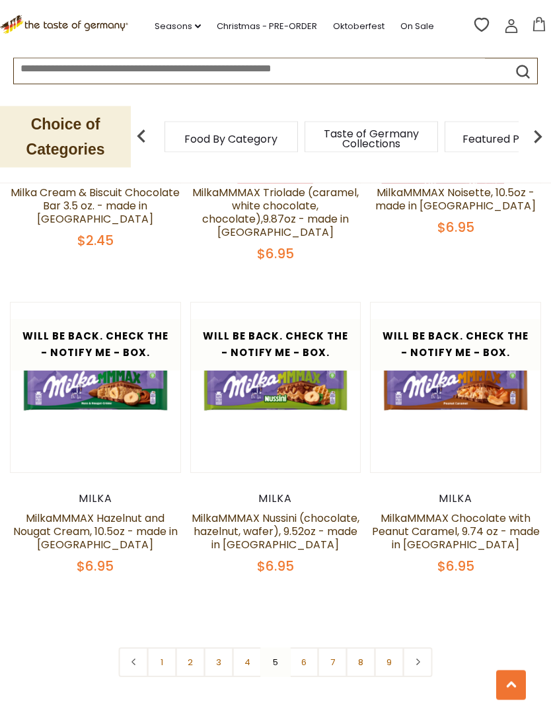
scroll to position [3626, 0]
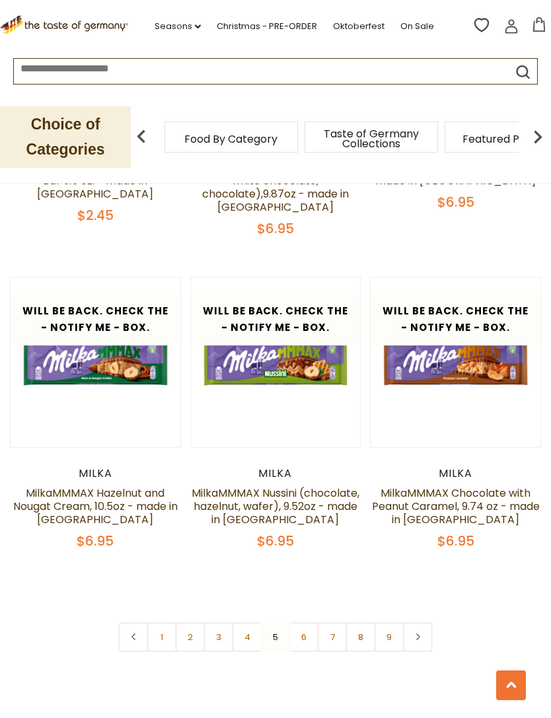
click at [303, 630] on link "6" at bounding box center [304, 637] width 30 height 30
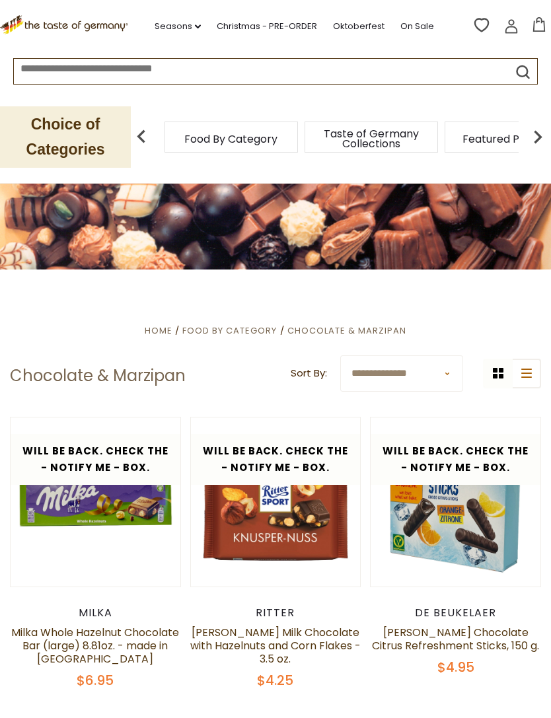
scroll to position [0, 0]
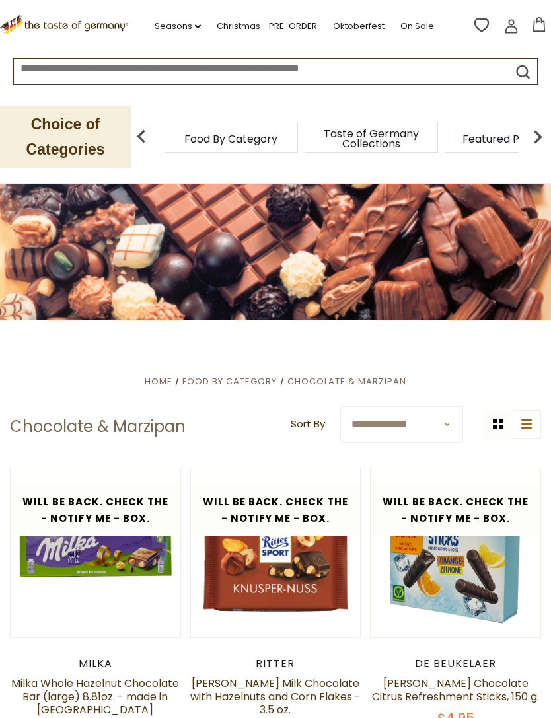
click at [538, 137] on img at bounding box center [537, 137] width 26 height 26
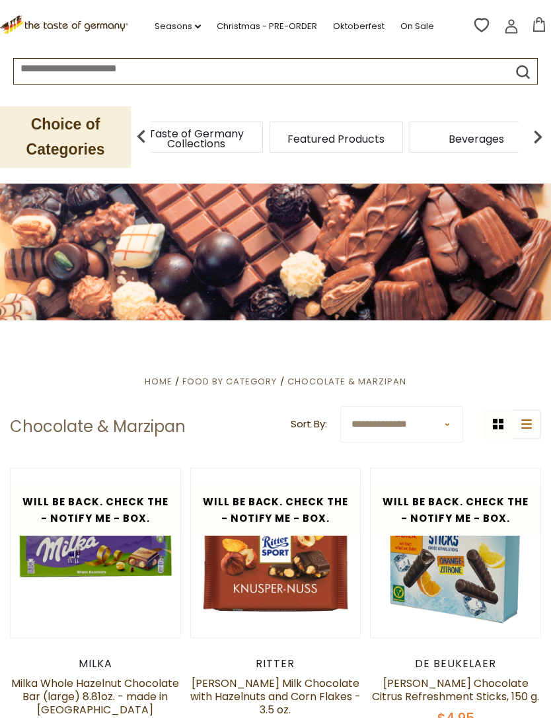
click at [541, 135] on img at bounding box center [537, 137] width 26 height 26
click at [544, 137] on img at bounding box center [537, 137] width 26 height 26
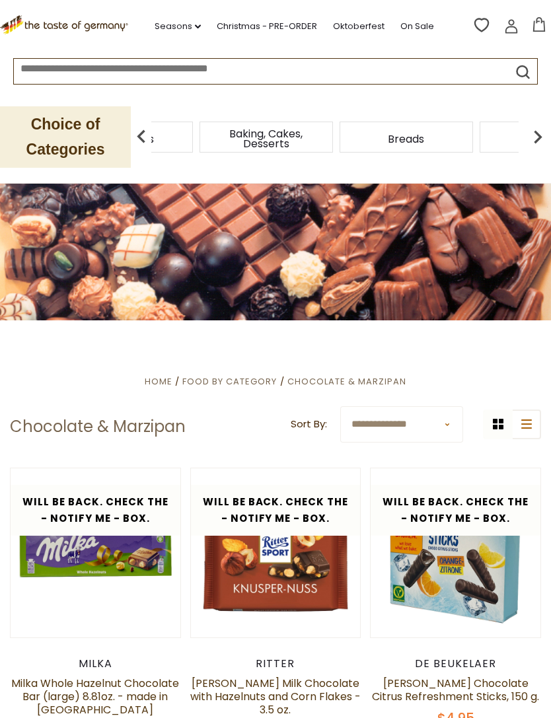
click at [544, 134] on img at bounding box center [537, 137] width 26 height 26
click at [548, 129] on img at bounding box center [537, 137] width 26 height 26
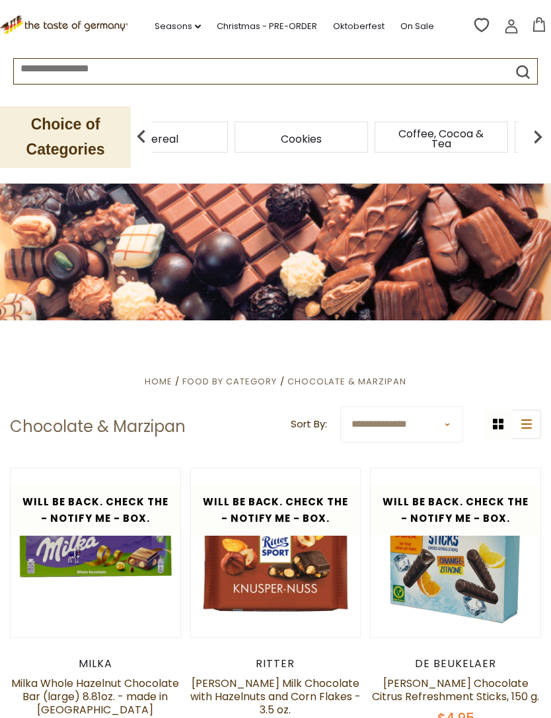
click at [549, 131] on img at bounding box center [537, 137] width 26 height 26
click at [548, 129] on img at bounding box center [537, 137] width 26 height 26
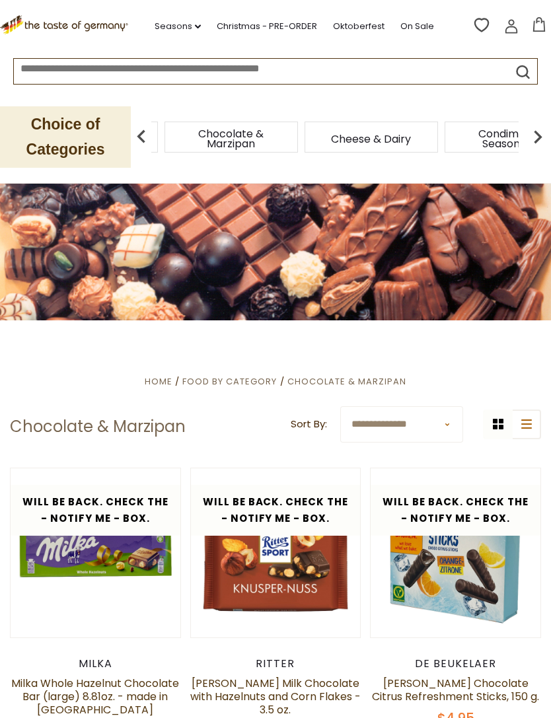
click at [458, 141] on span "Condiments, Seasonings" at bounding box center [511, 139] width 106 height 20
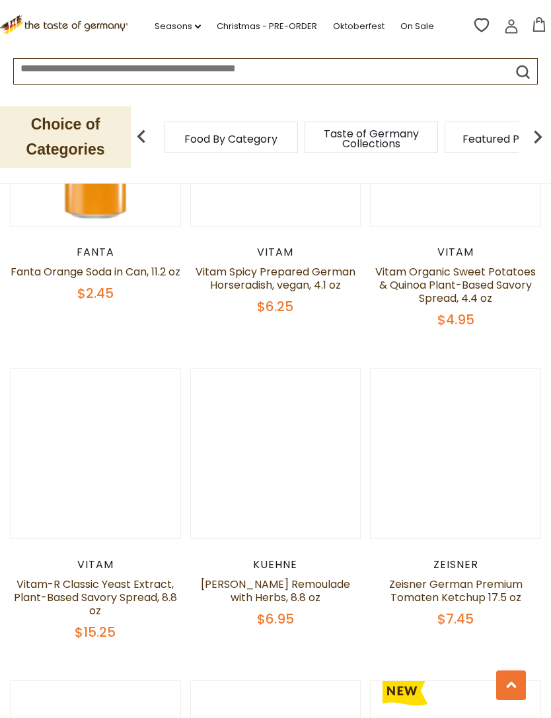
scroll to position [2314, 0]
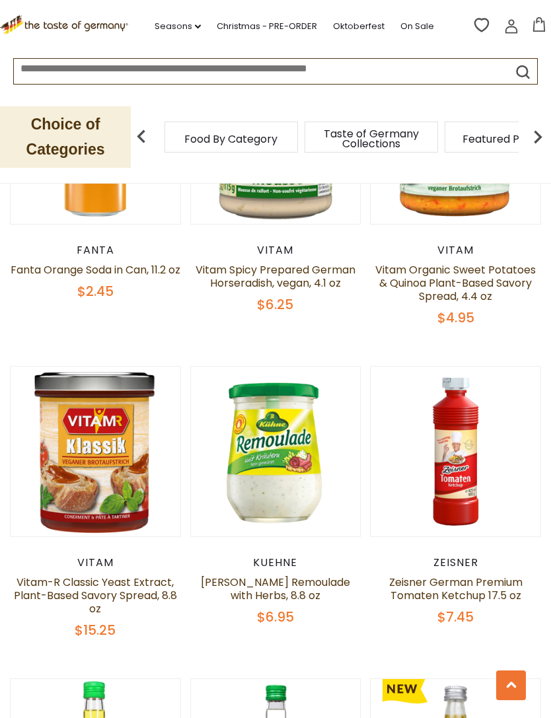
click at [289, 248] on button "Quick View" at bounding box center [275, 233] width 89 height 30
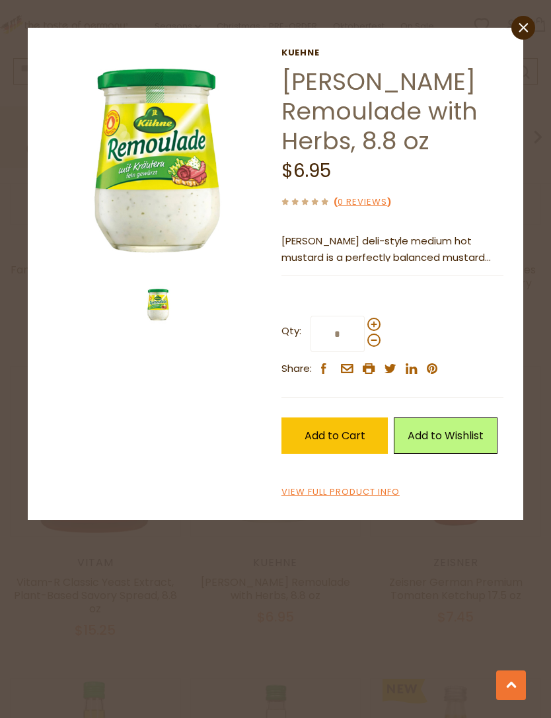
click at [373, 492] on link "View Full Product Info" at bounding box center [340, 492] width 118 height 14
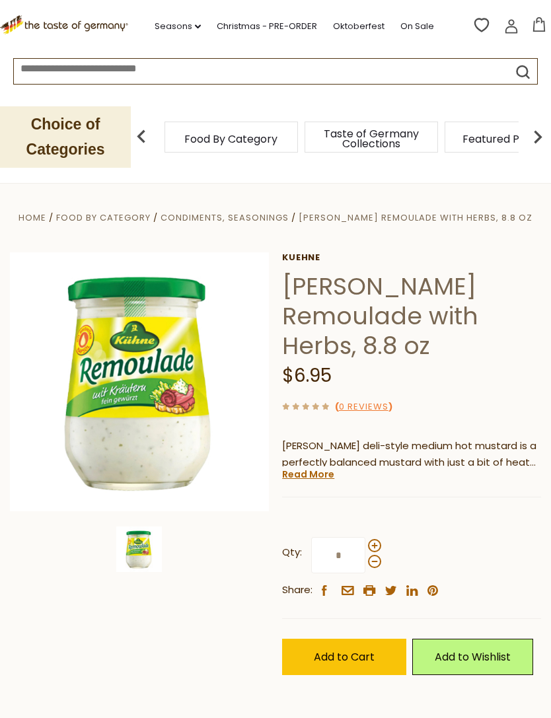
click at [324, 468] on link "Read More" at bounding box center [308, 474] width 52 height 13
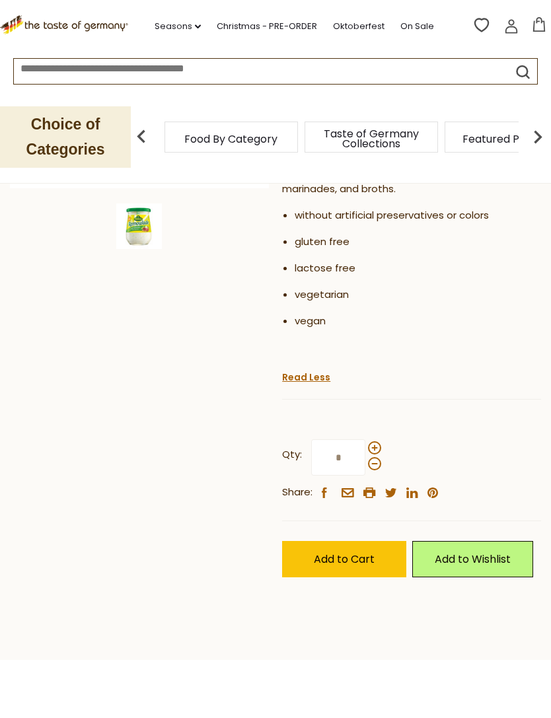
scroll to position [325, 0]
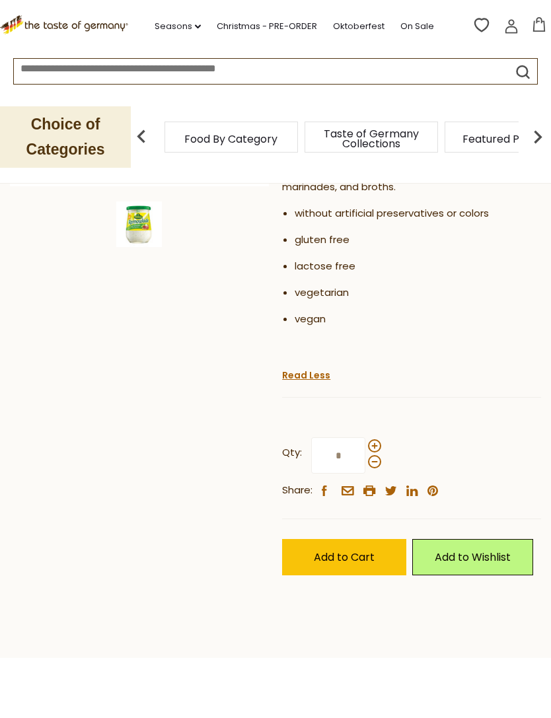
click at [366, 550] on span "Add to Cart" at bounding box center [344, 557] width 61 height 15
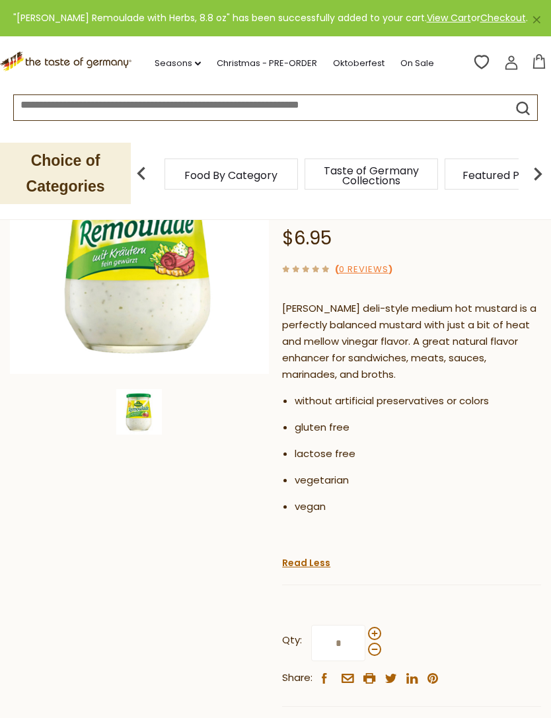
scroll to position [0, 0]
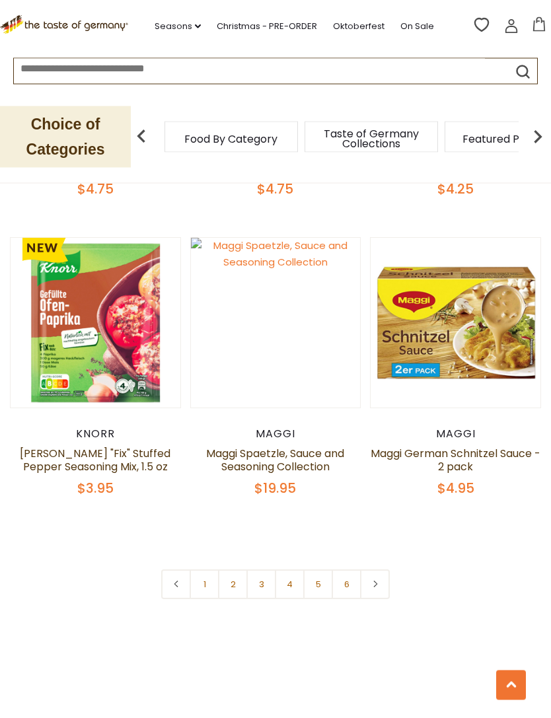
scroll to position [3653, 0]
click at [237, 569] on link "2" at bounding box center [233, 584] width 30 height 30
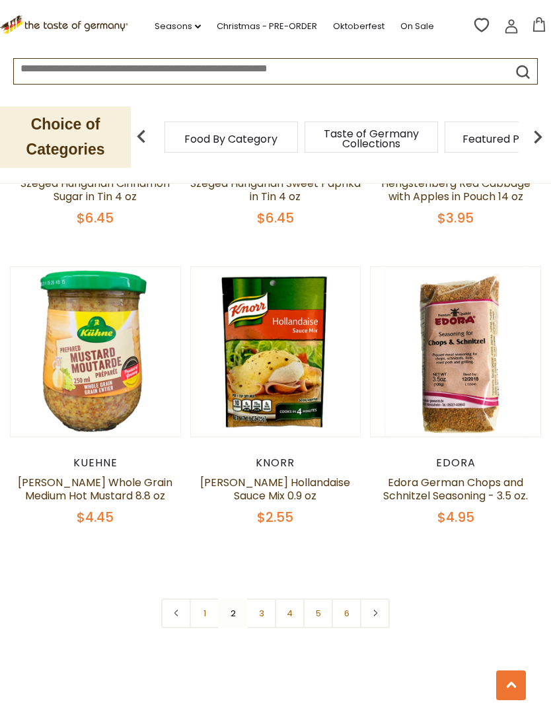
scroll to position [3639, 0]
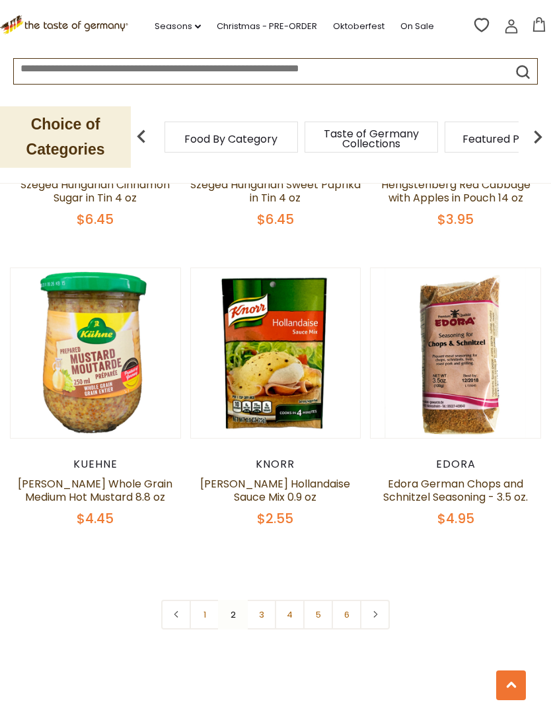
click at [270, 600] on link "3" at bounding box center [261, 615] width 30 height 30
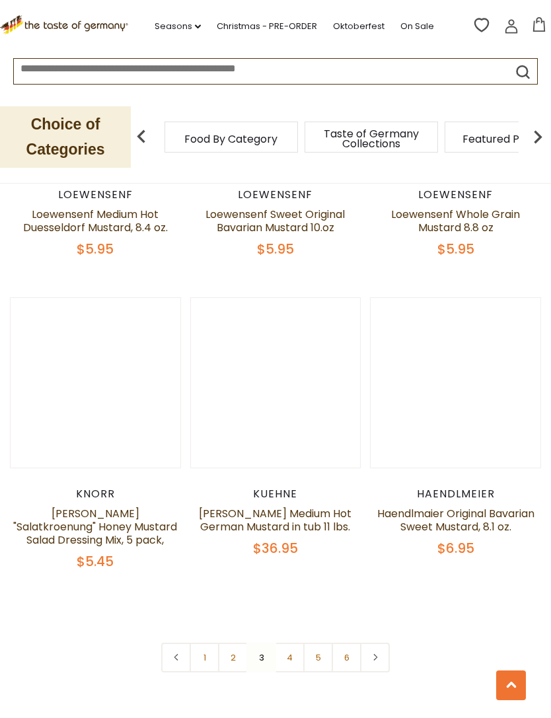
scroll to position [3528, 0]
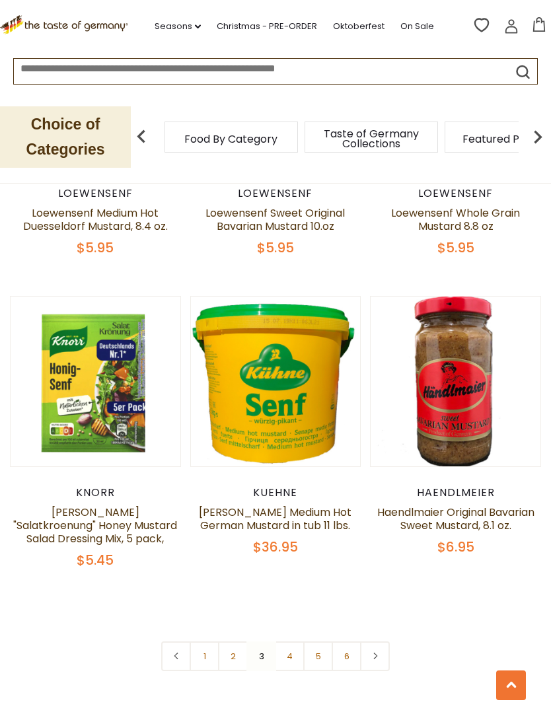
click at [294, 647] on link "4" at bounding box center [290, 656] width 30 height 30
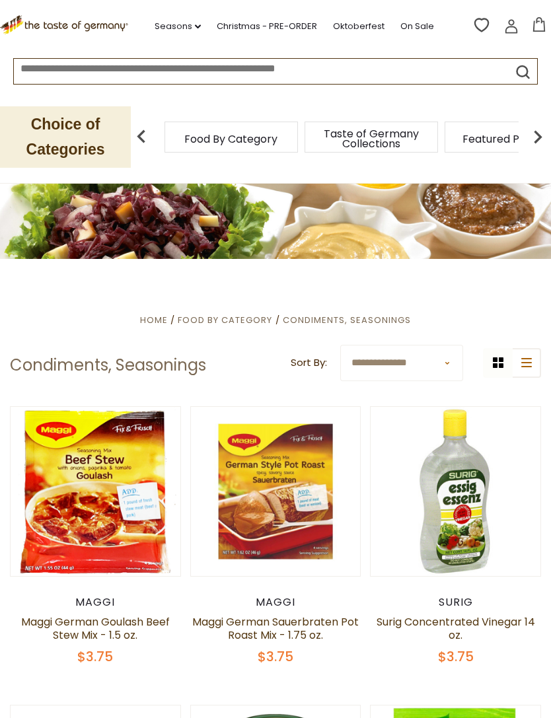
scroll to position [0, 0]
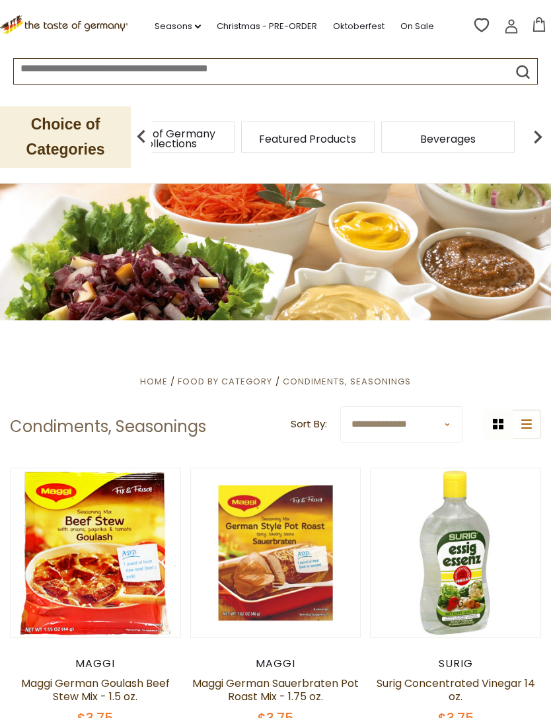
click at [544, 137] on img at bounding box center [537, 137] width 26 height 26
click at [544, 132] on img at bounding box center [537, 137] width 26 height 26
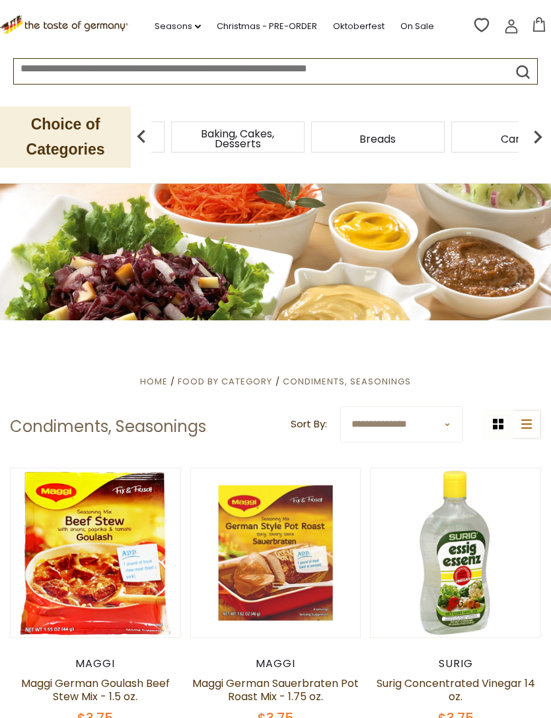
click at [550, 129] on img at bounding box center [537, 137] width 26 height 26
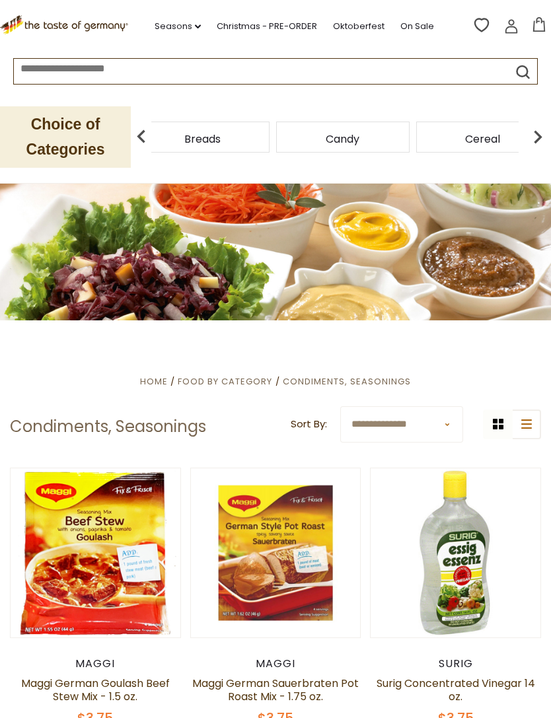
click at [545, 129] on img at bounding box center [537, 137] width 26 height 26
click at [543, 133] on img at bounding box center [537, 137] width 26 height 26
click at [544, 127] on img at bounding box center [537, 137] width 26 height 26
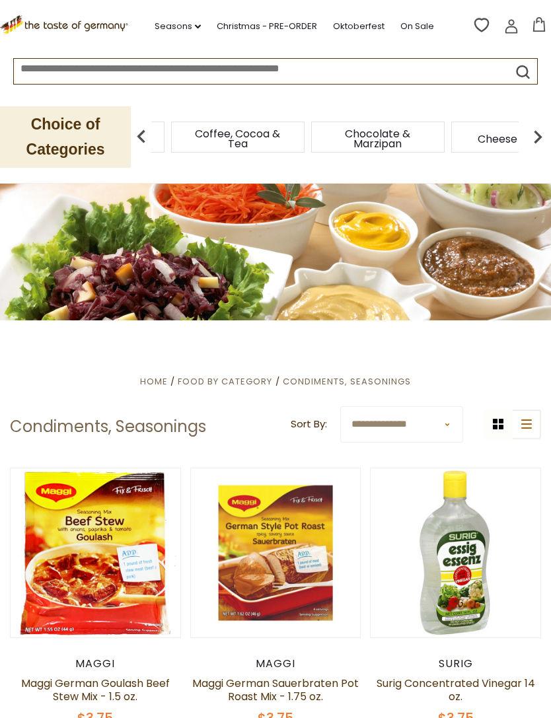
click at [546, 127] on img at bounding box center [537, 137] width 26 height 26
click at [430, 133] on span "Condiments, Seasonings" at bounding box center [483, 139] width 106 height 20
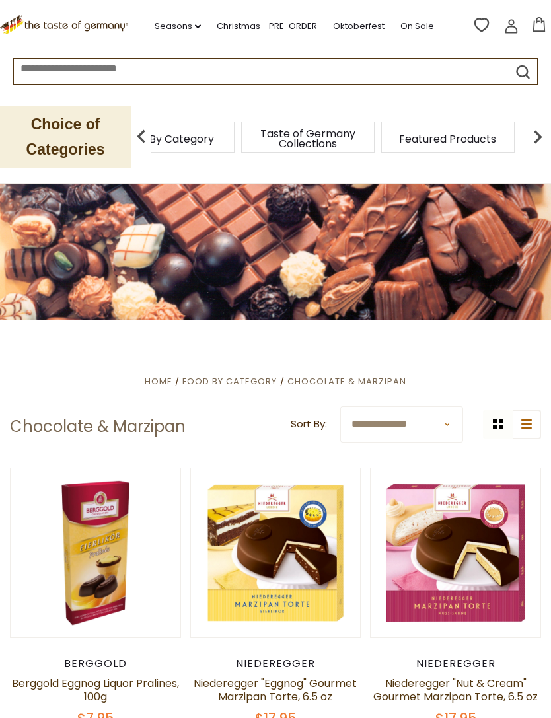
click at [537, 140] on img at bounding box center [537, 137] width 26 height 26
click at [533, 140] on img at bounding box center [537, 137] width 26 height 26
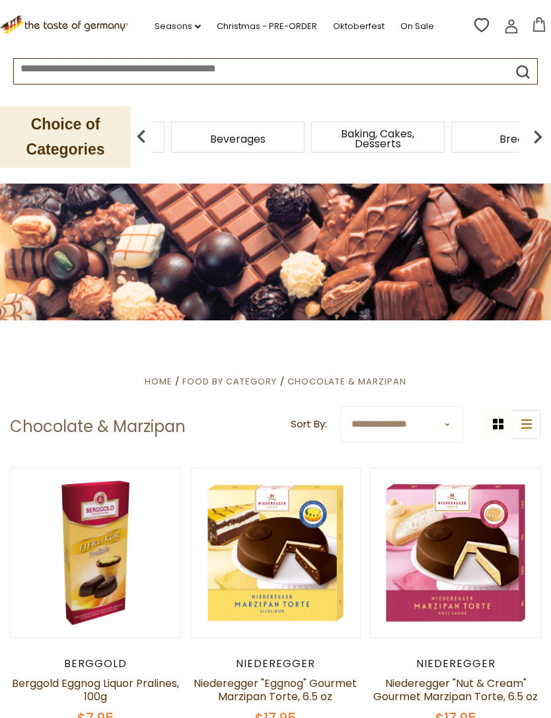
click at [536, 133] on img at bounding box center [537, 137] width 26 height 26
click at [540, 139] on img at bounding box center [537, 137] width 26 height 26
click at [538, 141] on img at bounding box center [537, 137] width 26 height 26
click at [537, 132] on img at bounding box center [537, 137] width 26 height 26
click at [544, 136] on img at bounding box center [537, 137] width 26 height 26
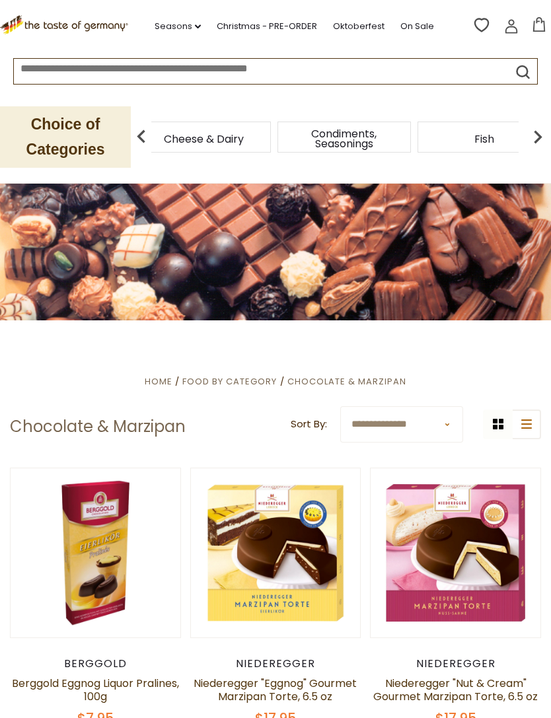
click at [244, 135] on span "Cheese & Dairy" at bounding box center [204, 139] width 80 height 10
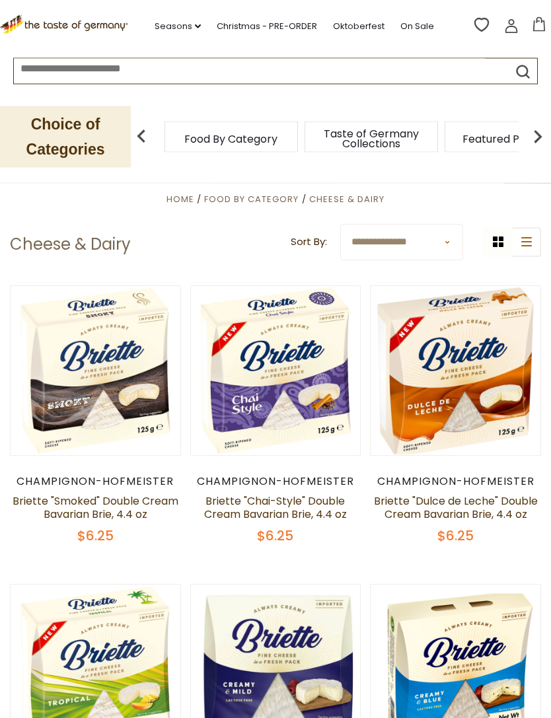
scroll to position [248, 0]
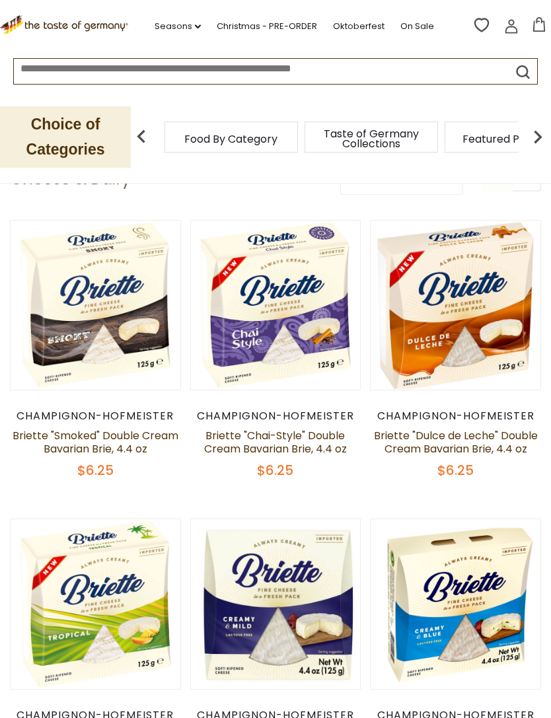
click at [470, 101] on button "Quick View" at bounding box center [455, 86] width 89 height 30
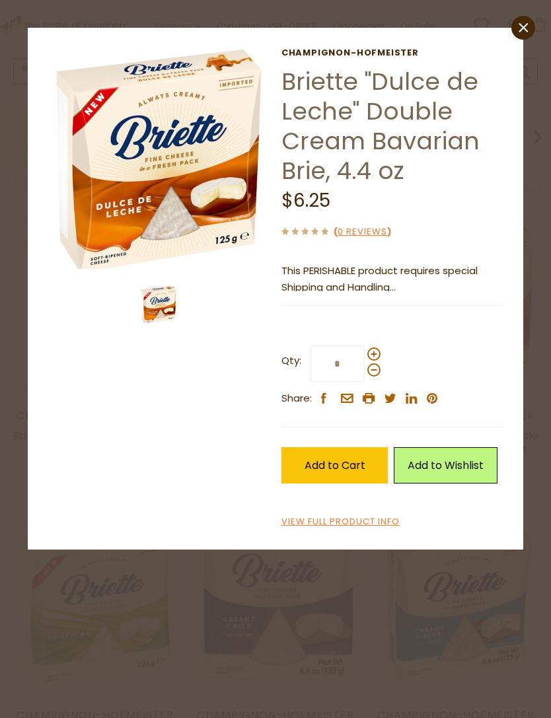
click at [515, 37] on div "close Champignon-Hofmeister Briette "Dulce de Leche" Double Cream Bavarian Brie…" at bounding box center [276, 289] width 496 height 522
click at [524, 18] on link "close" at bounding box center [523, 28] width 24 height 24
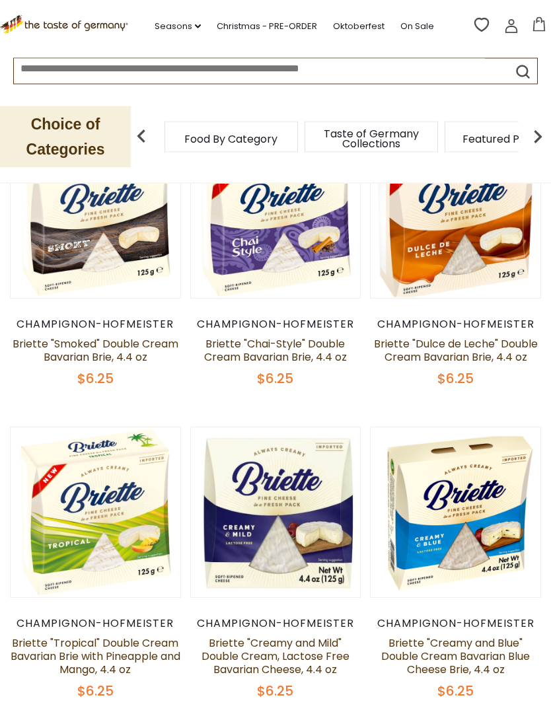
scroll to position [0, 0]
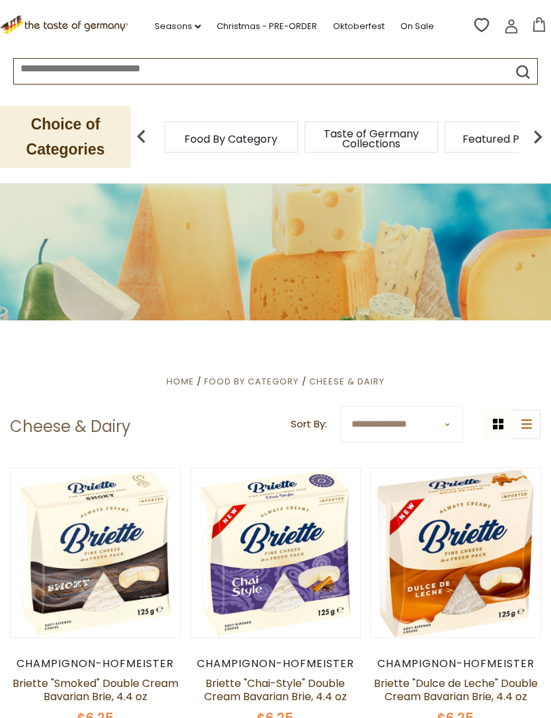
click at [540, 132] on img at bounding box center [537, 137] width 26 height 26
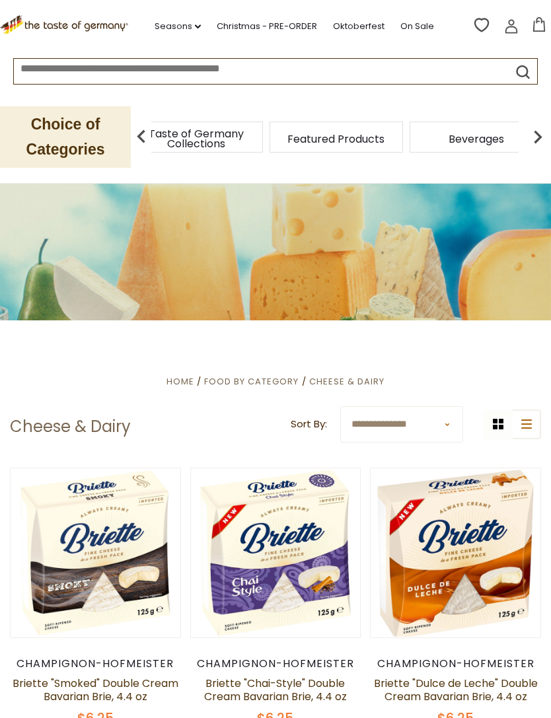
click at [544, 141] on img at bounding box center [537, 137] width 26 height 26
click at [545, 142] on img at bounding box center [537, 137] width 26 height 26
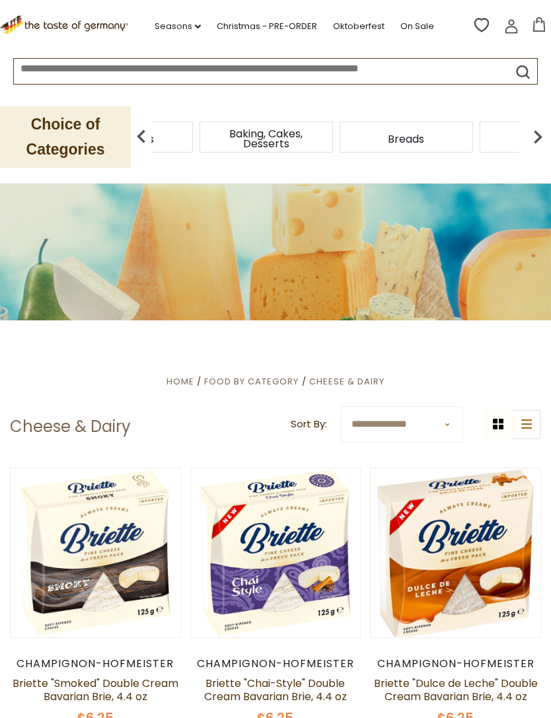
click at [542, 140] on img at bounding box center [537, 137] width 26 height 26
click at [547, 141] on img at bounding box center [537, 137] width 26 height 26
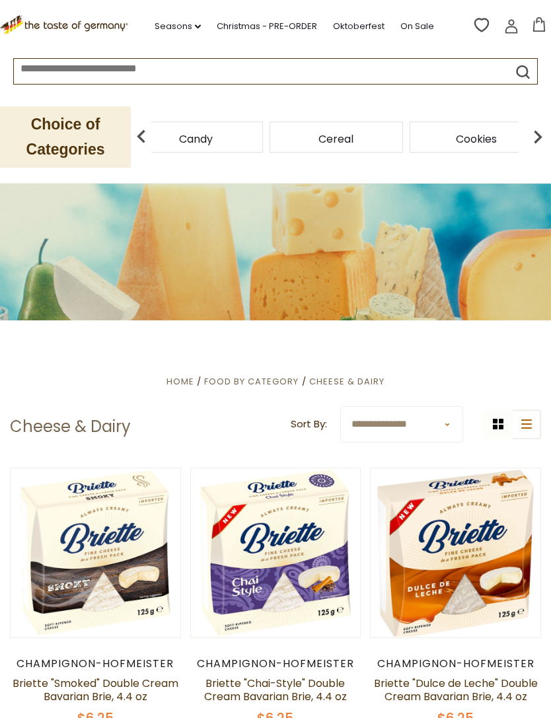
click at [544, 141] on img at bounding box center [537, 137] width 26 height 26
click at [144, 137] on img at bounding box center [141, 137] width 26 height 26
click at [142, 140] on img at bounding box center [141, 137] width 26 height 26
click at [147, 142] on img at bounding box center [141, 137] width 26 height 26
click at [141, 142] on img at bounding box center [141, 137] width 26 height 26
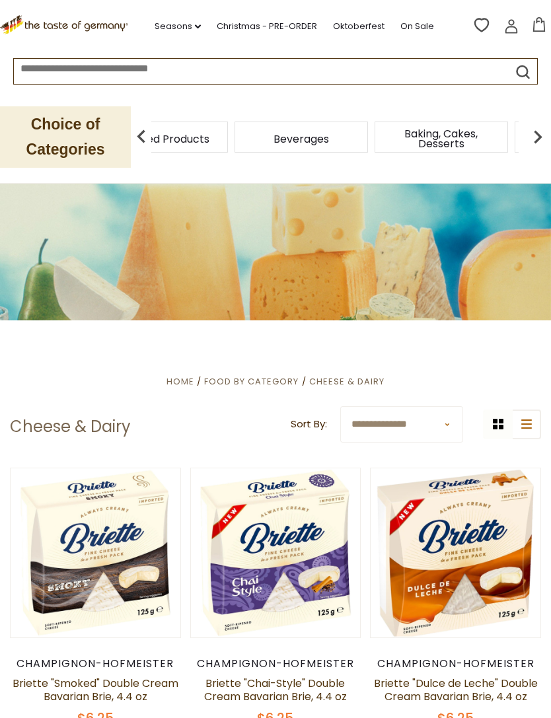
click at [123, 142] on p "Choice of Categories" at bounding box center [65, 136] width 131 height 61
click at [145, 135] on img at bounding box center [141, 137] width 26 height 26
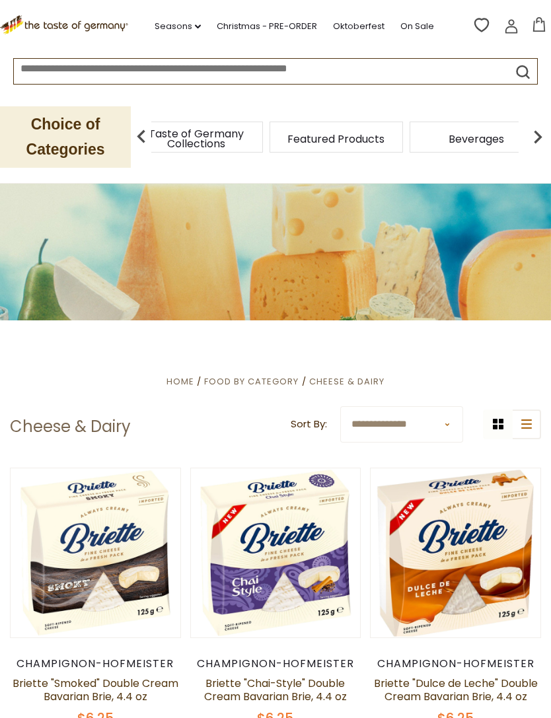
click at [448, 140] on span "Beverages" at bounding box center [475, 139] width 55 height 10
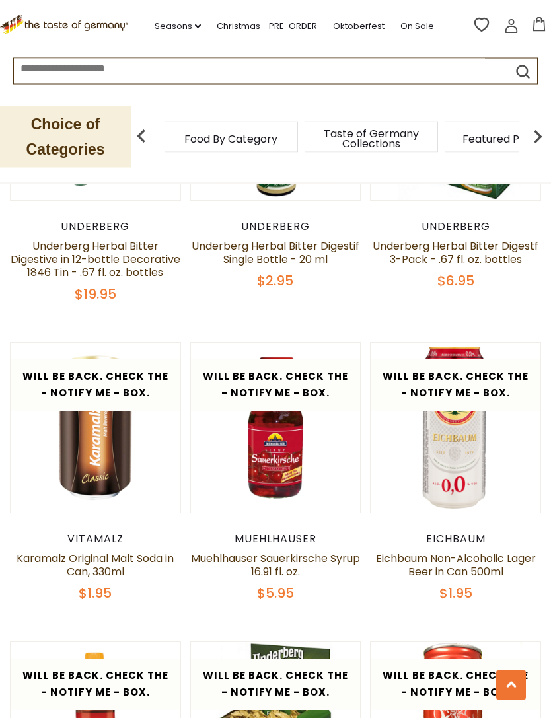
scroll to position [2229, 0]
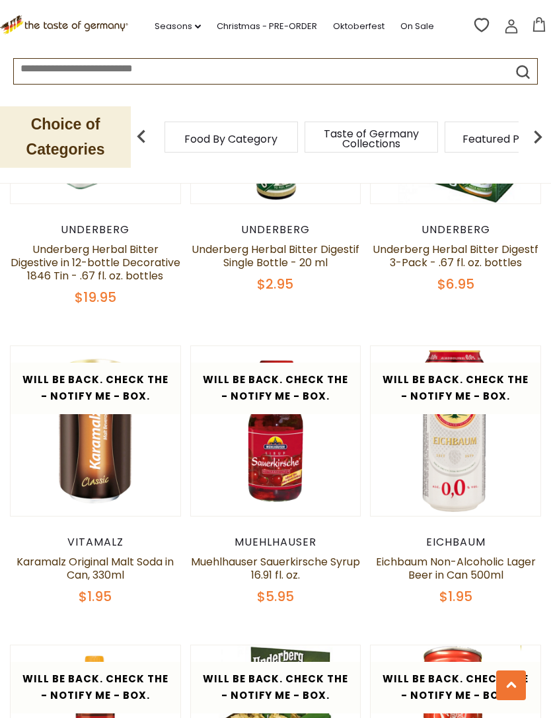
click at [211, 143] on div "Food By Category" at bounding box center [230, 137] width 133 height 31
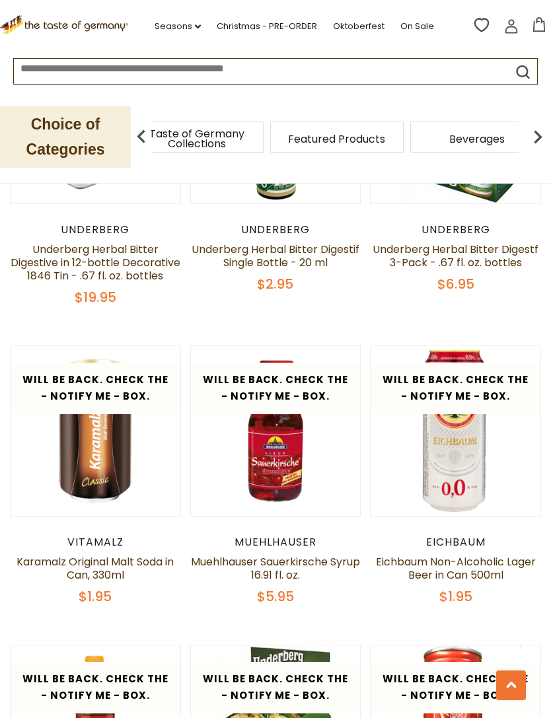
click at [197, 147] on div "Taste of Germany Collections" at bounding box center [196, 137] width 133 height 31
click at [135, 147] on img at bounding box center [141, 137] width 26 height 26
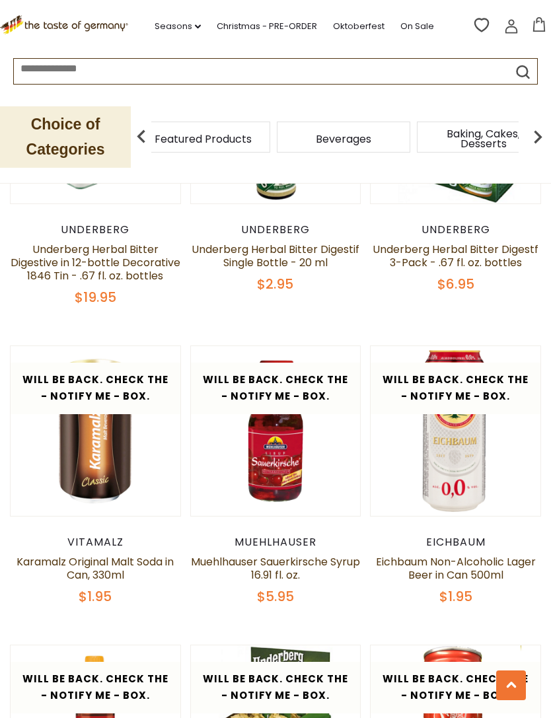
click at [130, 141] on div "Taste of Germany Collections" at bounding box center [63, 137] width 133 height 31
click at [129, 127] on img at bounding box center [141, 137] width 26 height 26
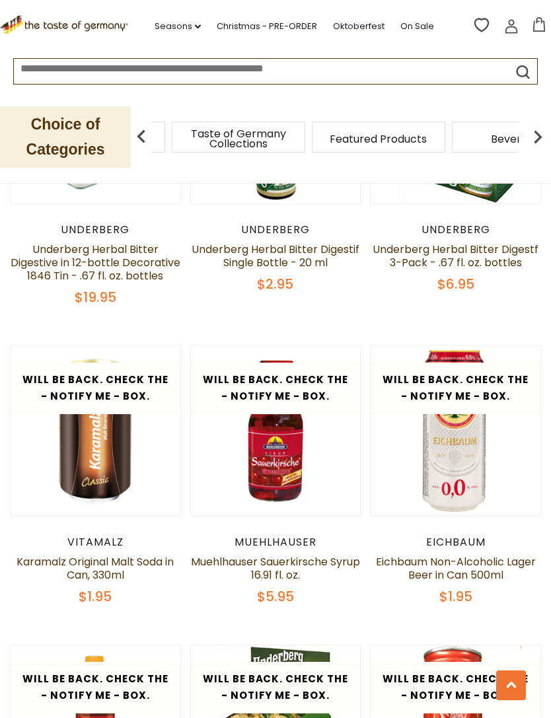
click at [142, 133] on img at bounding box center [141, 137] width 26 height 26
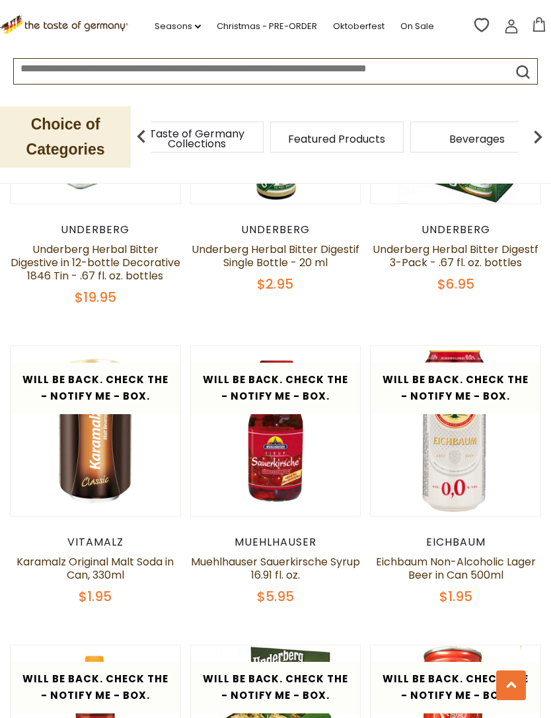
click at [250, 138] on span "Taste of Germany Collections" at bounding box center [197, 139] width 106 height 20
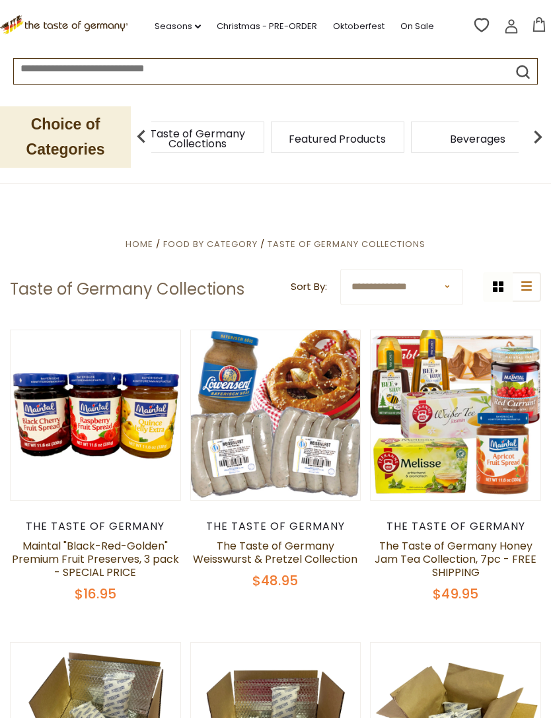
click at [250, 141] on span "Taste of Germany Collections" at bounding box center [198, 139] width 106 height 20
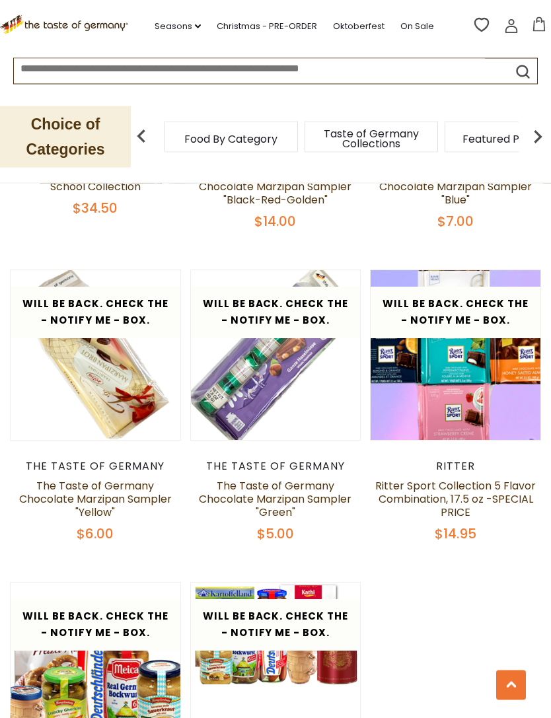
scroll to position [3178, 0]
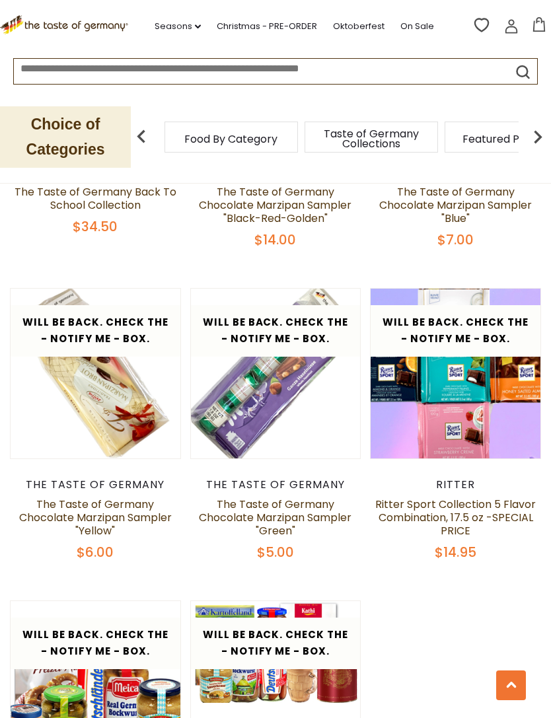
click at [318, 131] on span "Taste of Germany Collections" at bounding box center [371, 139] width 106 height 20
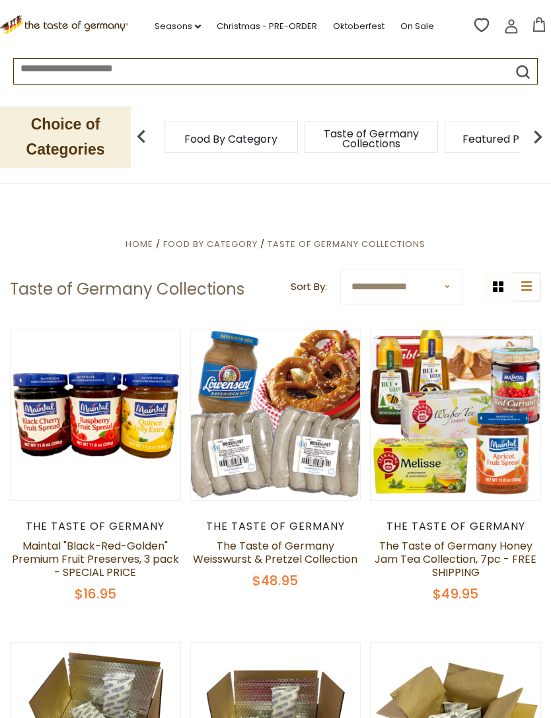
click at [462, 139] on span "Featured Products" at bounding box center [510, 139] width 97 height 10
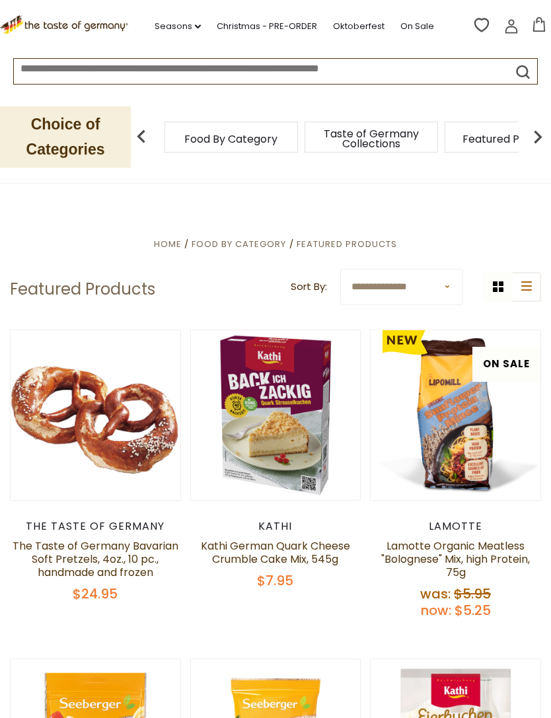
click at [174, 24] on link "Seasons dropdown_arrow" at bounding box center [178, 26] width 46 height 15
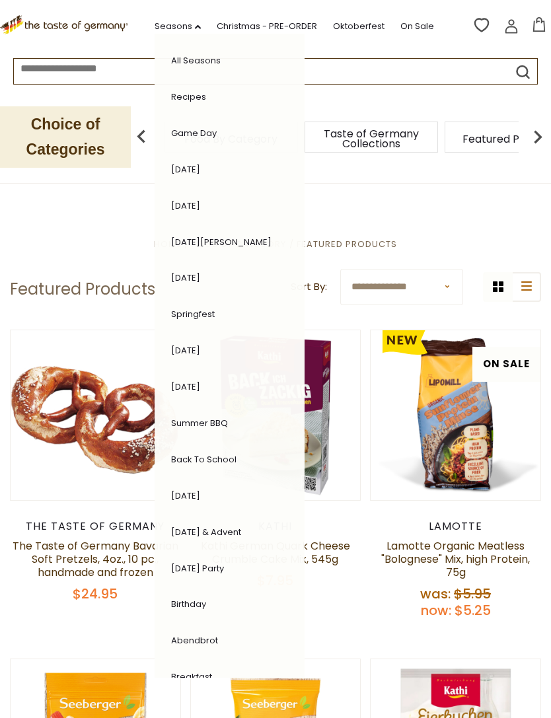
click at [366, 24] on link "Oktoberfest" at bounding box center [359, 26] width 52 height 15
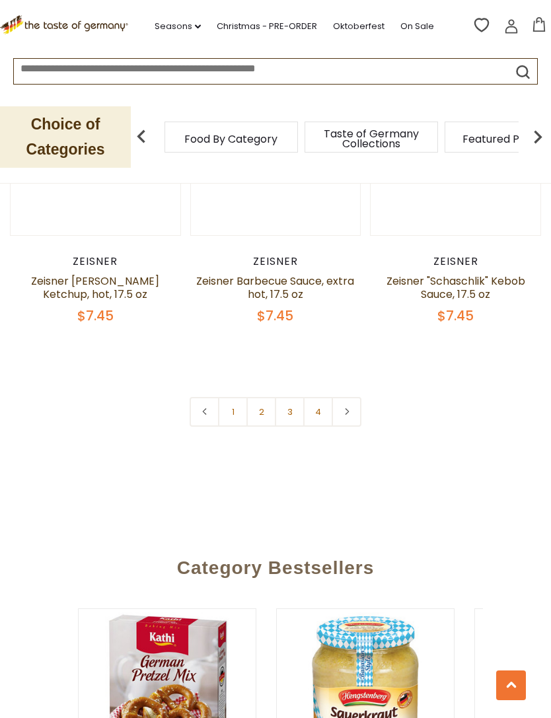
scroll to position [3895, 0]
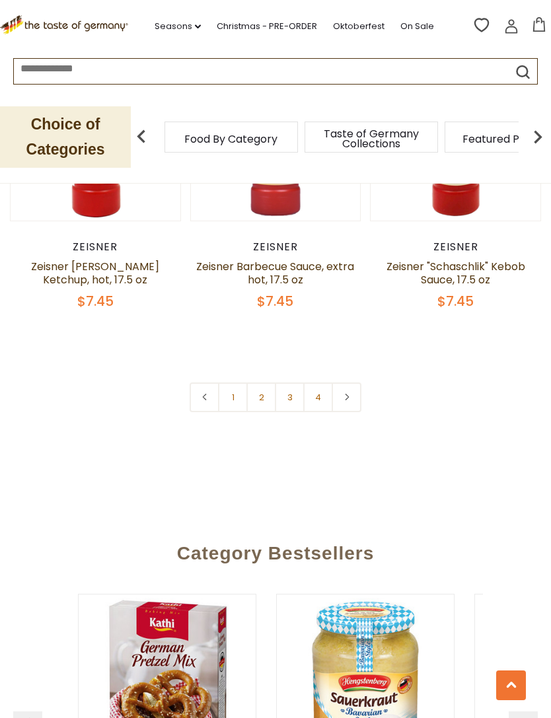
click at [268, 402] on link "2" at bounding box center [261, 397] width 30 height 30
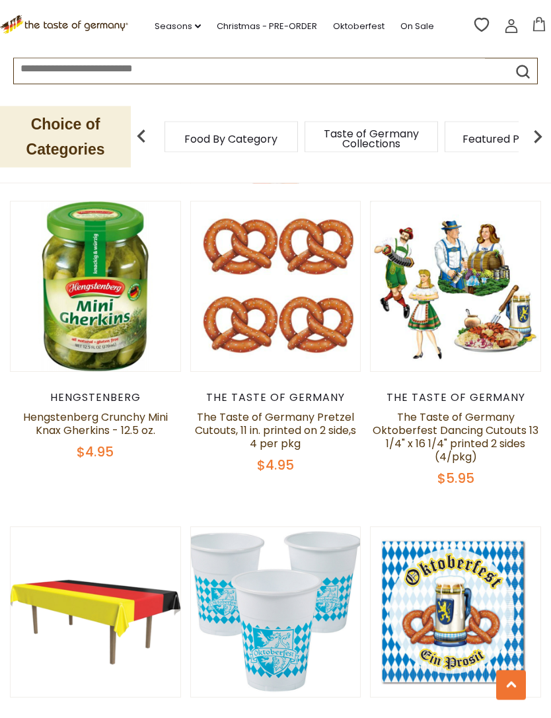
scroll to position [2795, 0]
click at [286, 83] on button "Quick View" at bounding box center [275, 68] width 89 height 30
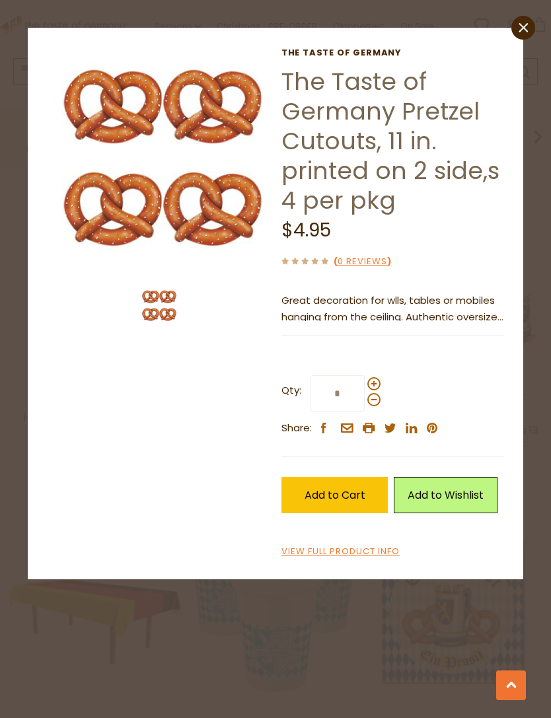
click at [384, 545] on link "View Full Product Info" at bounding box center [340, 552] width 118 height 14
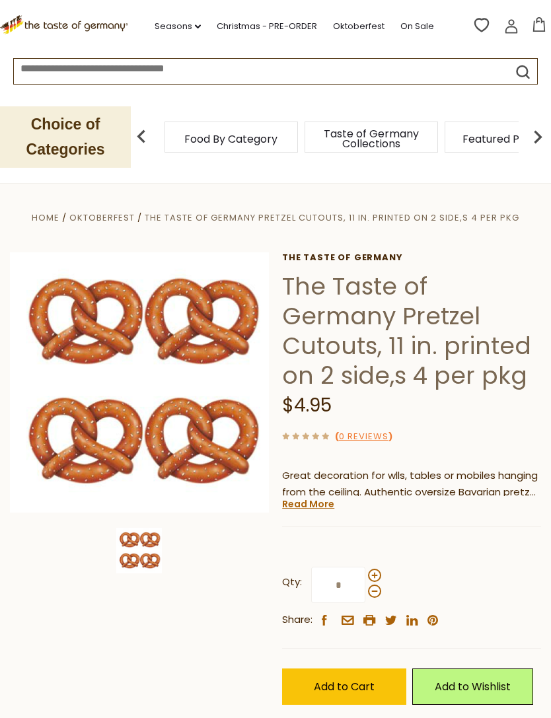
click at [314, 508] on link "Read More" at bounding box center [308, 503] width 52 height 13
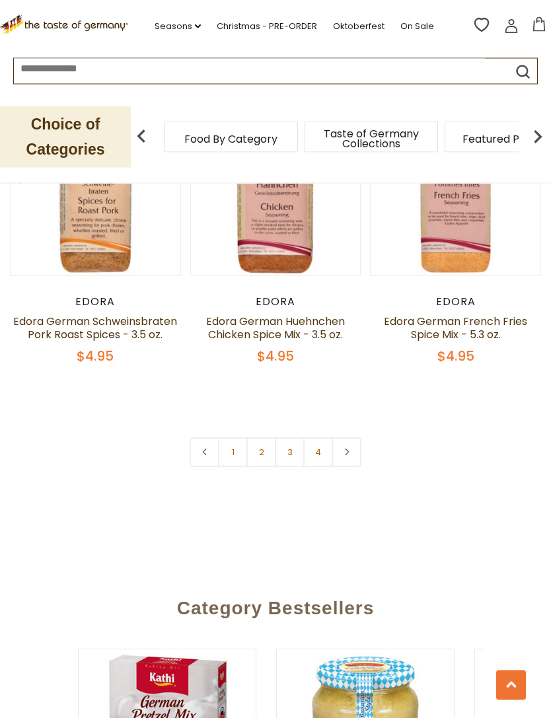
scroll to position [3841, 0]
click at [262, 439] on link "2" at bounding box center [261, 452] width 30 height 30
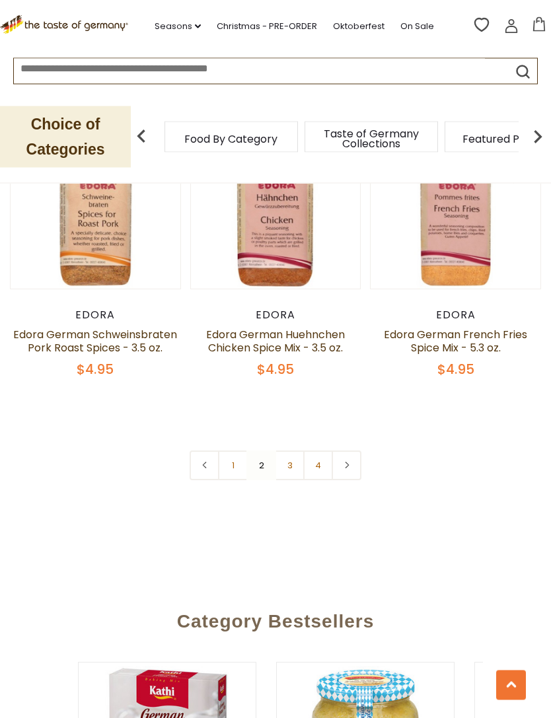
scroll to position [3935, 0]
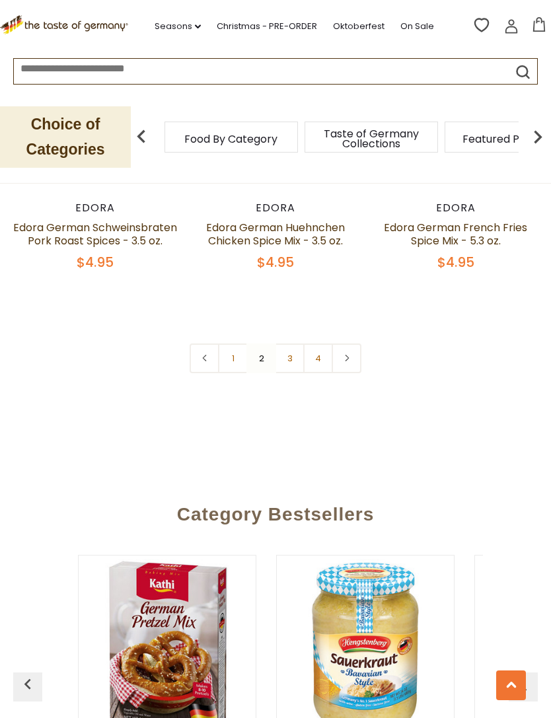
click at [289, 343] on link "3" at bounding box center [290, 358] width 30 height 30
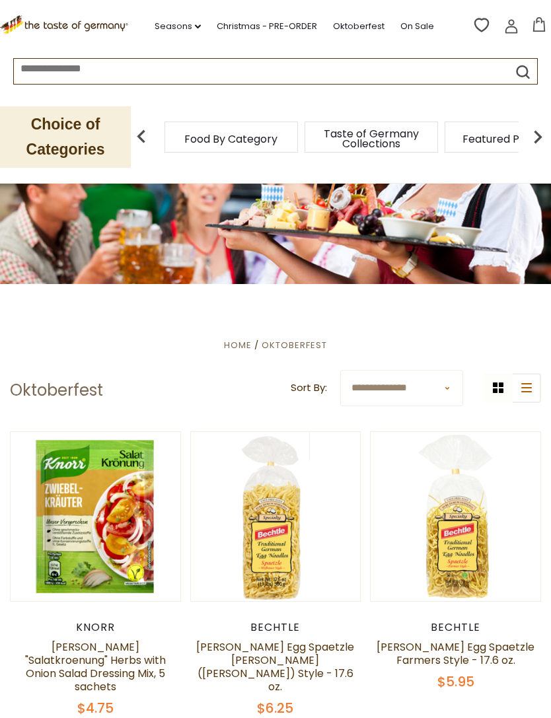
scroll to position [0, 0]
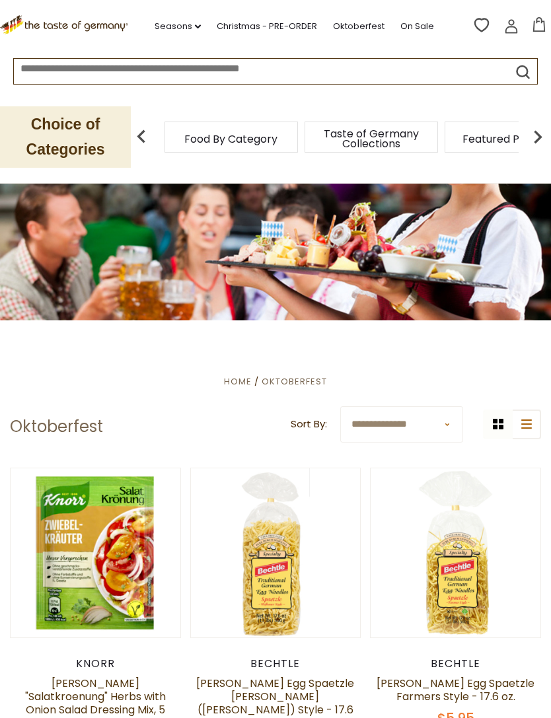
click at [368, 31] on link "Oktoberfest" at bounding box center [359, 26] width 52 height 15
click at [179, 26] on link "Seasons dropdown_arrow" at bounding box center [178, 26] width 46 height 15
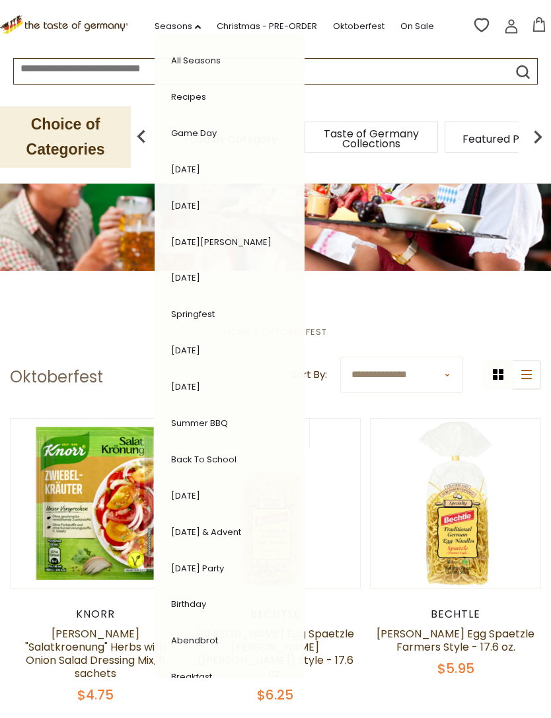
scroll to position [50, 0]
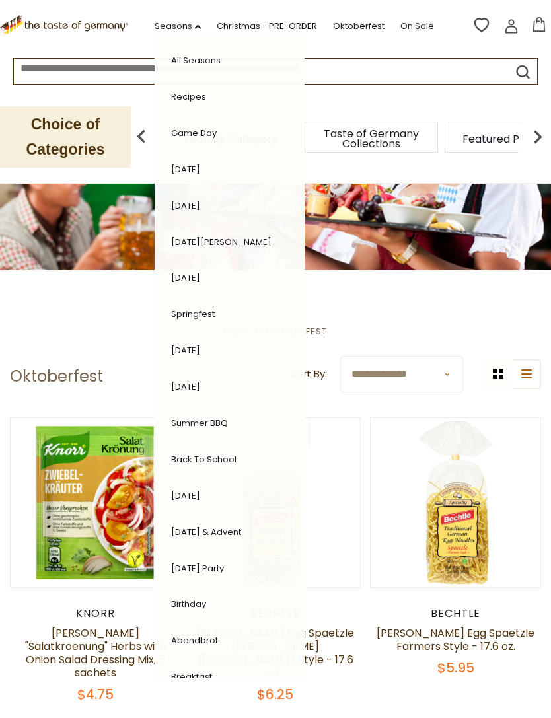
click at [241, 528] on link "[DATE] & Advent" at bounding box center [206, 532] width 70 height 13
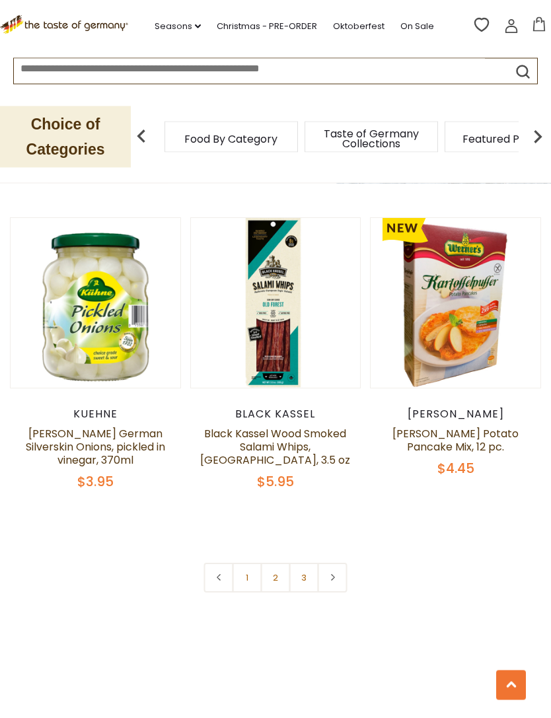
scroll to position [3682, 0]
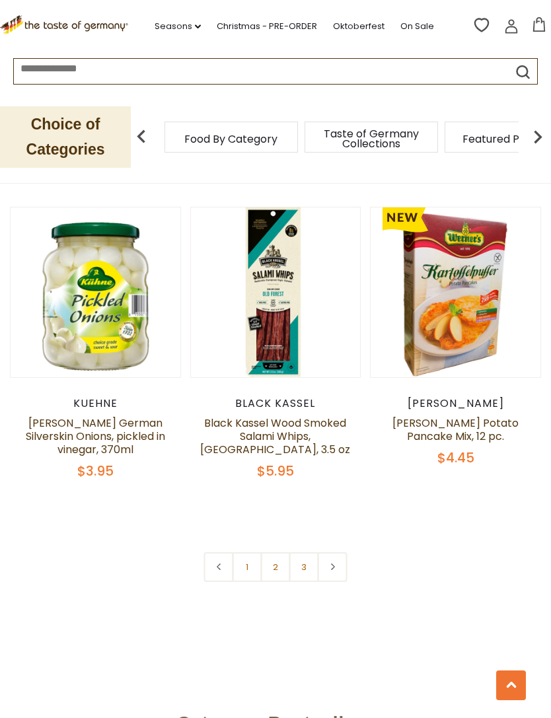
click at [284, 552] on link "2" at bounding box center [276, 567] width 30 height 30
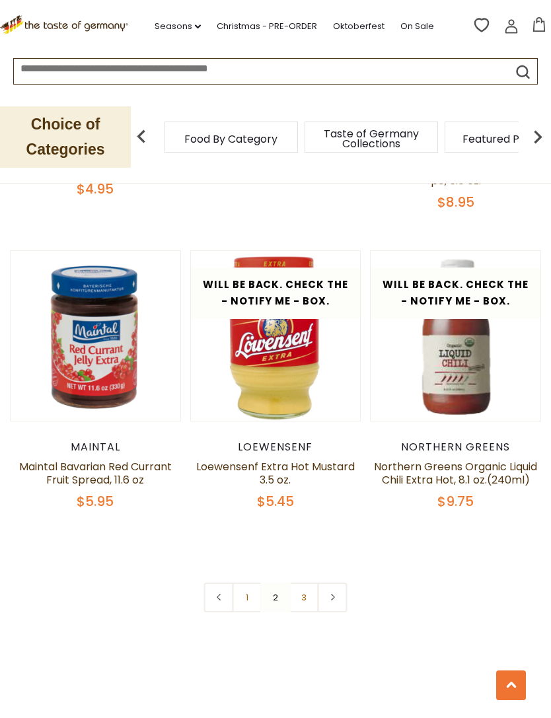
scroll to position [3638, 0]
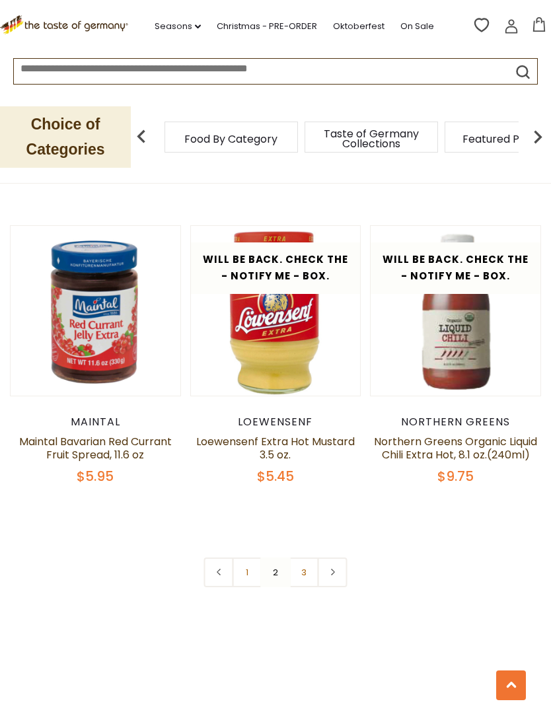
click at [312, 557] on link "3" at bounding box center [304, 572] width 30 height 30
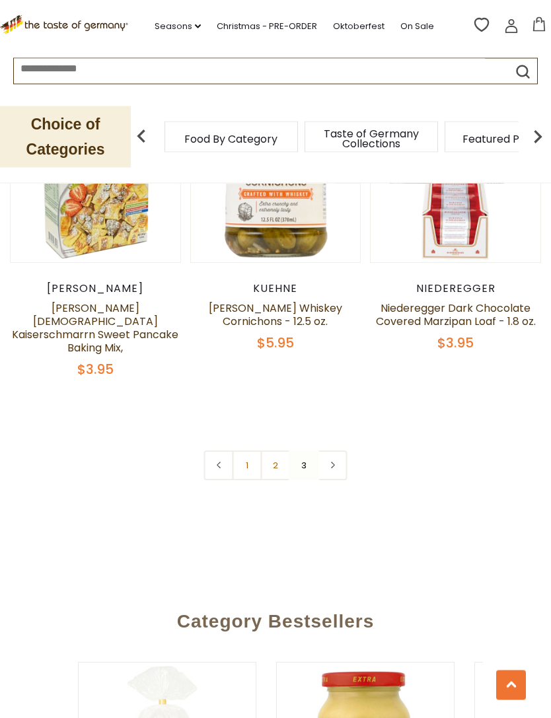
scroll to position [1627, 0]
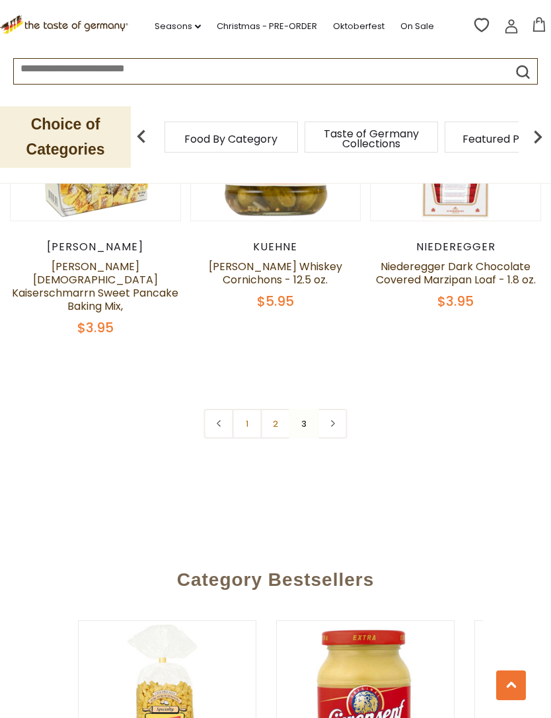
click at [248, 409] on link "1" at bounding box center [248, 424] width 30 height 30
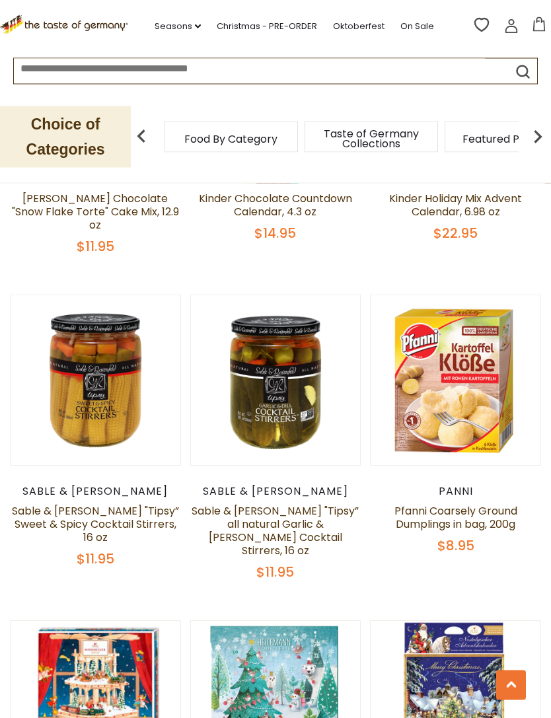
scroll to position [803, 0]
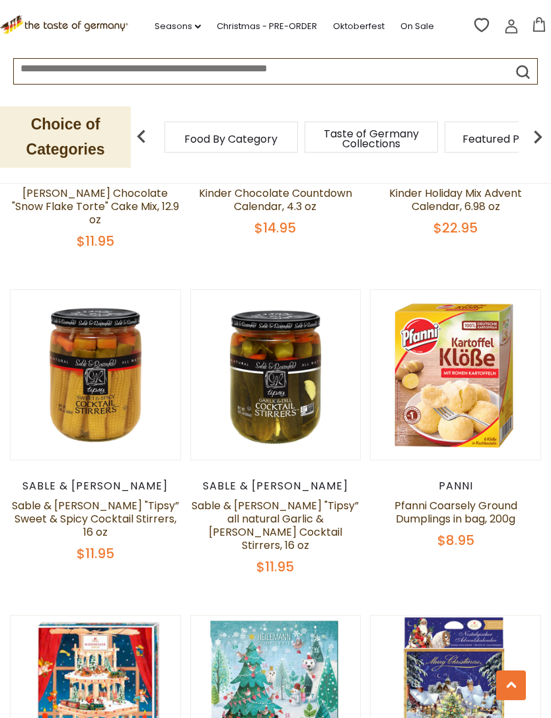
click at [480, 171] on button "Quick View" at bounding box center [455, 156] width 89 height 30
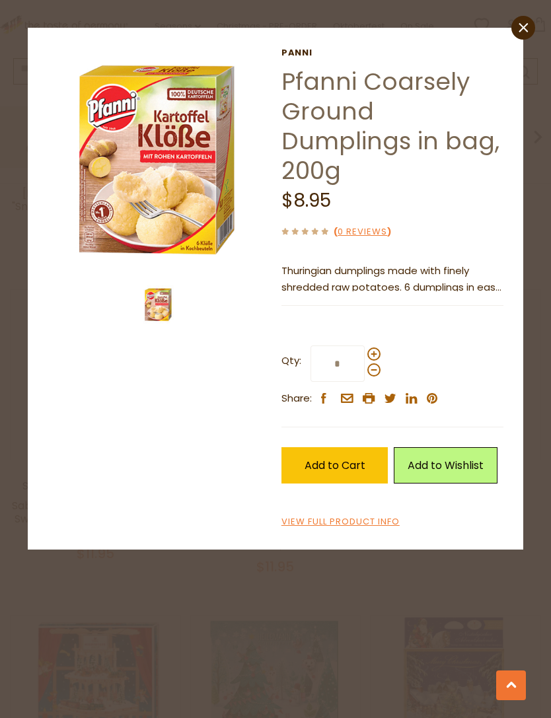
click at [164, 229] on img at bounding box center [159, 159] width 223 height 223
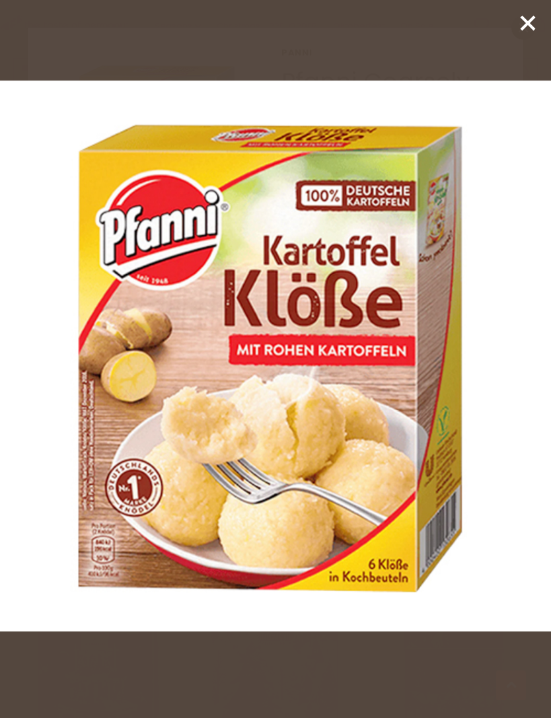
click at [512, 32] on div at bounding box center [275, 359] width 551 height 718
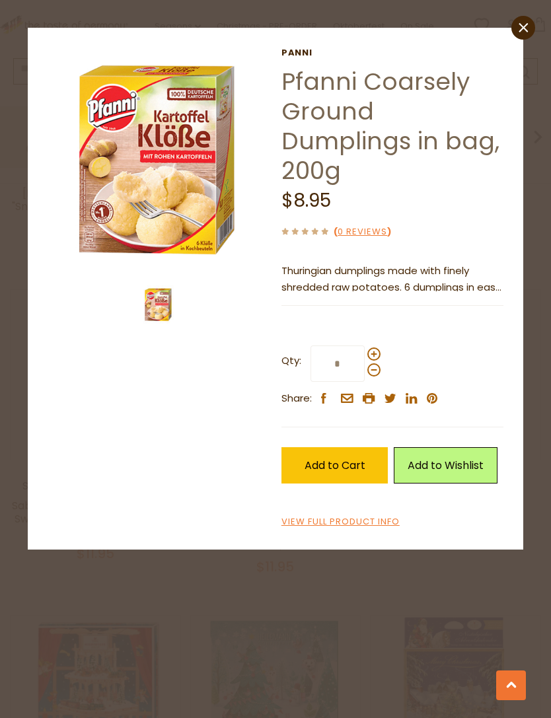
click at [522, 29] on icon at bounding box center [523, 26] width 9 height 9
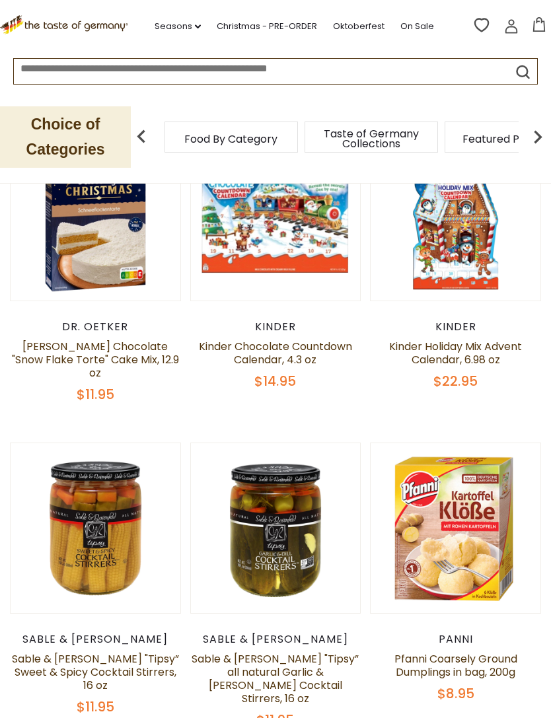
scroll to position [598, 0]
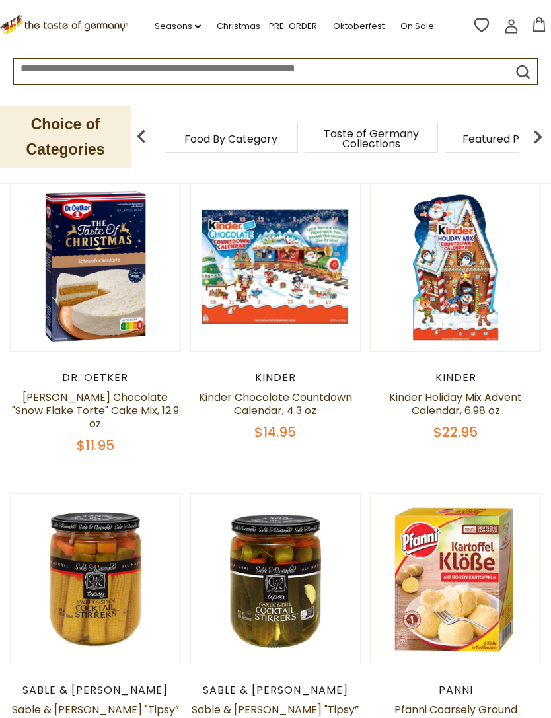
click at [316, 74] on input at bounding box center [249, 66] width 471 height 15
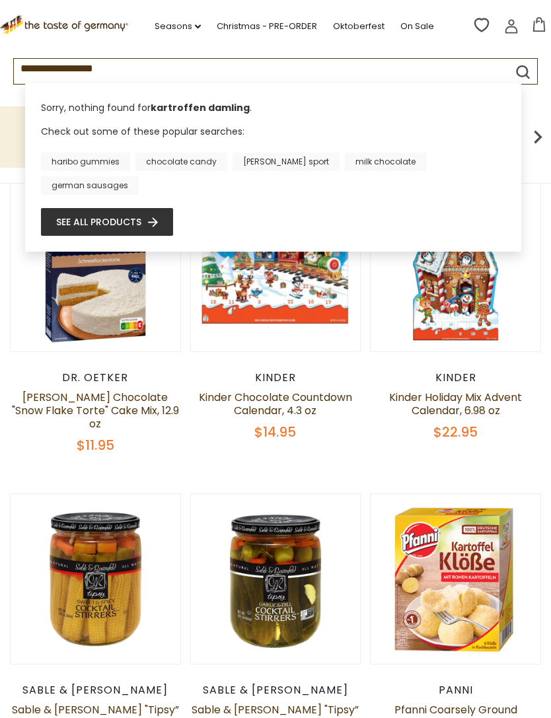
click at [215, 112] on b "kartroffen damling" at bounding box center [200, 107] width 99 height 13
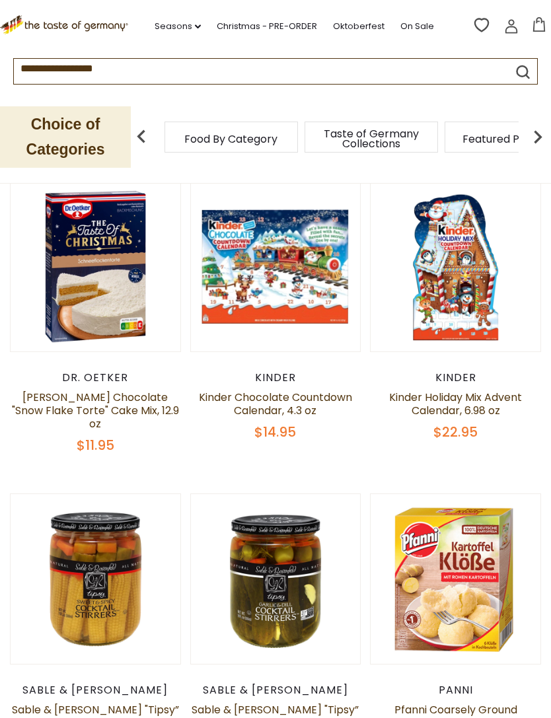
click at [70, 73] on input "**********" at bounding box center [249, 66] width 471 height 15
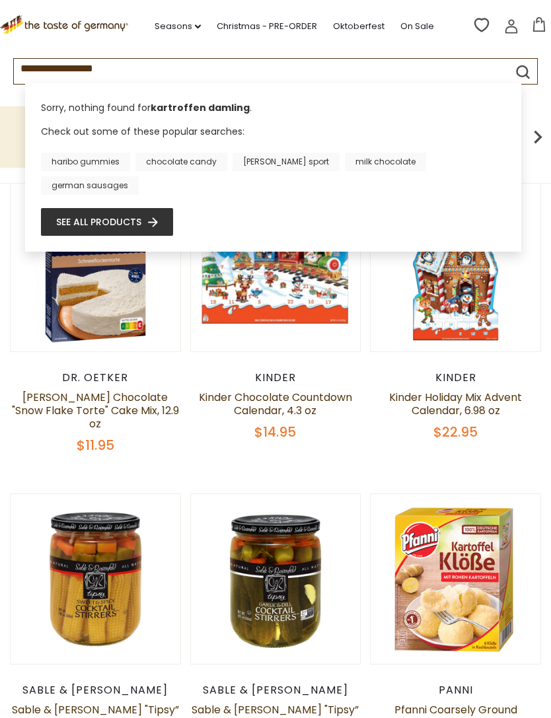
click at [67, 74] on input "**********" at bounding box center [249, 66] width 471 height 15
click at [72, 71] on input "**********" at bounding box center [249, 66] width 471 height 15
click at [174, 66] on input "**********" at bounding box center [249, 66] width 471 height 15
click at [73, 71] on input "**********" at bounding box center [249, 66] width 471 height 15
click at [69, 74] on input "**********" at bounding box center [249, 66] width 471 height 15
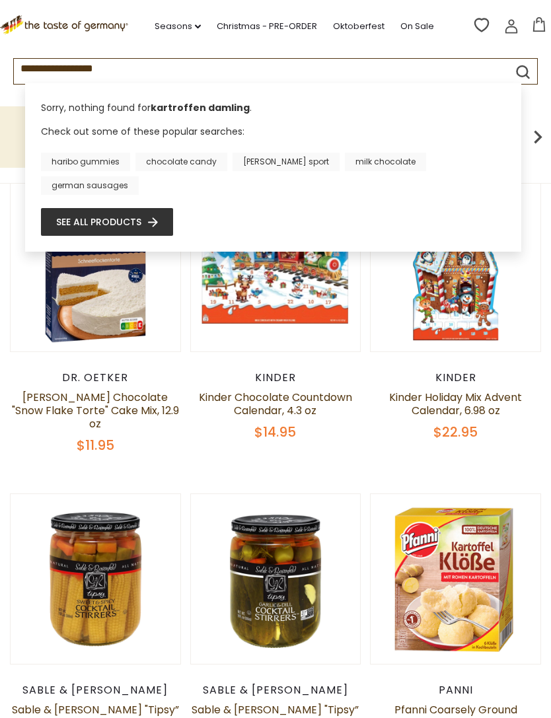
click at [64, 74] on input "**********" at bounding box center [249, 66] width 471 height 15
click at [76, 70] on input "**********" at bounding box center [249, 66] width 471 height 15
click at [69, 71] on input "**********" at bounding box center [249, 66] width 471 height 15
click at [67, 71] on input "**********" at bounding box center [249, 66] width 471 height 15
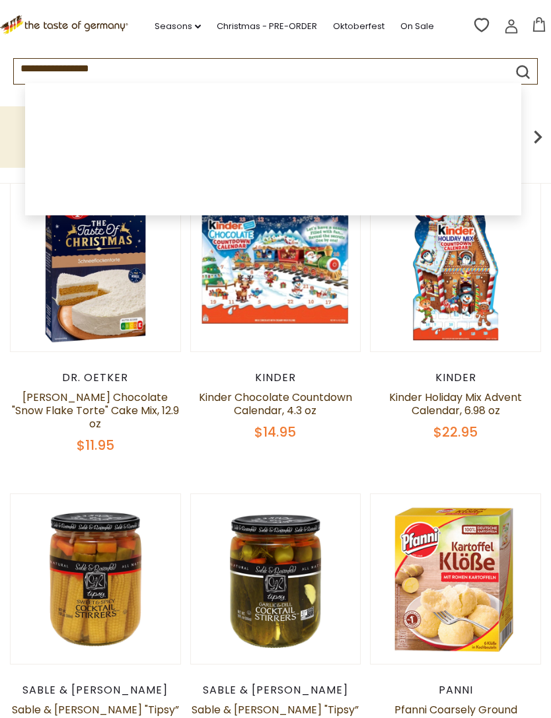
type input "**********"
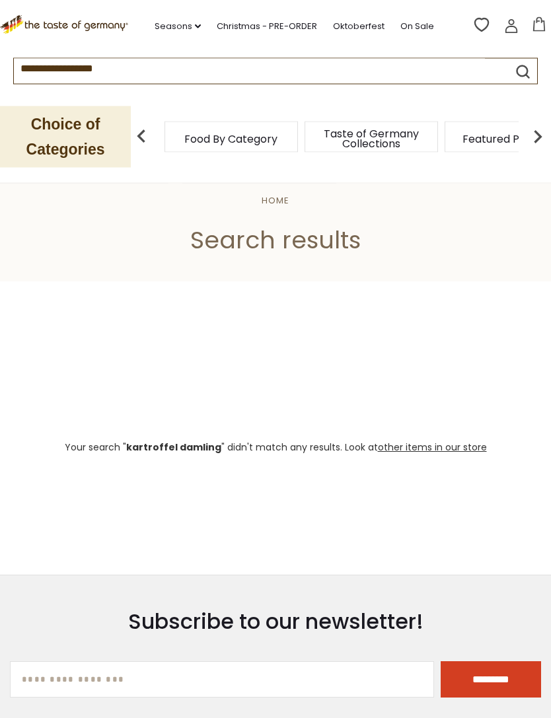
click at [153, 73] on input "**********" at bounding box center [249, 66] width 471 height 15
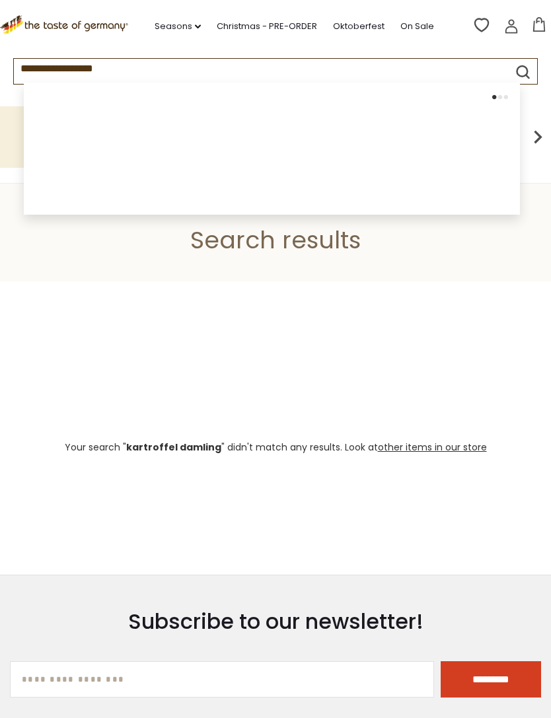
scroll to position [17, 0]
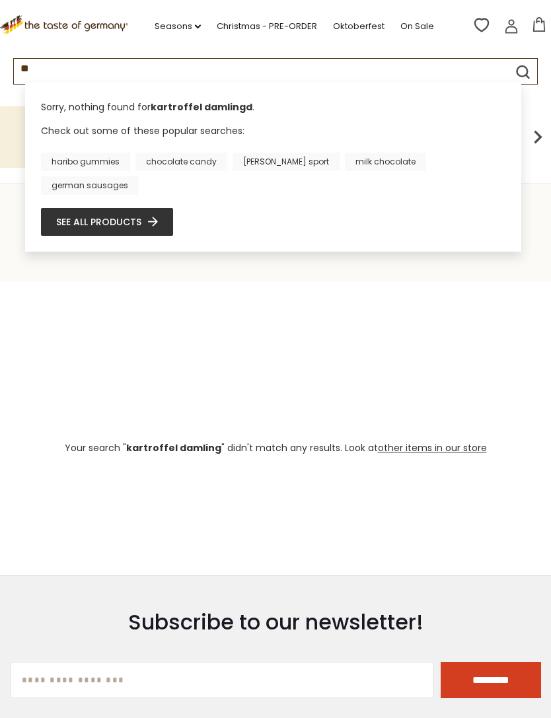
type input "*"
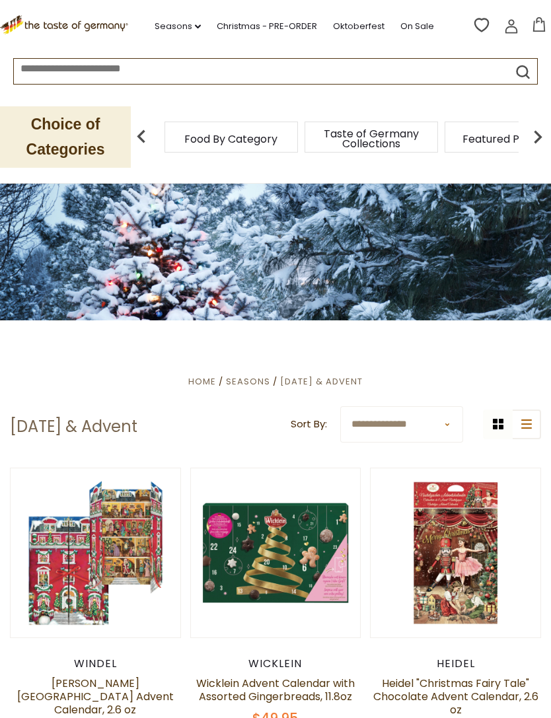
click at [318, 140] on span "Taste of Germany Collections" at bounding box center [371, 139] width 106 height 20
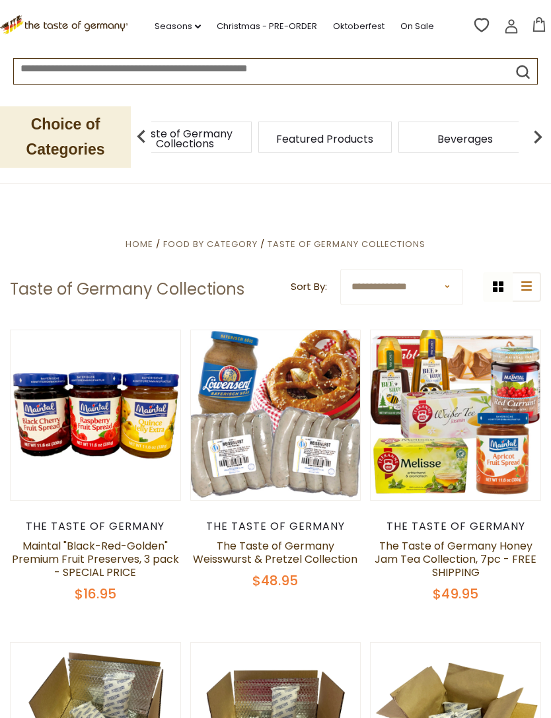
click at [437, 134] on span "Beverages" at bounding box center [464, 139] width 55 height 10
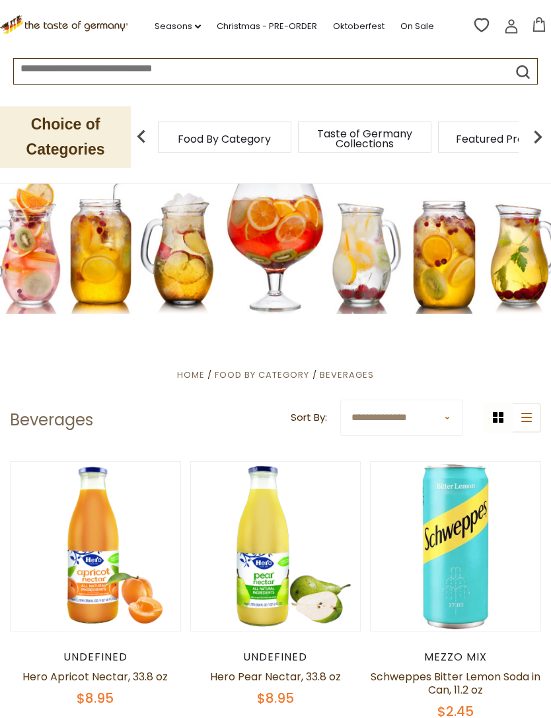
scroll to position [17, 0]
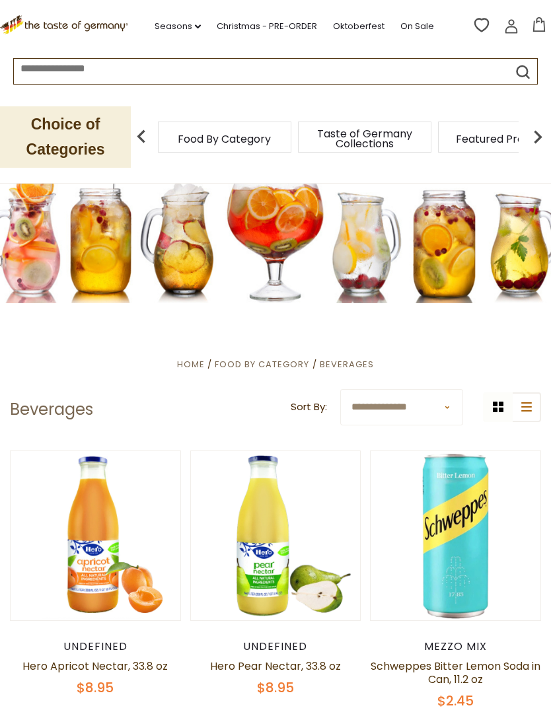
click at [141, 147] on img at bounding box center [141, 137] width 26 height 26
click at [133, 141] on img at bounding box center [141, 137] width 26 height 26
click at [139, 139] on img at bounding box center [141, 137] width 26 height 26
click at [148, 137] on img at bounding box center [141, 137] width 26 height 26
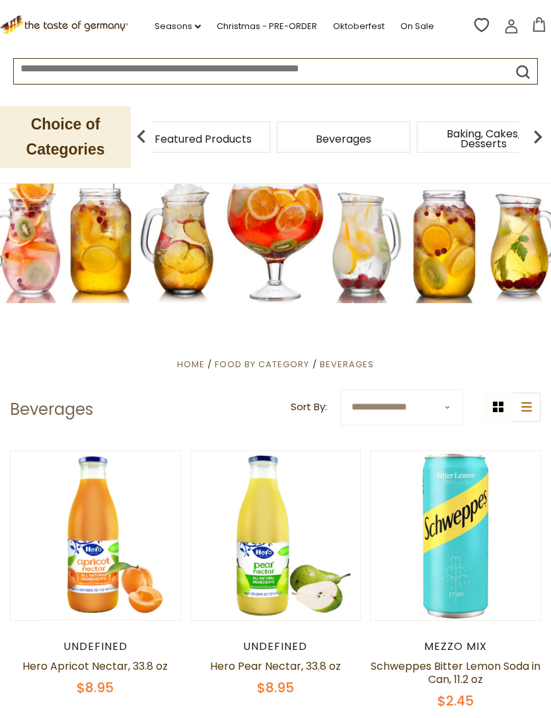
click at [252, 139] on span "Featured Products" at bounding box center [203, 139] width 97 height 10
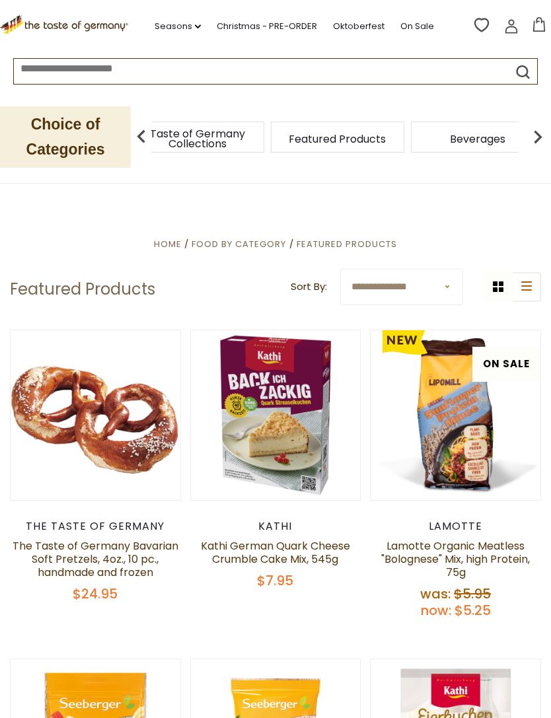
click at [237, 146] on div "Taste of Germany Collections" at bounding box center [197, 137] width 140 height 31
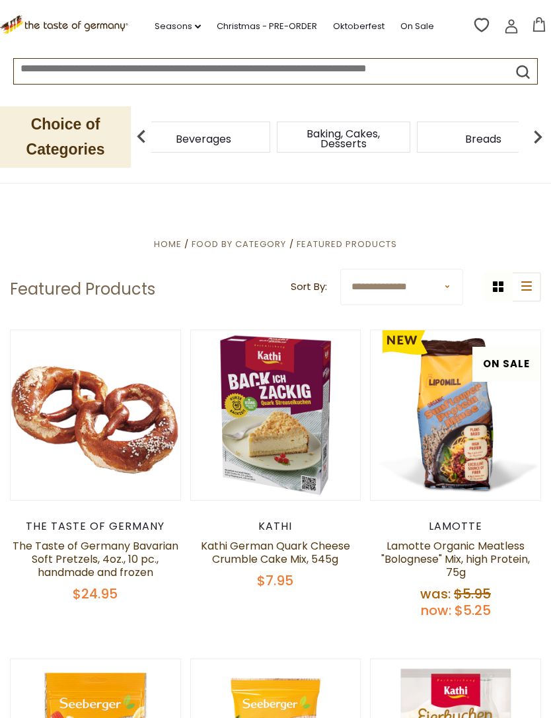
click at [538, 141] on img at bounding box center [537, 137] width 26 height 26
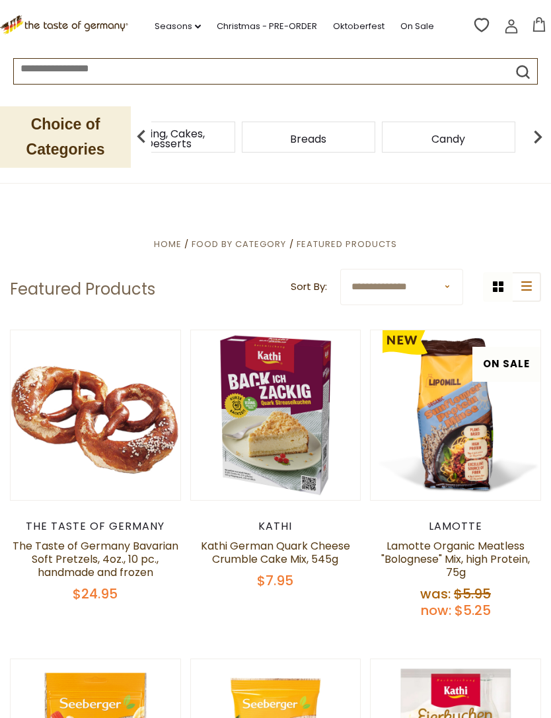
click at [545, 131] on img at bounding box center [537, 137] width 26 height 26
click at [550, 128] on img at bounding box center [537, 137] width 26 height 26
click at [550, 129] on img at bounding box center [537, 137] width 26 height 26
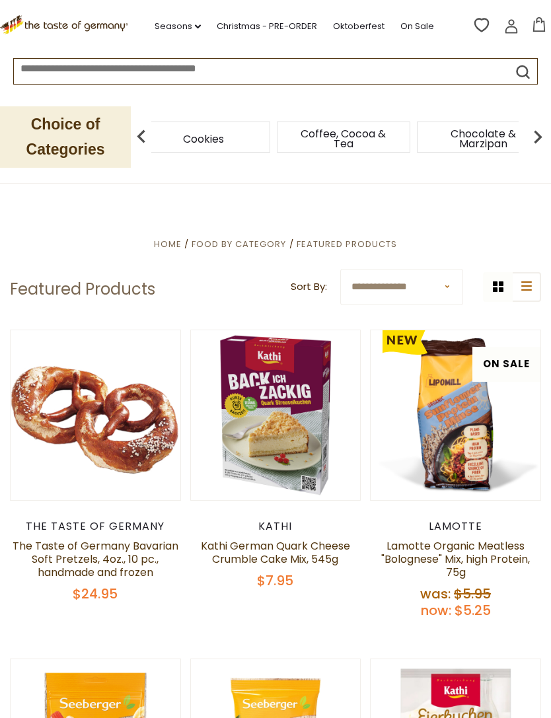
click at [549, 129] on img at bounding box center [537, 137] width 26 height 26
click at [550, 124] on img at bounding box center [537, 137] width 26 height 26
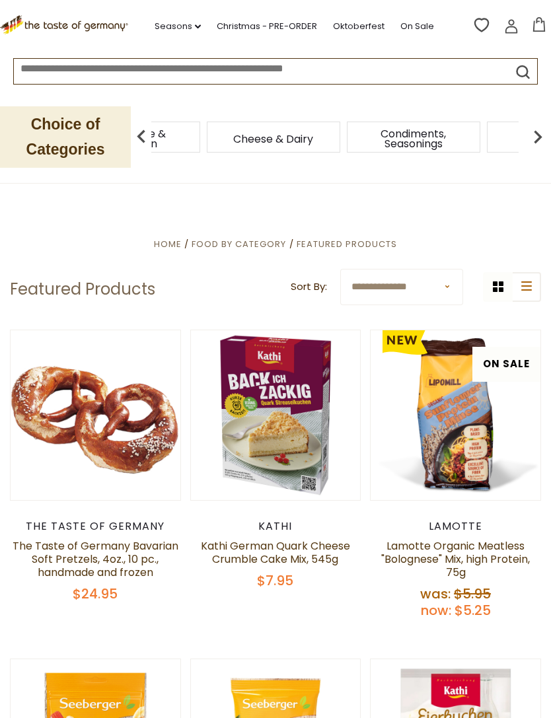
click at [550, 125] on img at bounding box center [537, 137] width 26 height 26
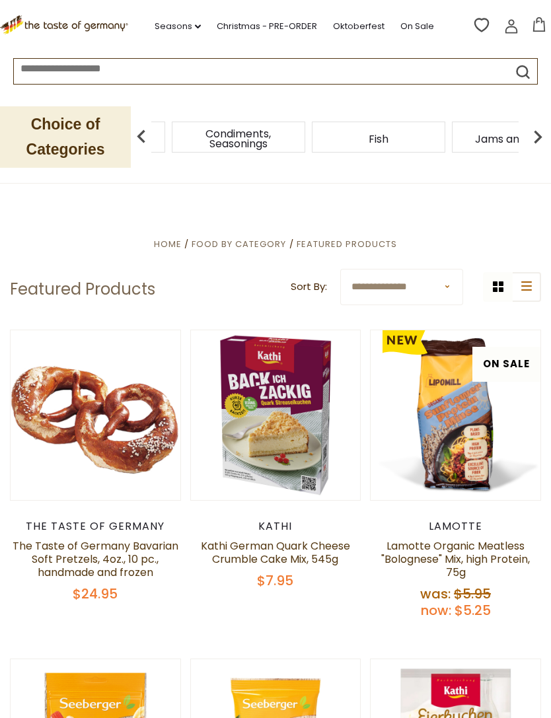
click at [550, 127] on img at bounding box center [537, 137] width 26 height 26
click at [549, 124] on img at bounding box center [537, 137] width 26 height 26
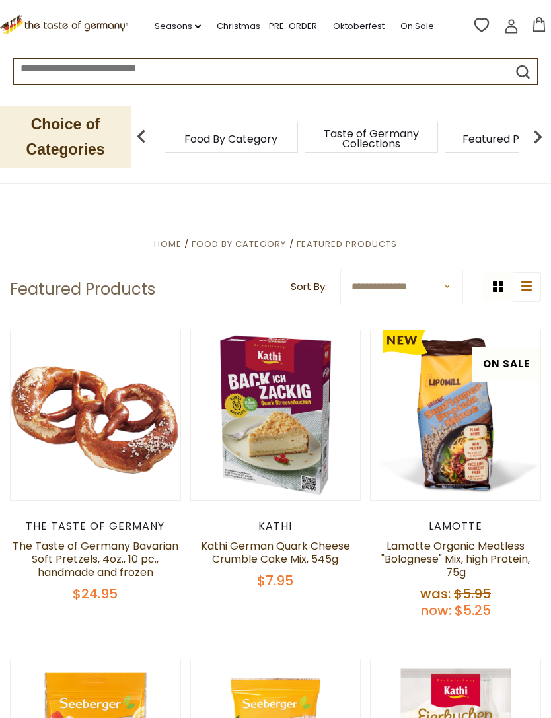
click at [536, 140] on img at bounding box center [537, 137] width 26 height 26
click at [545, 132] on img at bounding box center [537, 137] width 26 height 26
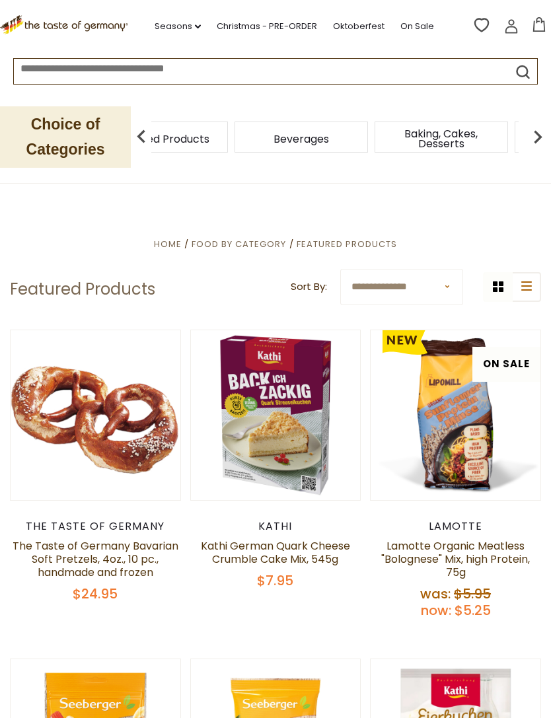
click at [544, 133] on img at bounding box center [537, 137] width 26 height 26
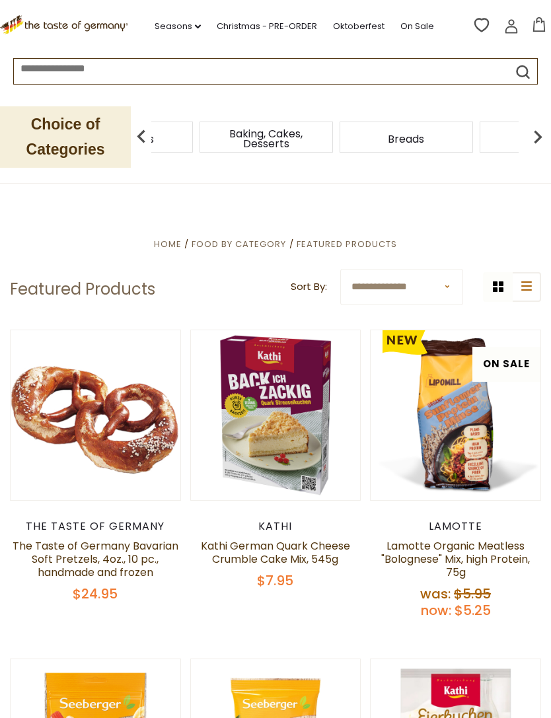
click at [546, 126] on img at bounding box center [537, 137] width 26 height 26
click at [549, 125] on img at bounding box center [537, 137] width 26 height 26
click at [536, 130] on img at bounding box center [537, 137] width 26 height 26
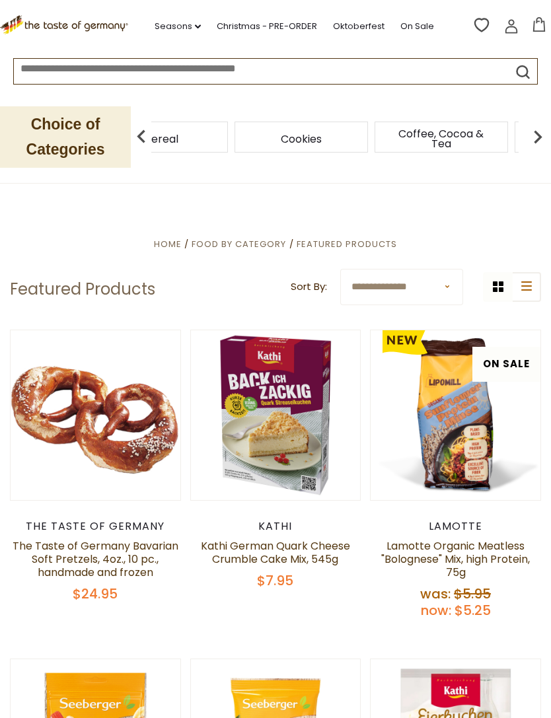
click at [544, 129] on img at bounding box center [537, 137] width 26 height 26
click at [546, 134] on img at bounding box center [537, 137] width 26 height 26
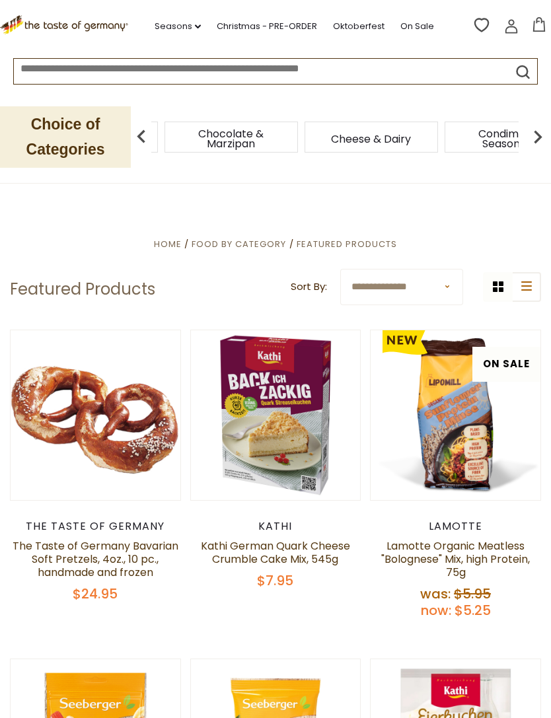
click at [550, 125] on img at bounding box center [537, 137] width 26 height 26
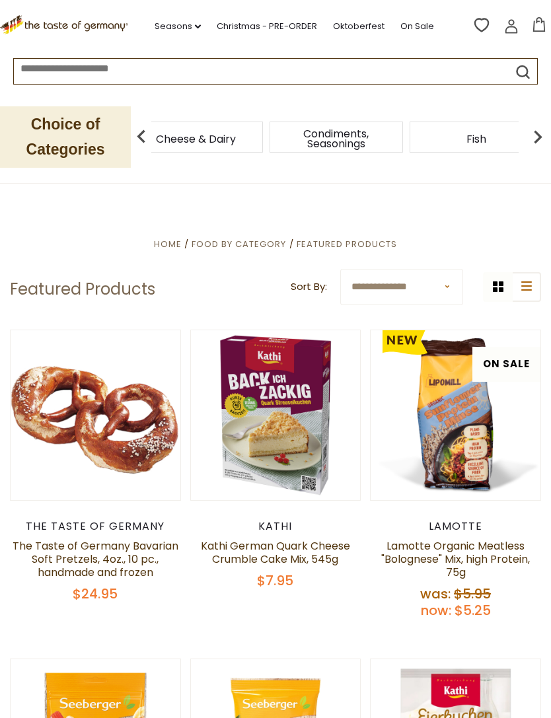
click at [548, 129] on img at bounding box center [537, 137] width 26 height 26
click at [550, 126] on img at bounding box center [537, 137] width 26 height 26
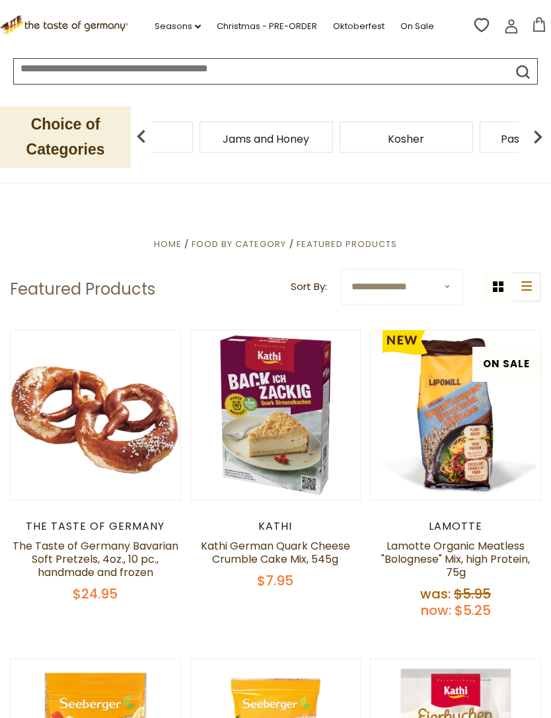
click at [549, 123] on div "Food By Category Taste of Germany Collections Featured Products Beverages Bakin…" at bounding box center [344, 137] width 413 height 32
click at [544, 129] on img at bounding box center [537, 137] width 26 height 26
click at [548, 125] on img at bounding box center [537, 137] width 26 height 26
click at [547, 127] on img at bounding box center [537, 137] width 26 height 26
click at [549, 127] on img at bounding box center [537, 137] width 26 height 26
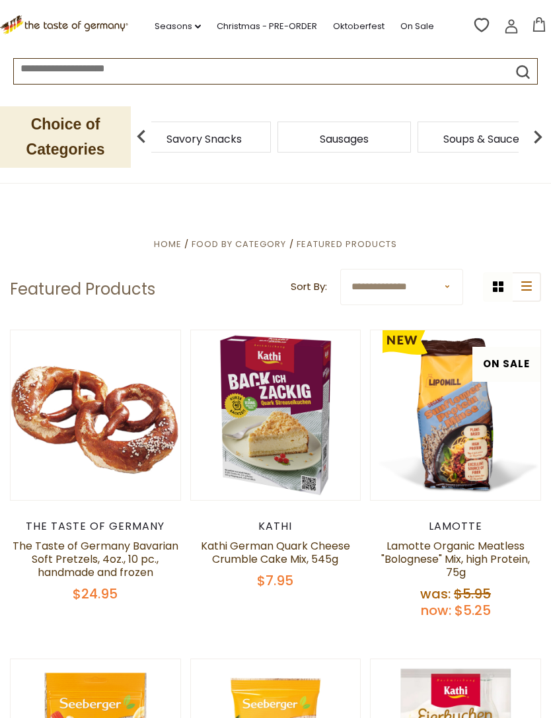
click at [140, 135] on img at bounding box center [141, 137] width 26 height 26
click at [240, 139] on div "Savory Snacks" at bounding box center [204, 137] width 140 height 31
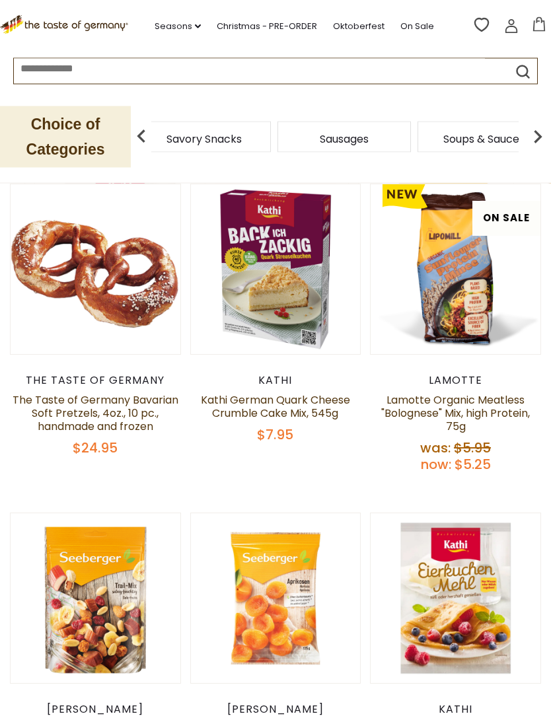
scroll to position [146, 0]
click at [217, 136] on span "Soups & Sauces" at bounding box center [176, 139] width 81 height 10
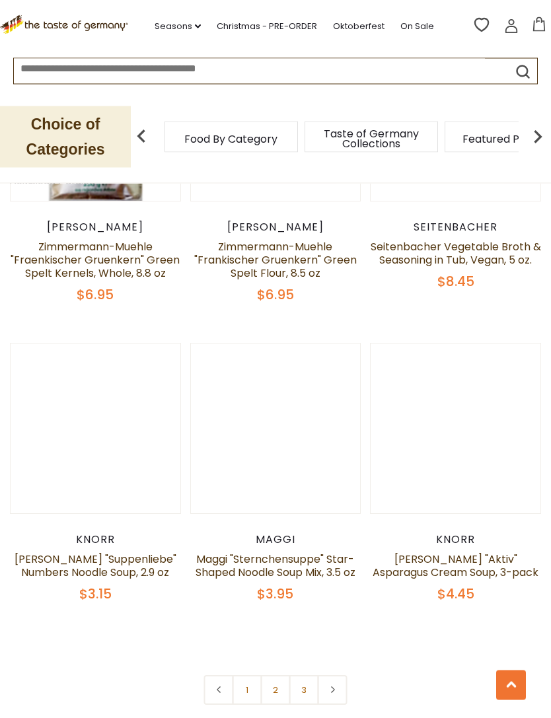
scroll to position [3449, 0]
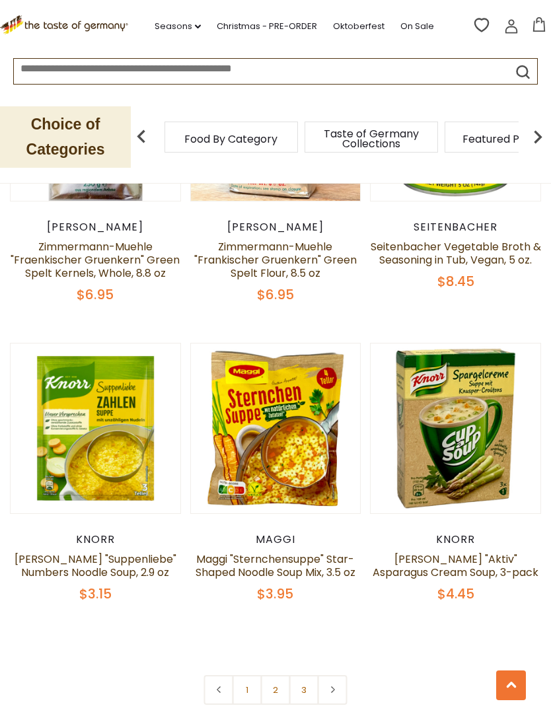
click at [285, 675] on link "2" at bounding box center [276, 690] width 30 height 30
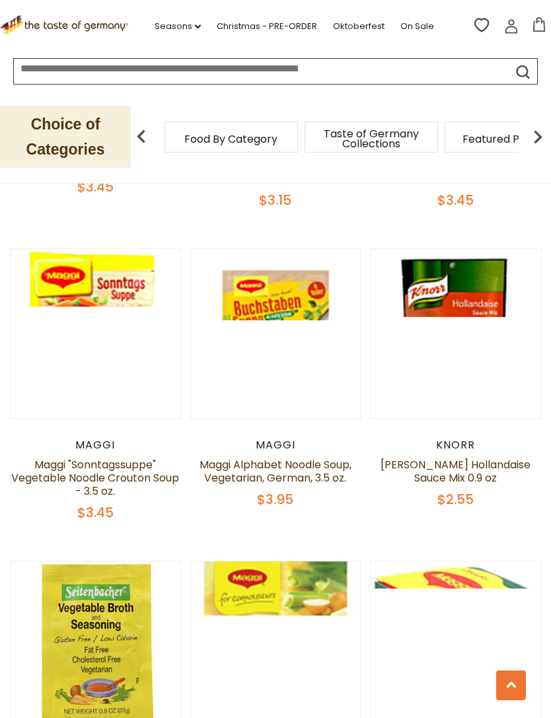
scroll to position [1323, 0]
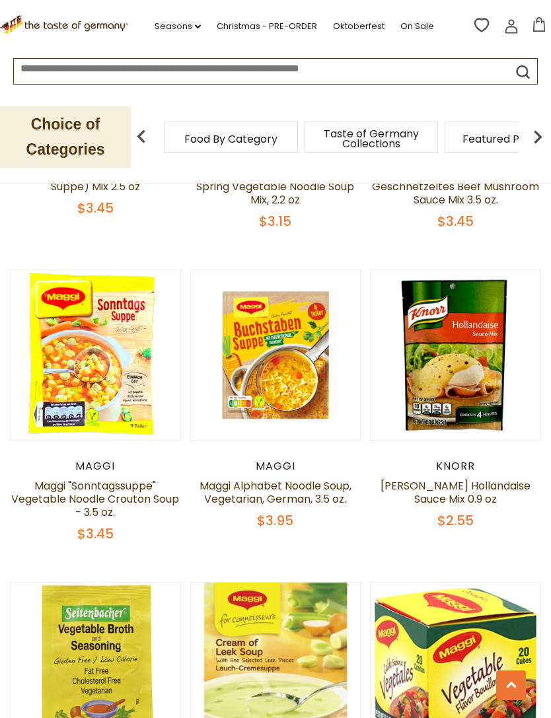
click at [546, 136] on img at bounding box center [537, 137] width 26 height 26
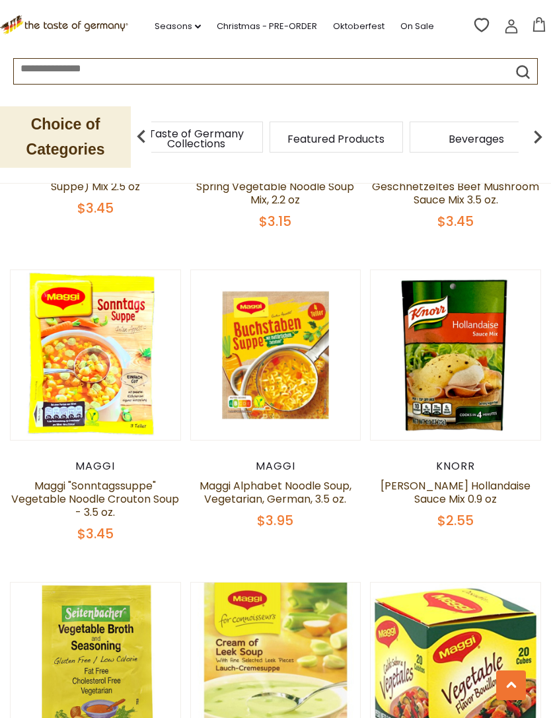
click at [544, 135] on img at bounding box center [537, 137] width 26 height 26
click at [547, 129] on img at bounding box center [537, 137] width 26 height 26
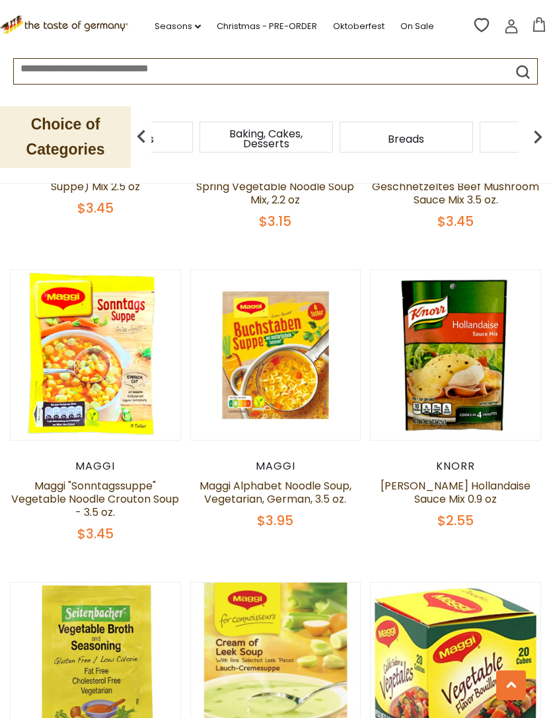
click at [546, 128] on img at bounding box center [537, 137] width 26 height 26
click at [544, 127] on img at bounding box center [537, 137] width 26 height 26
click at [548, 124] on img at bounding box center [537, 137] width 26 height 26
click at [550, 124] on img at bounding box center [537, 137] width 26 height 26
click at [547, 127] on img at bounding box center [537, 137] width 26 height 26
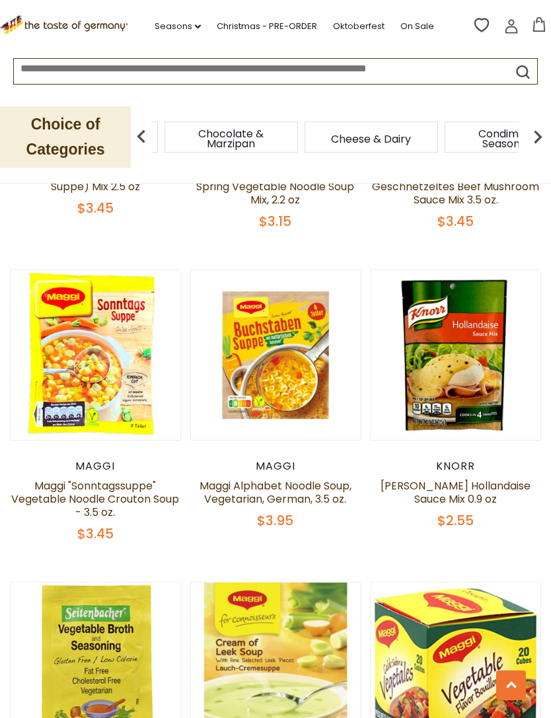
click at [547, 126] on img at bounding box center [537, 137] width 26 height 26
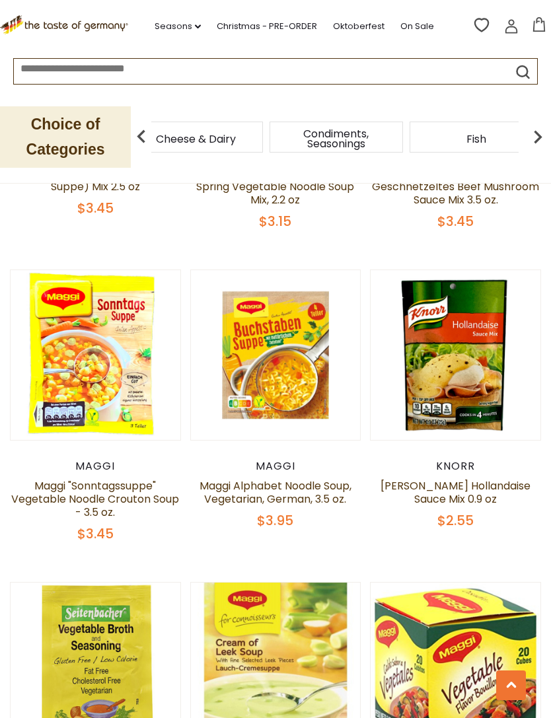
click at [538, 134] on img at bounding box center [537, 137] width 26 height 26
click at [137, 147] on img at bounding box center [141, 137] width 26 height 26
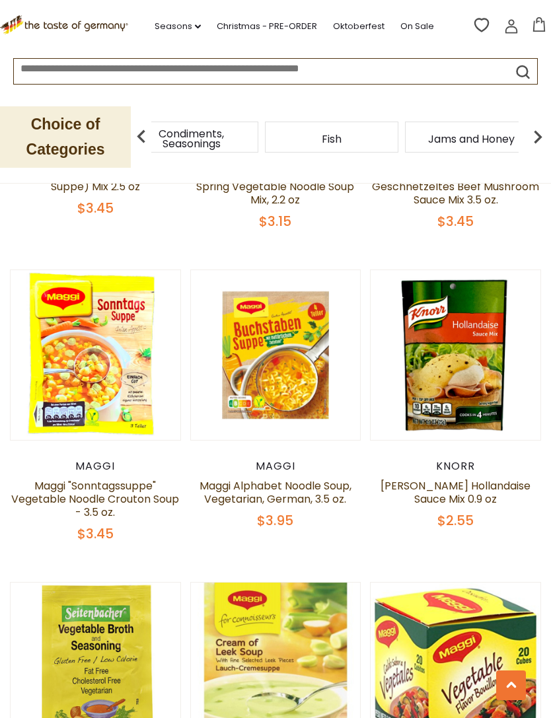
click at [200, 139] on div "Condiments, Seasonings" at bounding box center [192, 137] width 140 height 31
click at [141, 137] on img at bounding box center [141, 137] width 26 height 26
click at [122, 135] on div "Cheese & Dairy" at bounding box center [52, 137] width 140 height 31
click at [137, 136] on img at bounding box center [141, 137] width 26 height 26
click at [226, 134] on span "Cheese & Dairy" at bounding box center [226, 139] width 80 height 10
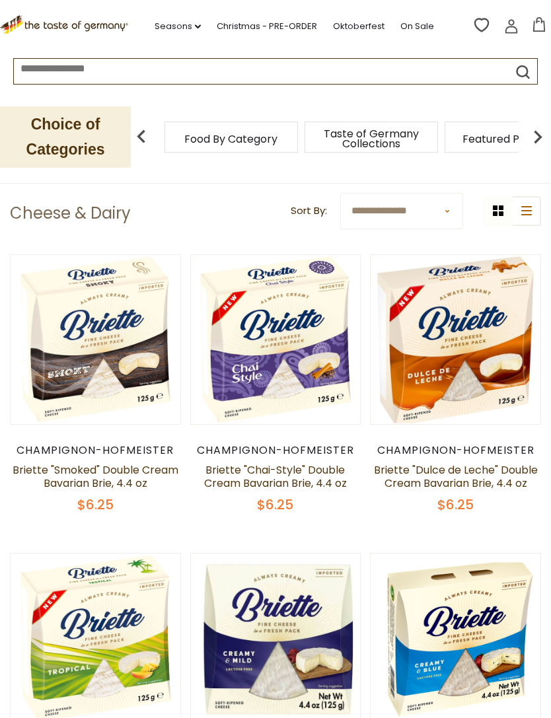
scroll to position [214, 0]
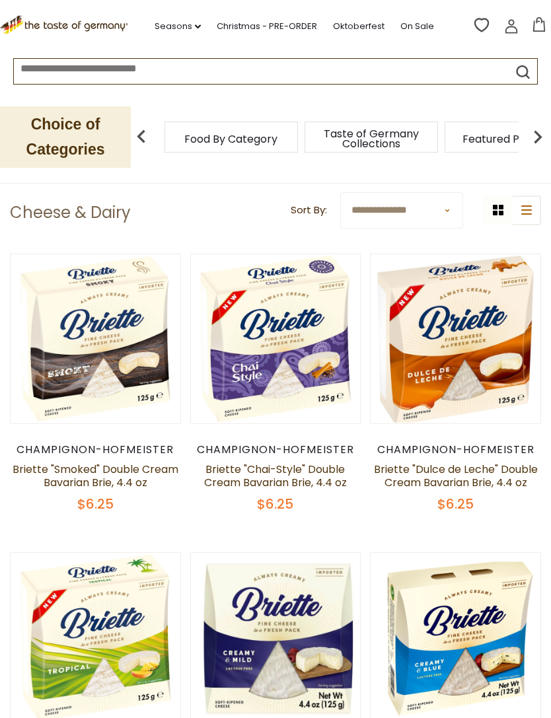
click at [147, 136] on img at bounding box center [141, 137] width 26 height 26
click at [536, 135] on img at bounding box center [537, 137] width 26 height 26
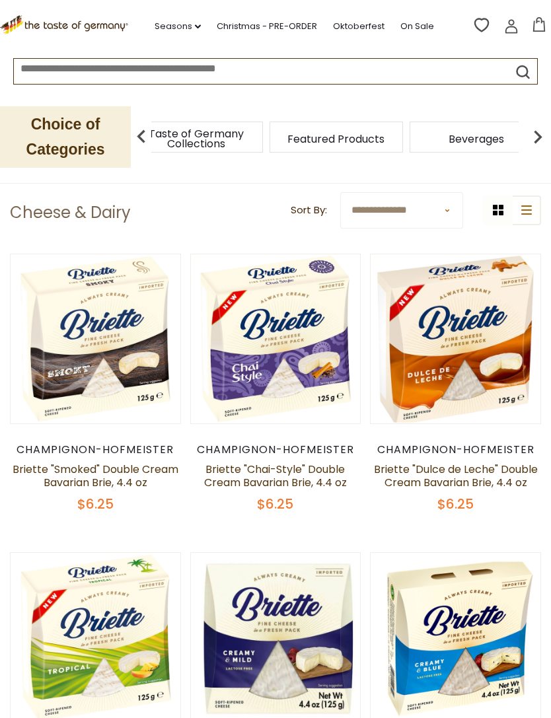
click at [538, 134] on img at bounding box center [537, 137] width 26 height 26
click at [540, 127] on img at bounding box center [537, 137] width 26 height 26
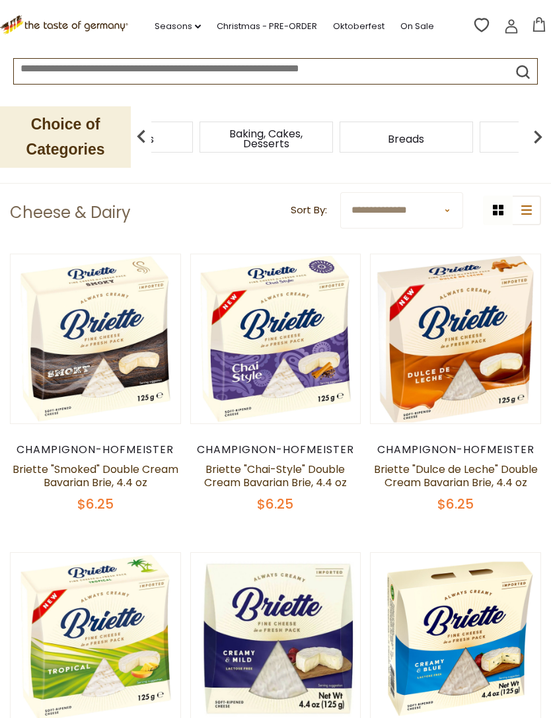
click at [537, 133] on img at bounding box center [537, 137] width 26 height 26
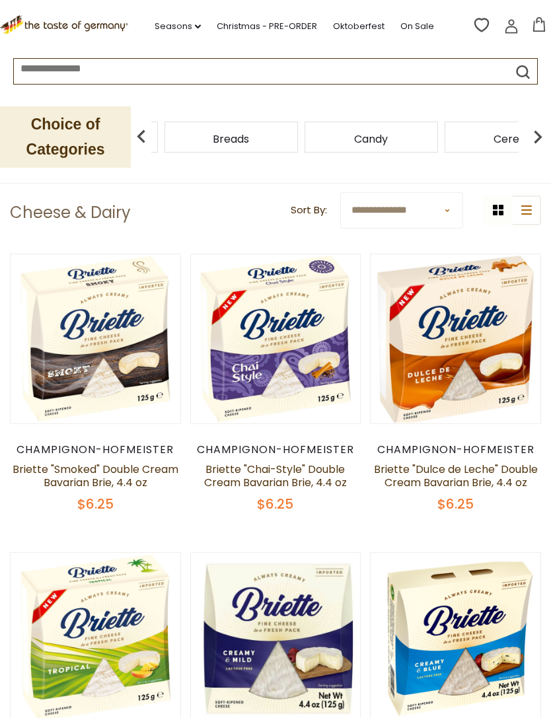
click at [550, 125] on img at bounding box center [537, 137] width 26 height 26
click at [549, 130] on img at bounding box center [537, 137] width 26 height 26
click at [549, 128] on img at bounding box center [537, 137] width 26 height 26
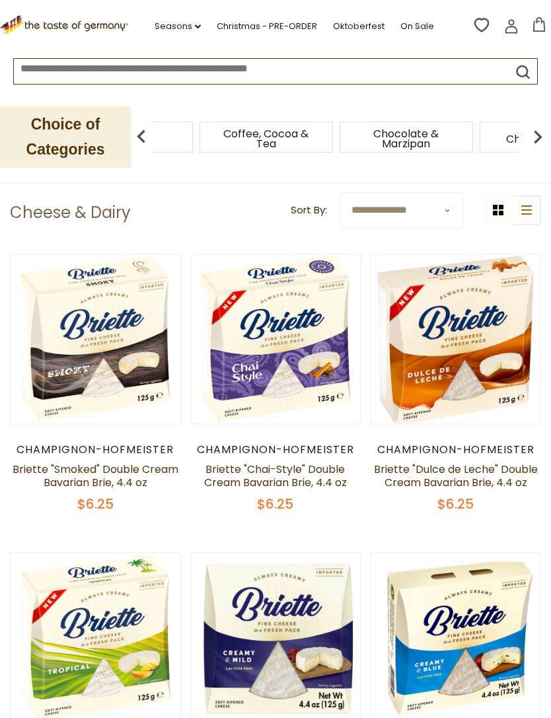
click at [549, 128] on img at bounding box center [537, 137] width 26 height 26
click at [550, 127] on img at bounding box center [537, 137] width 26 height 26
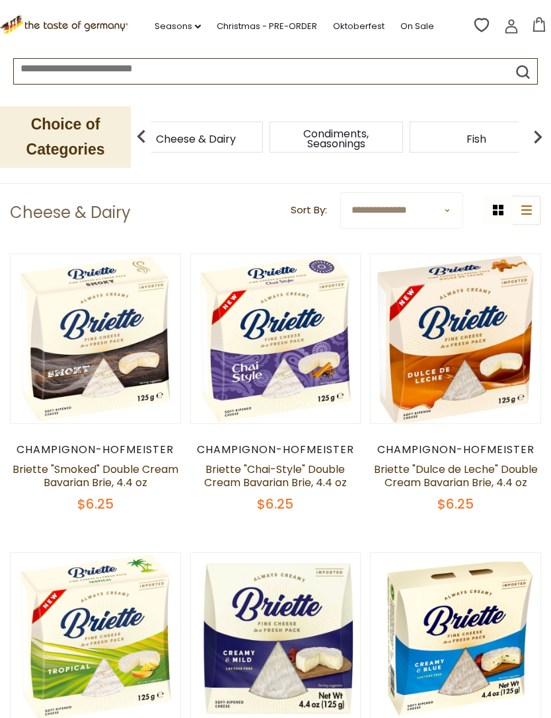
click at [549, 125] on img at bounding box center [537, 137] width 26 height 26
click at [550, 131] on img at bounding box center [537, 137] width 26 height 26
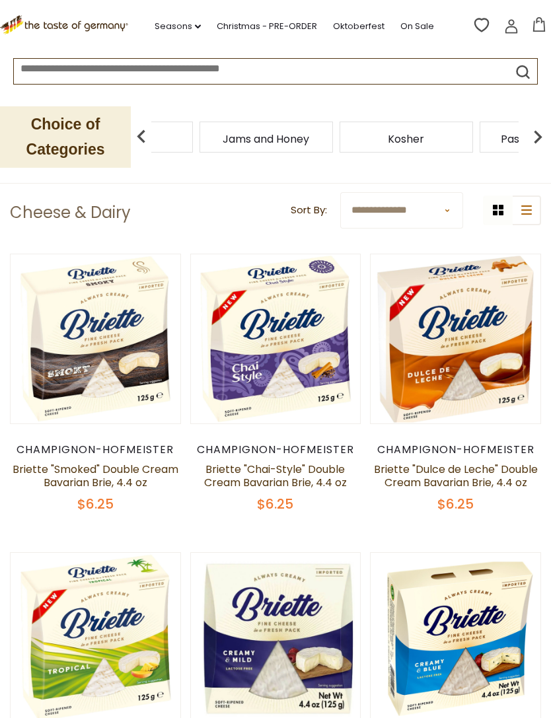
click at [549, 126] on img at bounding box center [537, 137] width 26 height 26
click at [236, 137] on div "Pasta and Potato" at bounding box center [168, 137] width 133 height 31
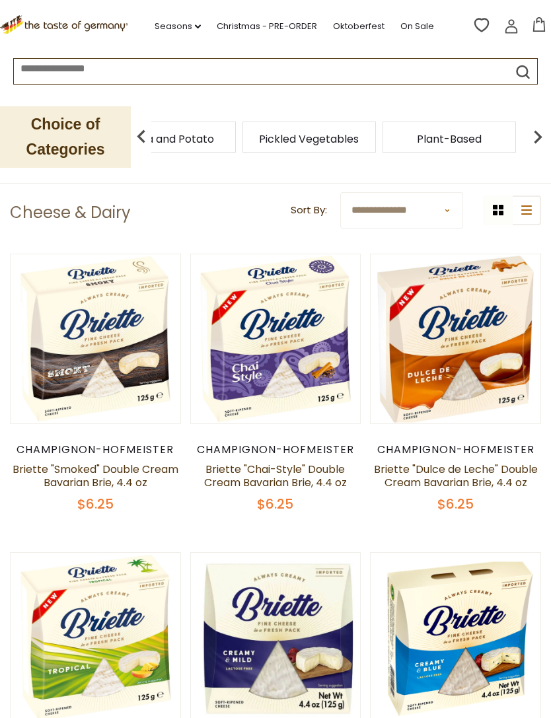
click at [131, 139] on img at bounding box center [141, 137] width 26 height 26
click at [277, 138] on div "Pasta and Potato" at bounding box center [343, 137] width 133 height 31
click at [136, 135] on img at bounding box center [141, 137] width 26 height 26
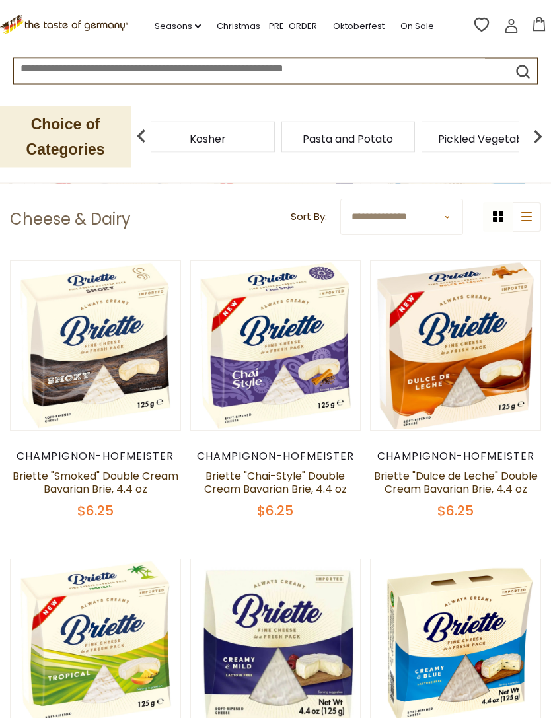
scroll to position [206, 0]
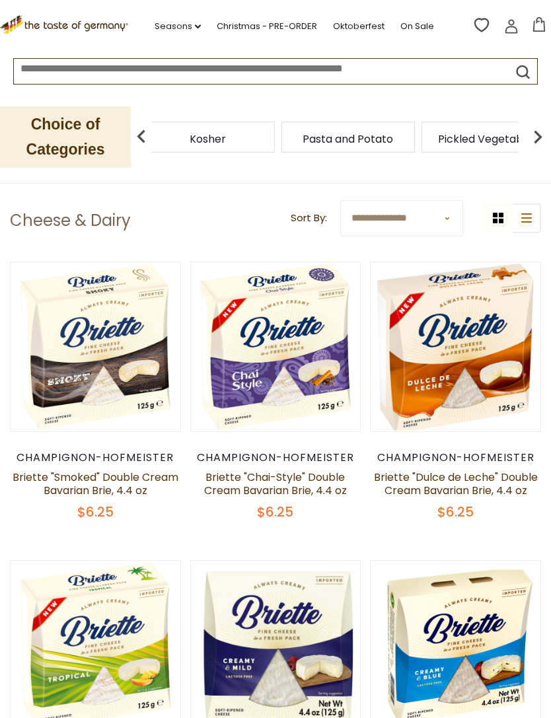
click at [212, 143] on span "Kosher" at bounding box center [208, 139] width 36 height 10
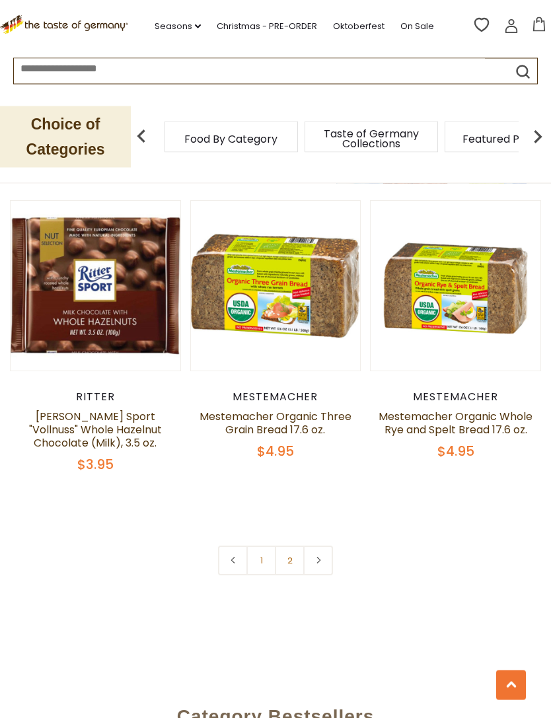
scroll to position [3650, 0]
click at [292, 546] on link "2" at bounding box center [290, 561] width 30 height 30
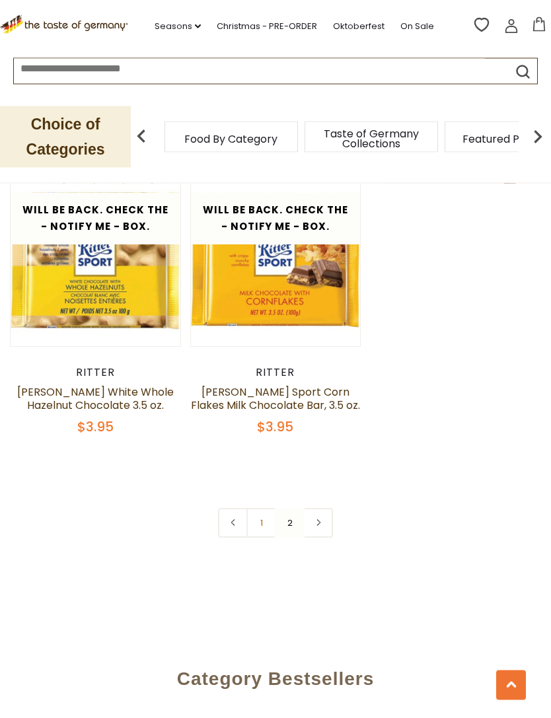
scroll to position [3674, 0]
click at [262, 508] on link "1" at bounding box center [261, 523] width 30 height 30
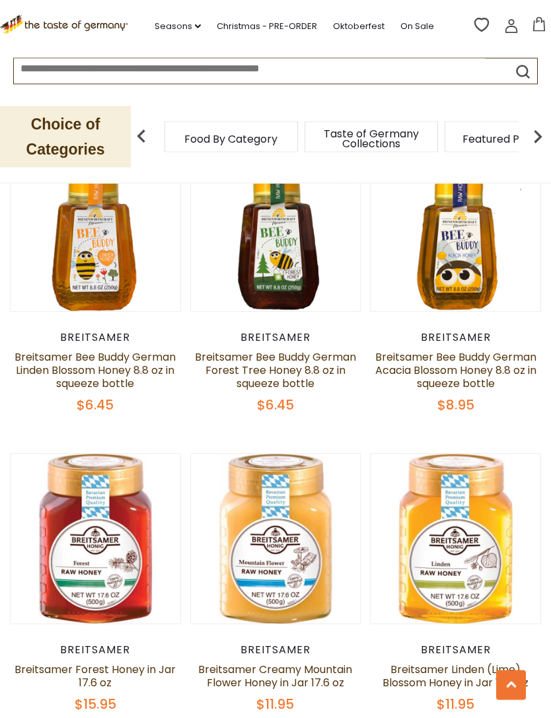
scroll to position [1861, 0]
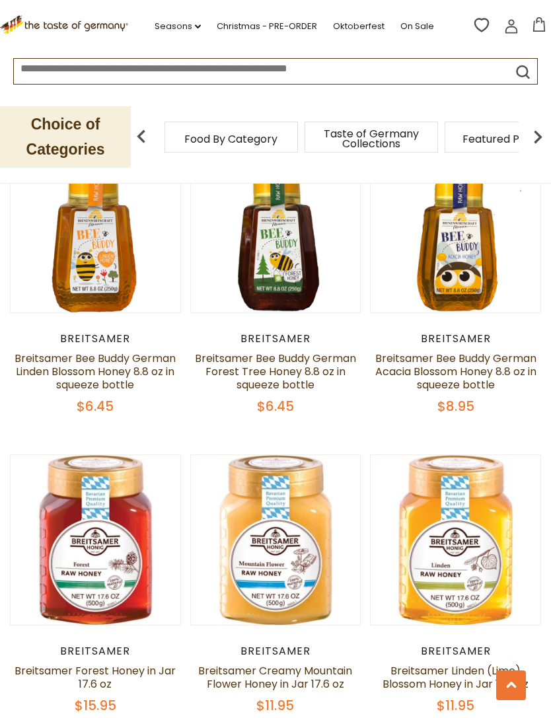
click at [288, 336] on button "Quick View" at bounding box center [275, 321] width 89 height 30
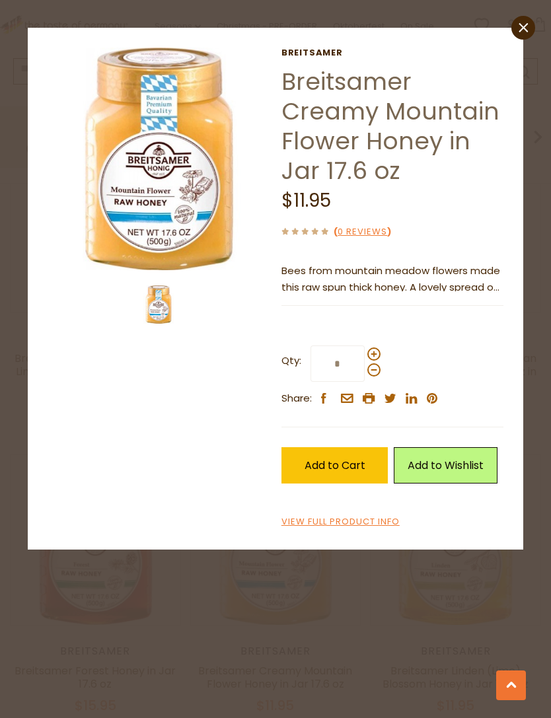
click at [181, 221] on img at bounding box center [159, 159] width 223 height 223
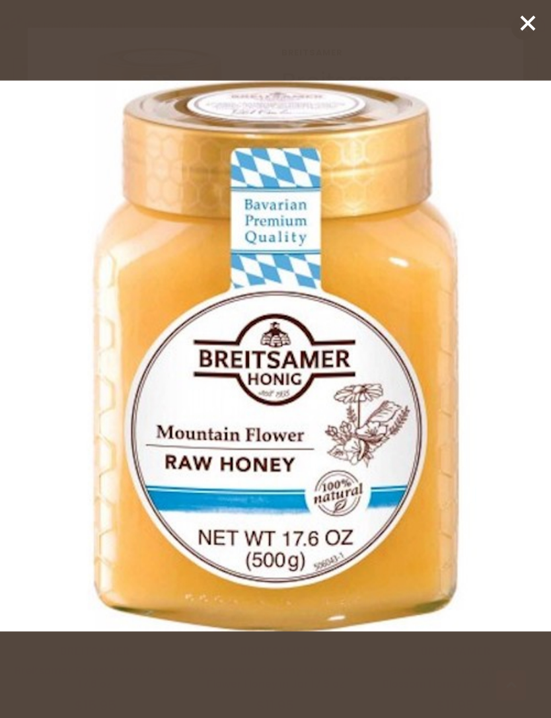
click at [524, 23] on icon at bounding box center [528, 23] width 20 height 20
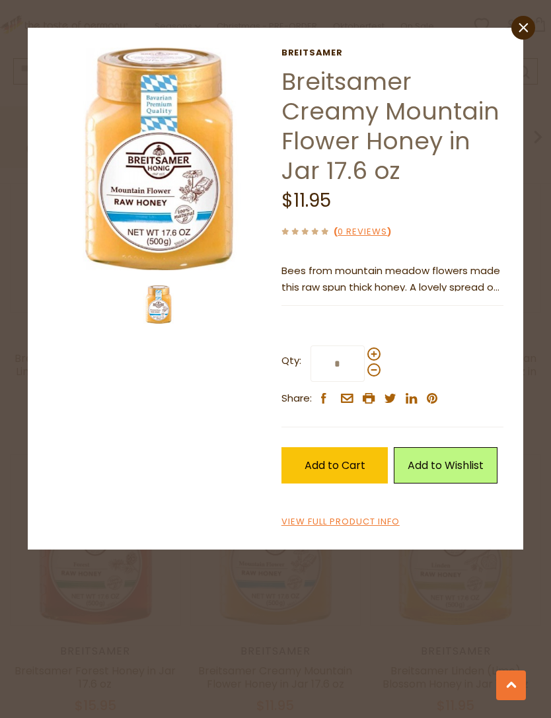
click at [520, 32] on icon at bounding box center [523, 26] width 9 height 9
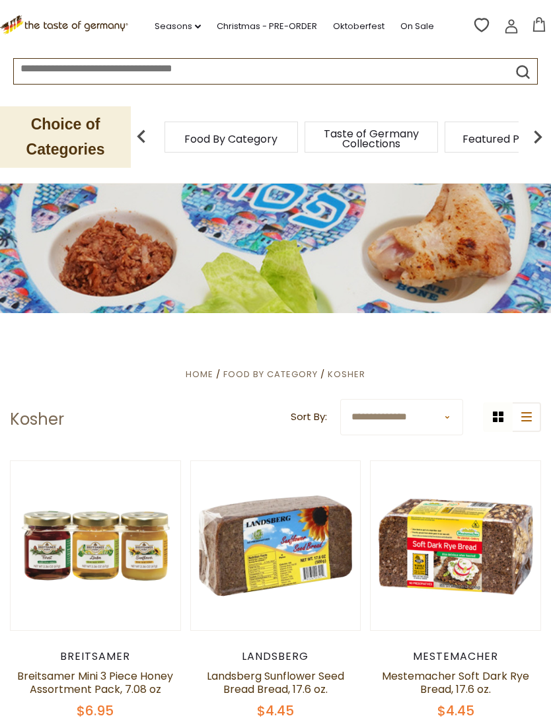
scroll to position [0, 0]
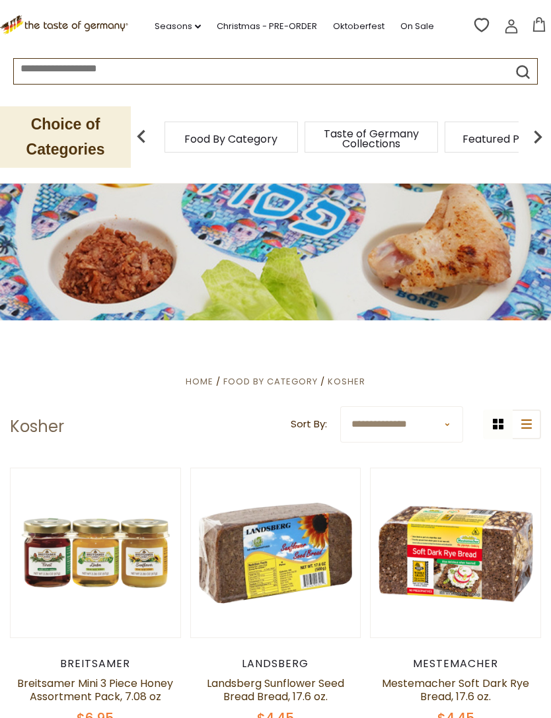
click at [536, 139] on img at bounding box center [537, 137] width 26 height 26
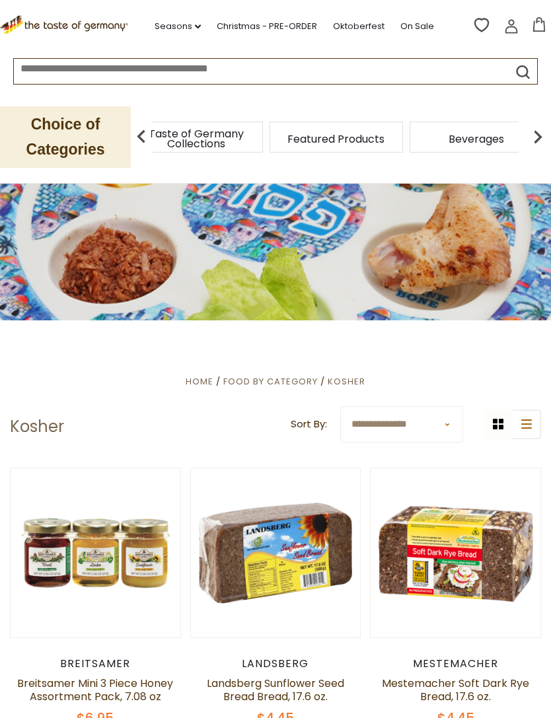
click at [547, 135] on img at bounding box center [537, 137] width 26 height 26
click at [536, 143] on img at bounding box center [537, 137] width 26 height 26
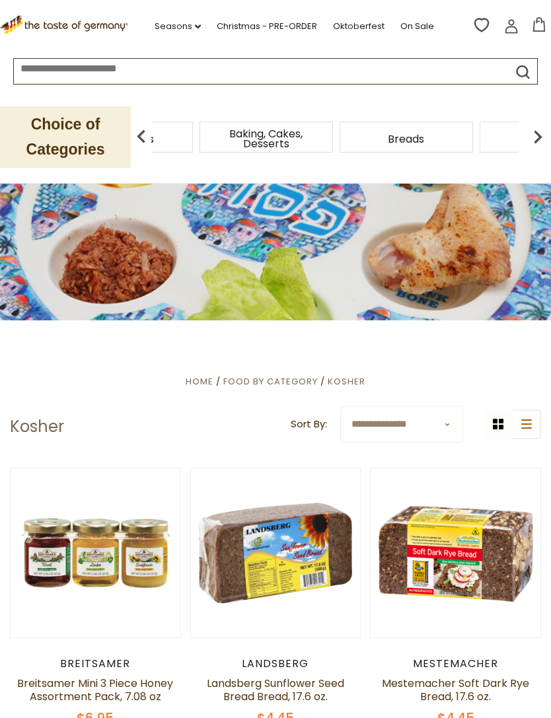
click at [544, 139] on img at bounding box center [537, 137] width 26 height 26
click at [546, 133] on img at bounding box center [537, 137] width 26 height 26
click at [545, 134] on img at bounding box center [537, 137] width 26 height 26
click at [547, 133] on img at bounding box center [537, 137] width 26 height 26
click at [548, 132] on img at bounding box center [537, 137] width 26 height 26
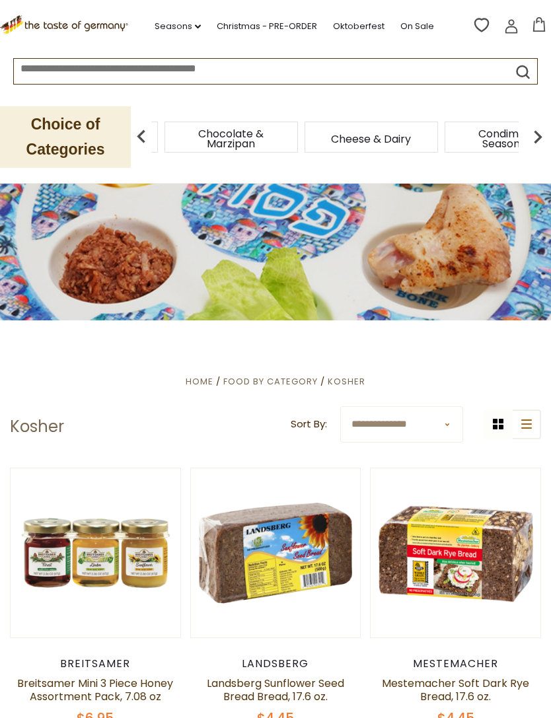
click at [550, 131] on img at bounding box center [537, 137] width 26 height 26
click at [549, 133] on img at bounding box center [537, 137] width 26 height 26
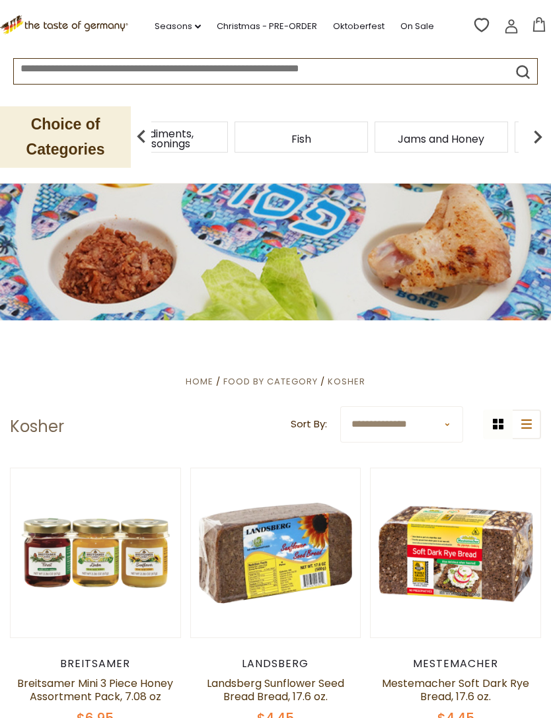
click at [550, 131] on img at bounding box center [537, 137] width 26 height 26
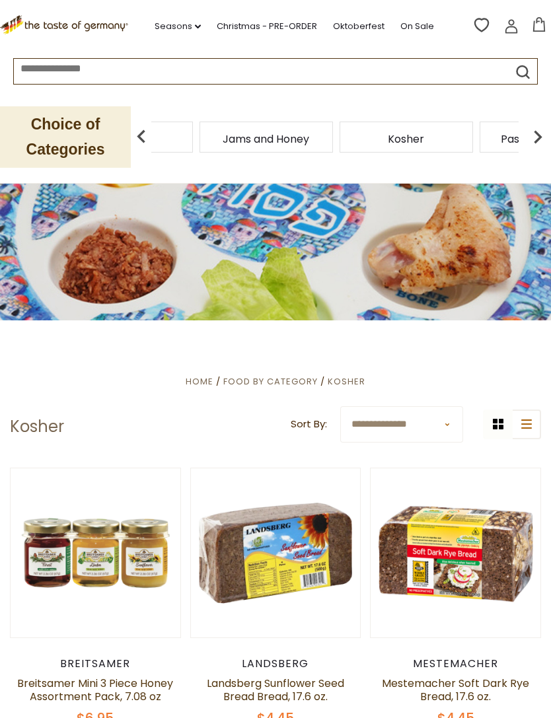
click at [550, 128] on img at bounding box center [537, 137] width 26 height 26
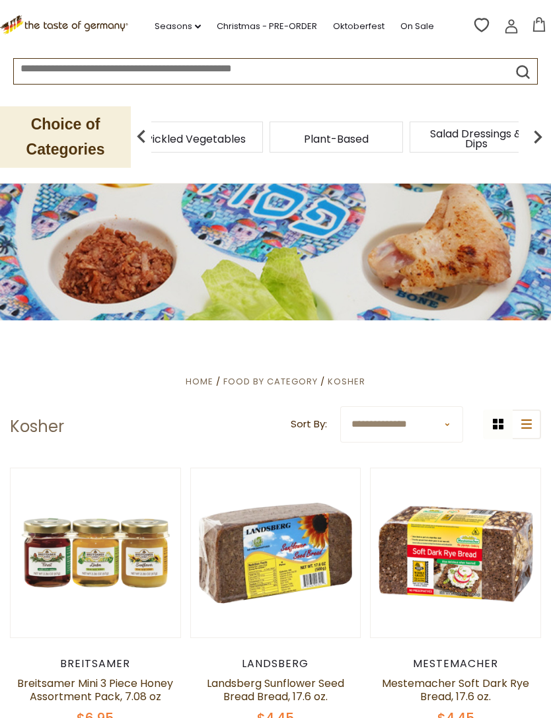
click at [246, 143] on span "Pickled Vegetables" at bounding box center [196, 139] width 100 height 10
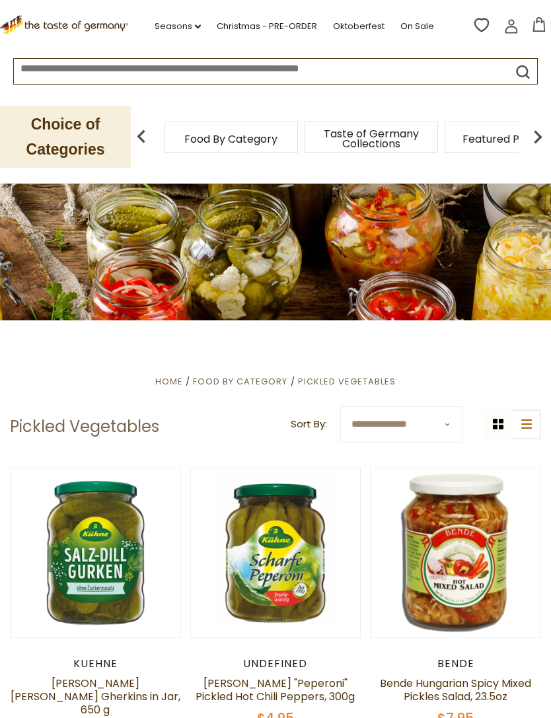
click at [543, 132] on img at bounding box center [537, 137] width 26 height 26
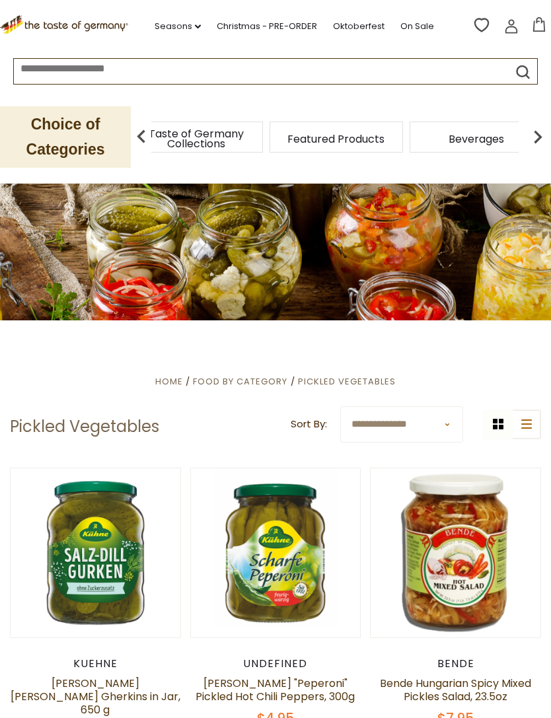
click at [544, 134] on img at bounding box center [537, 137] width 26 height 26
click at [546, 127] on img at bounding box center [537, 137] width 26 height 26
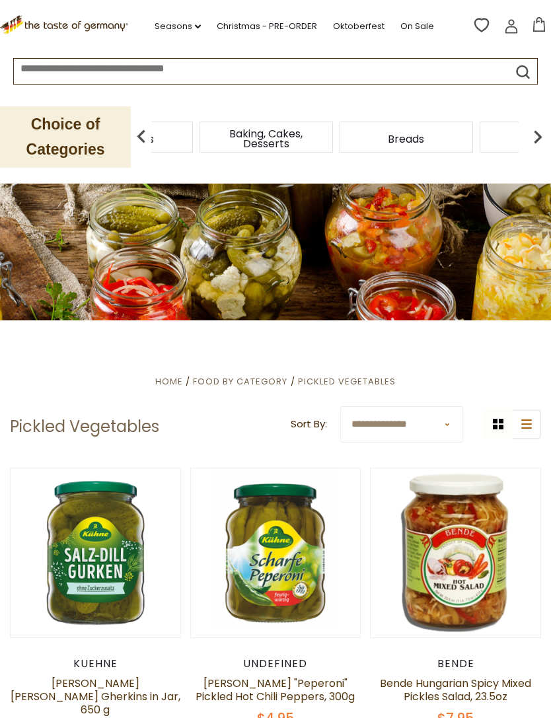
click at [547, 131] on img at bounding box center [537, 137] width 26 height 26
click at [546, 133] on img at bounding box center [537, 137] width 26 height 26
click at [549, 130] on img at bounding box center [537, 137] width 26 height 26
click at [550, 126] on img at bounding box center [537, 137] width 26 height 26
click at [548, 127] on img at bounding box center [537, 137] width 26 height 26
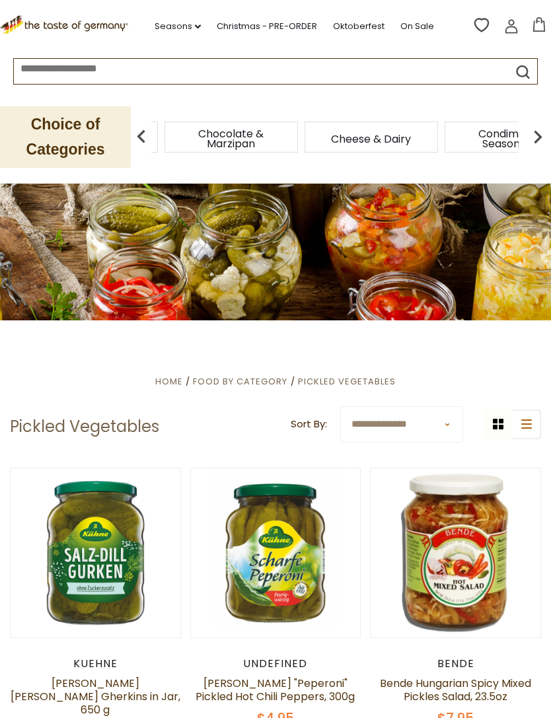
click at [549, 129] on img at bounding box center [537, 137] width 26 height 26
click at [549, 124] on img at bounding box center [537, 137] width 26 height 26
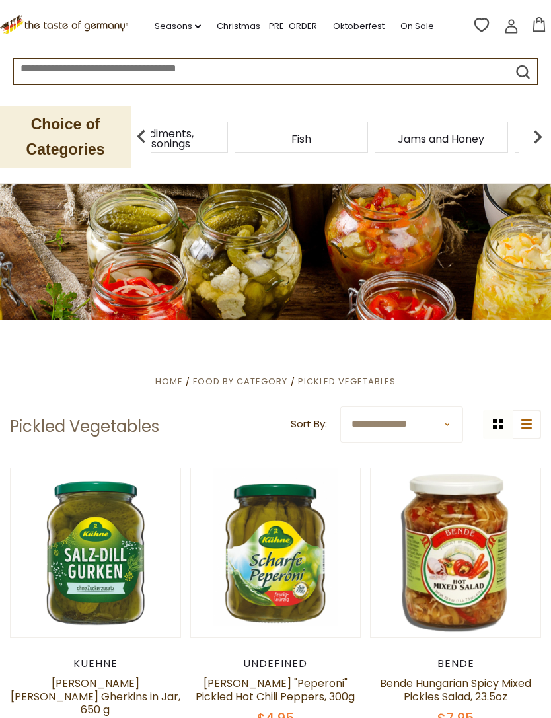
click at [548, 127] on img at bounding box center [537, 137] width 26 height 26
click at [550, 127] on img at bounding box center [537, 137] width 26 height 26
click at [550, 122] on div "Food By Category Taste of Germany Collections Featured Products Beverages Bakin…" at bounding box center [344, 137] width 413 height 32
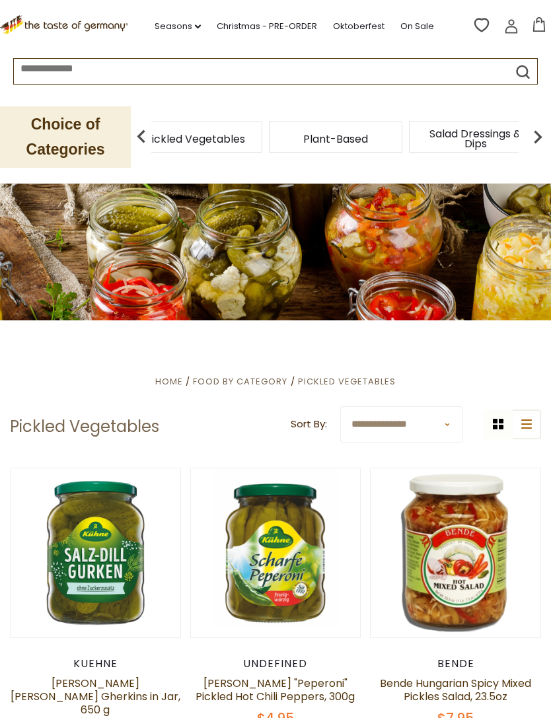
click at [245, 144] on span "Pickled Vegetables" at bounding box center [195, 139] width 100 height 10
click at [536, 139] on img at bounding box center [537, 137] width 26 height 26
click at [538, 129] on img at bounding box center [537, 137] width 26 height 26
click at [541, 128] on img at bounding box center [537, 137] width 26 height 26
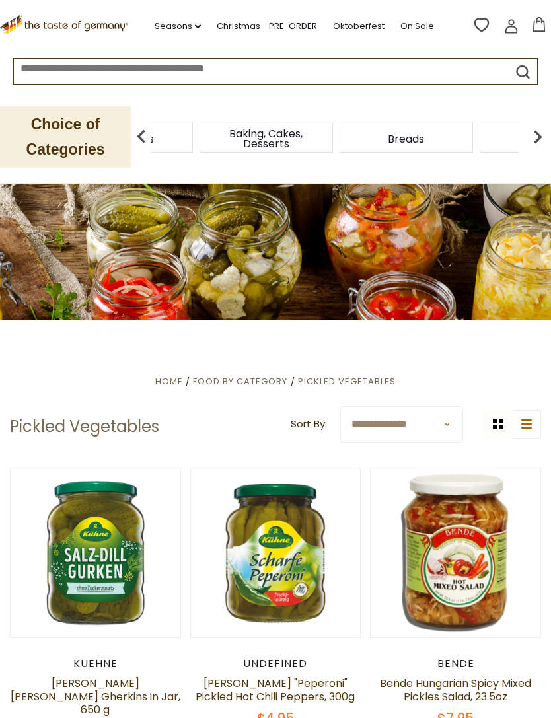
click at [545, 129] on img at bounding box center [537, 137] width 26 height 26
click at [544, 130] on img at bounding box center [537, 137] width 26 height 26
click at [544, 125] on img at bounding box center [537, 137] width 26 height 26
click at [542, 128] on img at bounding box center [537, 137] width 26 height 26
click at [544, 125] on img at bounding box center [537, 137] width 26 height 26
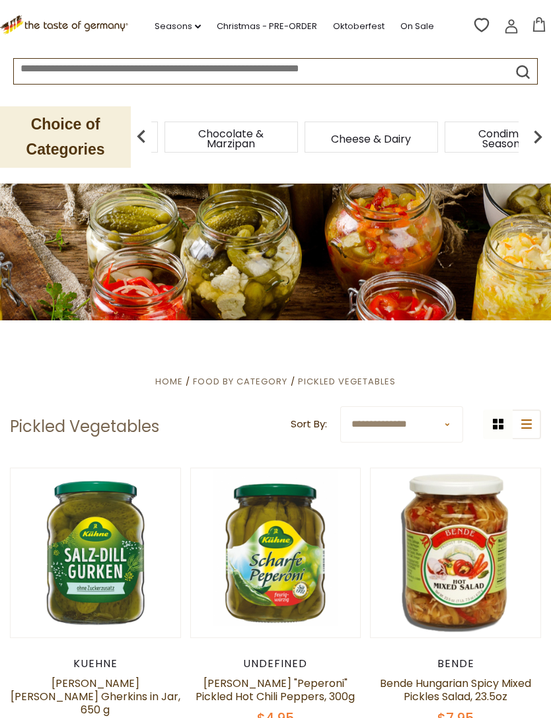
click at [543, 130] on img at bounding box center [537, 137] width 26 height 26
click at [534, 135] on img at bounding box center [537, 137] width 26 height 26
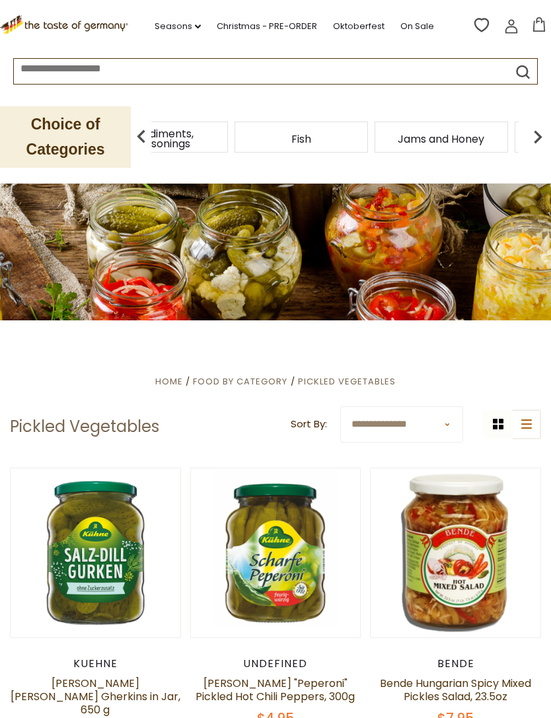
click at [544, 129] on img at bounding box center [537, 137] width 26 height 26
click at [546, 130] on img at bounding box center [537, 137] width 26 height 26
click at [233, 137] on div "Pasta and Potato" at bounding box center [168, 137] width 133 height 31
click at [137, 137] on img at bounding box center [141, 137] width 26 height 26
click at [277, 145] on div "Pasta and Potato" at bounding box center [343, 137] width 133 height 31
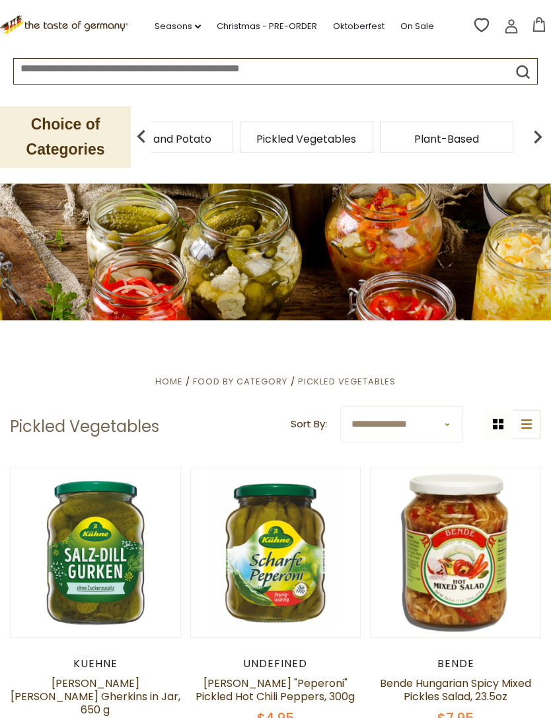
click at [139, 137] on img at bounding box center [141, 137] width 26 height 26
click at [94, 141] on div "Kosher" at bounding box center [27, 137] width 133 height 31
click at [141, 138] on img at bounding box center [141, 137] width 26 height 26
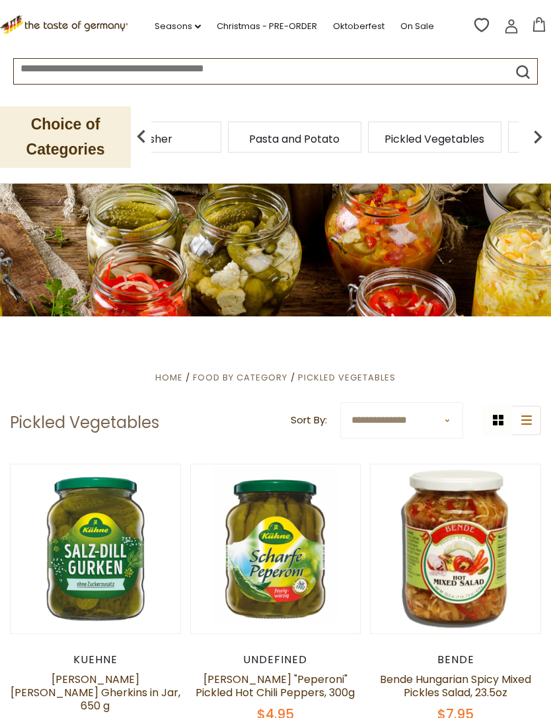
scroll to position [5, 0]
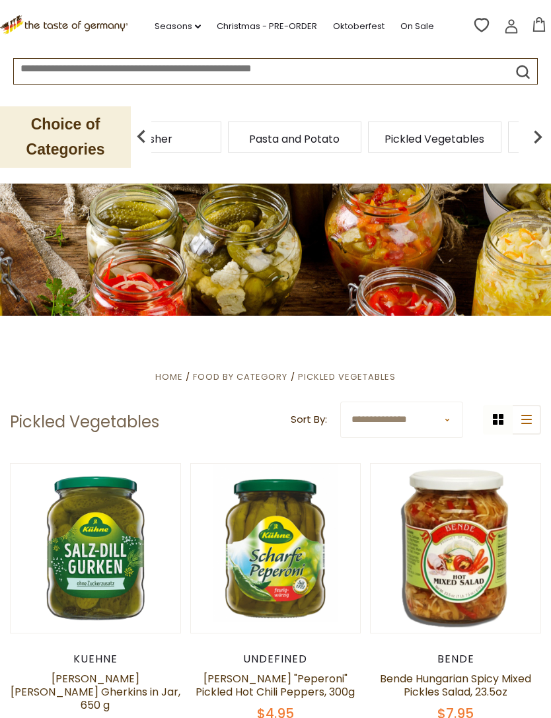
click at [187, 136] on div "Kosher" at bounding box center [154, 137] width 133 height 31
click at [240, 134] on span "Pasta and Potato" at bounding box center [215, 139] width 90 height 10
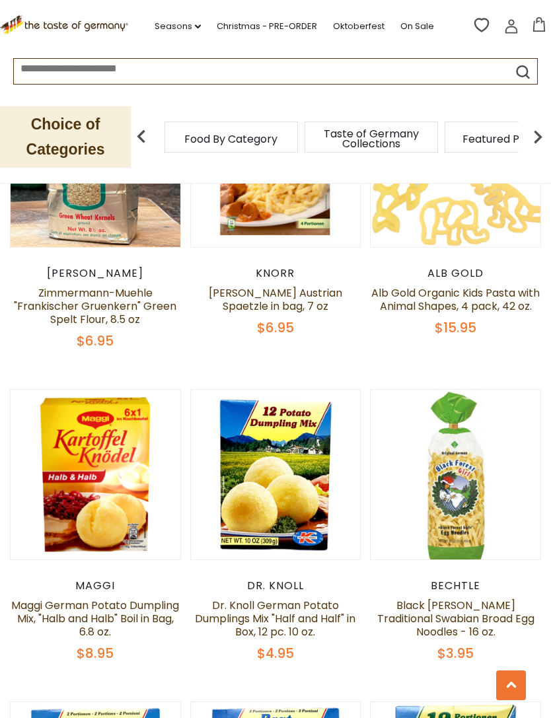
scroll to position [1347, 0]
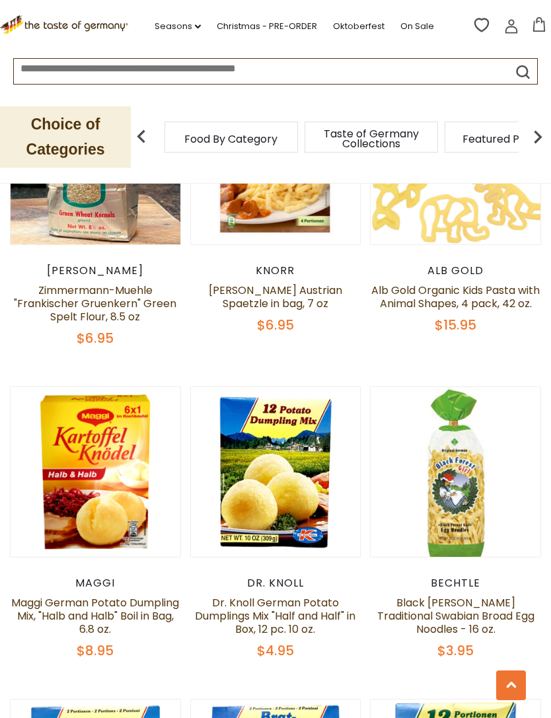
click at [106, 268] on button "Quick View" at bounding box center [95, 253] width 89 height 30
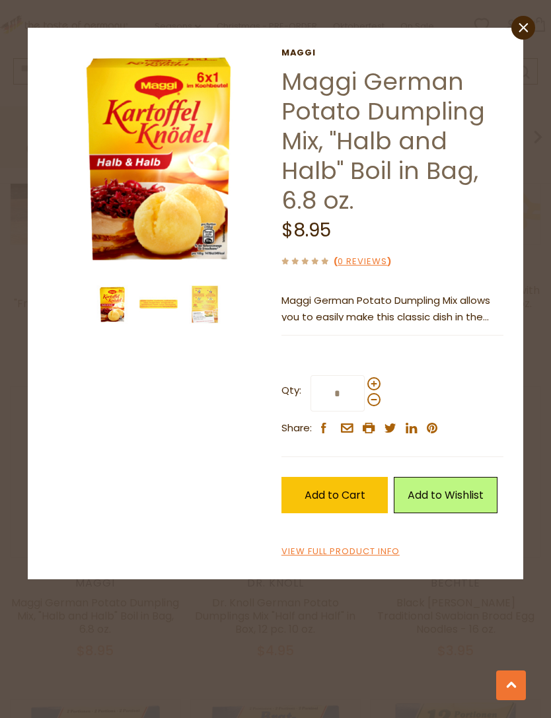
click at [200, 297] on img at bounding box center [205, 304] width 38 height 38
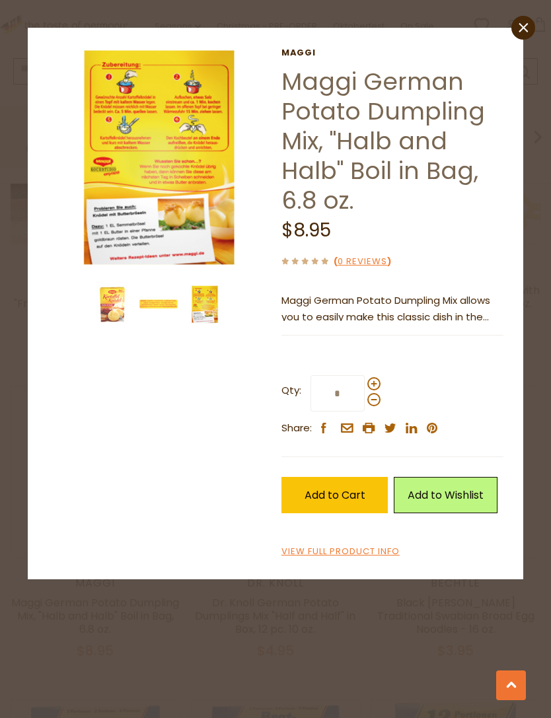
click at [184, 232] on img at bounding box center [159, 159] width 223 height 223
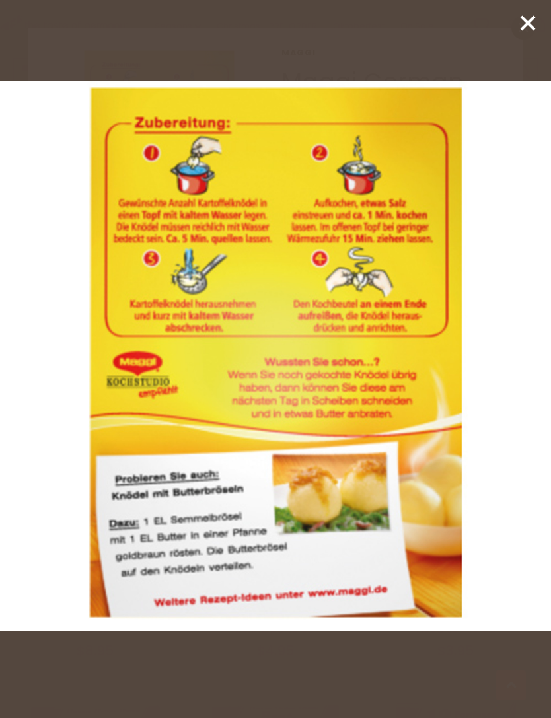
click at [525, 22] on line at bounding box center [527, 23] width 13 height 13
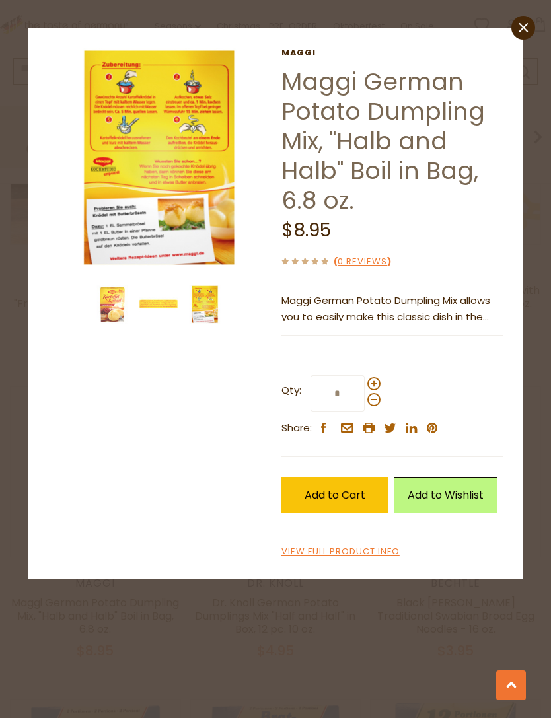
click at [349, 495] on span "Add to Cart" at bounding box center [334, 494] width 61 height 15
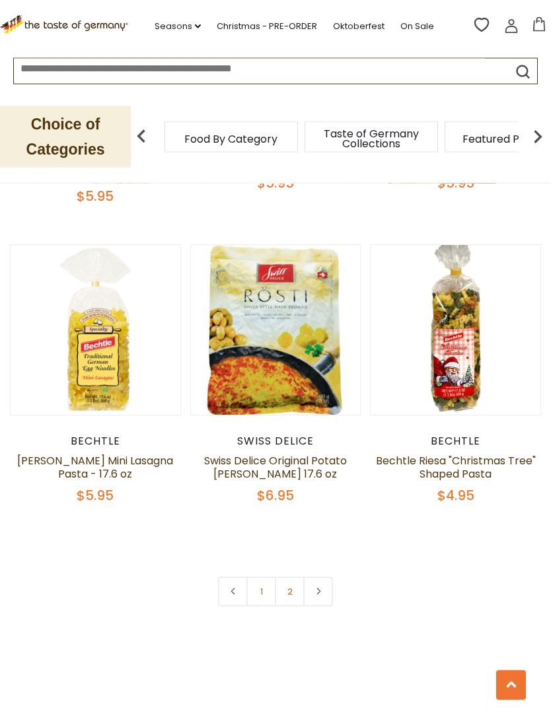
scroll to position [3706, 0]
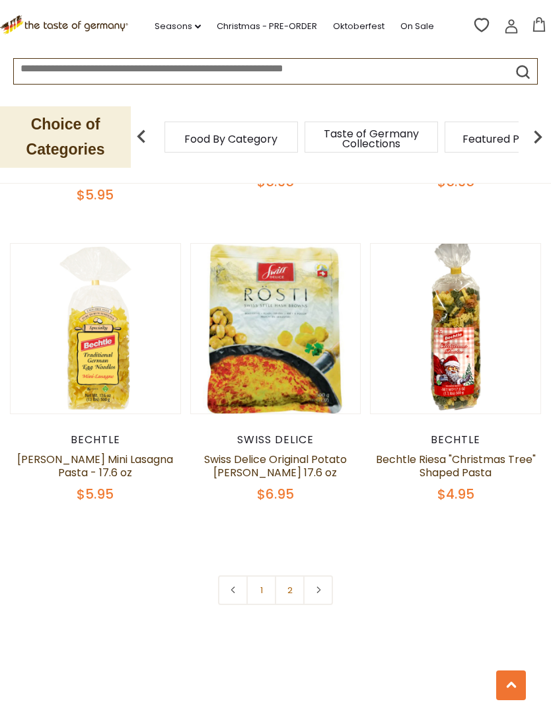
click at [297, 575] on link "2" at bounding box center [290, 590] width 30 height 30
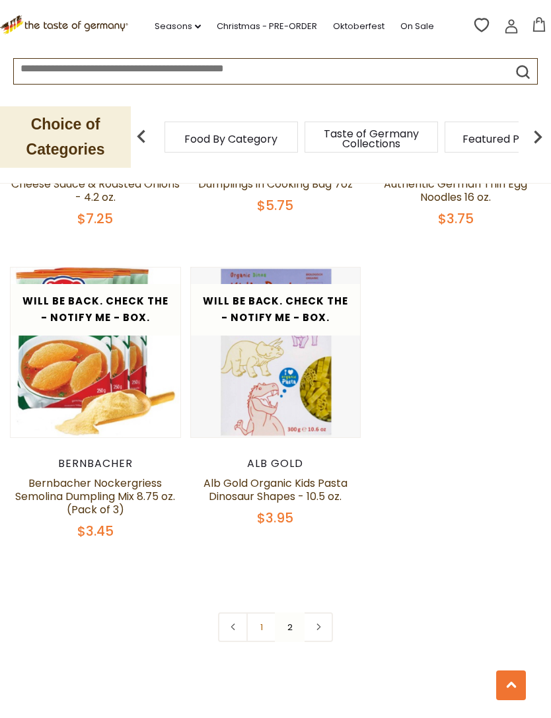
scroll to position [2170, 0]
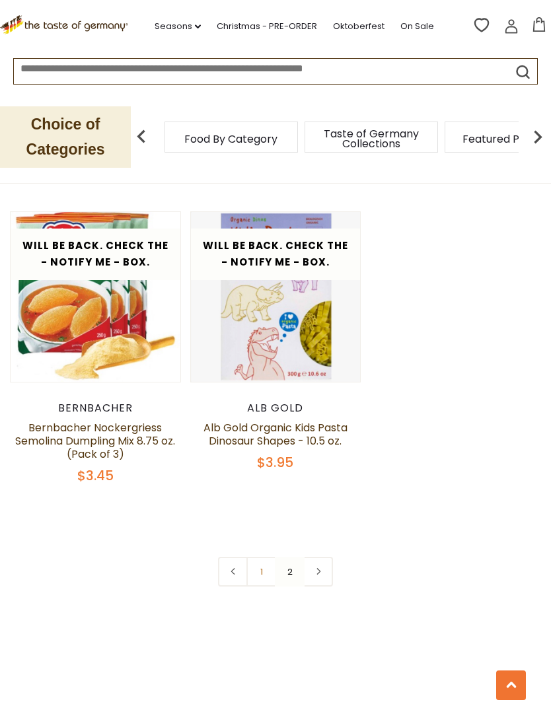
click at [264, 557] on link "1" at bounding box center [261, 572] width 30 height 30
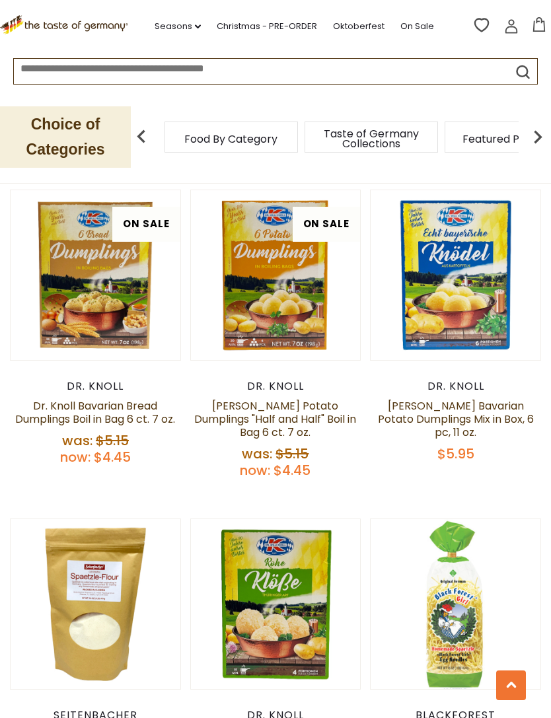
scroll to position [2164, 0]
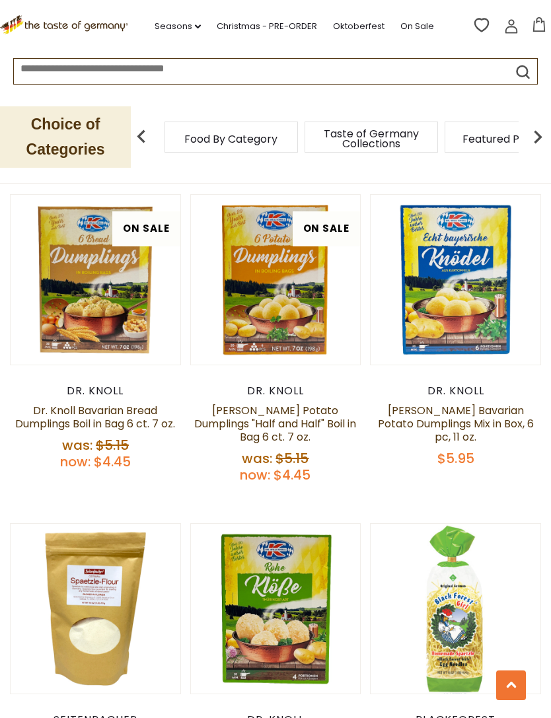
click at [300, 76] on button "Quick View" at bounding box center [275, 61] width 89 height 30
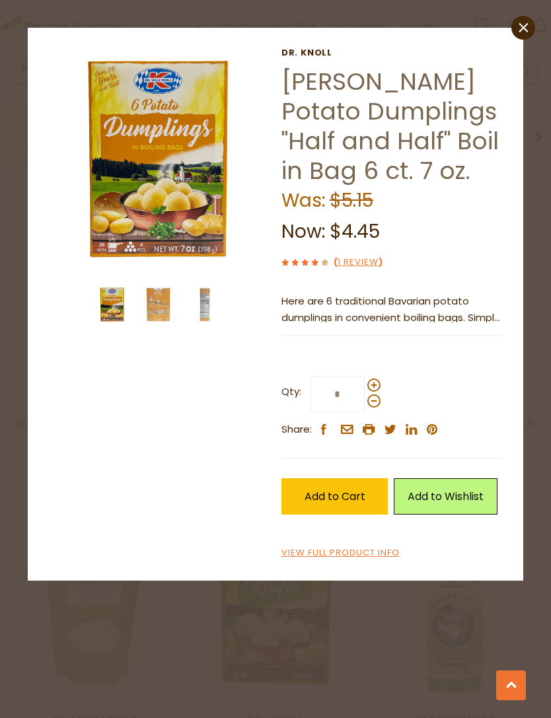
click at [359, 267] on link "1 Review" at bounding box center [358, 263] width 41 height 14
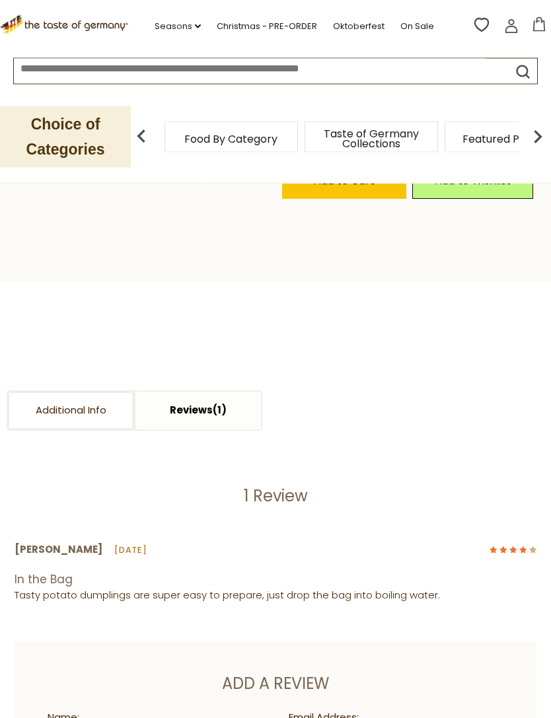
scroll to position [548, 0]
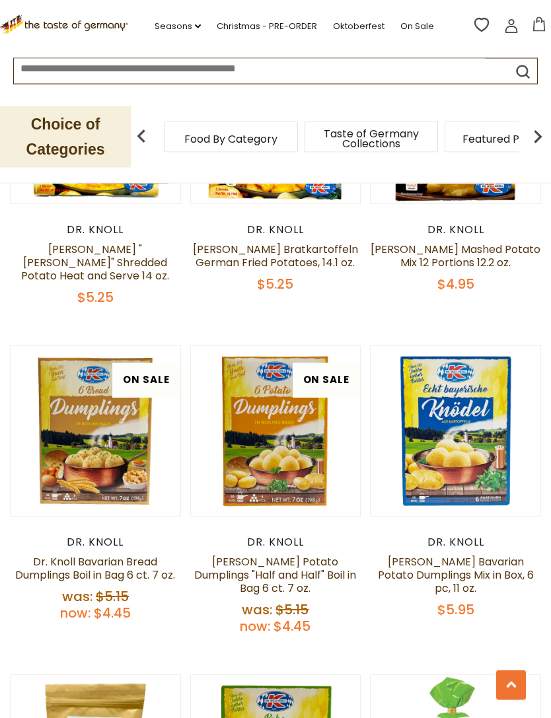
scroll to position [2013, 0]
click at [294, 227] on button "Quick View" at bounding box center [275, 212] width 89 height 30
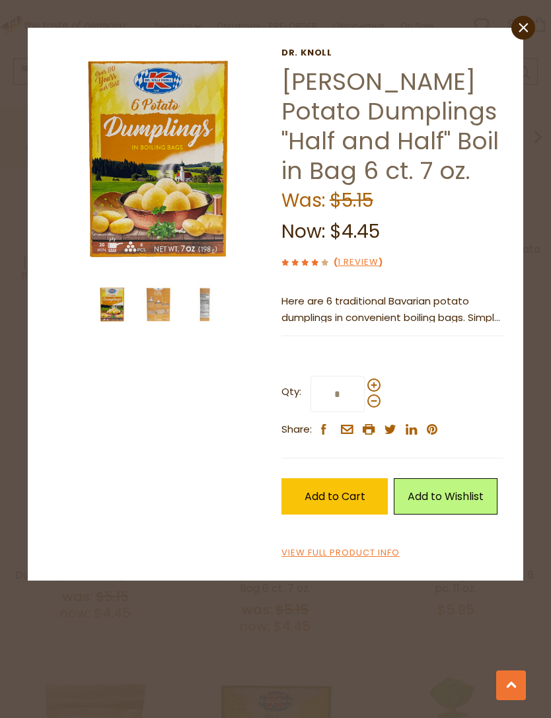
click at [170, 306] on img at bounding box center [158, 304] width 38 height 38
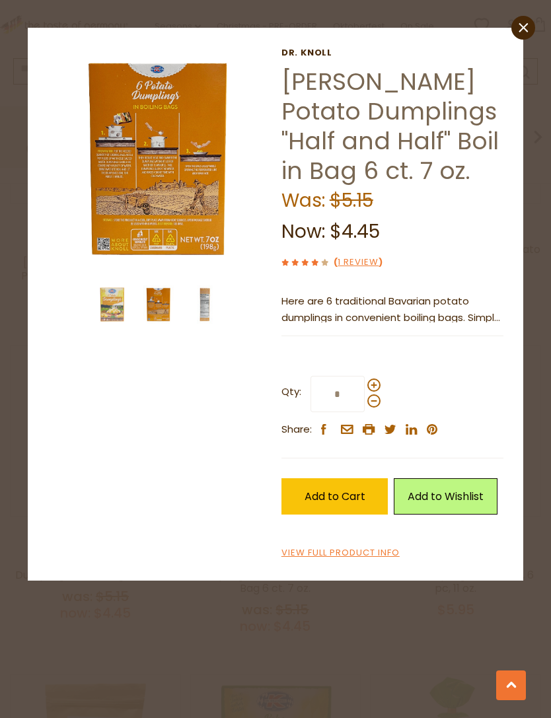
click at [174, 190] on img at bounding box center [159, 159] width 223 height 223
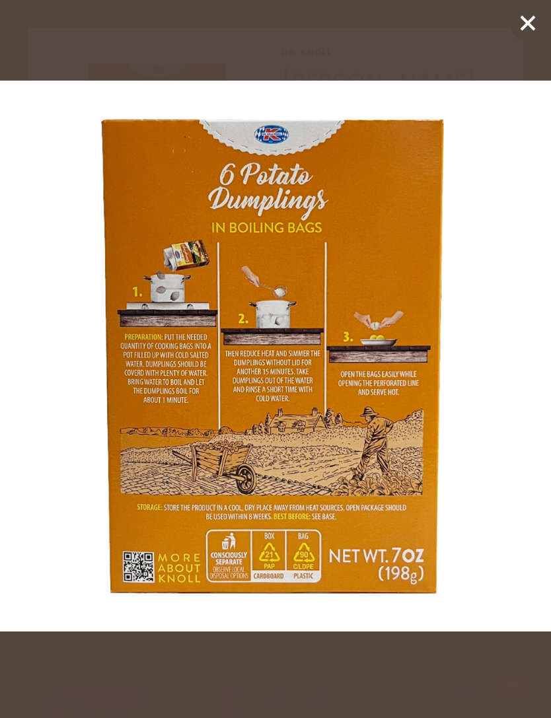
click at [525, 21] on line at bounding box center [527, 23] width 13 height 13
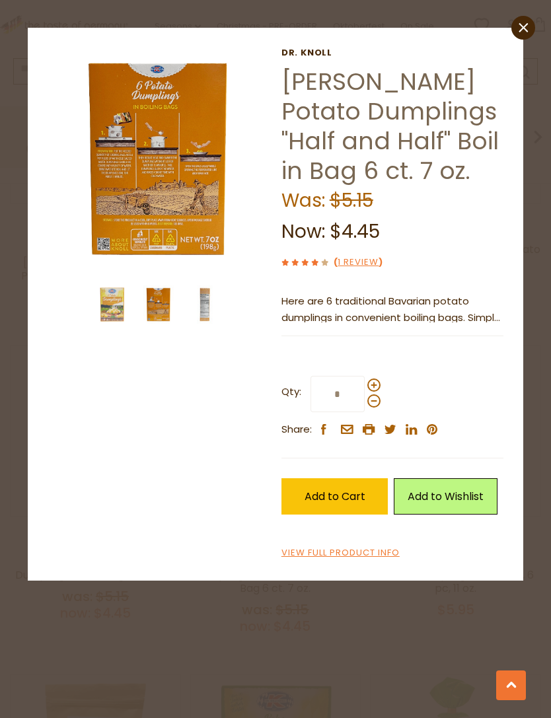
click at [519, 28] on icon "close" at bounding box center [524, 27] width 10 height 10
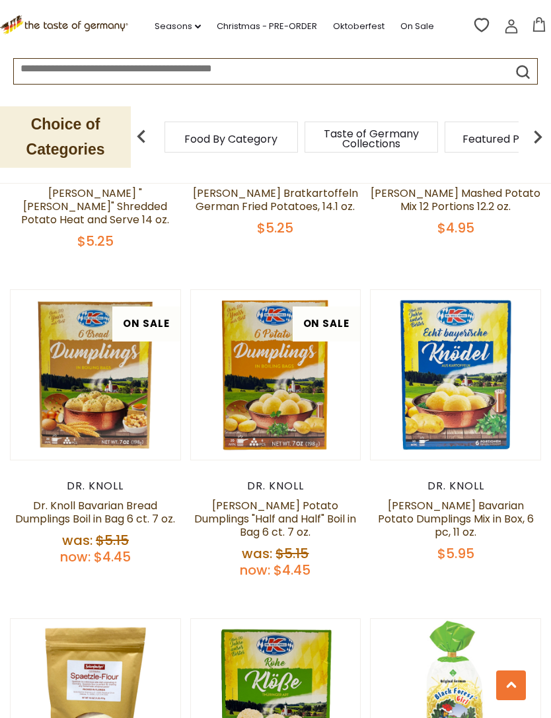
scroll to position [2068, 0]
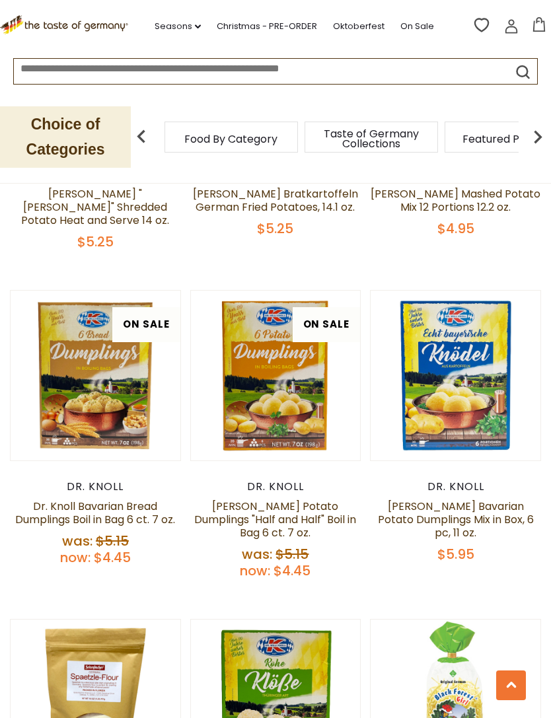
click at [304, 172] on button "Quick View" at bounding box center [275, 157] width 89 height 30
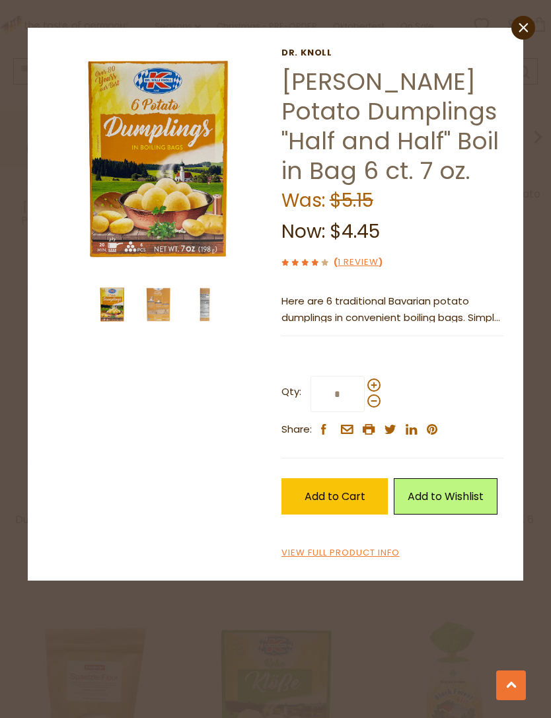
click at [348, 495] on span "Add to Cart" at bounding box center [334, 496] width 61 height 15
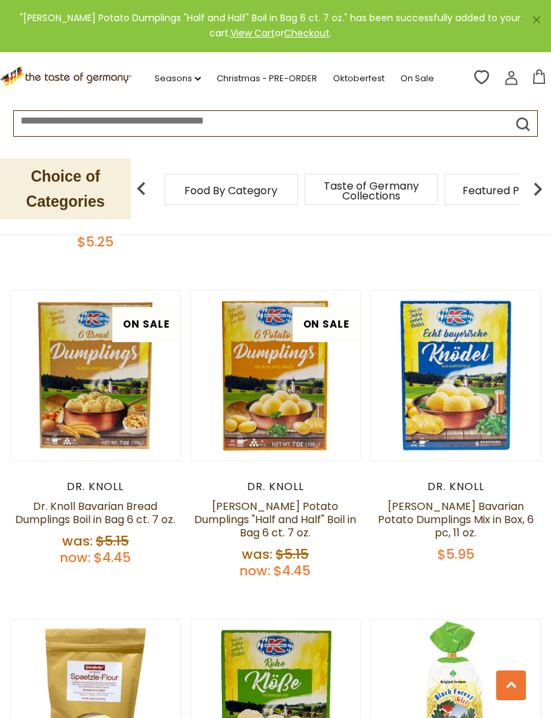
click at [536, 19] on link "×" at bounding box center [536, 20] width 8 height 8
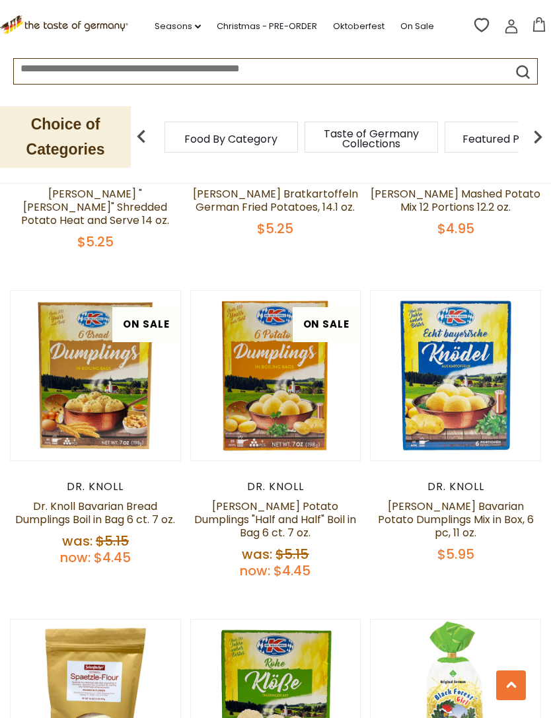
click at [546, 23] on icon at bounding box center [539, 24] width 15 height 15
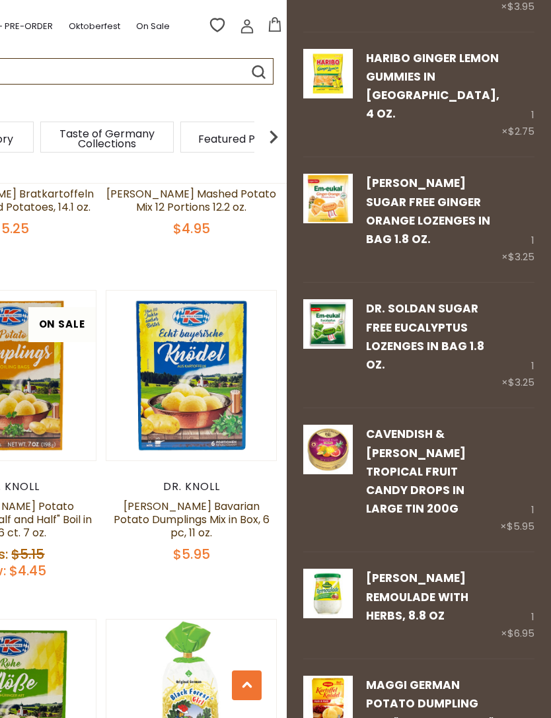
scroll to position [999, 0]
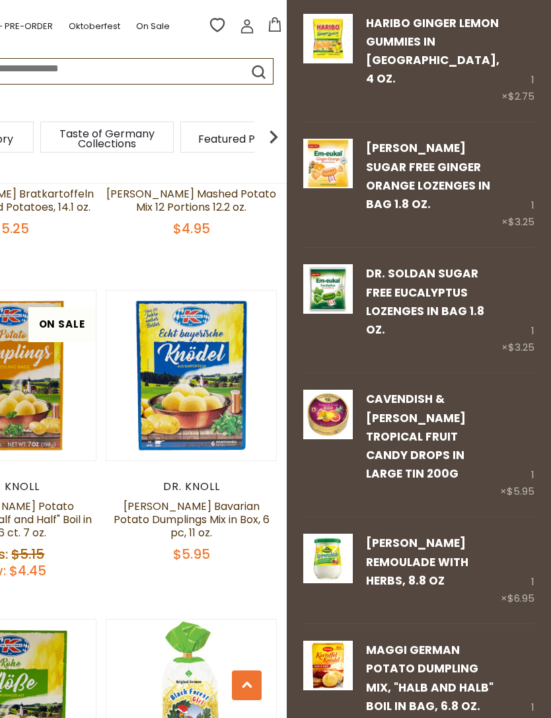
click at [426, 717] on link "Remove" at bounding box center [416, 726] width 39 height 14
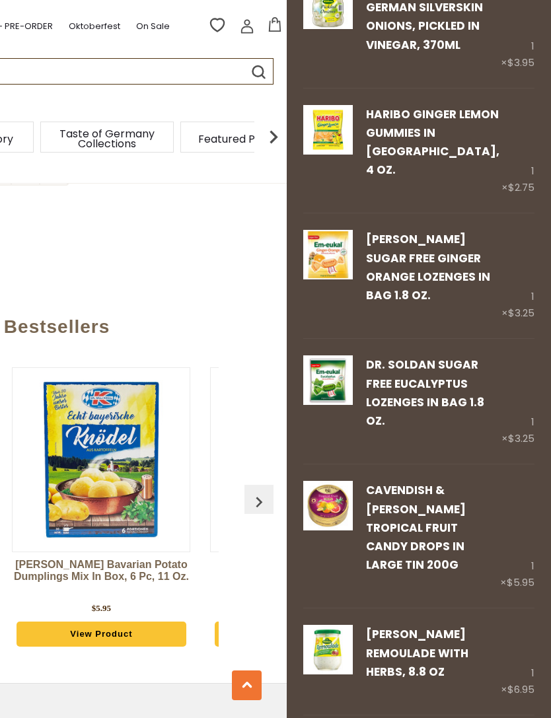
scroll to position [908, 0]
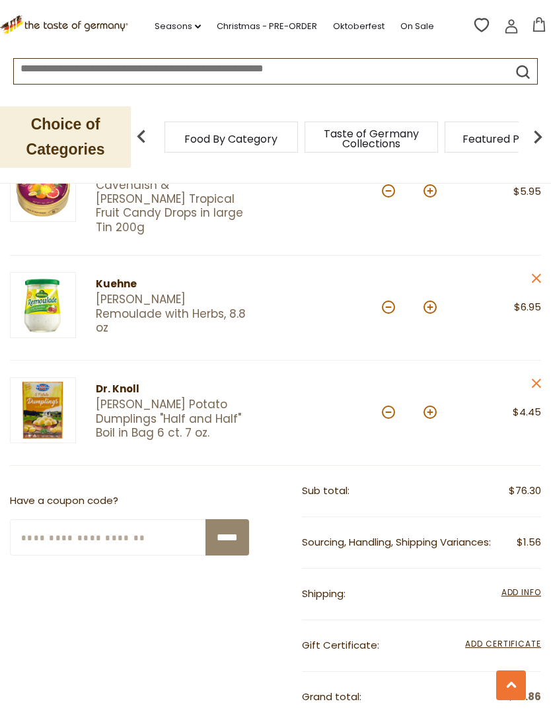
scroll to position [1382, 0]
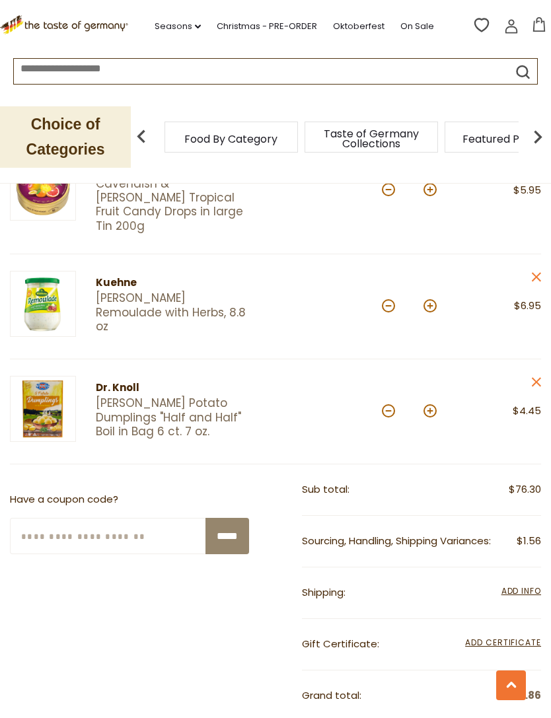
click at [525, 567] on div "**********" at bounding box center [421, 593] width 239 height 52
click at [521, 585] on span "Add Info" at bounding box center [521, 590] width 40 height 11
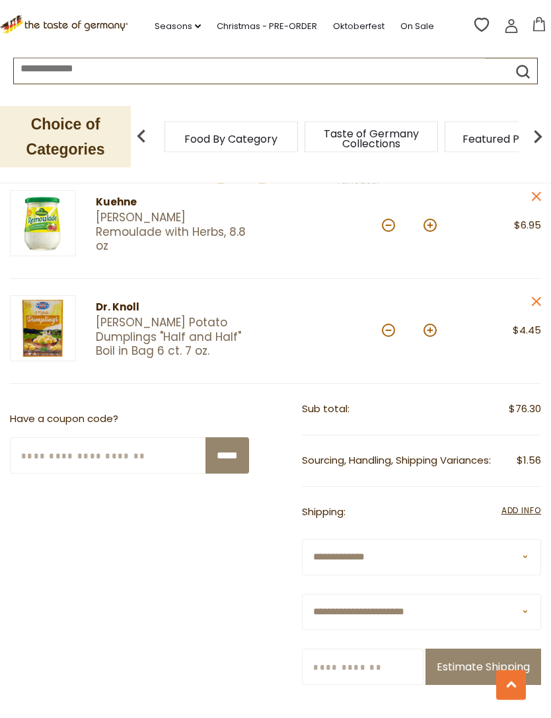
scroll to position [1464, 0]
click at [528, 593] on select "**********" at bounding box center [421, 611] width 239 height 36
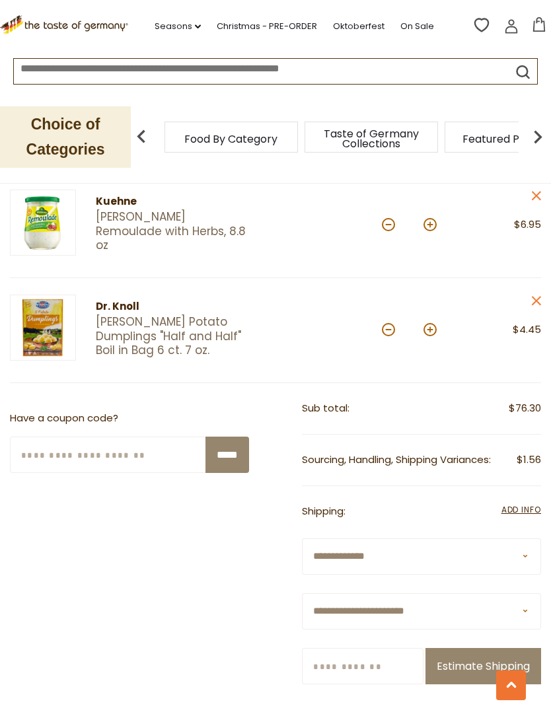
select select "**"
click at [410, 648] on input "Zip/Postcode" at bounding box center [363, 666] width 122 height 36
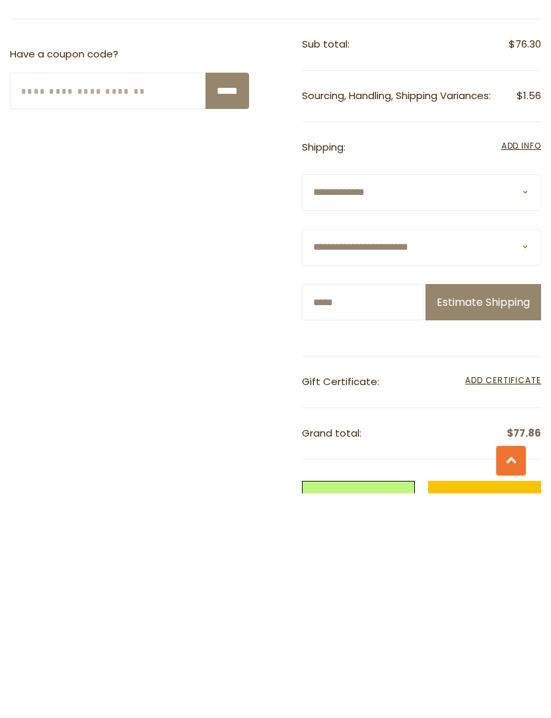
type input "*****"
click at [486, 509] on button "Estimate Shipping" at bounding box center [483, 527] width 116 height 36
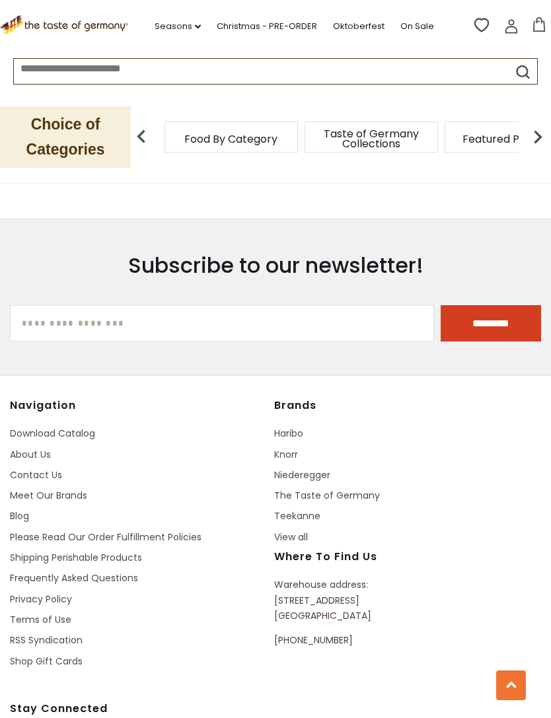
scroll to position [3097, 0]
click at [129, 575] on link "Frequently Asked Questions" at bounding box center [74, 577] width 128 height 13
